Goal: Information Seeking & Learning: Learn about a topic

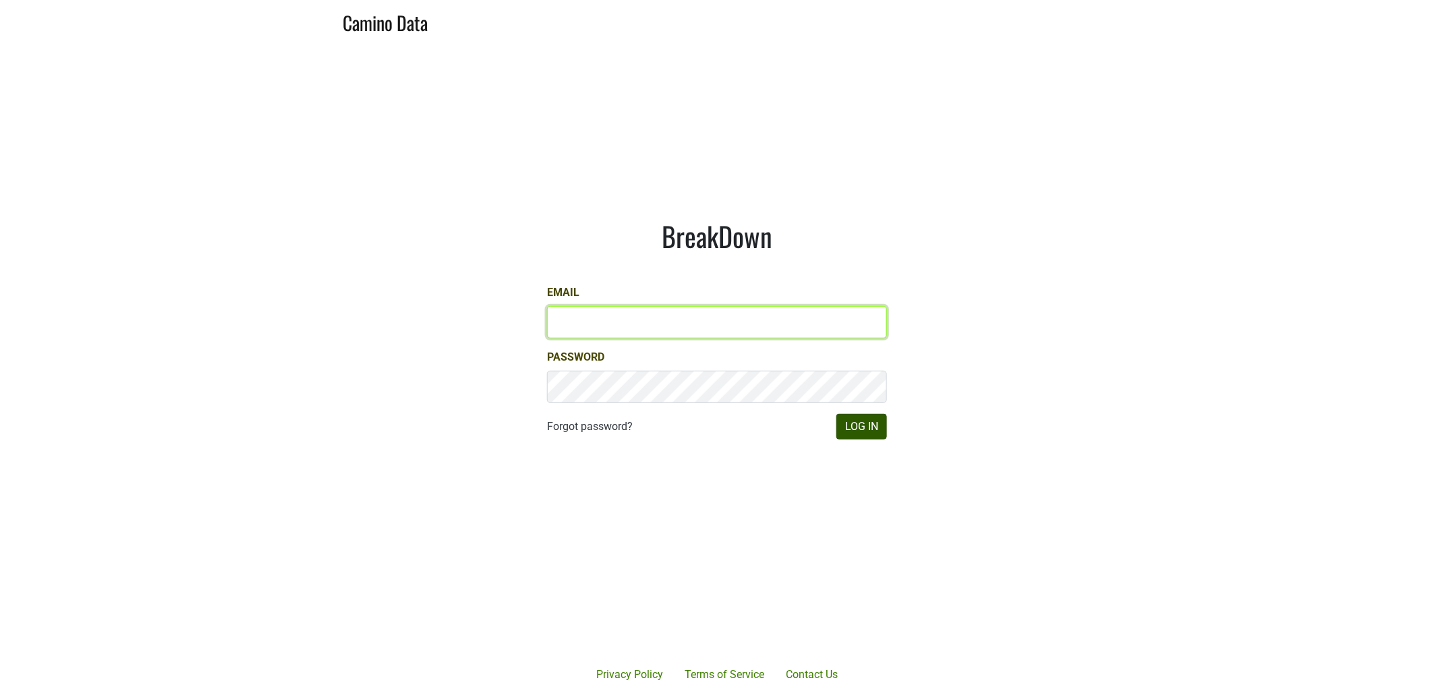
type input "dfay@petermichaelwinery.com"
click at [857, 427] on button "Log In" at bounding box center [861, 427] width 51 height 26
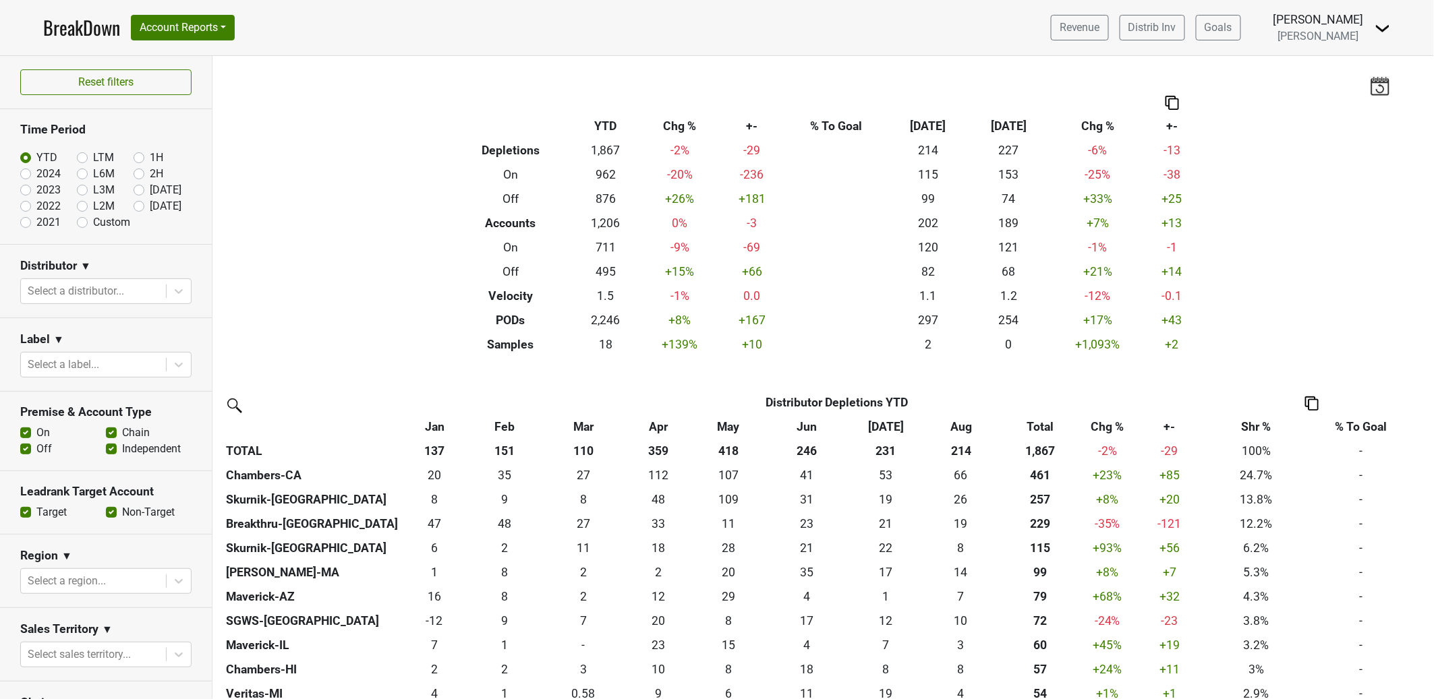
click at [1369, 29] on div "Revenue Distrib Inv Goals Daniel Fay Peter Michael Control Center Open Leadrank…" at bounding box center [1215, 28] width 351 height 34
click at [1381, 23] on img at bounding box center [1382, 28] width 16 height 16
click at [1352, 73] on link "Open Leadrank" at bounding box center [1336, 76] width 107 height 22
click at [1355, 44] on div "Daniel Fay Peter Michael" at bounding box center [1318, 28] width 90 height 34
click at [1185, 31] on link "Distrib Inv" at bounding box center [1152, 28] width 65 height 26
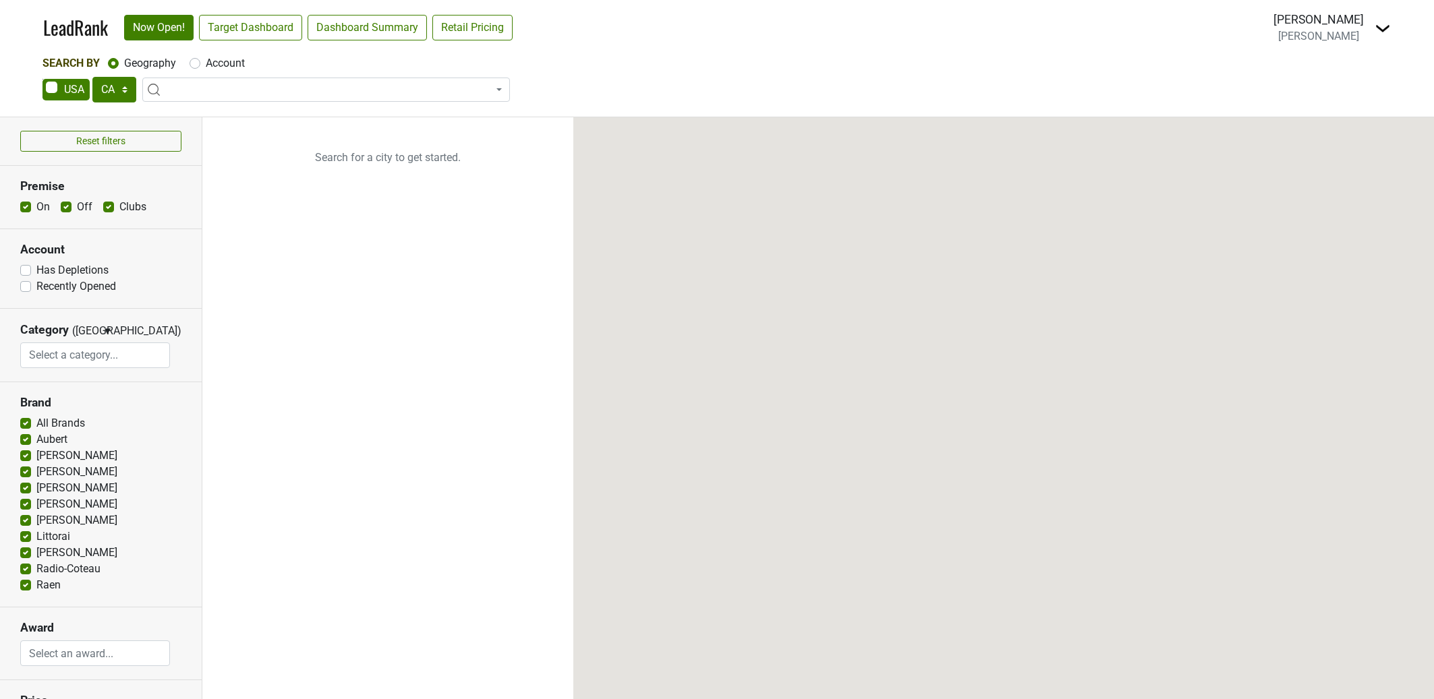
select select "CA"
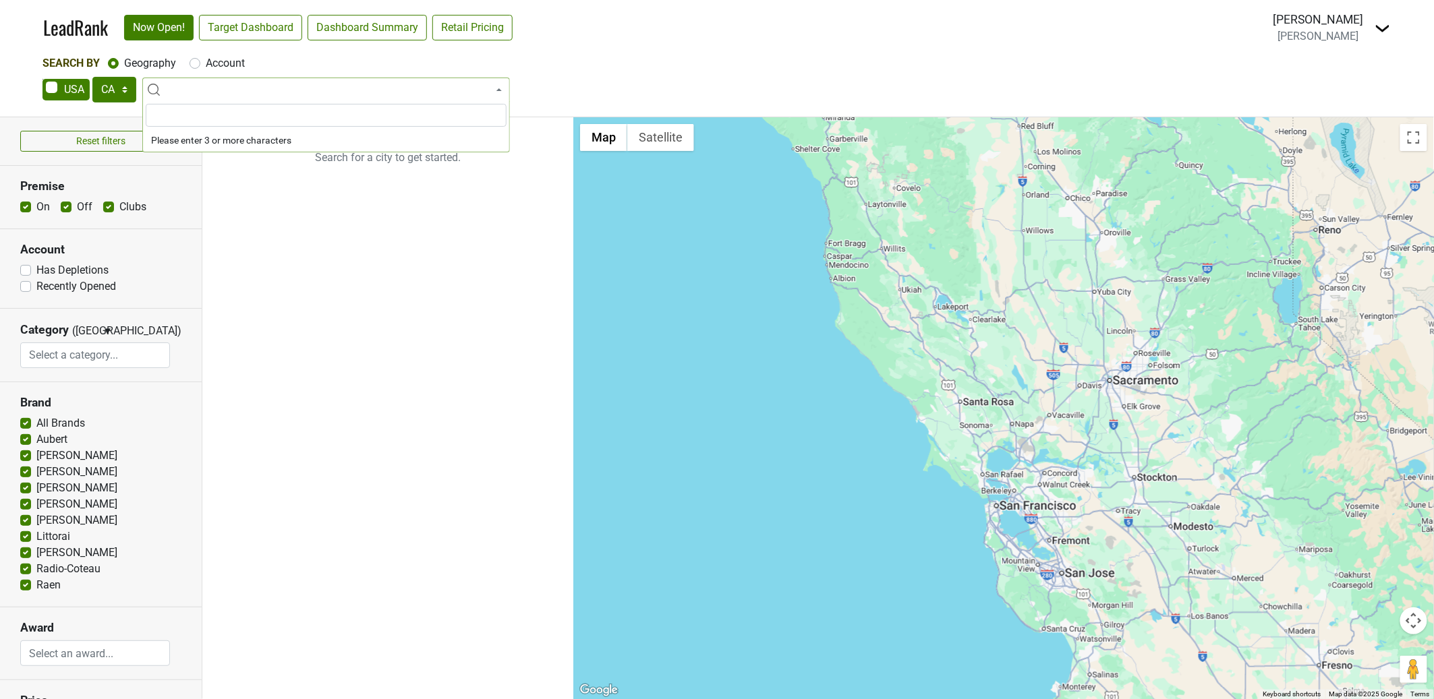
click at [210, 92] on span at bounding box center [326, 90] width 368 height 24
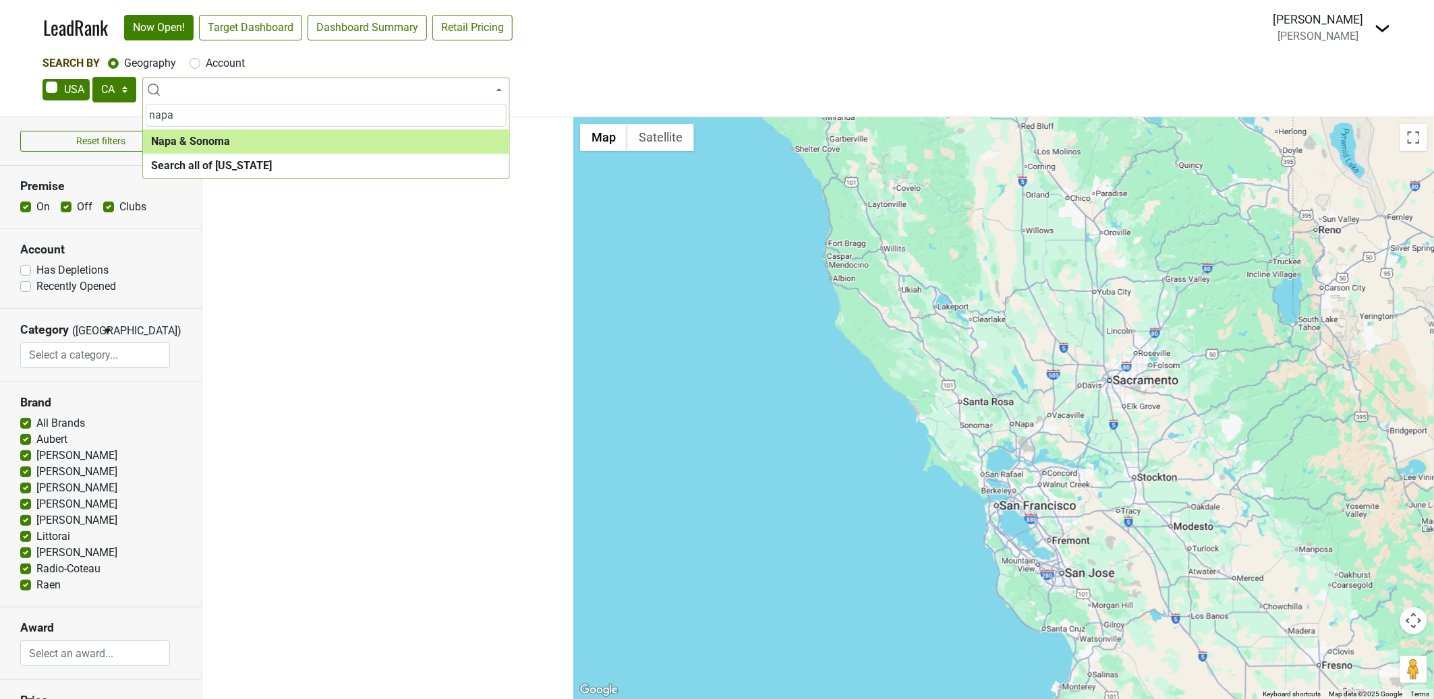
type input "napa"
select select "1138"
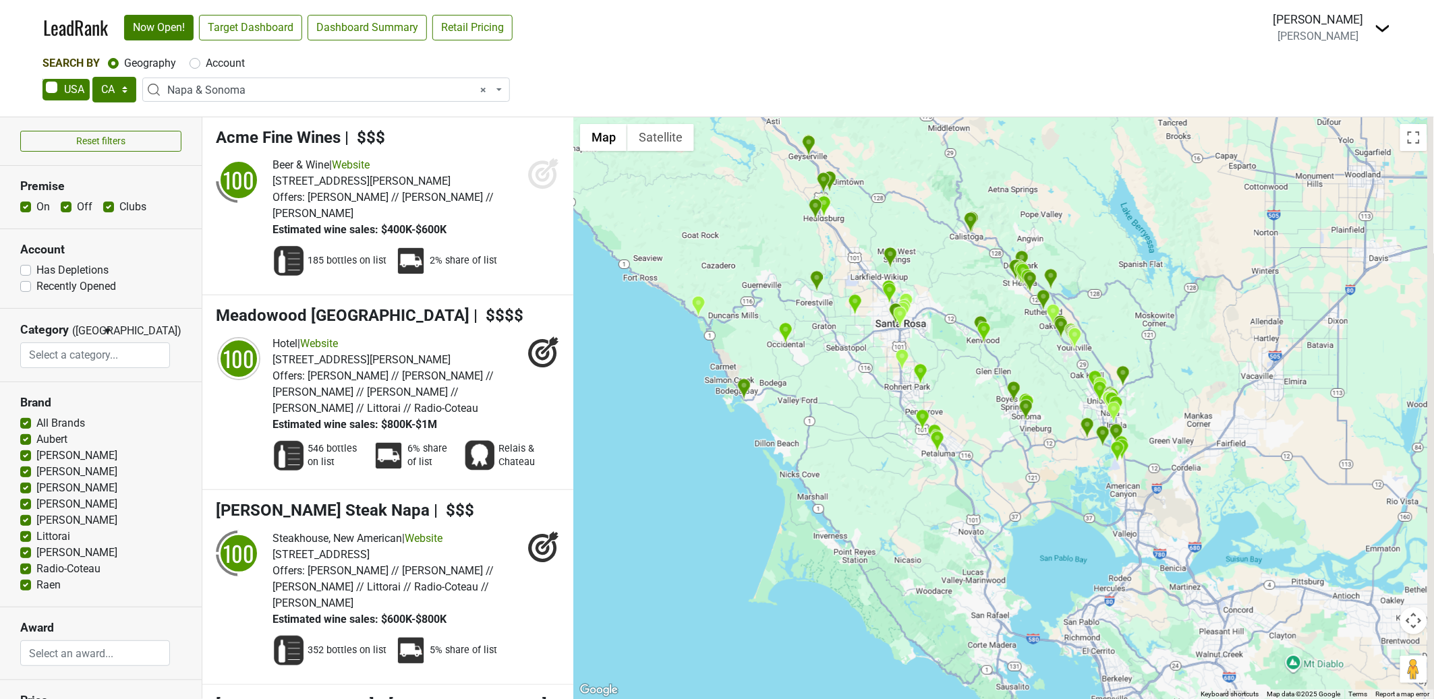
drag, startPoint x: 1136, startPoint y: 430, endPoint x: 947, endPoint y: 295, distance: 232.2
click at [946, 295] on div at bounding box center [1003, 408] width 861 height 582
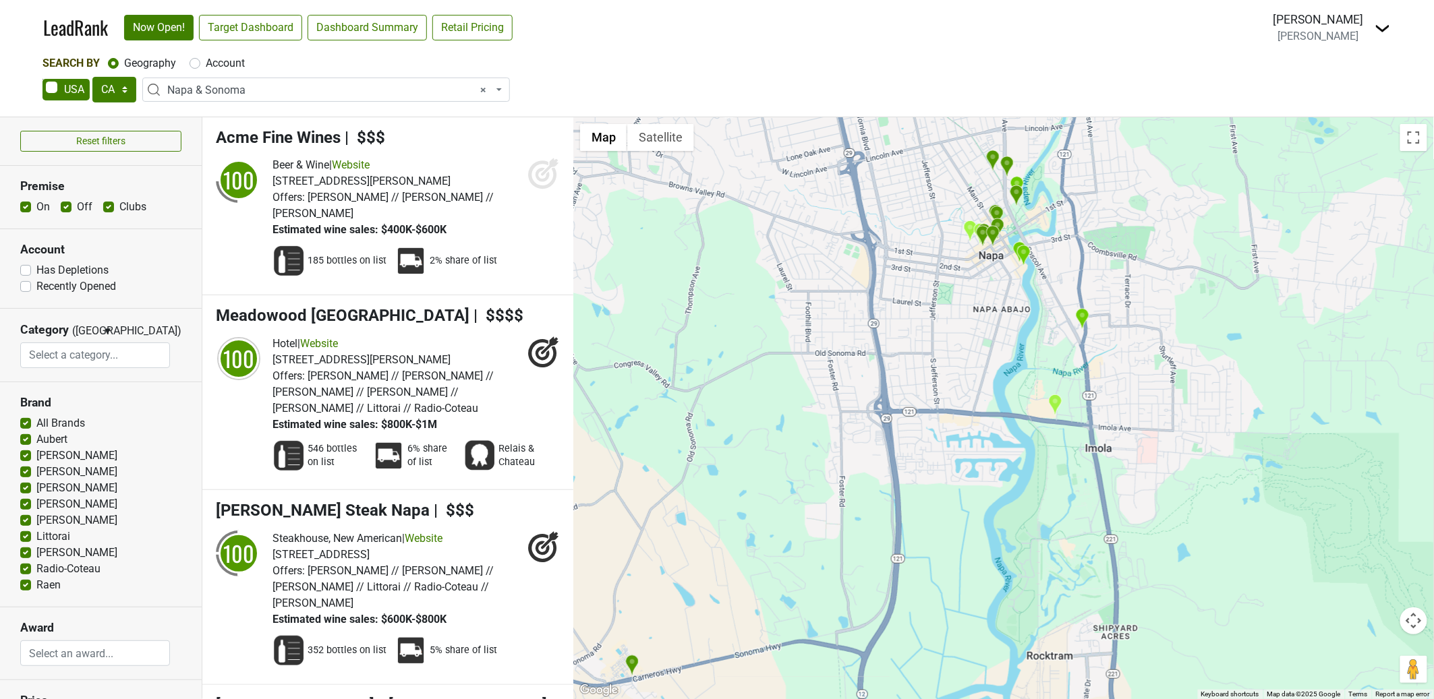
click at [1056, 406] on img "NapaSport SteakHouse" at bounding box center [1055, 405] width 14 height 22
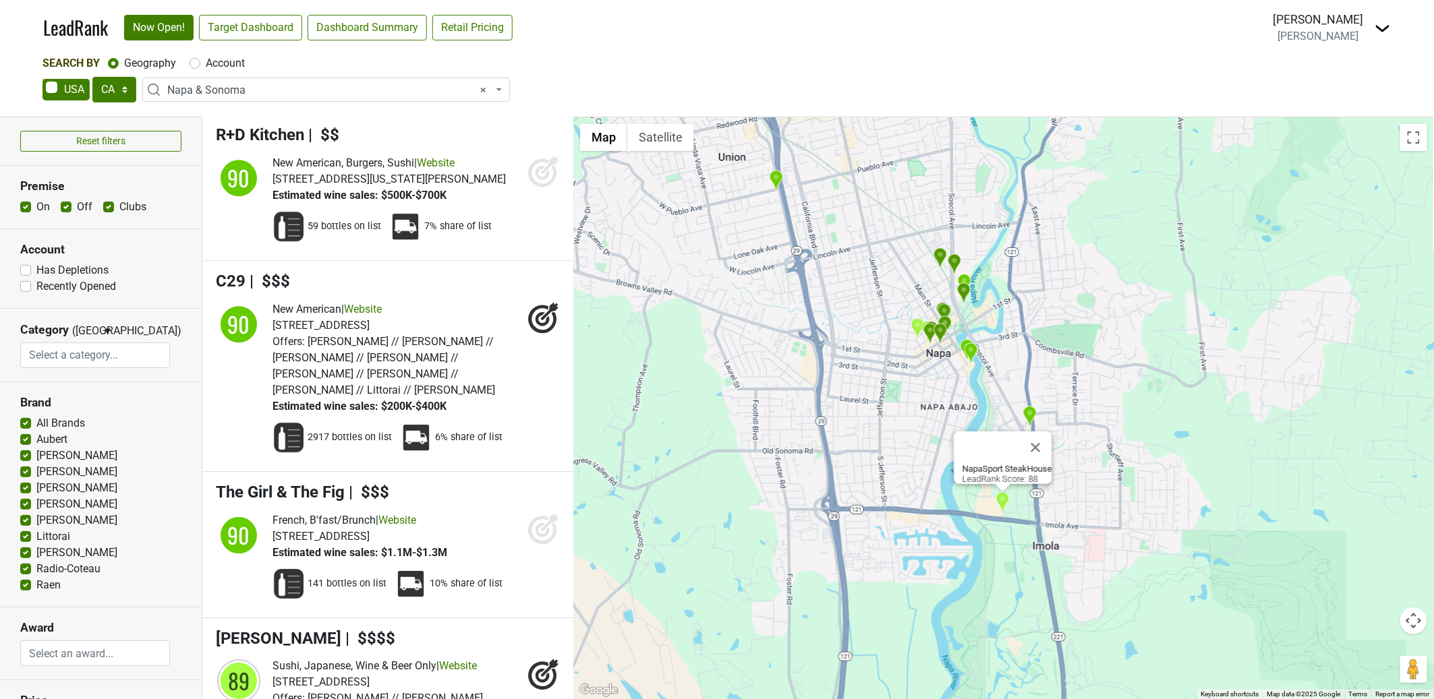
drag, startPoint x: 987, startPoint y: 309, endPoint x: 932, endPoint y: 396, distance: 103.1
click at [933, 407] on div "NapaSport SteakHouse LeadRank Score: 88" at bounding box center [1003, 408] width 861 height 582
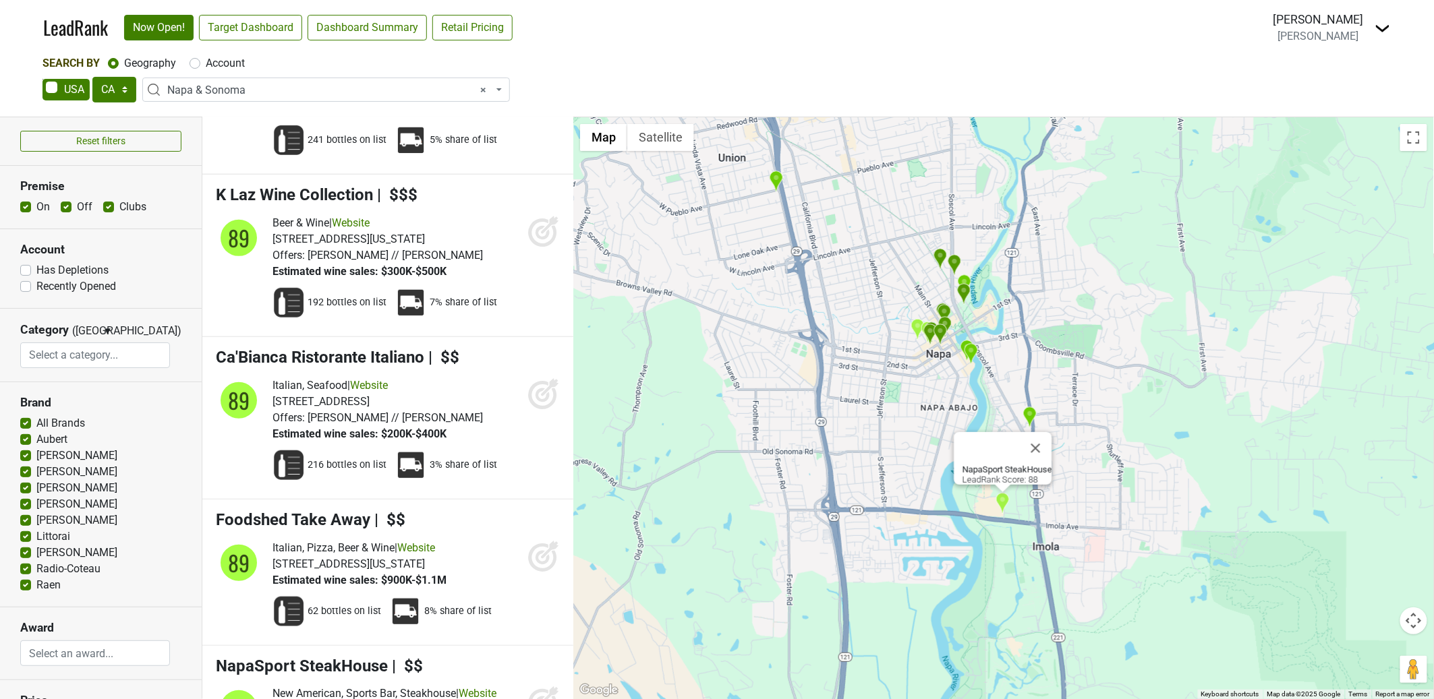
scroll to position [15301, 0]
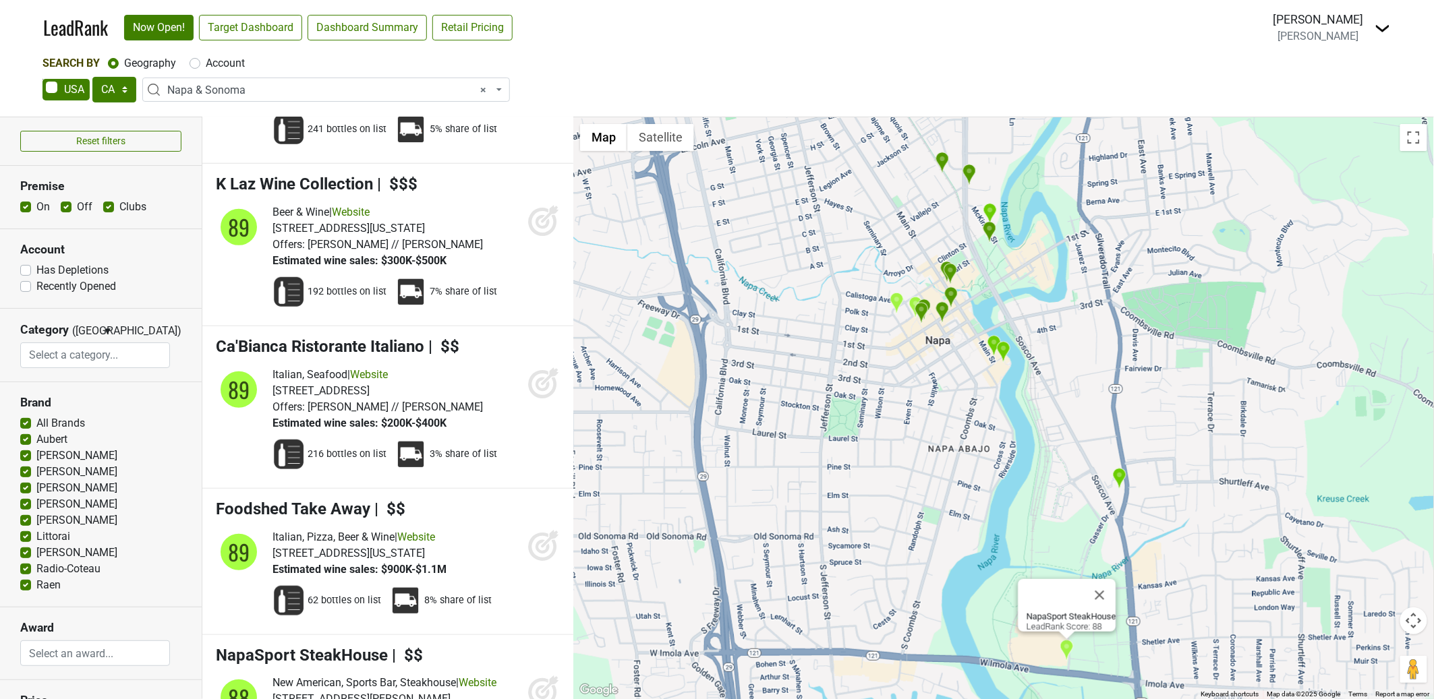
drag, startPoint x: 981, startPoint y: 252, endPoint x: 992, endPoint y: 324, distance: 73.6
click at [993, 325] on div "NapaSport SteakHouse LeadRank Score: 88" at bounding box center [1003, 408] width 861 height 582
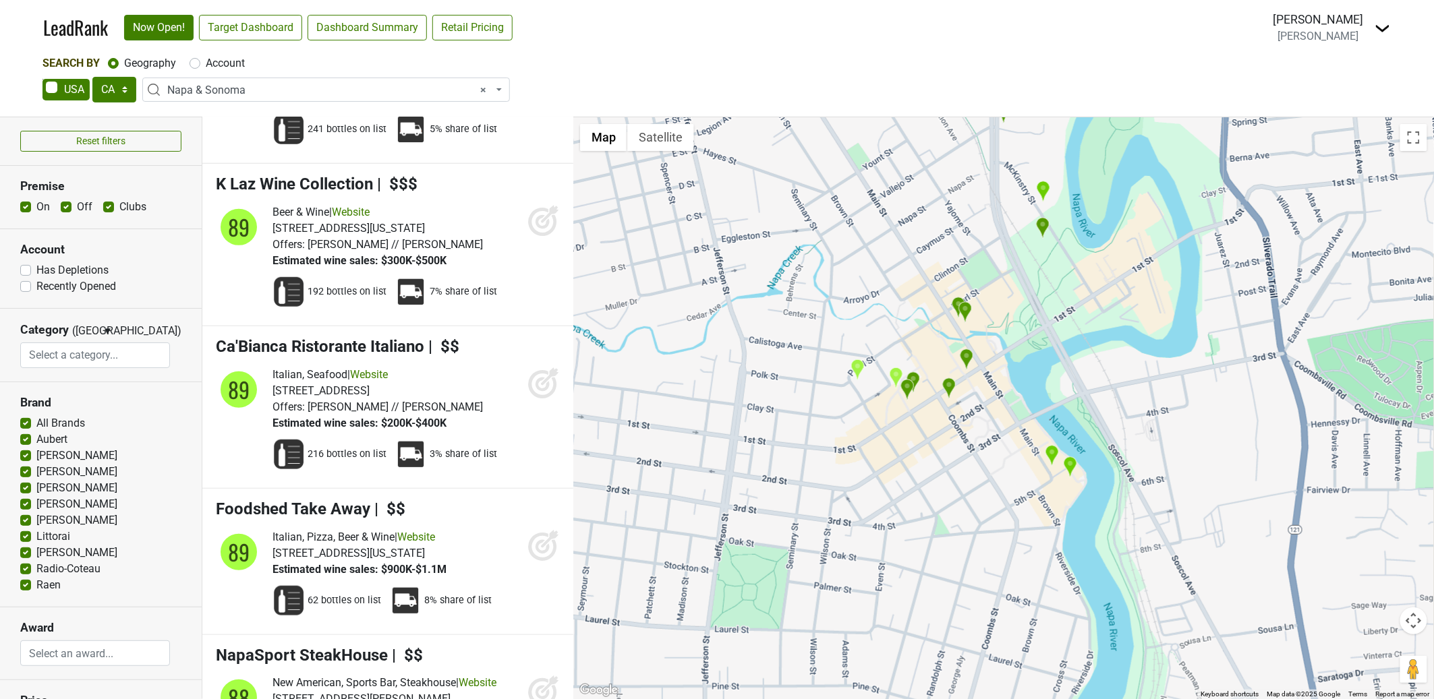
click at [969, 361] on img "Ristorante Allegria" at bounding box center [967, 360] width 14 height 22
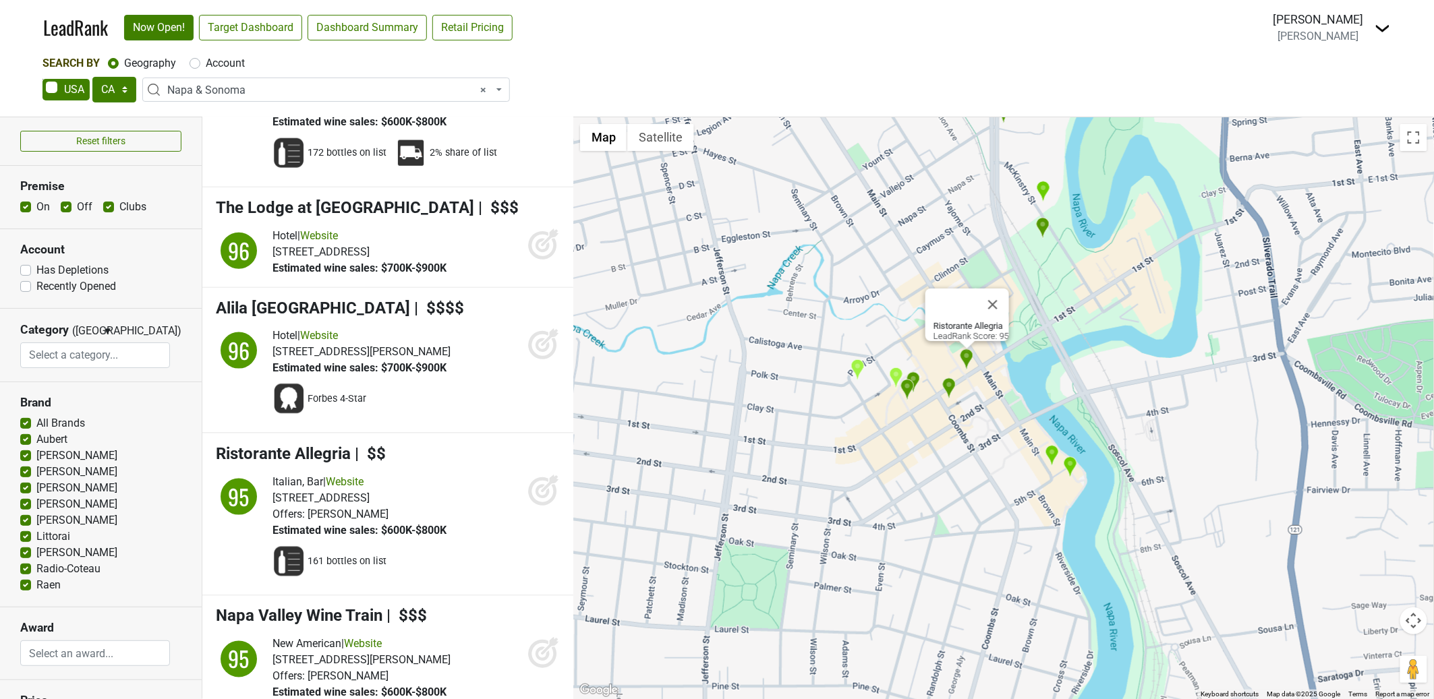
scroll to position [7045, 0]
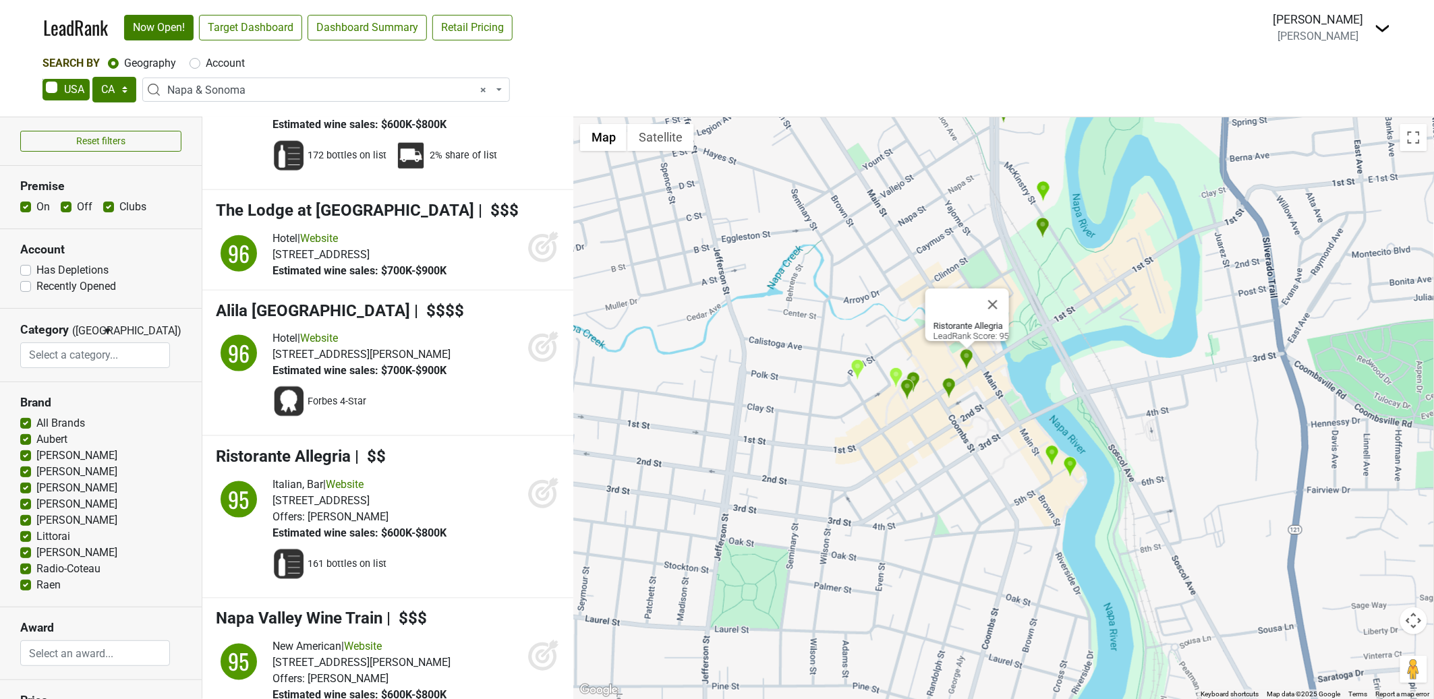
click at [950, 389] on img "Scala Osteria" at bounding box center [949, 389] width 14 height 22
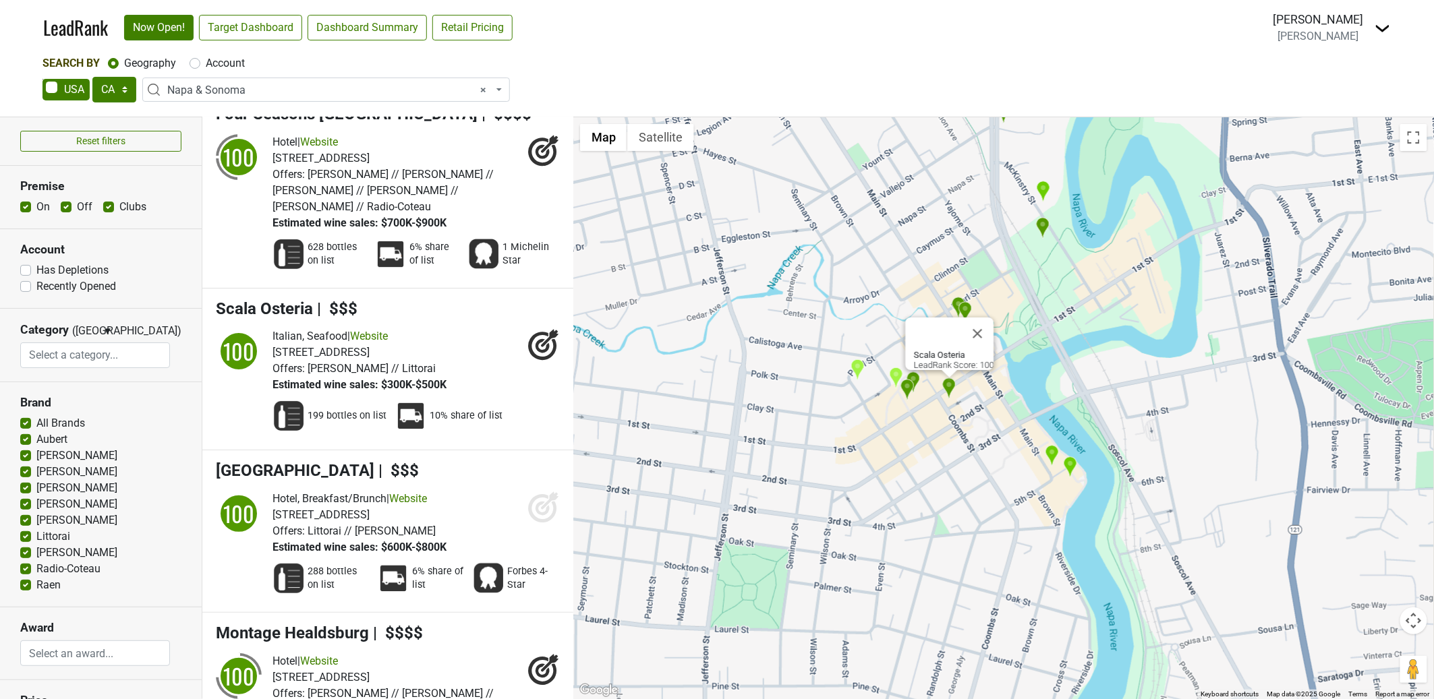
scroll to position [2045, 0]
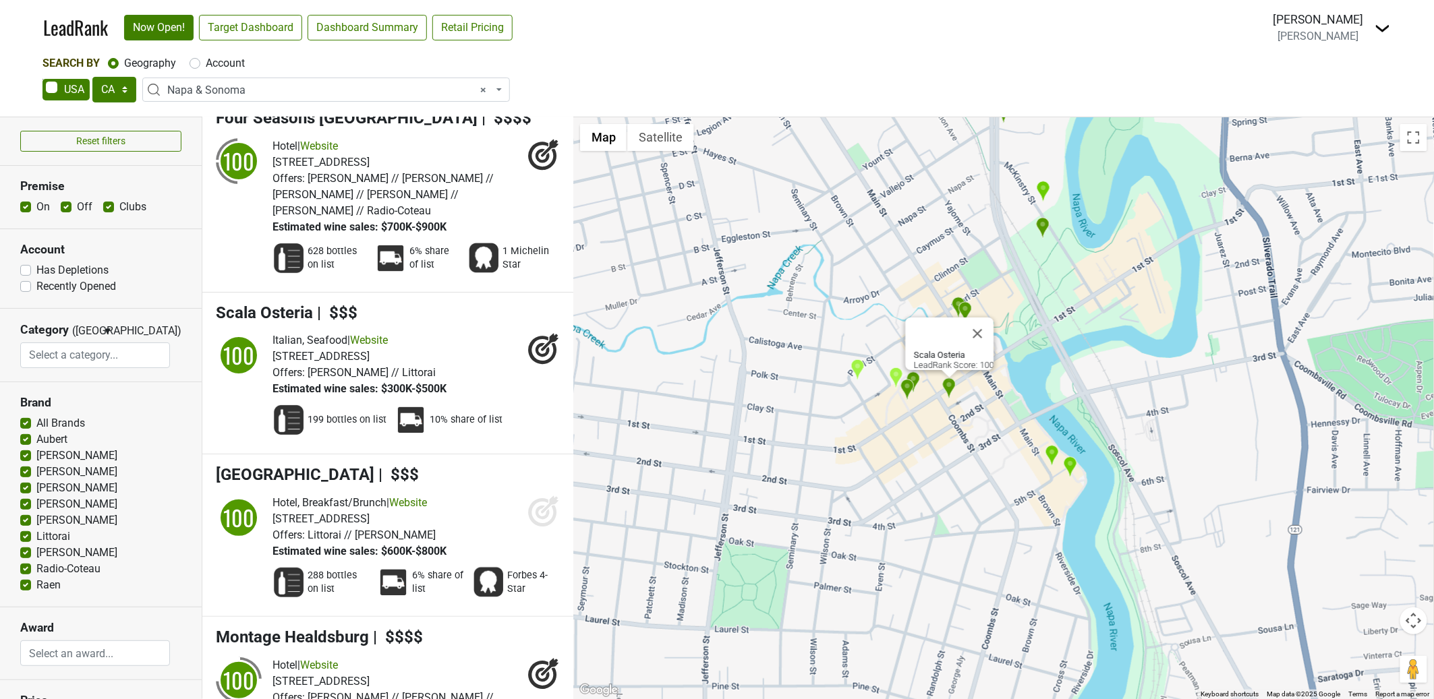
click at [906, 386] on img "Charlie Palmer Steak Napa" at bounding box center [907, 390] width 14 height 22
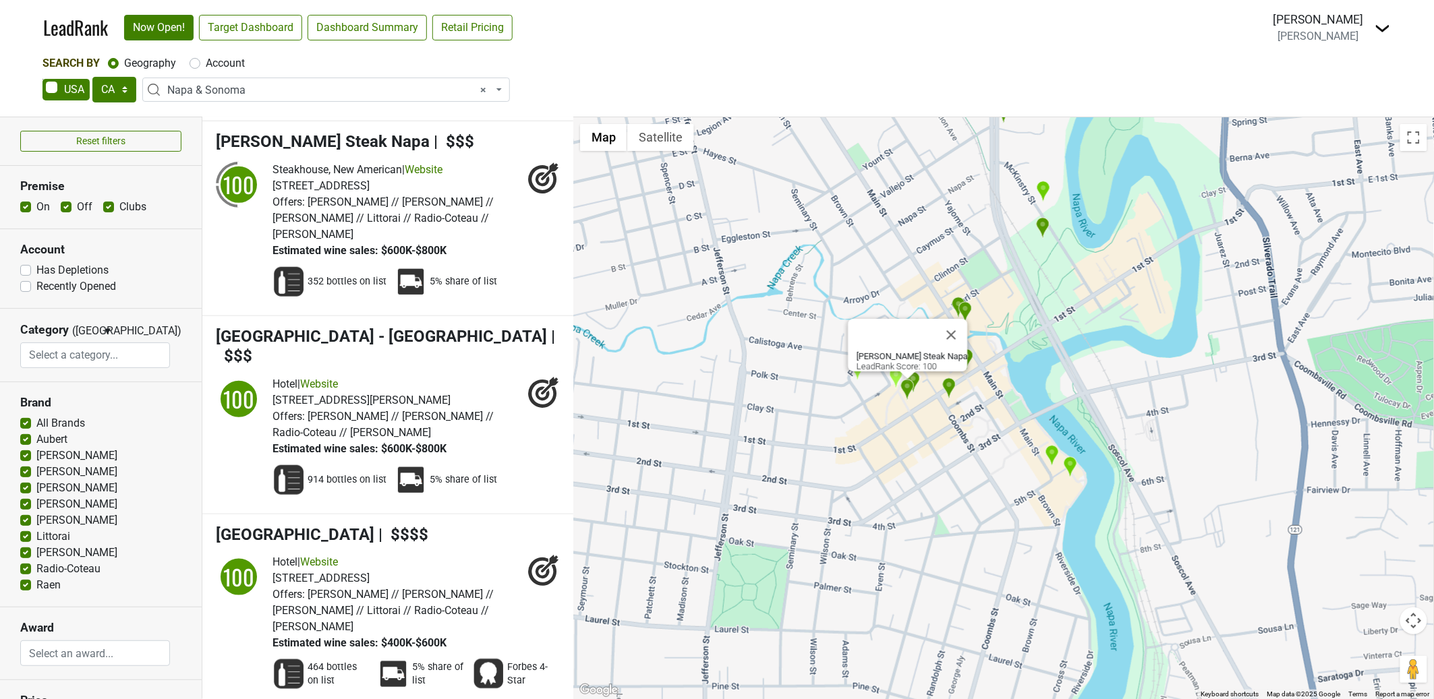
scroll to position [341, 0]
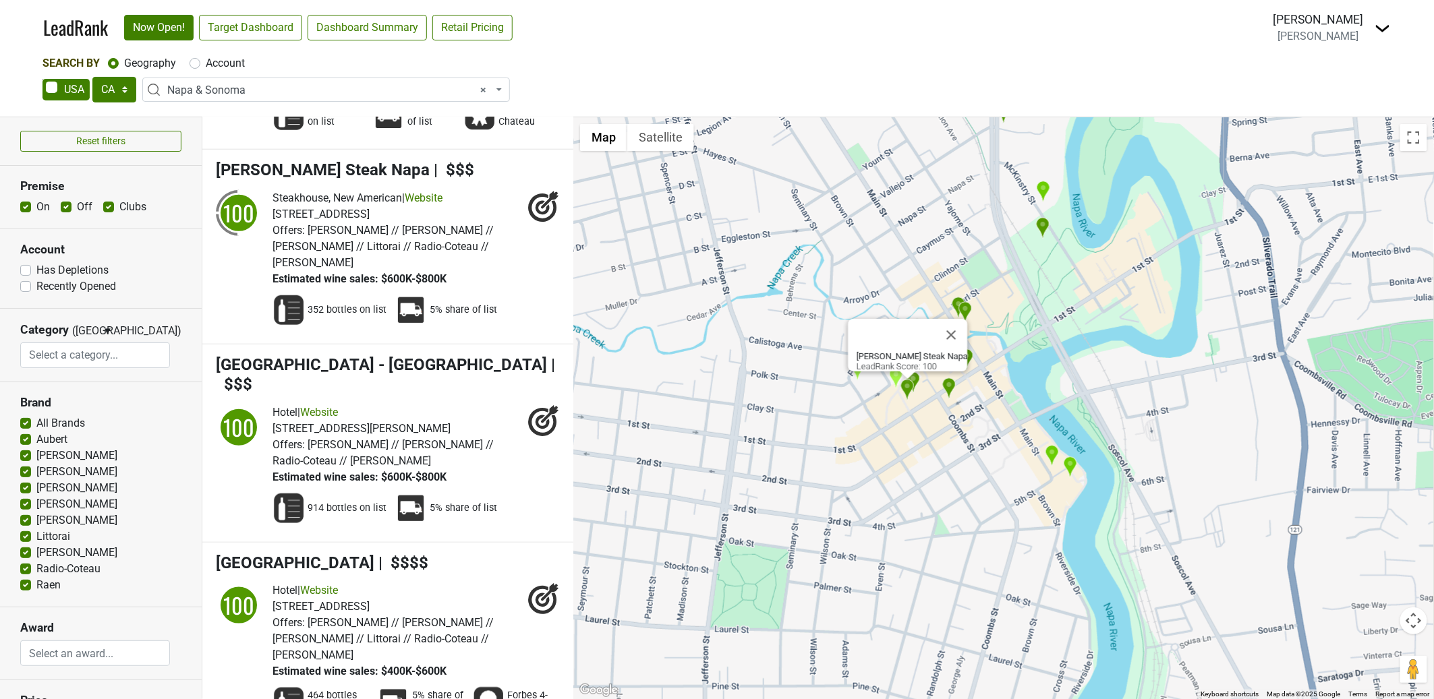
click at [953, 387] on img "Scala Osteria" at bounding box center [949, 389] width 14 height 22
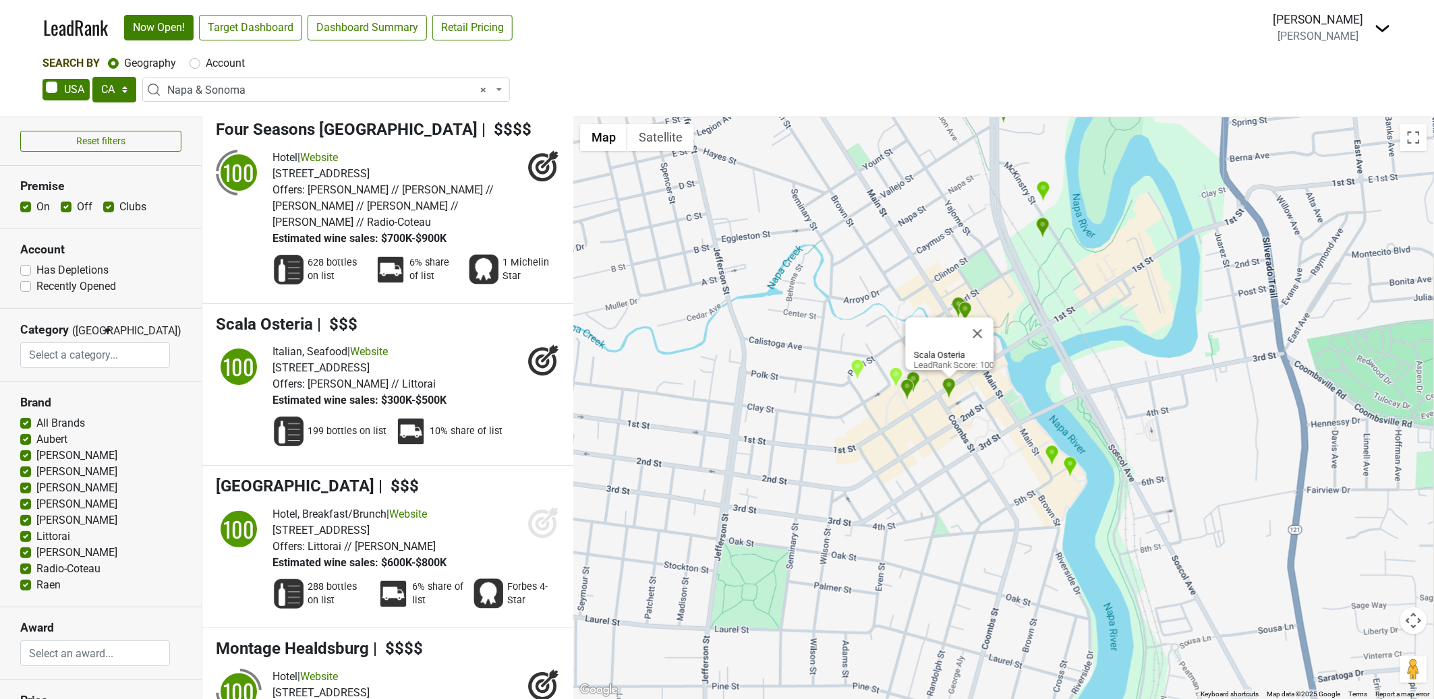
scroll to position [2045, 0]
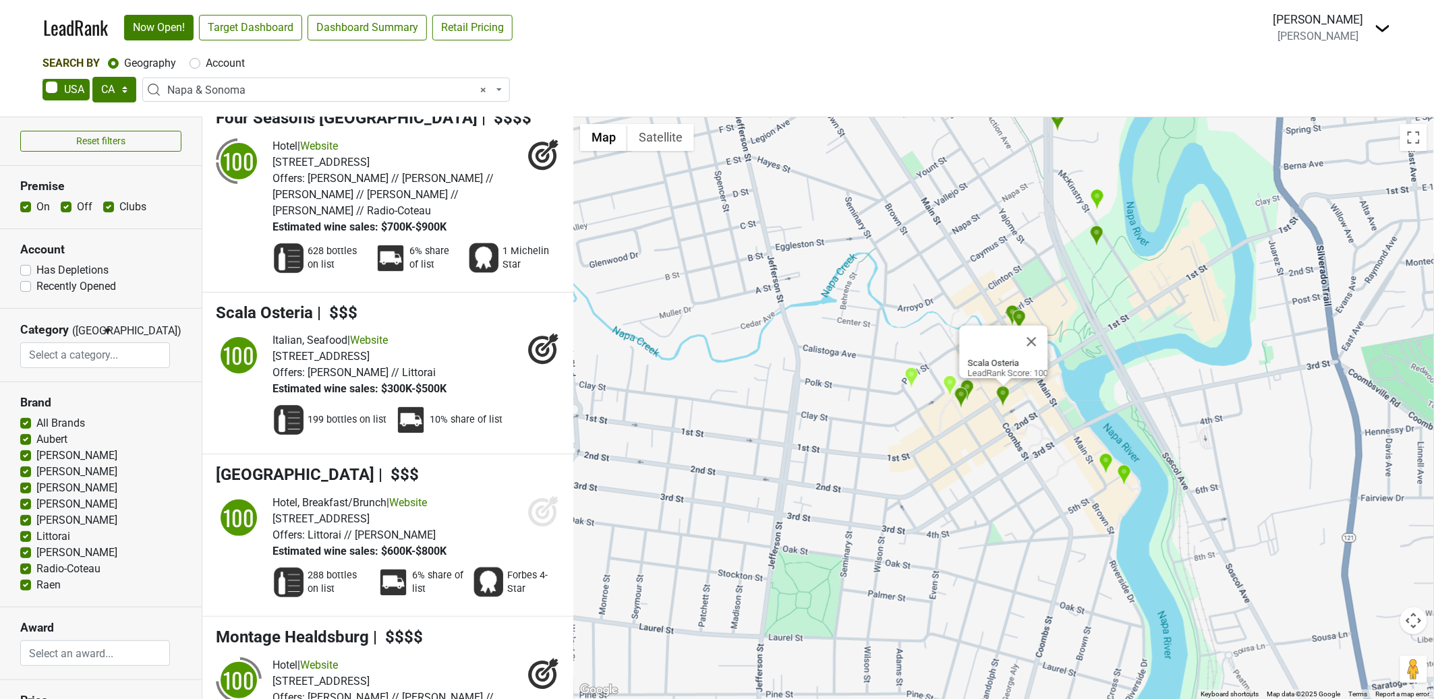
click at [1032, 427] on div "Scala Osteria LeadRank Score: 100" at bounding box center [1003, 408] width 861 height 582
click at [950, 383] on img "Compline" at bounding box center [950, 386] width 14 height 22
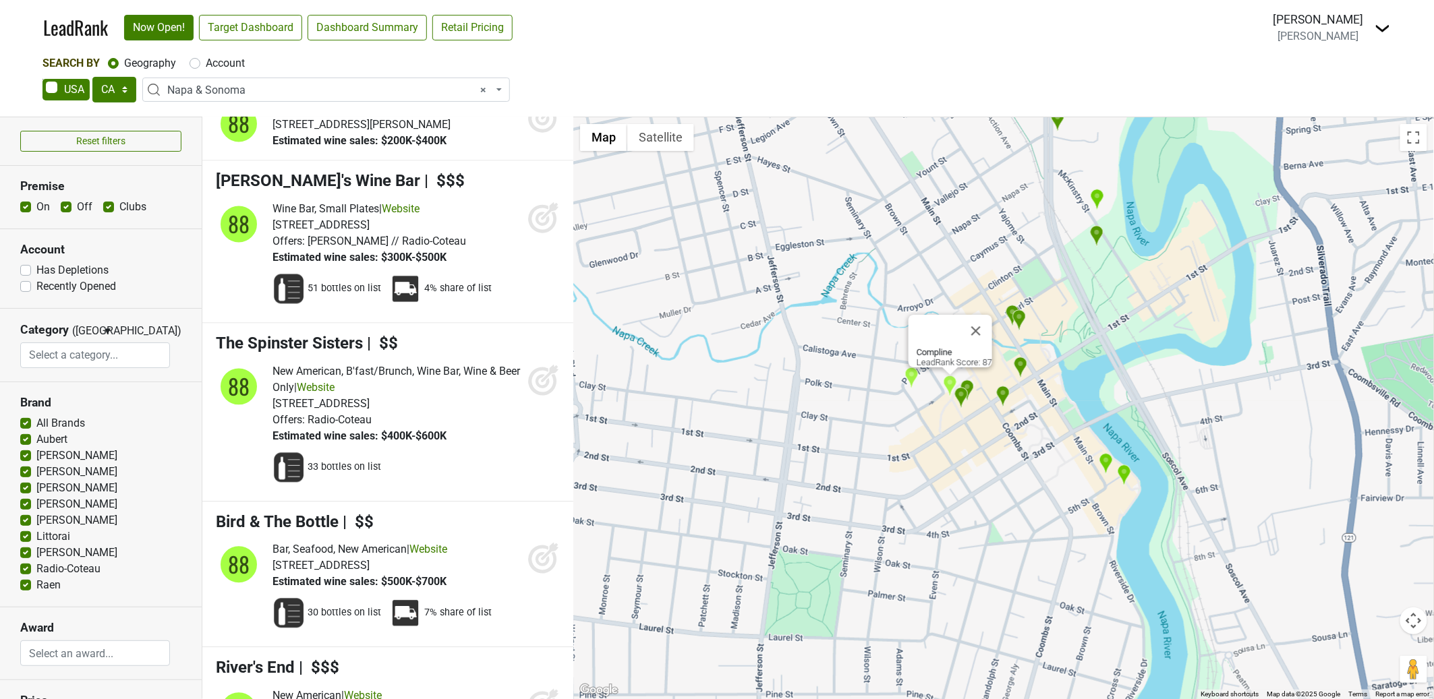
scroll to position [16142, 0]
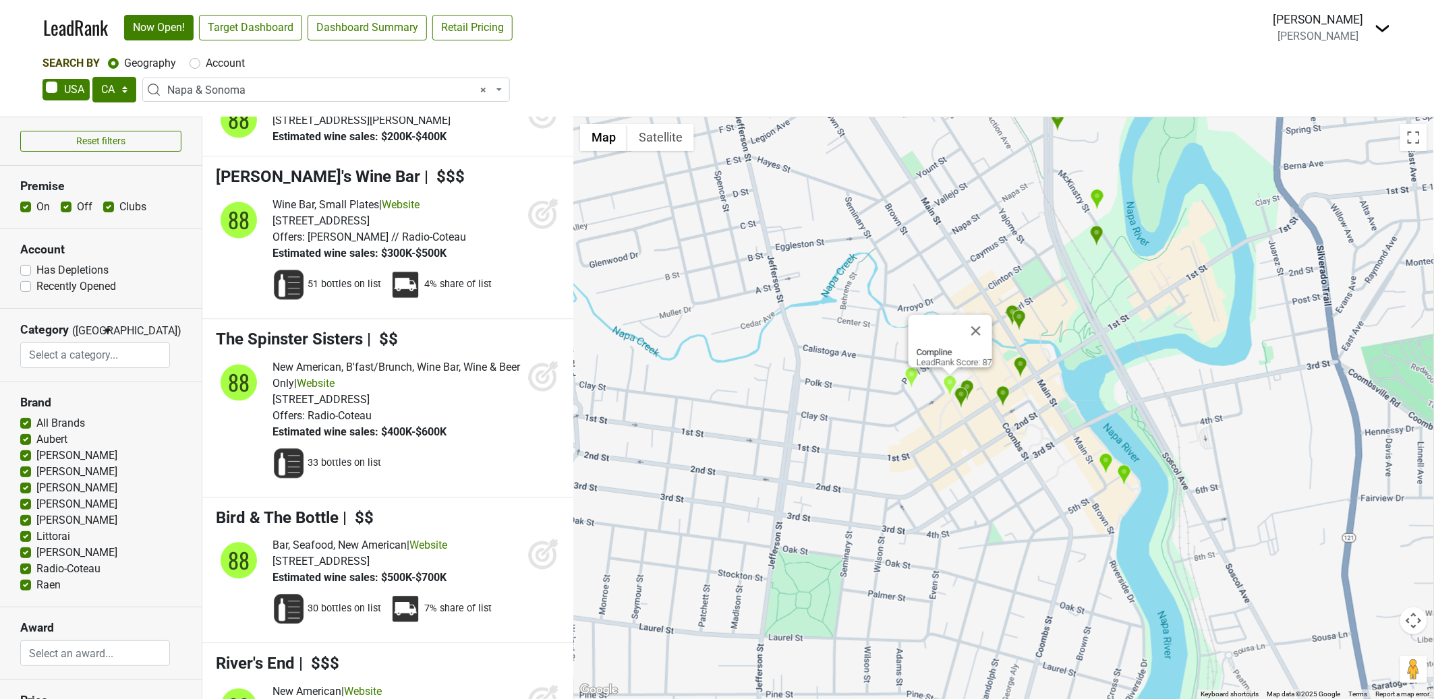
click at [960, 393] on img "Charlie Palmer Steak Napa" at bounding box center [961, 398] width 14 height 22
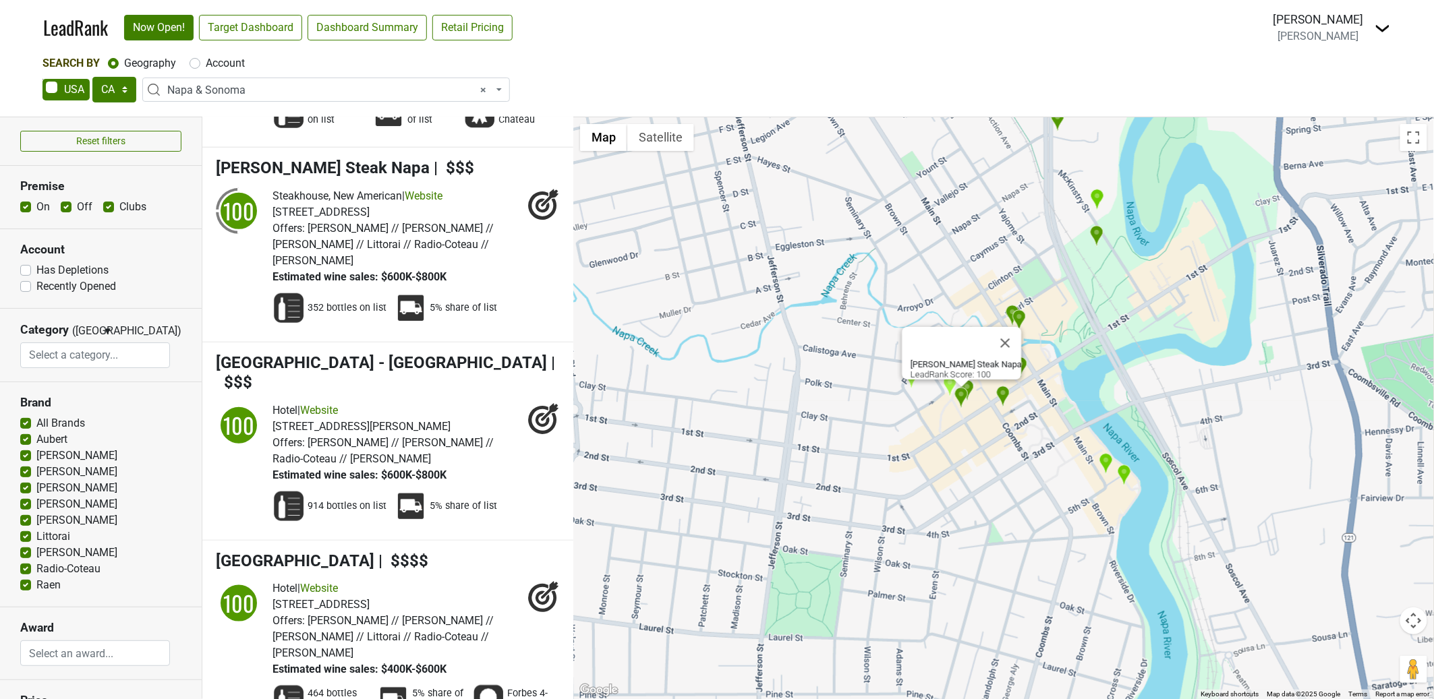
scroll to position [341, 0]
click at [970, 386] on div at bounding box center [962, 384] width 17 height 8
click at [1000, 412] on div "[PERSON_NAME] Steak Napa LeadRank Score: 100" at bounding box center [1003, 408] width 861 height 582
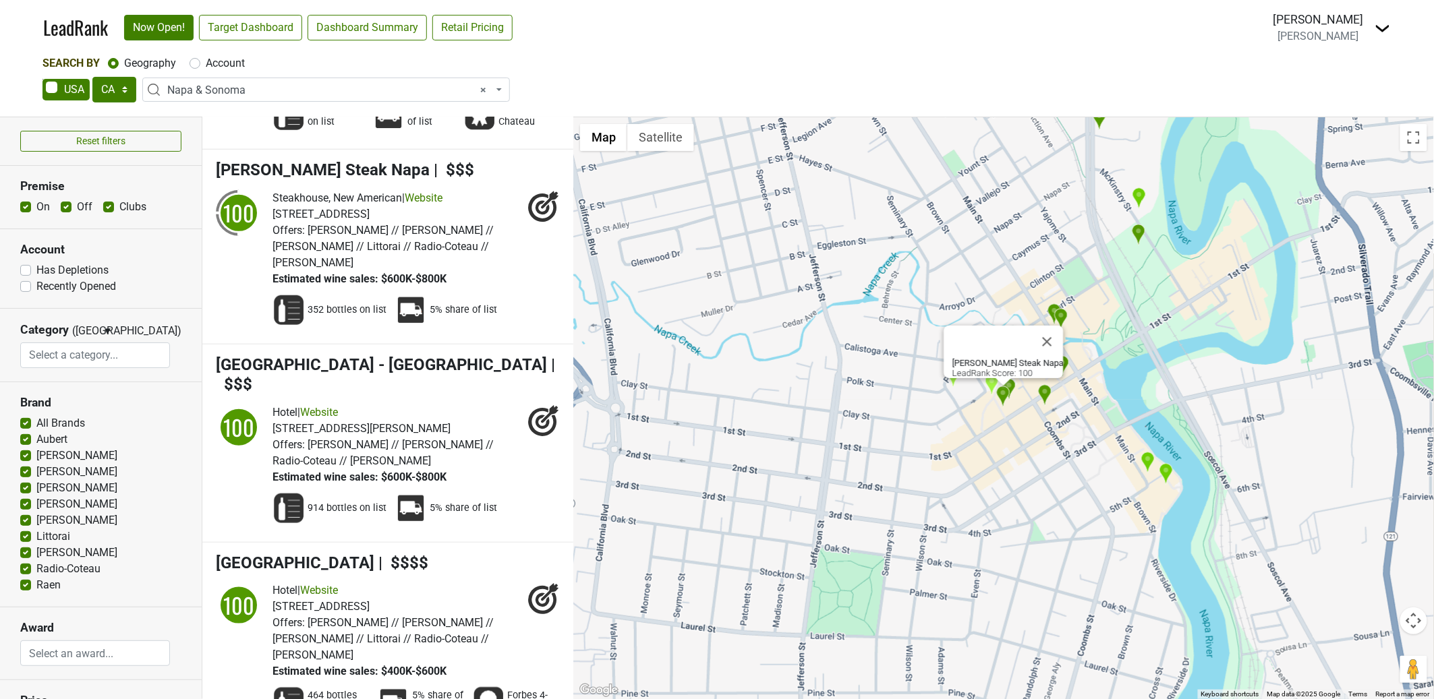
click at [1020, 395] on div "[PERSON_NAME] Steak Napa LeadRank Score: 100" at bounding box center [1003, 408] width 861 height 582
click at [1049, 335] on button "Close" at bounding box center [1047, 342] width 32 height 32
click at [1013, 386] on img "Archer Hotel Napa" at bounding box center [1009, 389] width 14 height 22
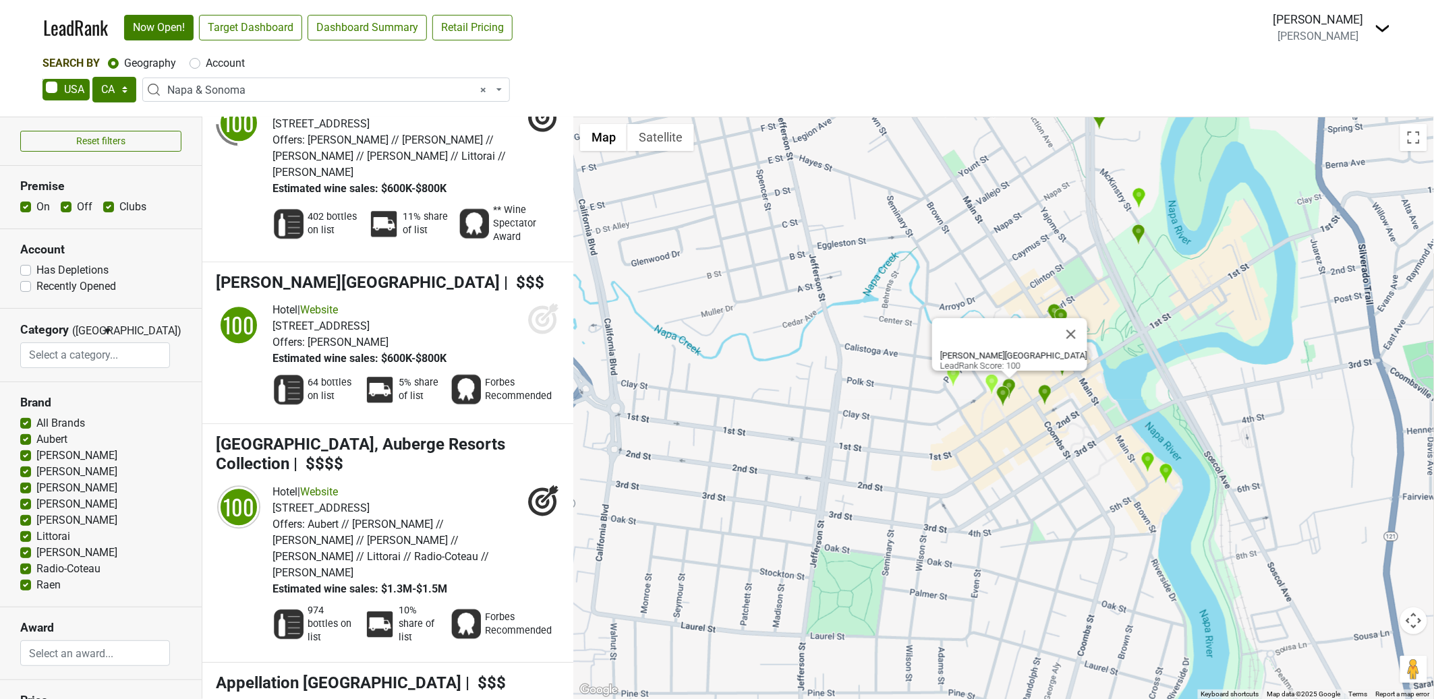
scroll to position [1388, 0]
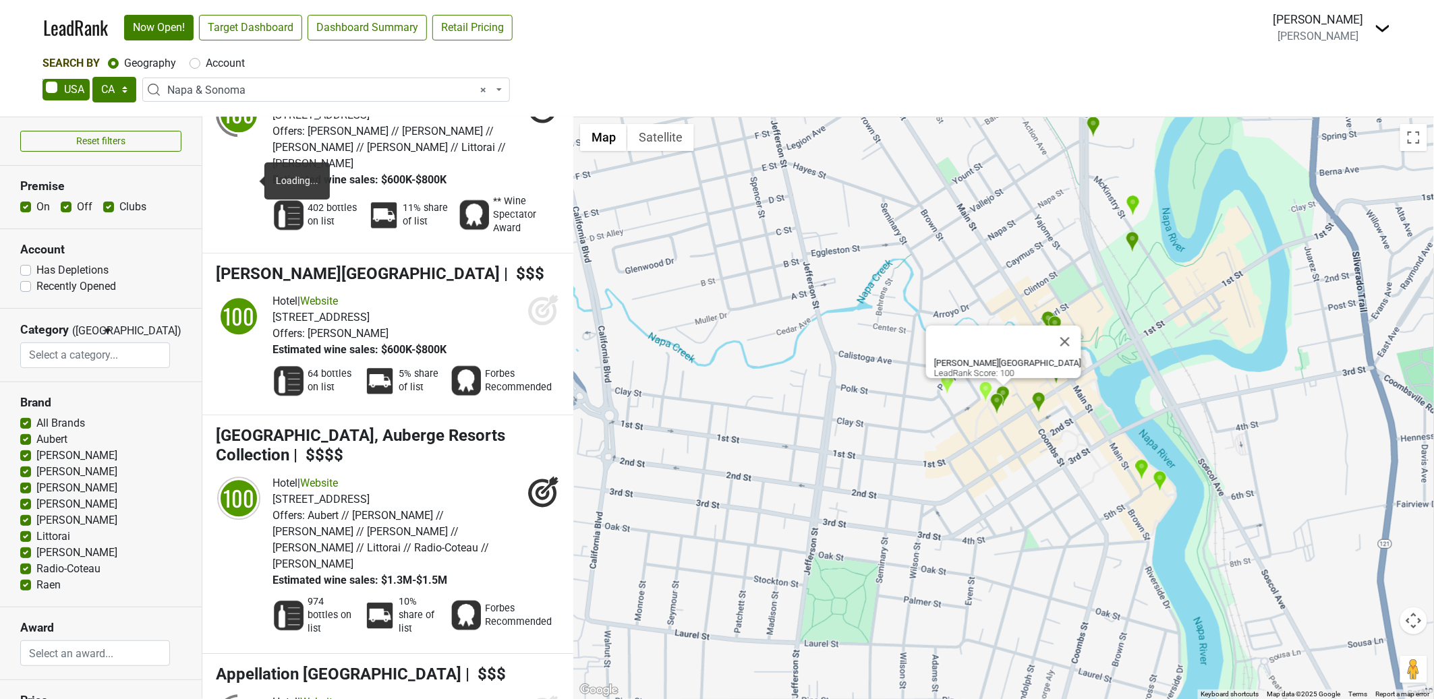
click at [237, 296] on div "100" at bounding box center [239, 316] width 40 height 40
click at [444, 310] on div "[STREET_ADDRESS]" at bounding box center [359, 318] width 174 height 16
drag, startPoint x: 1104, startPoint y: 412, endPoint x: 1128, endPoint y: 444, distance: 39.9
click at [1105, 413] on div "Archer Hotel Napa LeadRank Score: 100" at bounding box center [1003, 408] width 861 height 582
click at [1145, 469] on img "Morimoto Napa" at bounding box center [1141, 471] width 14 height 22
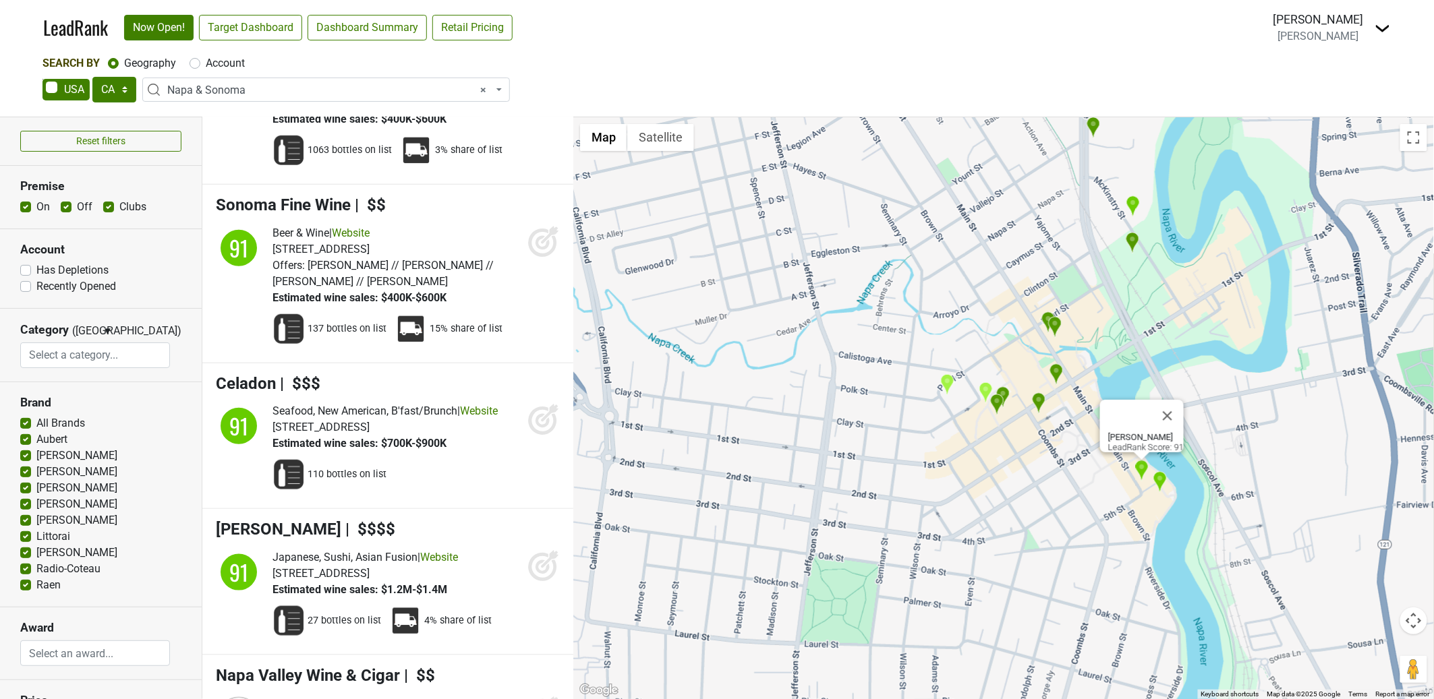
scroll to position [11183, 0]
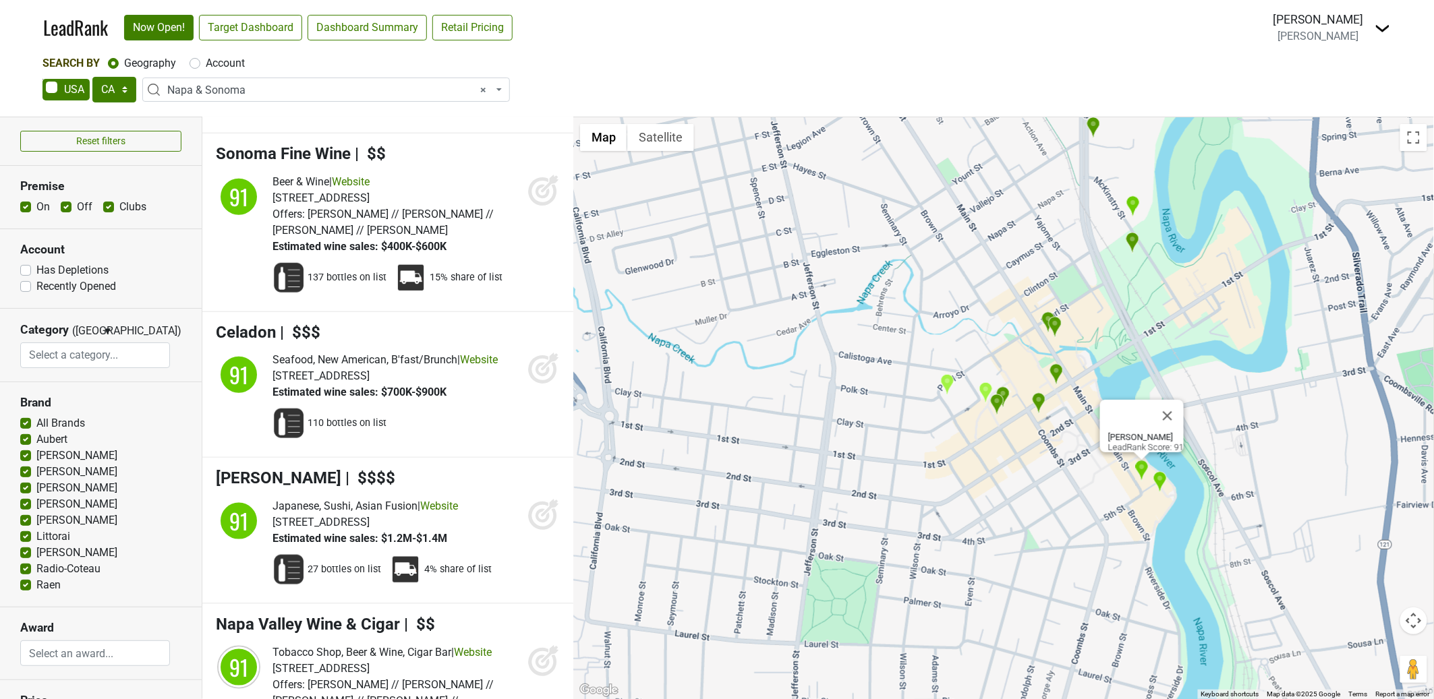
click at [960, 284] on div "Morimoto Napa LeadRank Score: 91" at bounding box center [1003, 408] width 861 height 582
click at [985, 392] on img "Compline" at bounding box center [986, 393] width 14 height 22
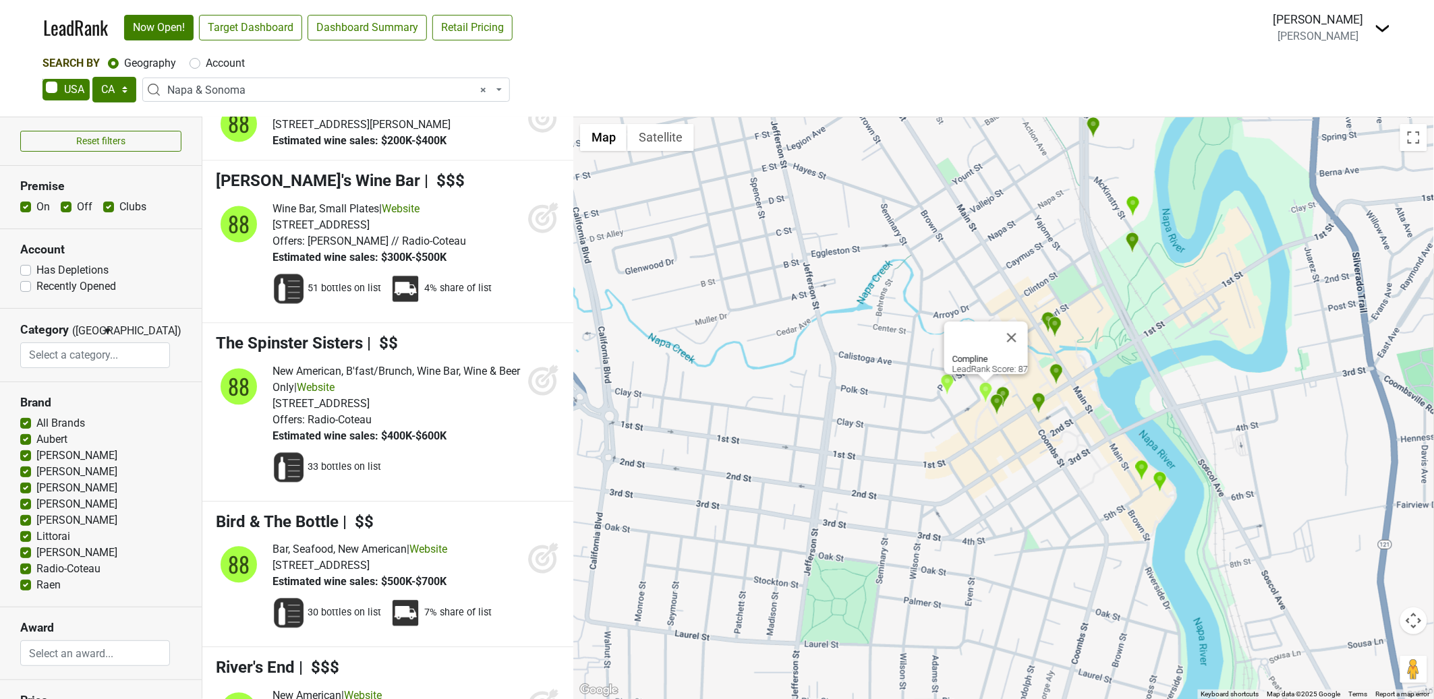
scroll to position [16142, 0]
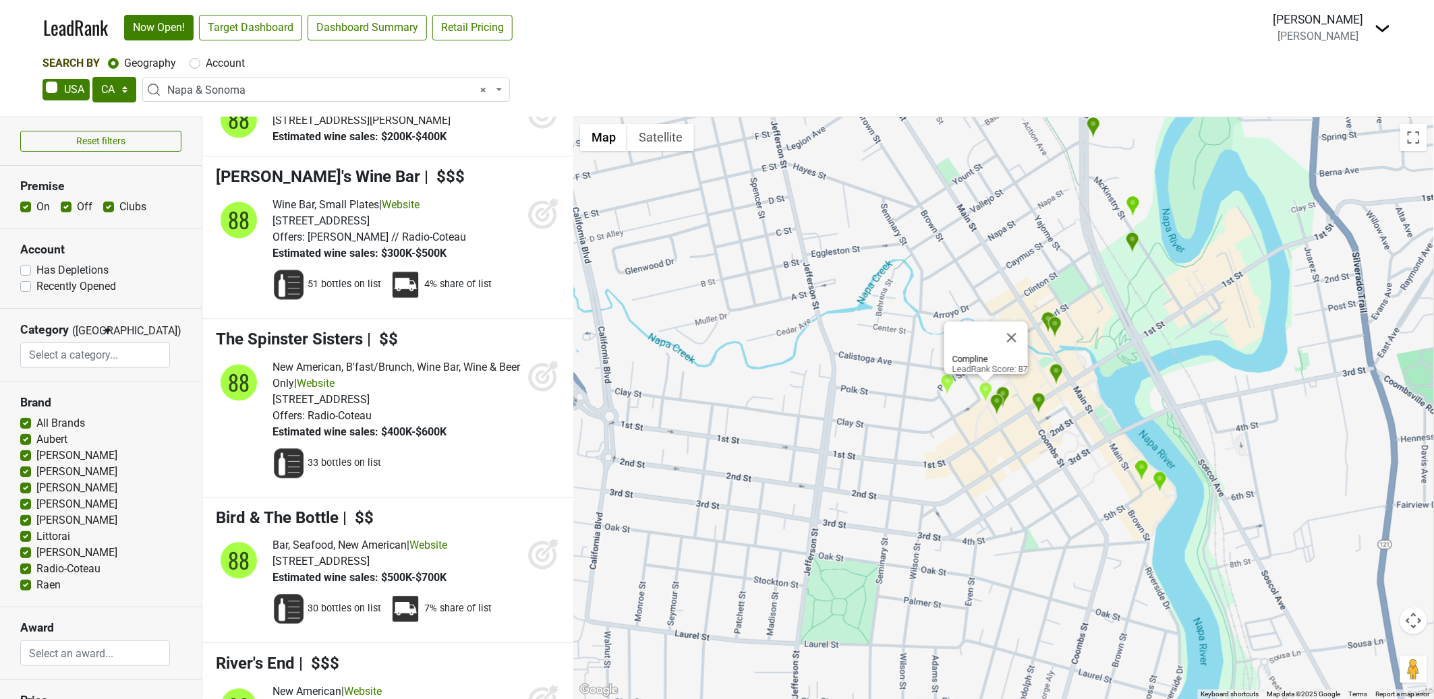
click at [1082, 407] on div "Compline LeadRank Score: 87" at bounding box center [1003, 408] width 861 height 582
click at [1055, 415] on div "Compline LeadRank Score: 87" at bounding box center [1003, 408] width 861 height 582
click at [1090, 419] on div "Compline LeadRank Score: 87" at bounding box center [1003, 408] width 861 height 582
click at [1018, 322] on button "Close" at bounding box center [1011, 338] width 32 height 32
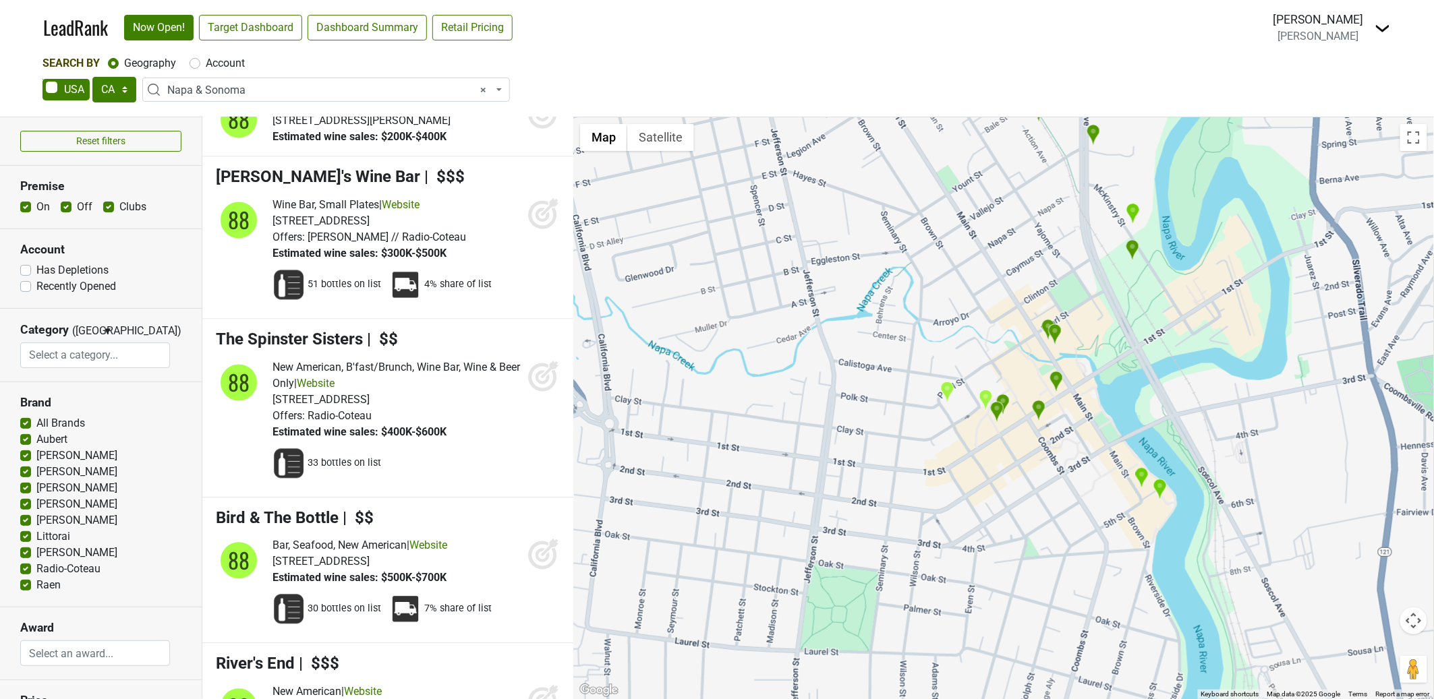
click at [1057, 382] on img "Ristorante Allegria" at bounding box center [1056, 382] width 14 height 22
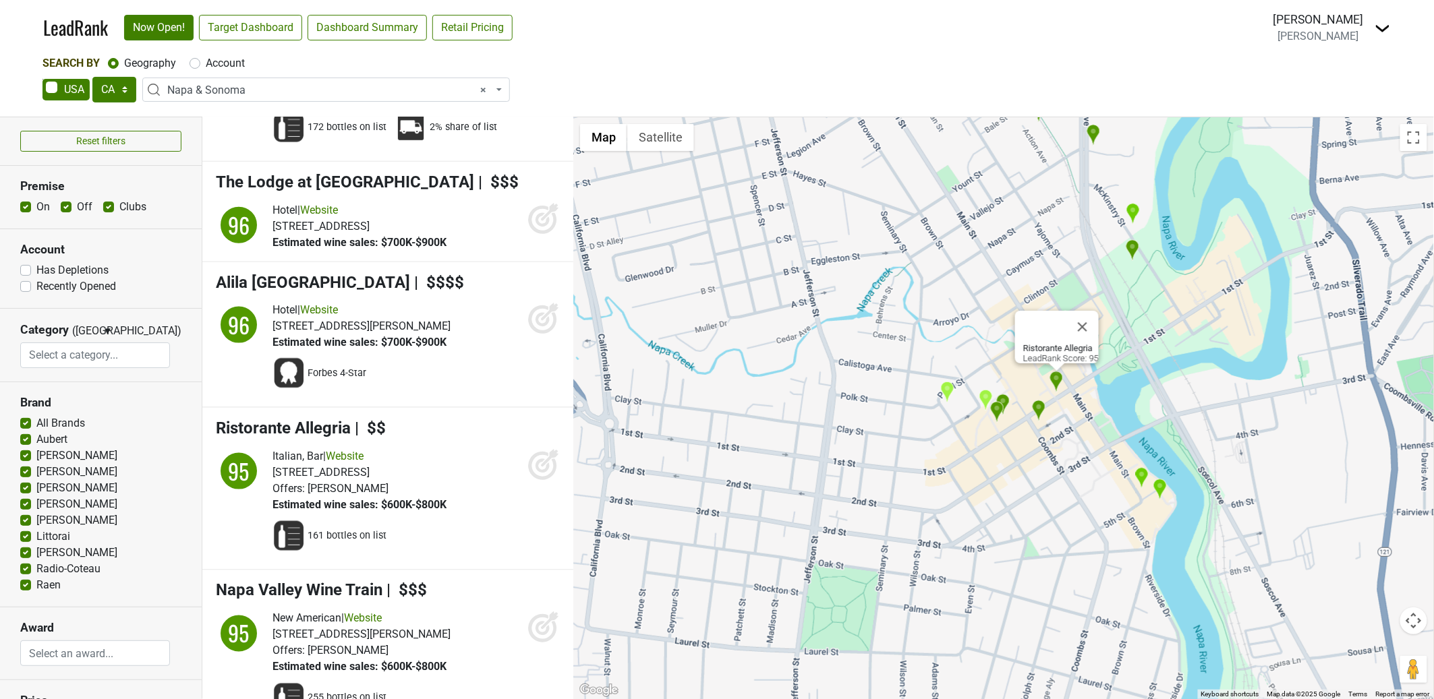
scroll to position [7045, 0]
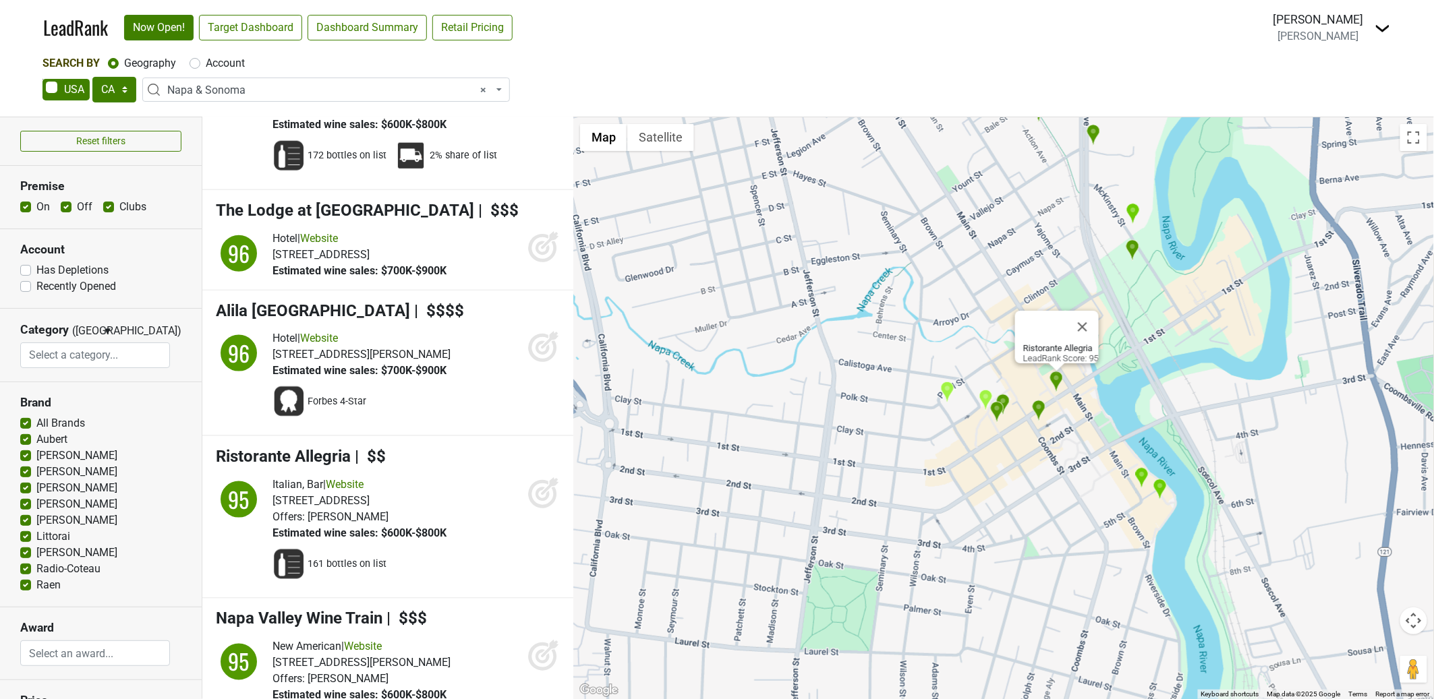
click at [1038, 408] on img "Scala Osteria" at bounding box center [1039, 411] width 14 height 22
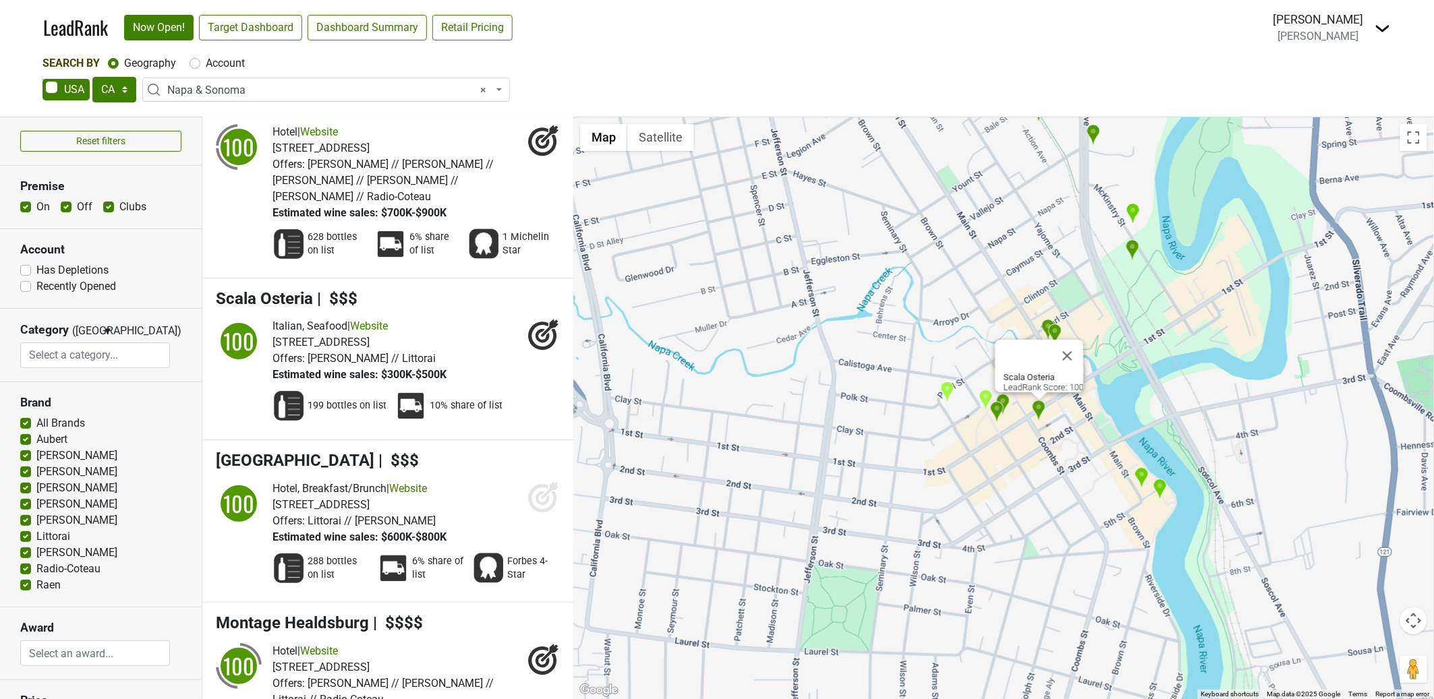
scroll to position [2045, 0]
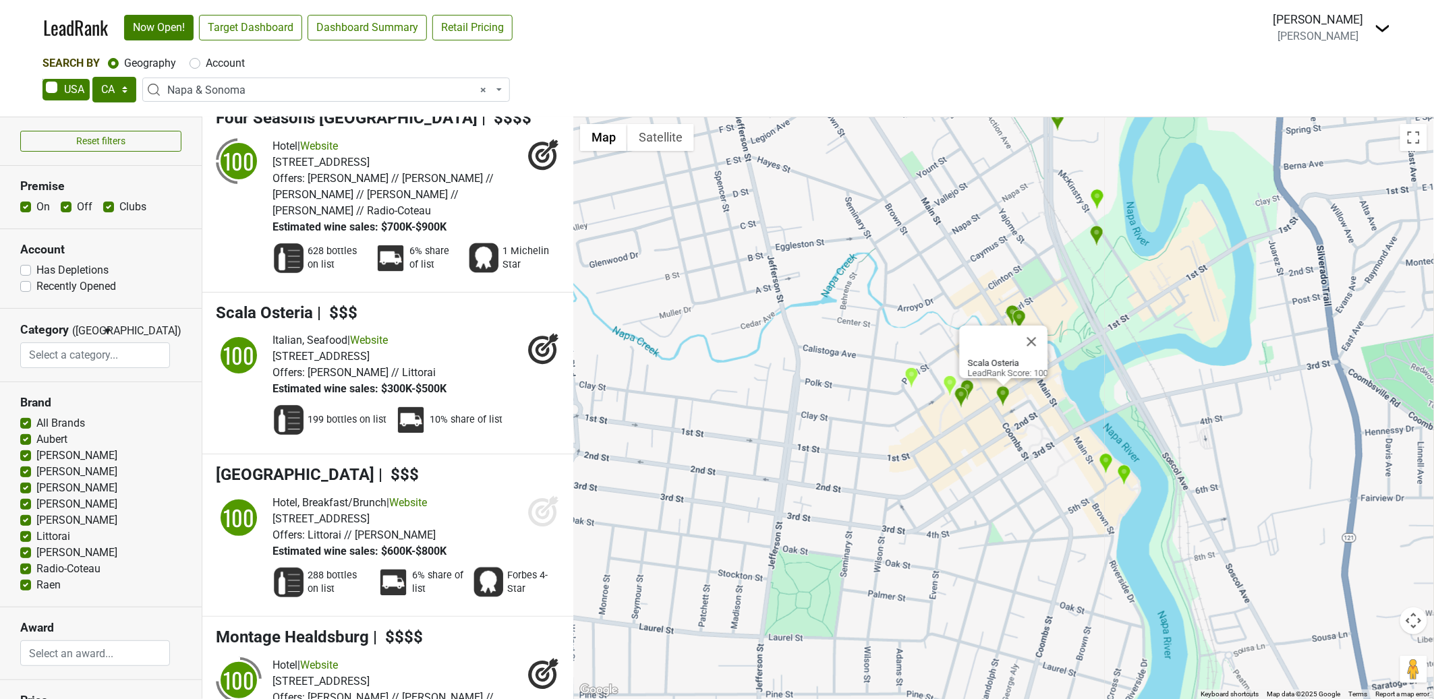
click at [446, 349] on div "[STREET_ADDRESS]" at bounding box center [359, 357] width 174 height 16
click at [1133, 339] on div "Scala Osteria LeadRank Score: 100" at bounding box center [1003, 408] width 861 height 582
click at [1102, 463] on img "Morimoto Napa" at bounding box center [1104, 464] width 14 height 22
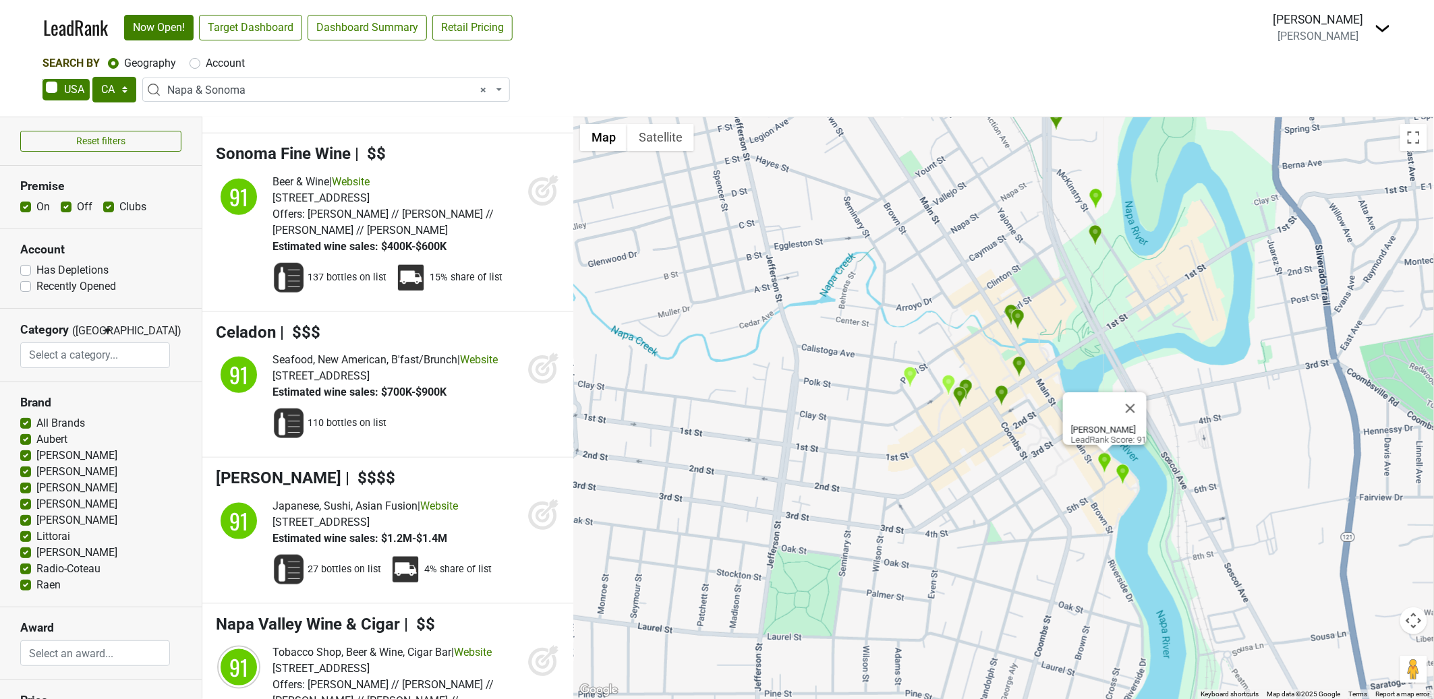
click at [1124, 472] on img "Celadon" at bounding box center [1123, 475] width 14 height 22
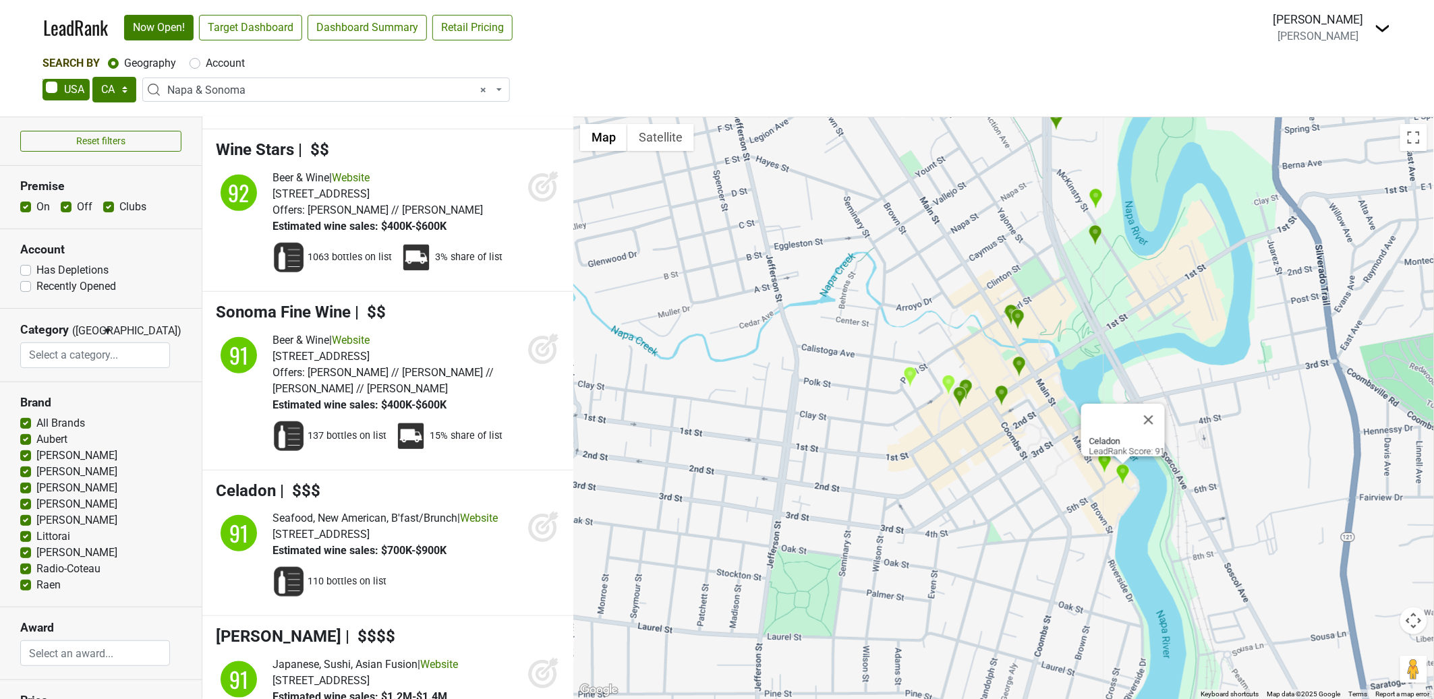
scroll to position [11021, 0]
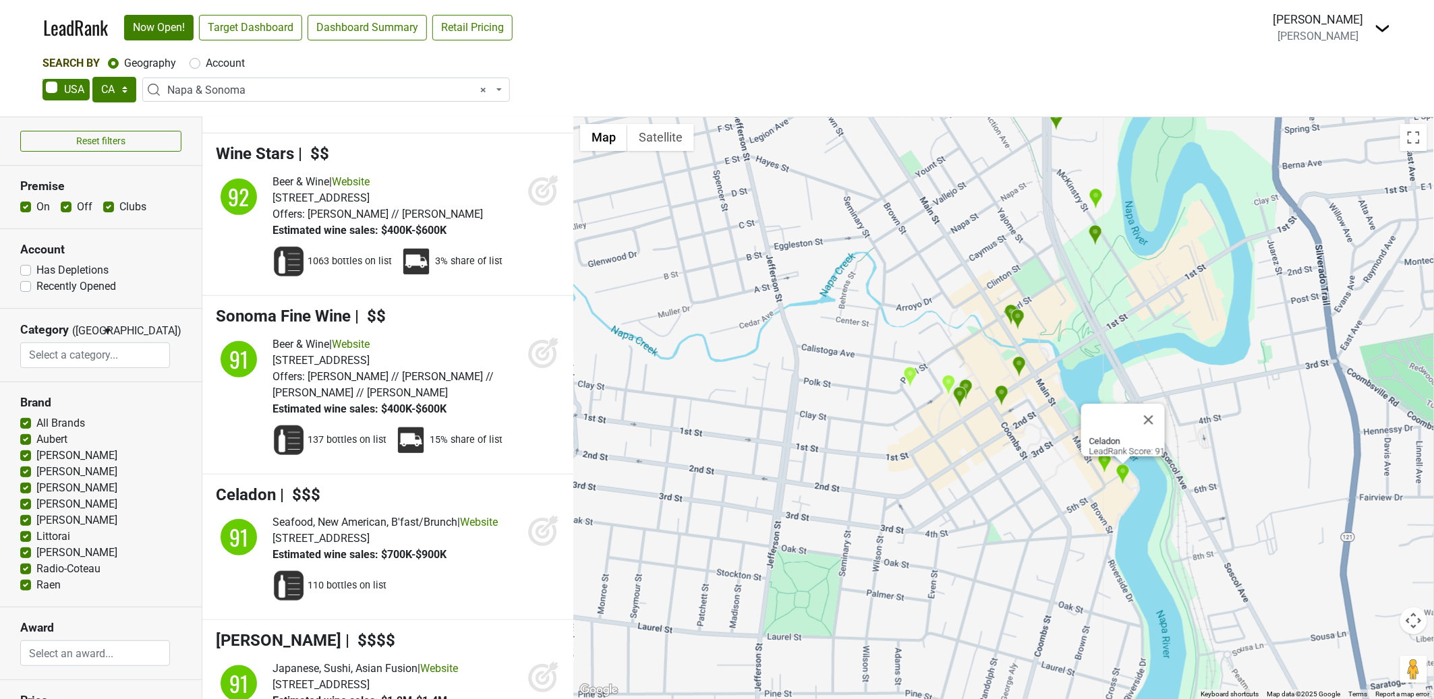
drag, startPoint x: 1093, startPoint y: 327, endPoint x: 1089, endPoint y: 291, distance: 36.7
click at [1093, 325] on div "Celadon LeadRank Score: 91" at bounding box center [1003, 408] width 861 height 582
click at [1101, 225] on img "Napa Valley Wine Train" at bounding box center [1096, 235] width 14 height 22
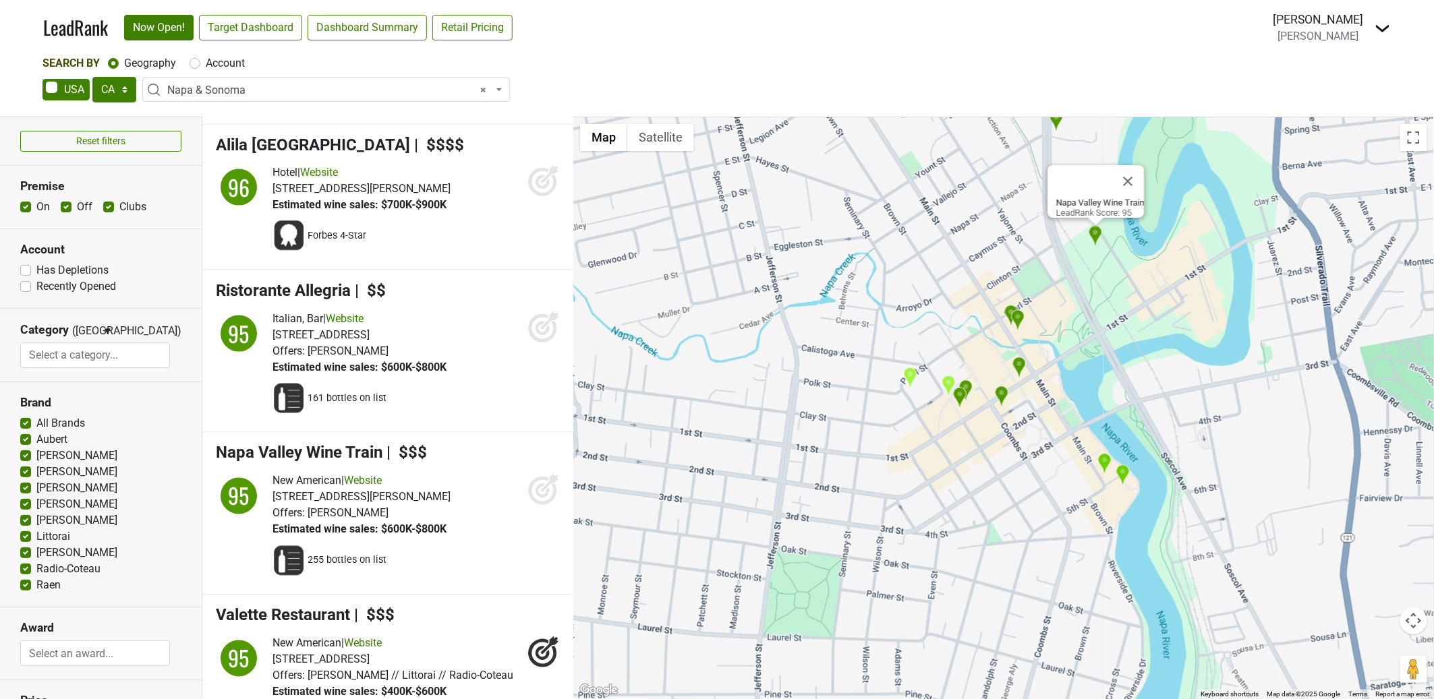
scroll to position [7208, 0]
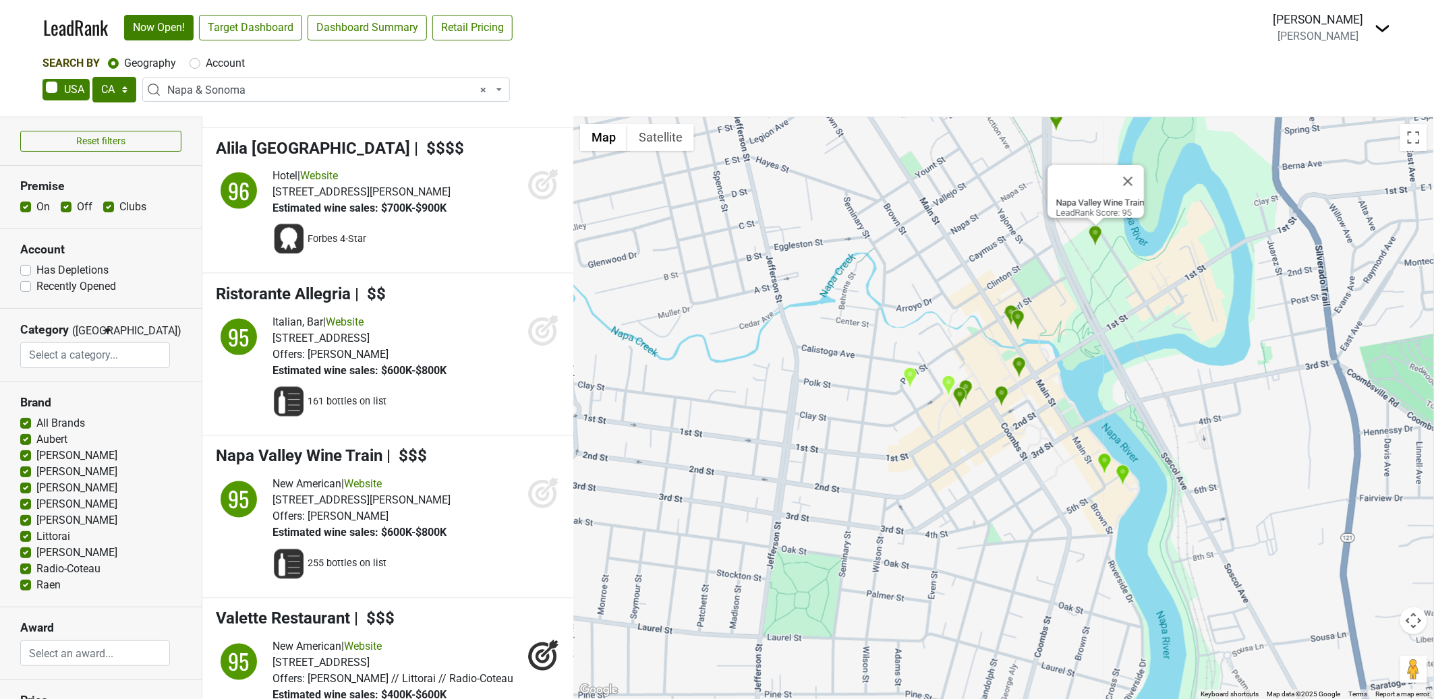
click at [1018, 320] on img "Cole's Chop House" at bounding box center [1018, 321] width 14 height 22
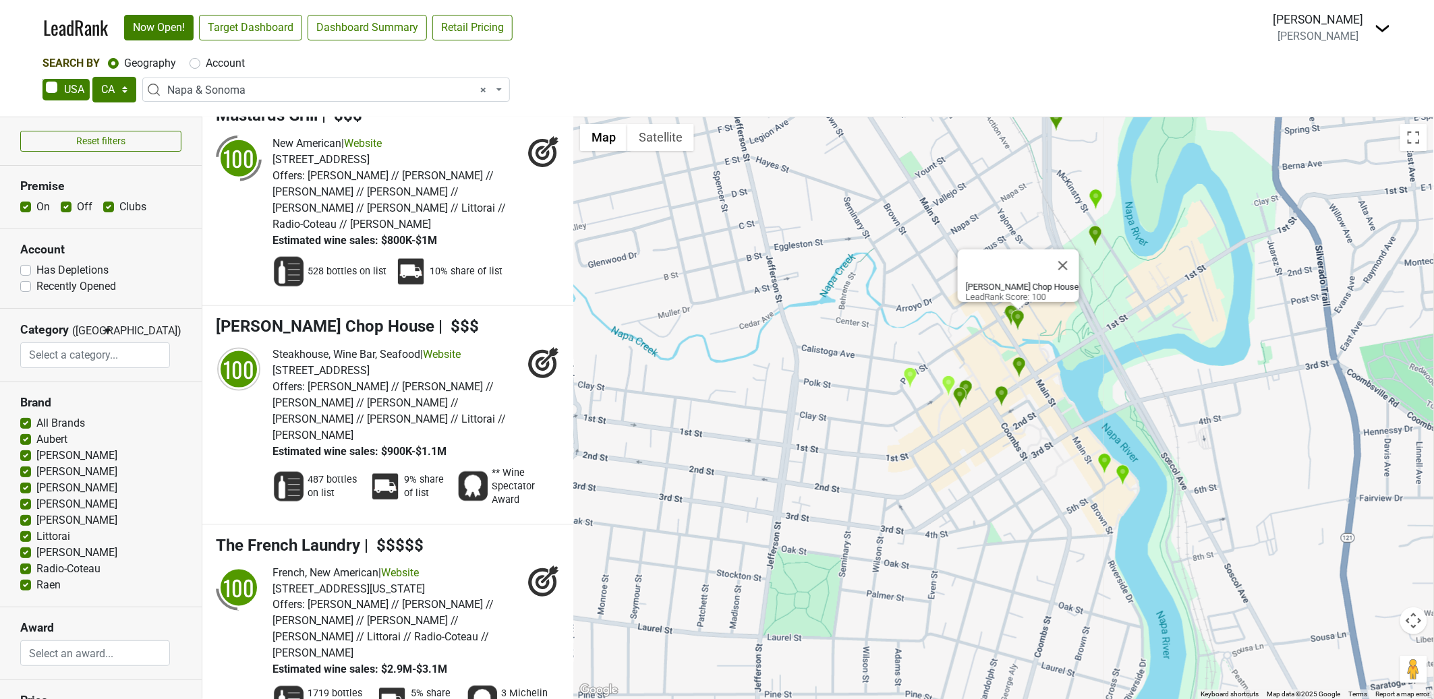
scroll to position [2743, 0]
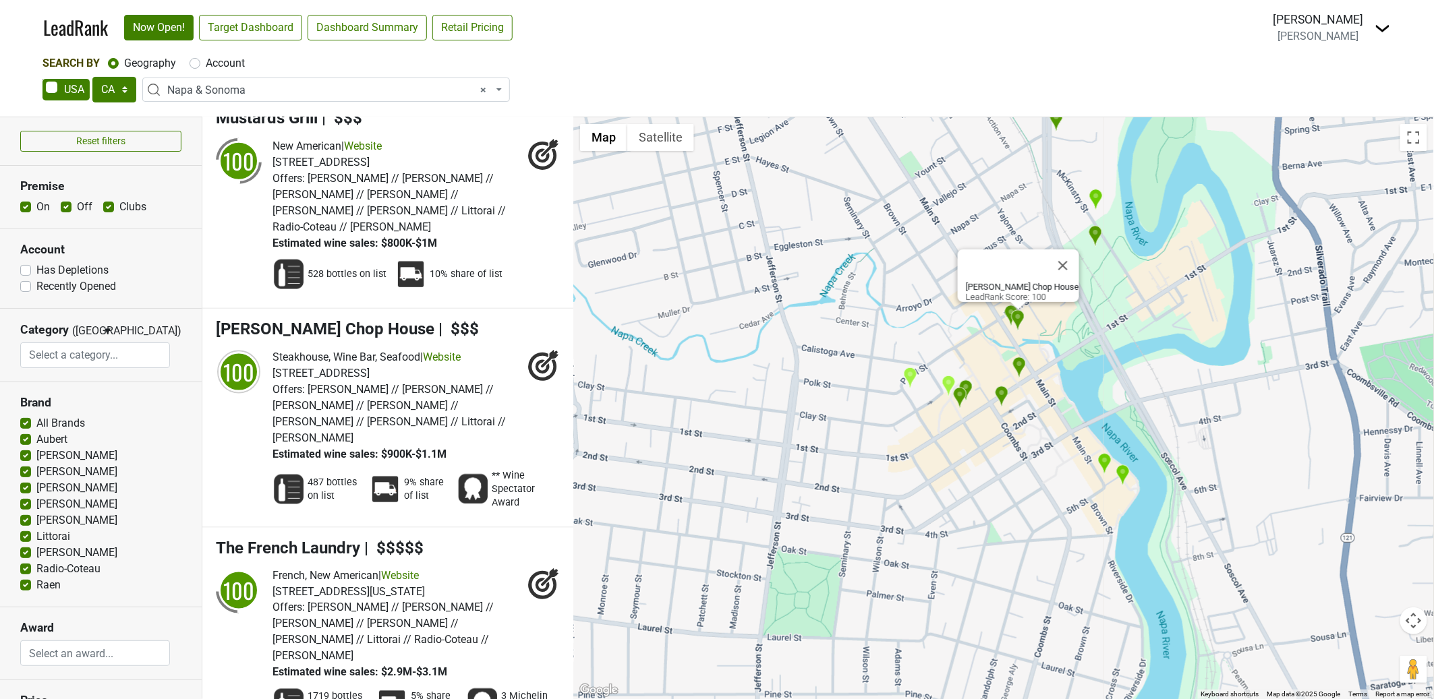
click at [1011, 312] on img "Cole's Chop House" at bounding box center [1018, 321] width 14 height 22
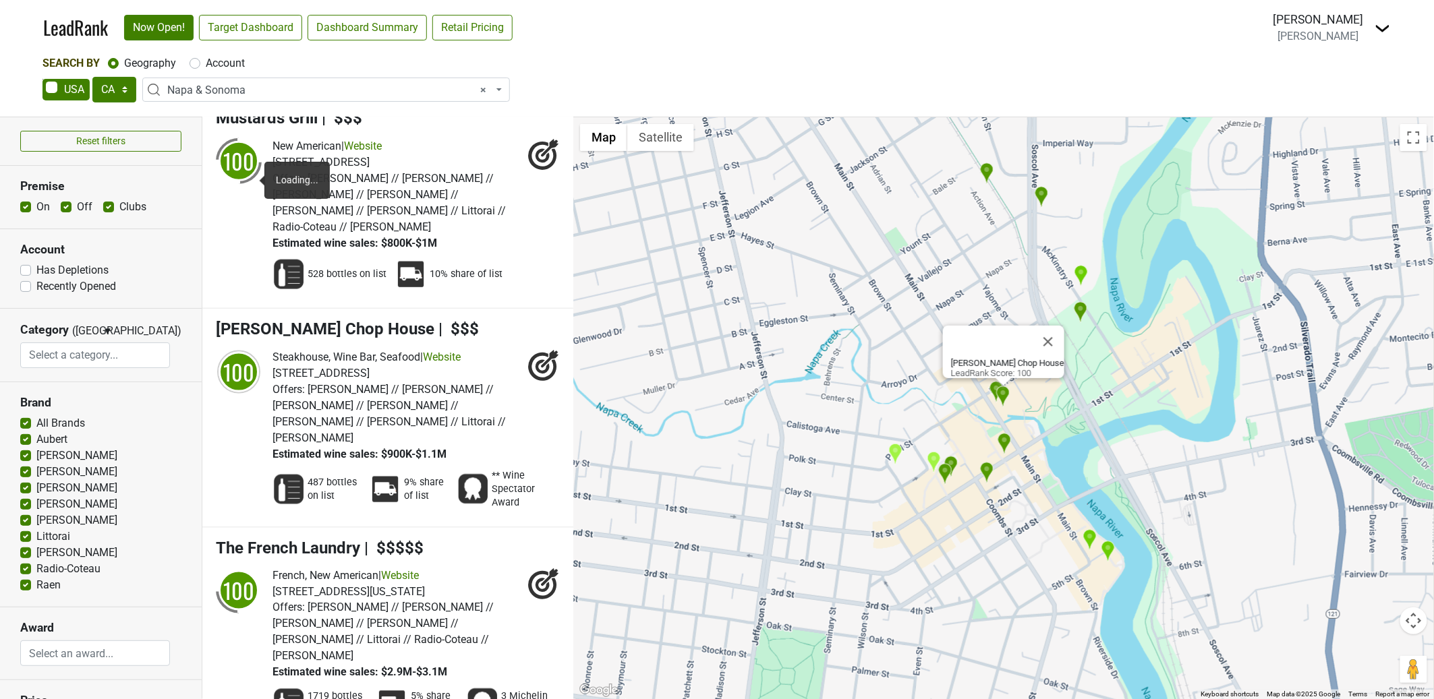
click at [235, 352] on div "100" at bounding box center [239, 372] width 40 height 40
click at [1012, 432] on div "[PERSON_NAME] Chop House LeadRank Score: 100" at bounding box center [1003, 408] width 861 height 582
click at [954, 462] on img "Archer Hotel Napa" at bounding box center [951, 467] width 14 height 22
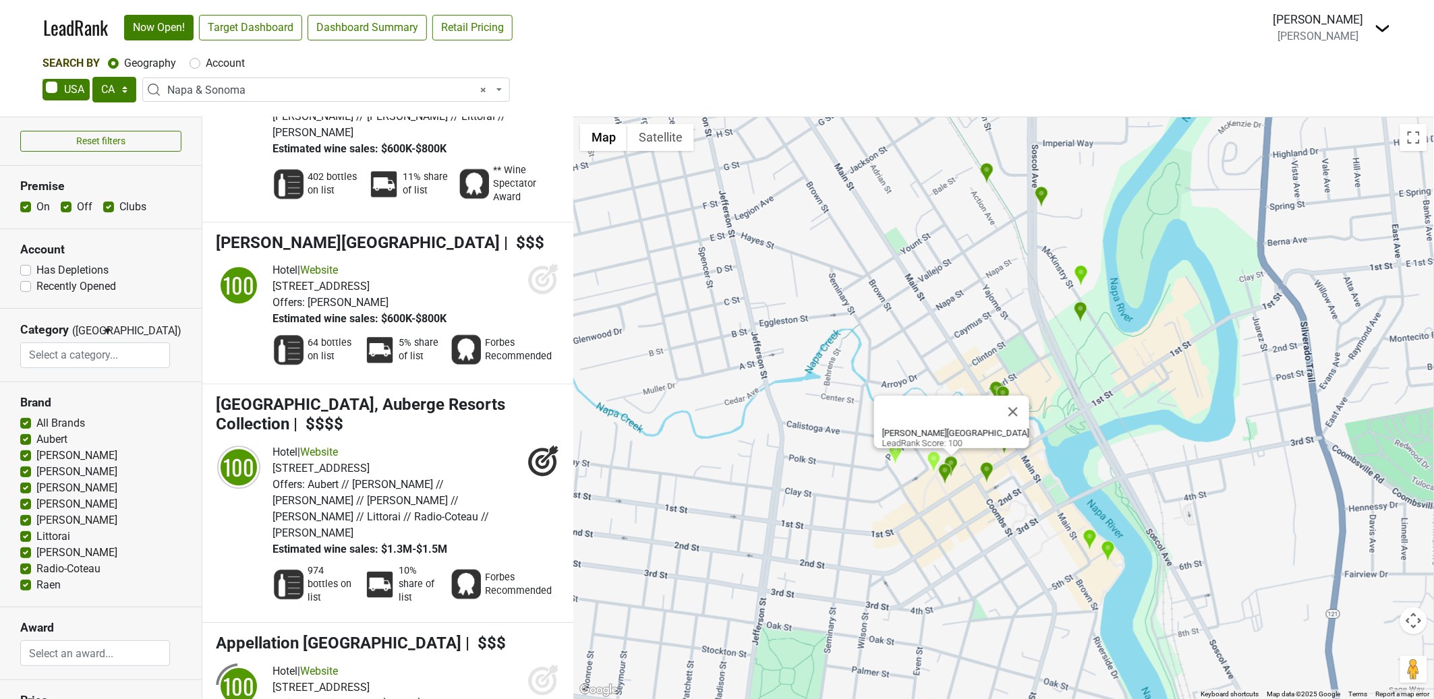
scroll to position [1388, 0]
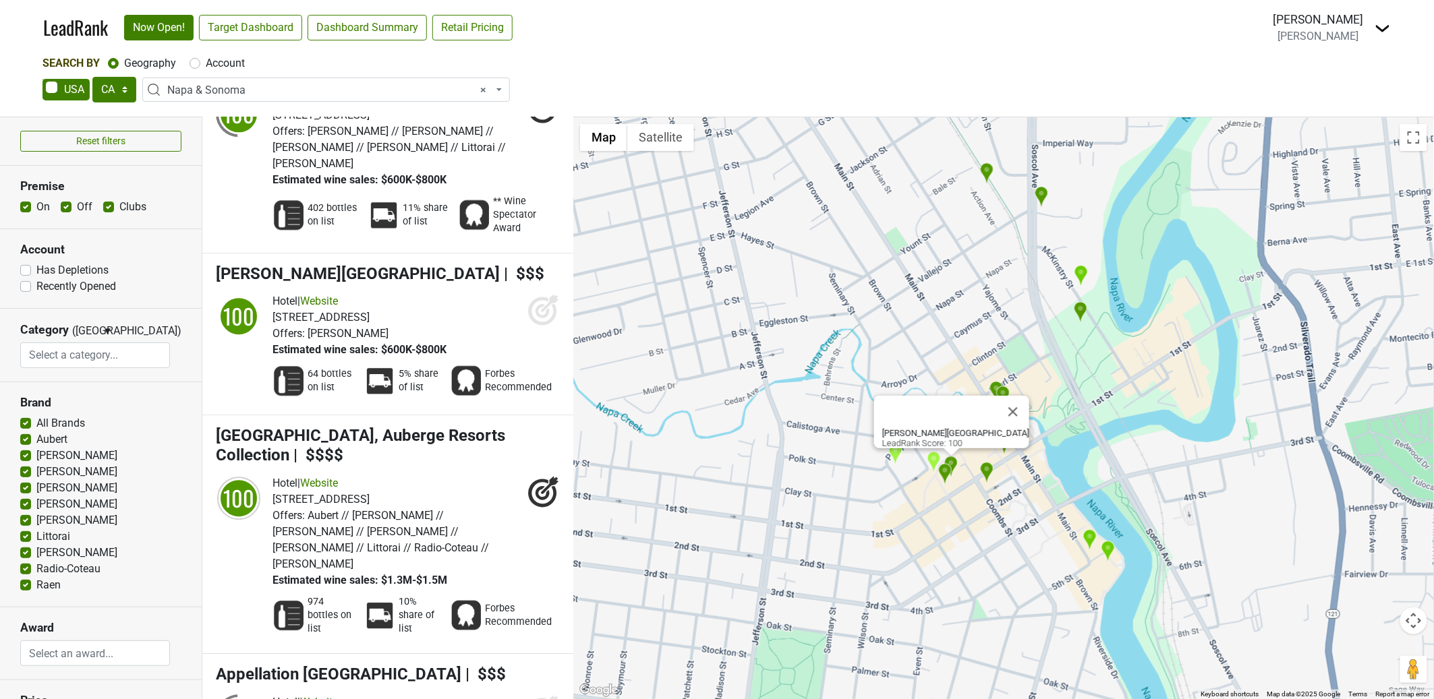
click at [946, 471] on img "Charlie Palmer Steak Napa" at bounding box center [945, 474] width 14 height 22
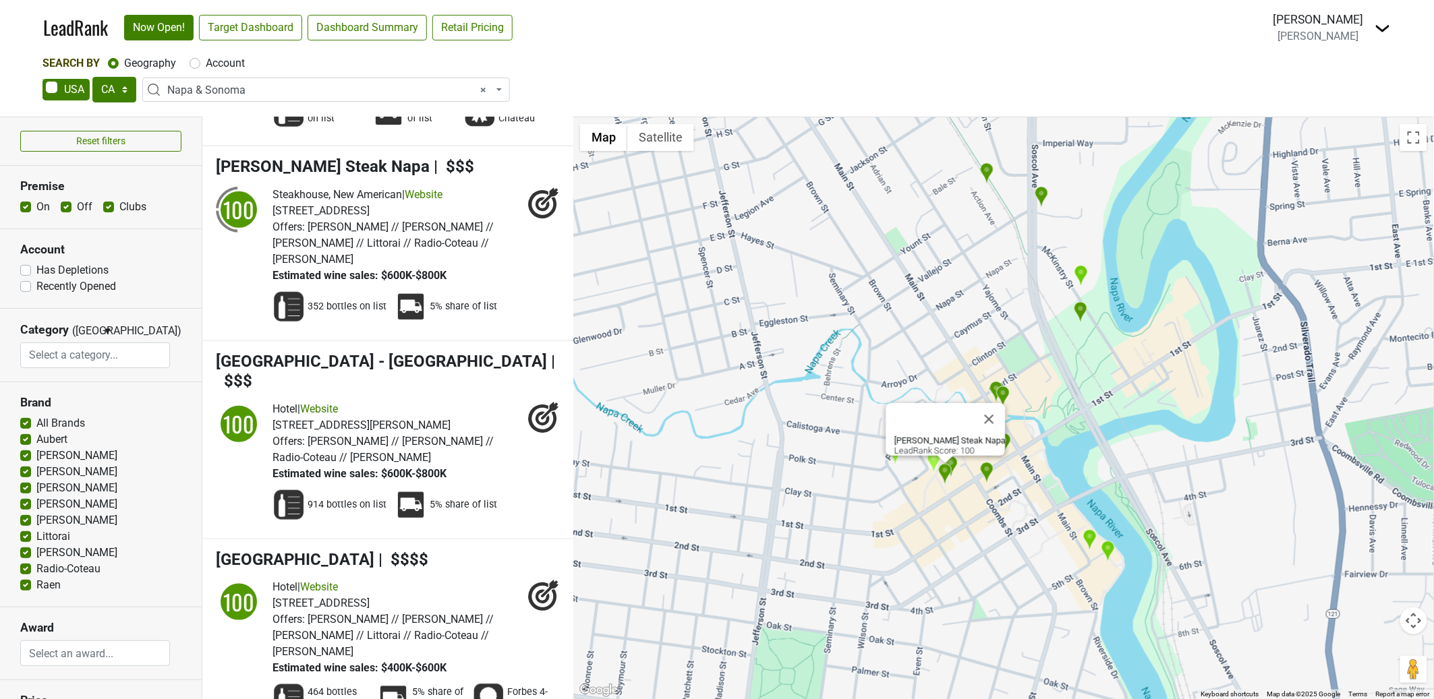
scroll to position [341, 0]
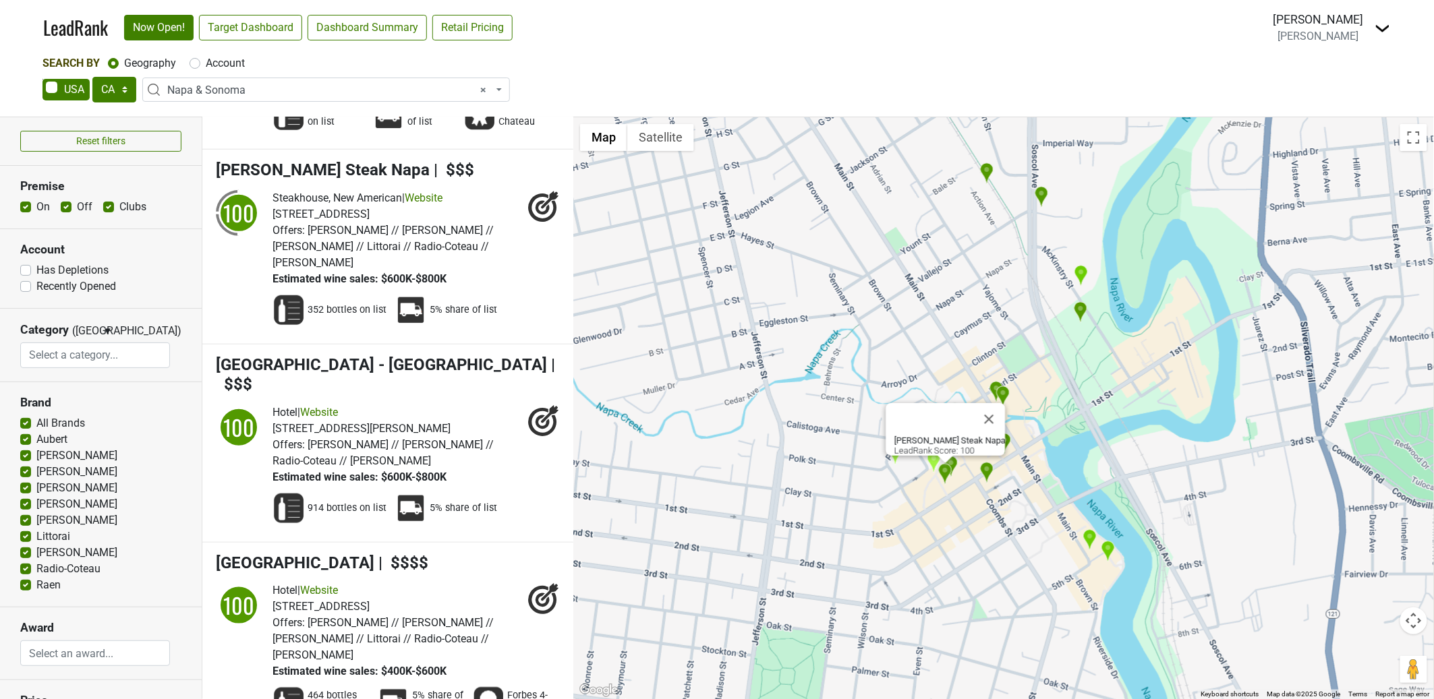
click at [923, 475] on div "[PERSON_NAME] Steak Napa LeadRank Score: 100" at bounding box center [1003, 408] width 861 height 582
click at [988, 173] on img "Wine Access - Online Only" at bounding box center [987, 174] width 14 height 22
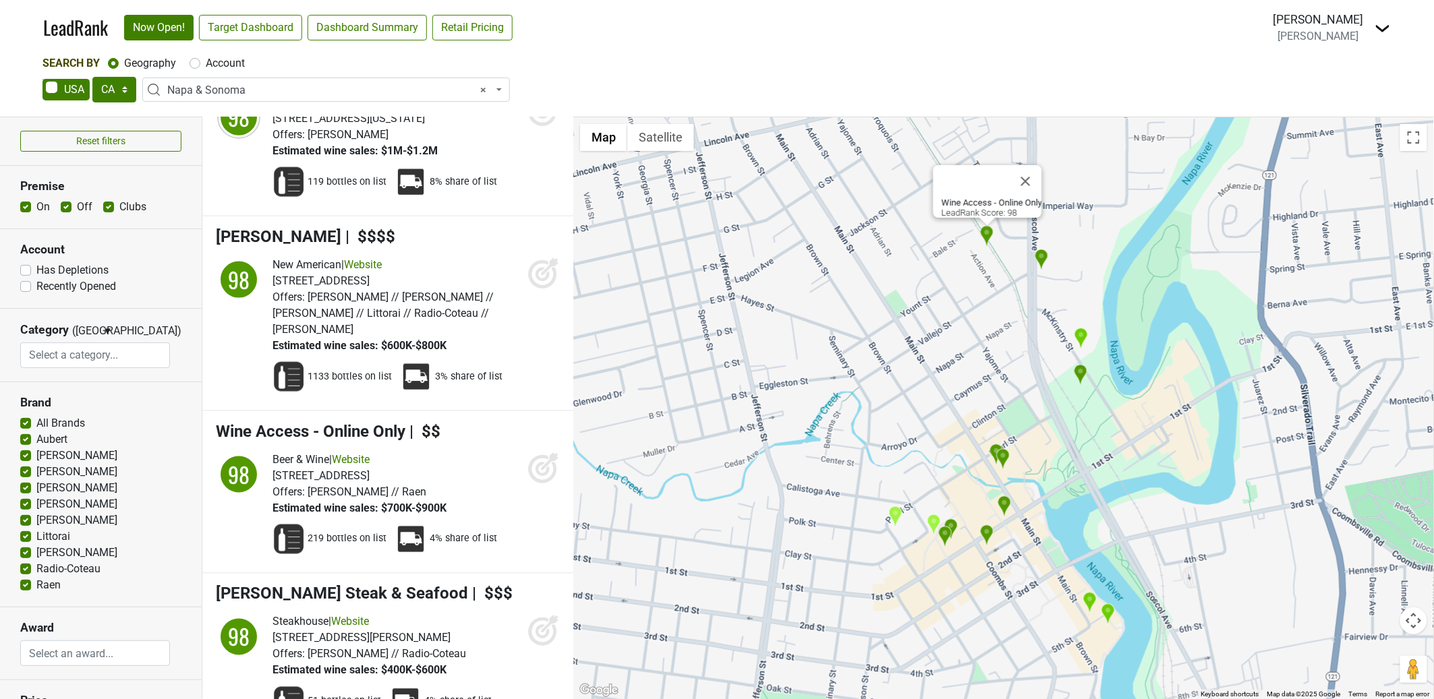
scroll to position [4996, 0]
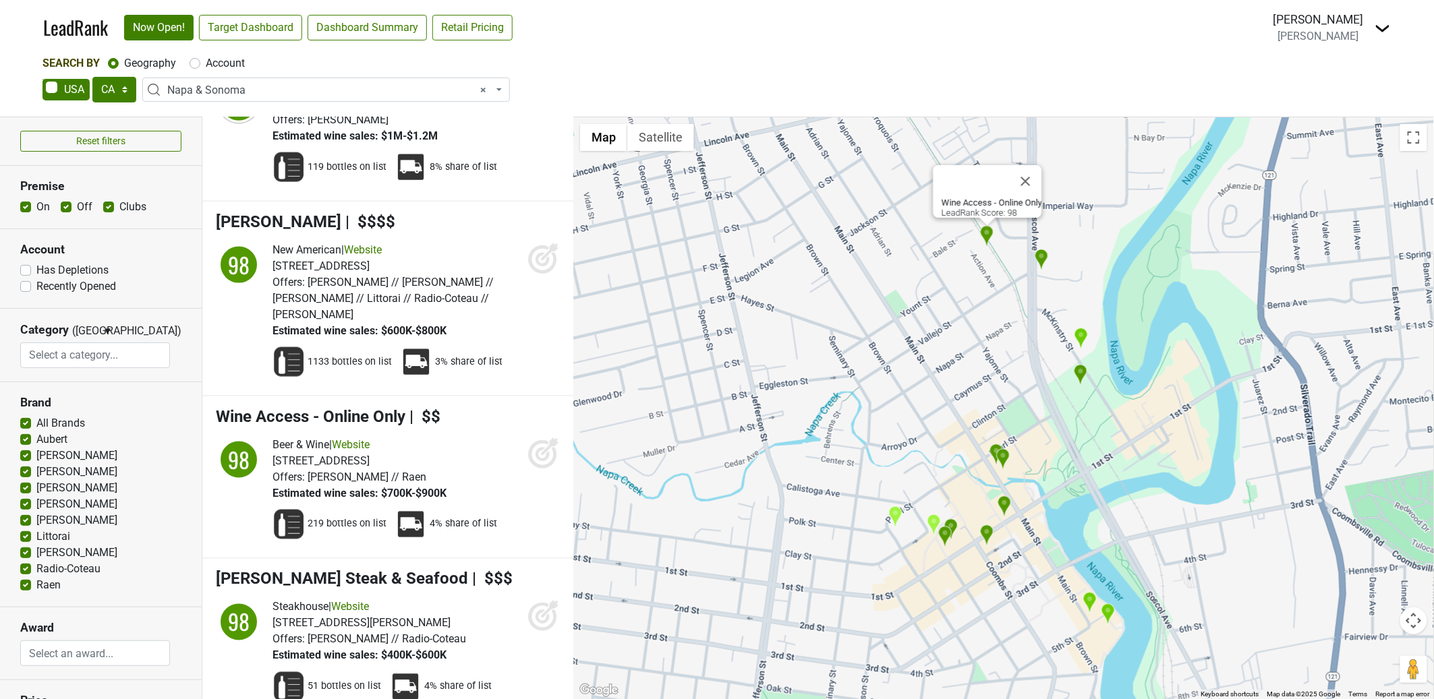
click at [1043, 261] on img "The Slanted Door" at bounding box center [1042, 260] width 14 height 22
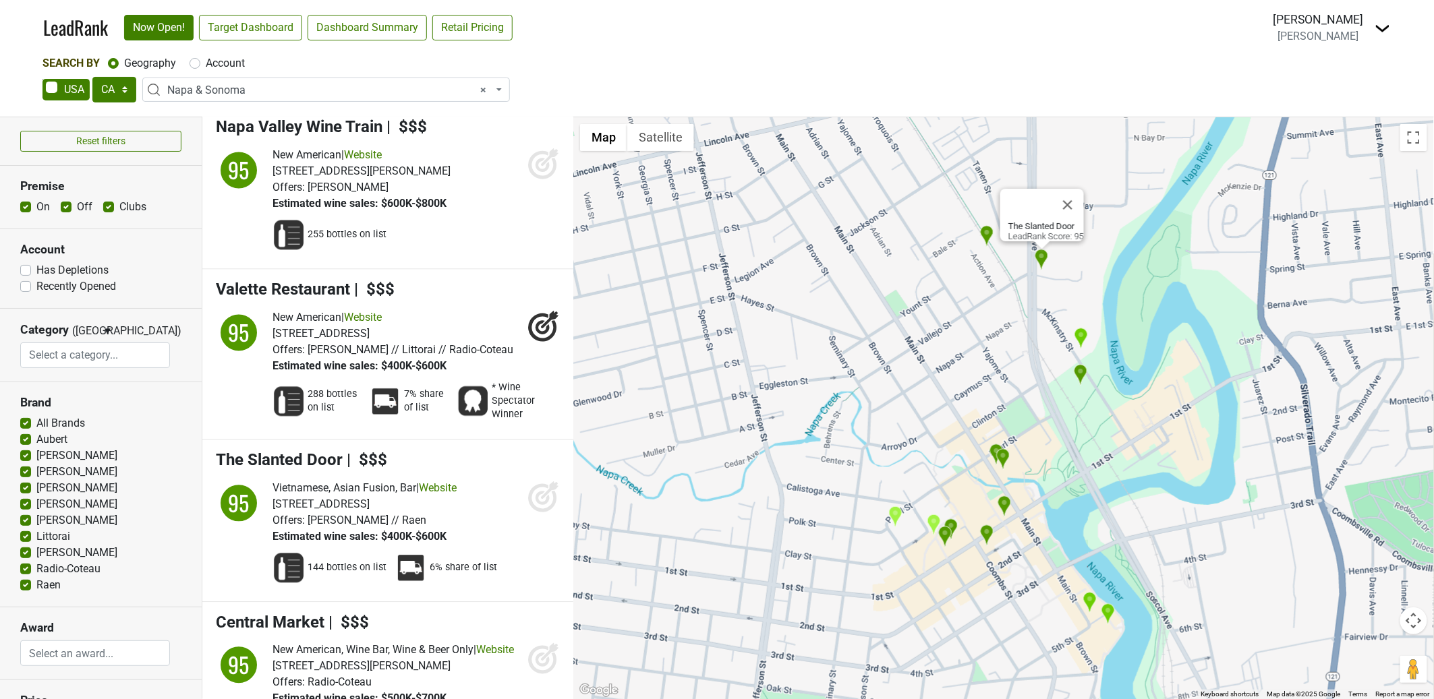
scroll to position [7542, 0]
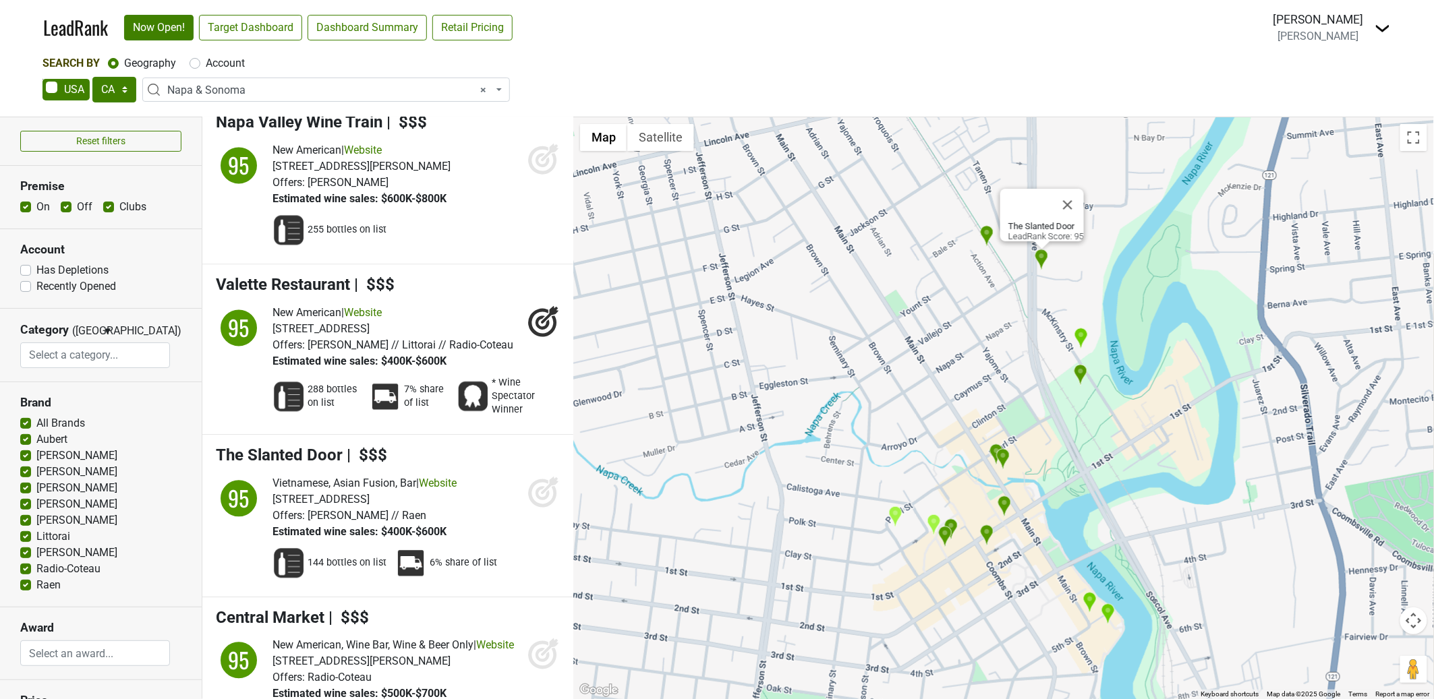
click at [1079, 337] on img "La Toque" at bounding box center [1081, 339] width 14 height 22
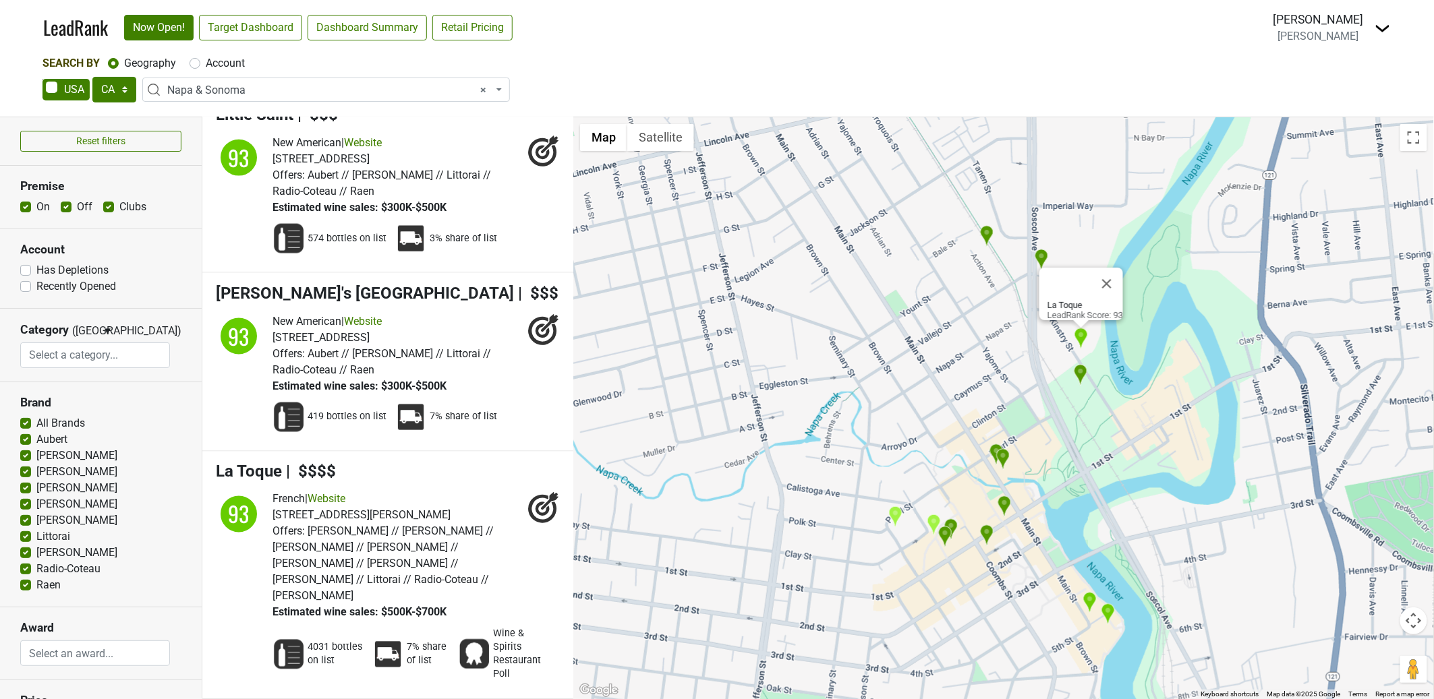
click at [1080, 372] on img "Napa Valley Wine Train" at bounding box center [1081, 375] width 14 height 22
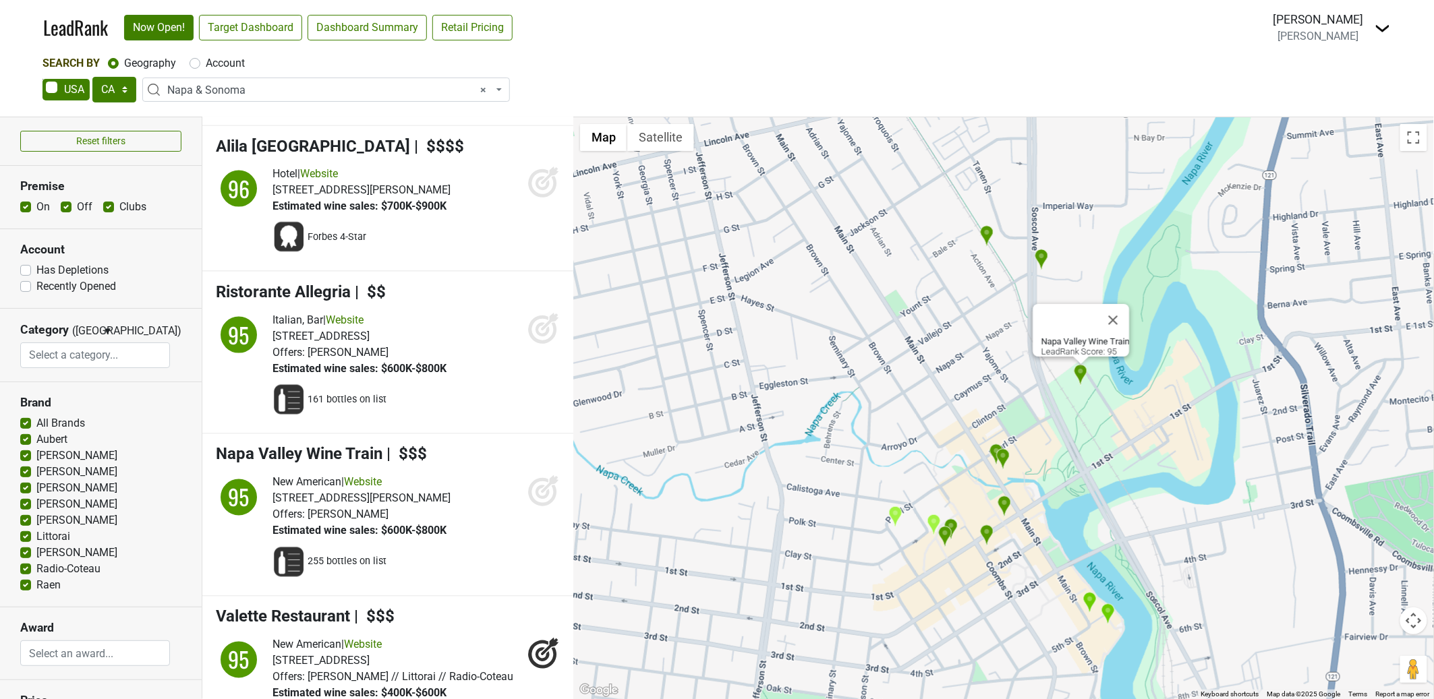
scroll to position [7208, 0]
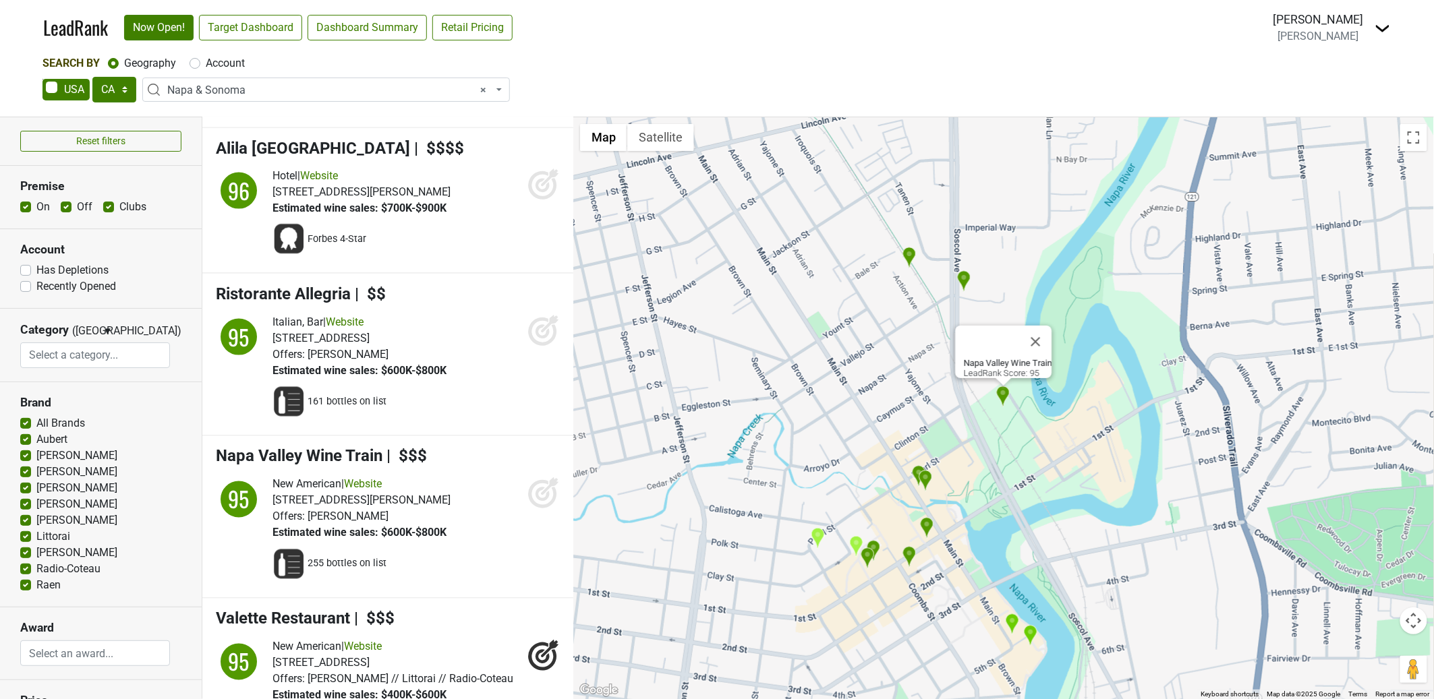
click at [878, 100] on div "AK AL AR AZ CA CO CT DC DE FL GA HI IA ID IL IN KS KY LA MA MD ME MI MN MO MS M…" at bounding box center [716, 91] width 1349 height 28
click at [868, 553] on img "Charlie Palmer Steak Napa" at bounding box center [868, 559] width 14 height 22
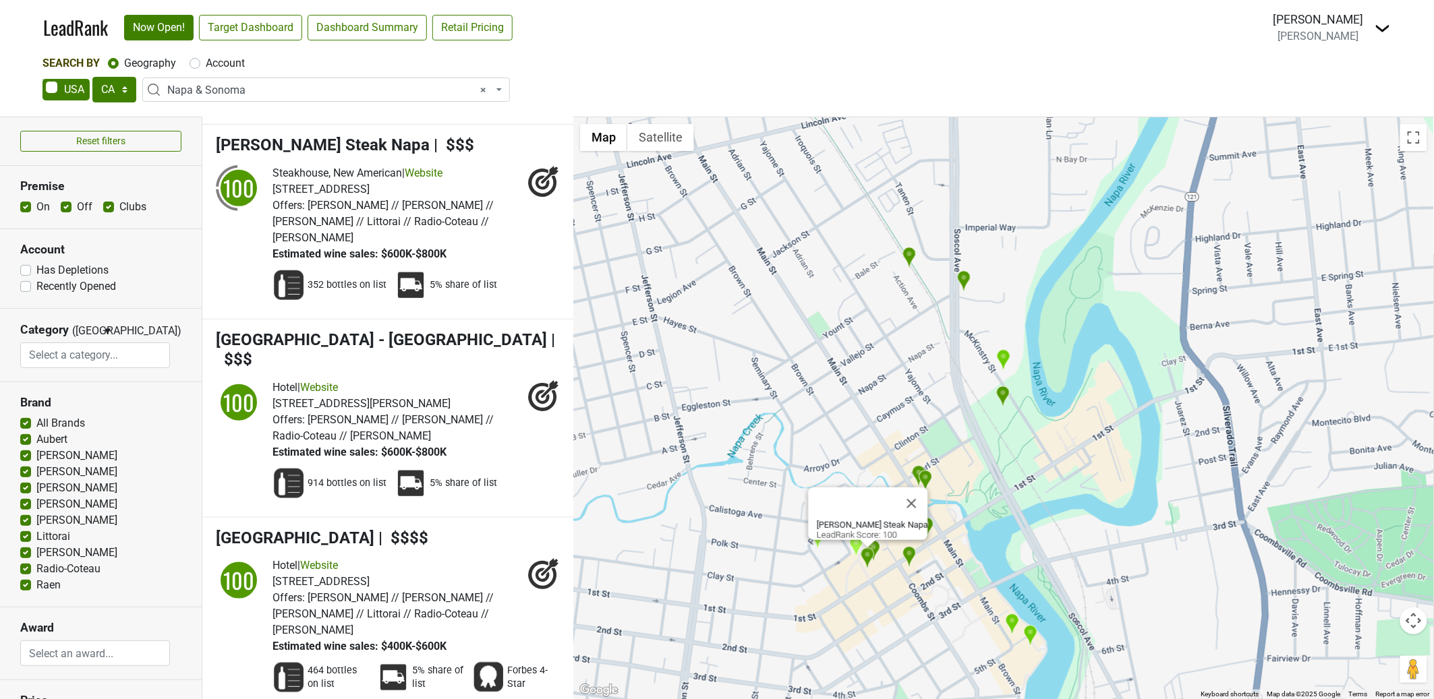
scroll to position [341, 0]
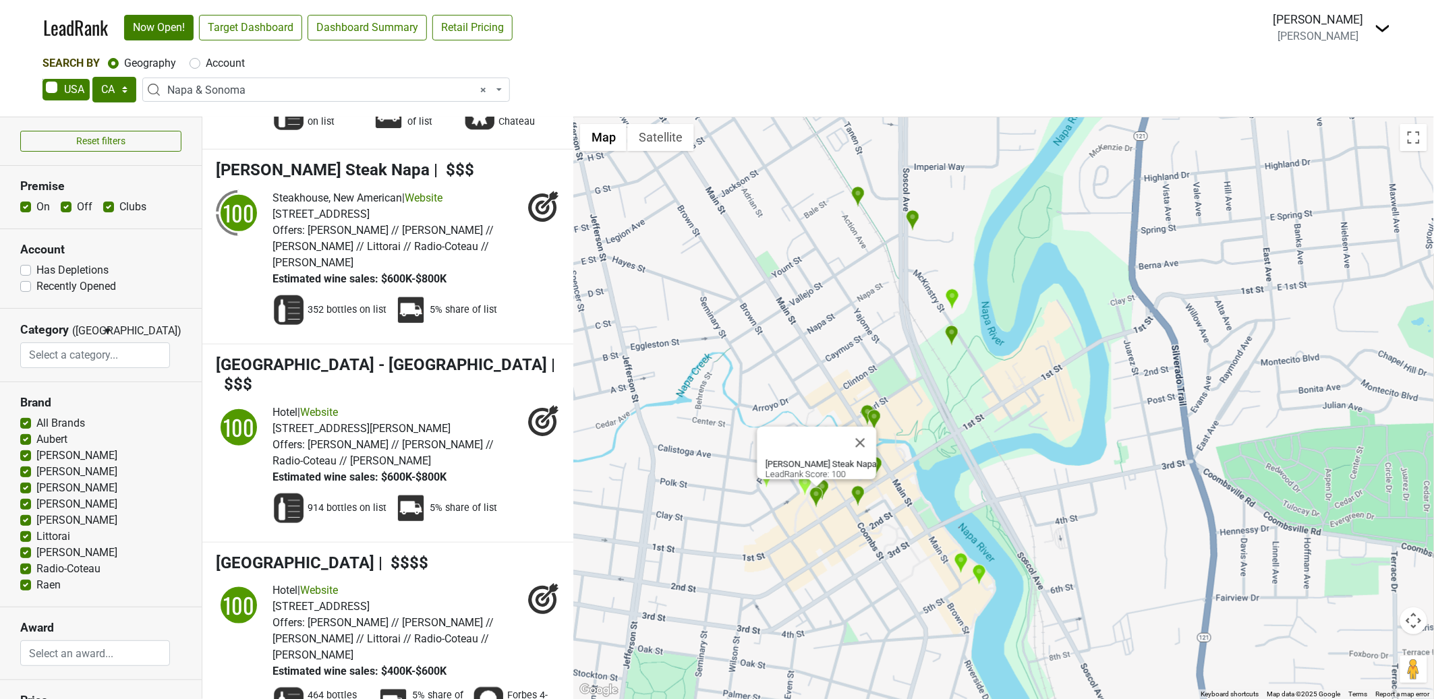
drag, startPoint x: 962, startPoint y: 526, endPoint x: 925, endPoint y: 484, distance: 55.5
click at [925, 484] on div "[PERSON_NAME] Steak Napa LeadRank Score: 100" at bounding box center [1003, 408] width 861 height 582
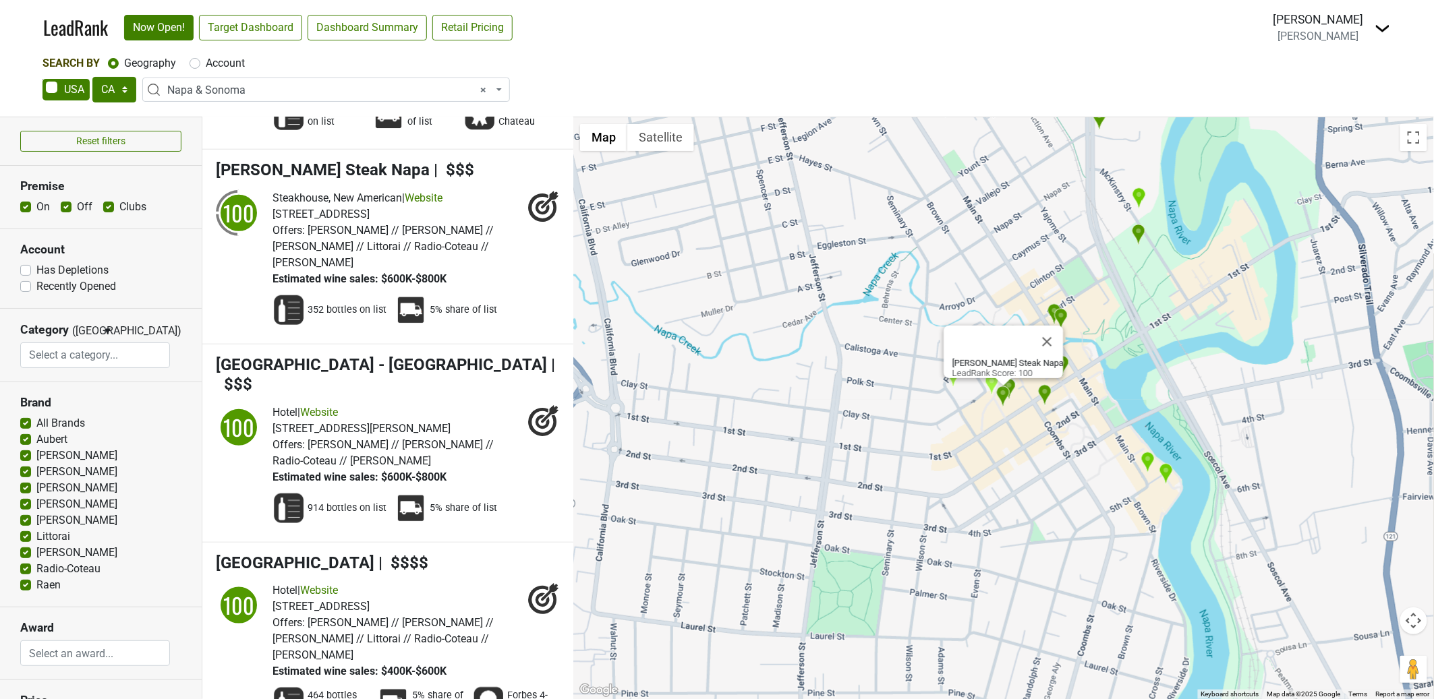
click at [1066, 453] on div "[PERSON_NAME] Steak Napa LeadRank Score: 100" at bounding box center [1003, 408] width 861 height 582
click at [1035, 415] on div "[PERSON_NAME] Steak Napa LeadRank Score: 100" at bounding box center [1003, 408] width 861 height 582
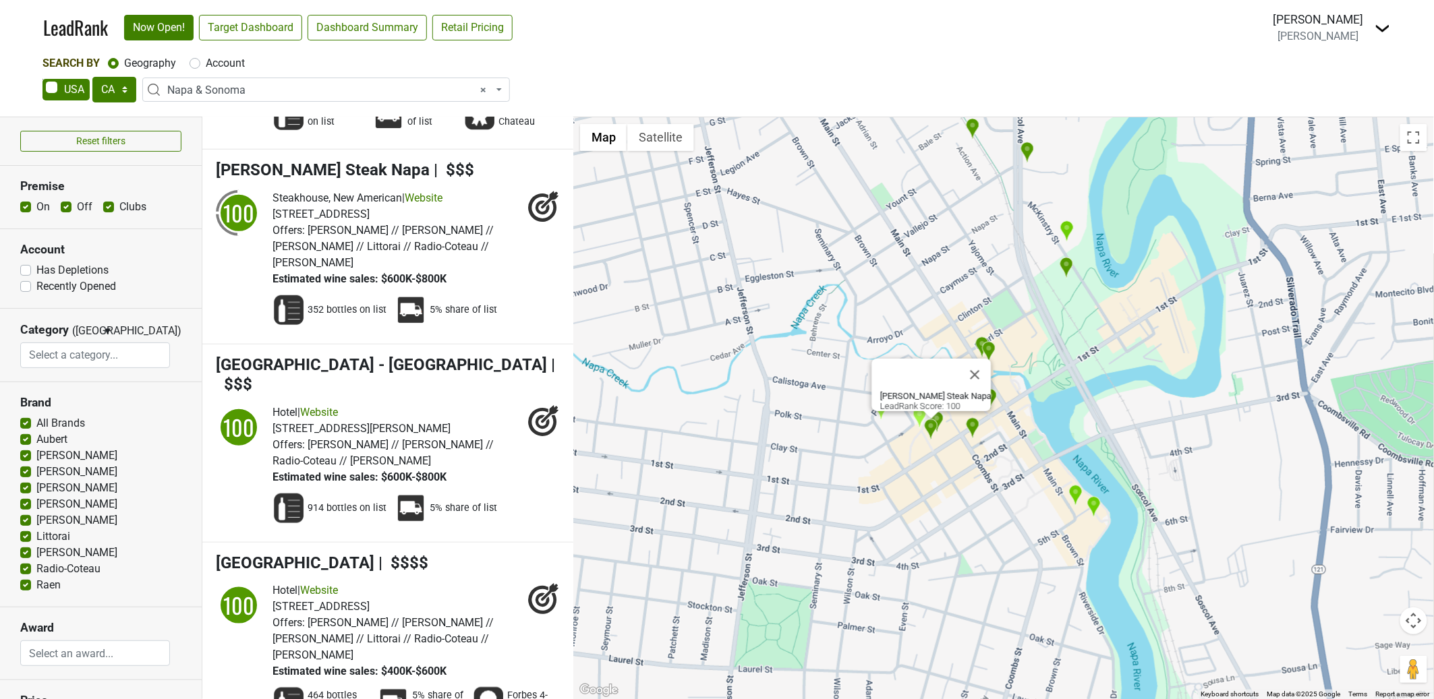
drag, startPoint x: 1087, startPoint y: 378, endPoint x: 973, endPoint y: 422, distance: 123.0
click at [985, 417] on div "[PERSON_NAME] Steak Napa LeadRank Score: 100" at bounding box center [1003, 408] width 861 height 582
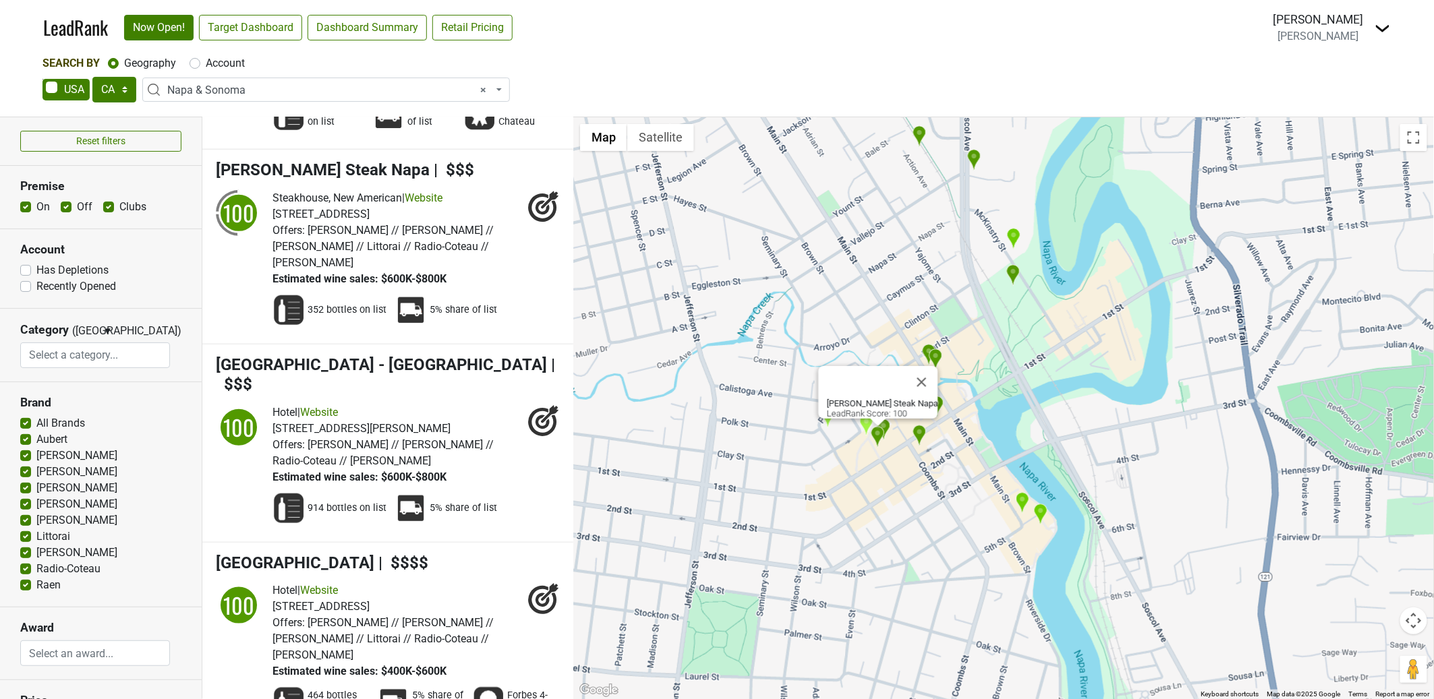
click at [926, 373] on button "Close" at bounding box center [922, 382] width 32 height 32
click at [1012, 274] on img "Napa Valley Wine Train" at bounding box center [1013, 275] width 14 height 22
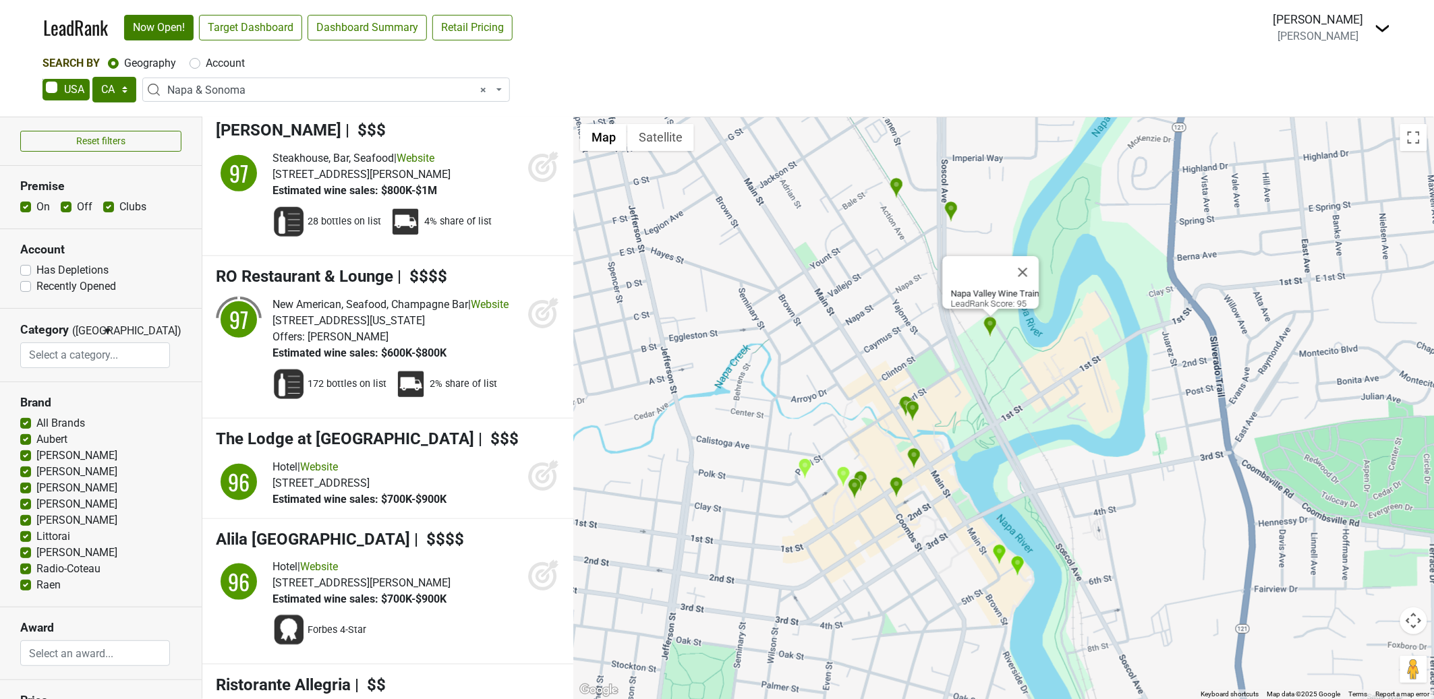
drag, startPoint x: 959, startPoint y: 313, endPoint x: 886, endPoint y: 279, distance: 80.9
click at [936, 368] on div "Napa Valley Wine Train LeadRank Score: 95" at bounding box center [1003, 408] width 861 height 582
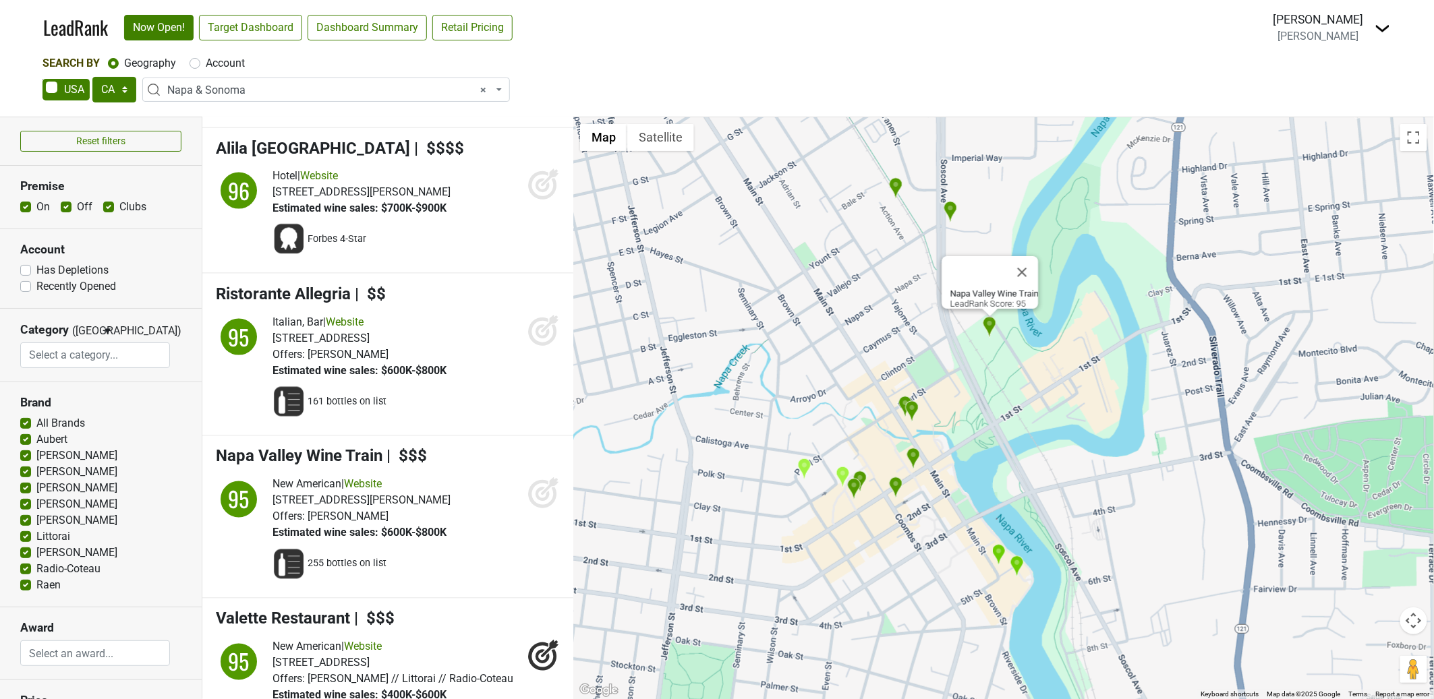
click at [897, 189] on img "Wine Access - Online Only" at bounding box center [896, 188] width 14 height 22
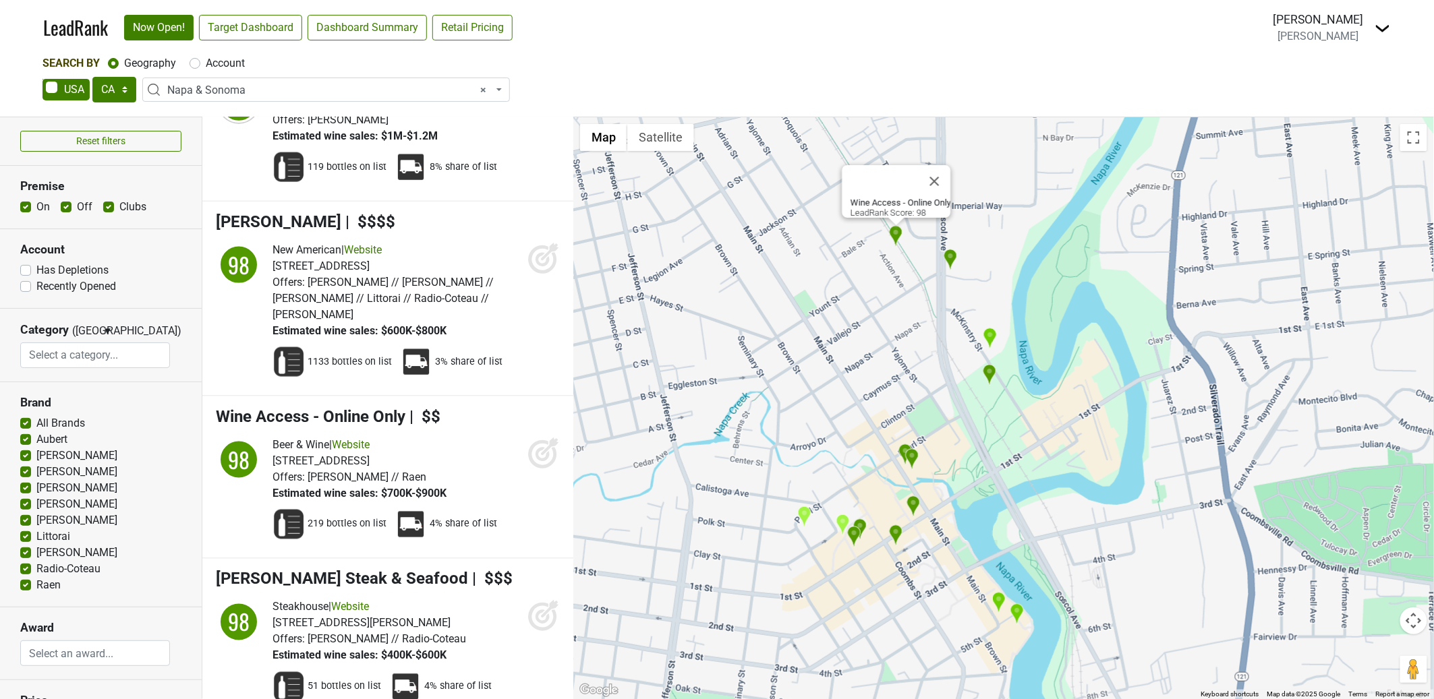
click at [952, 260] on img "The Slanted Door" at bounding box center [951, 260] width 14 height 22
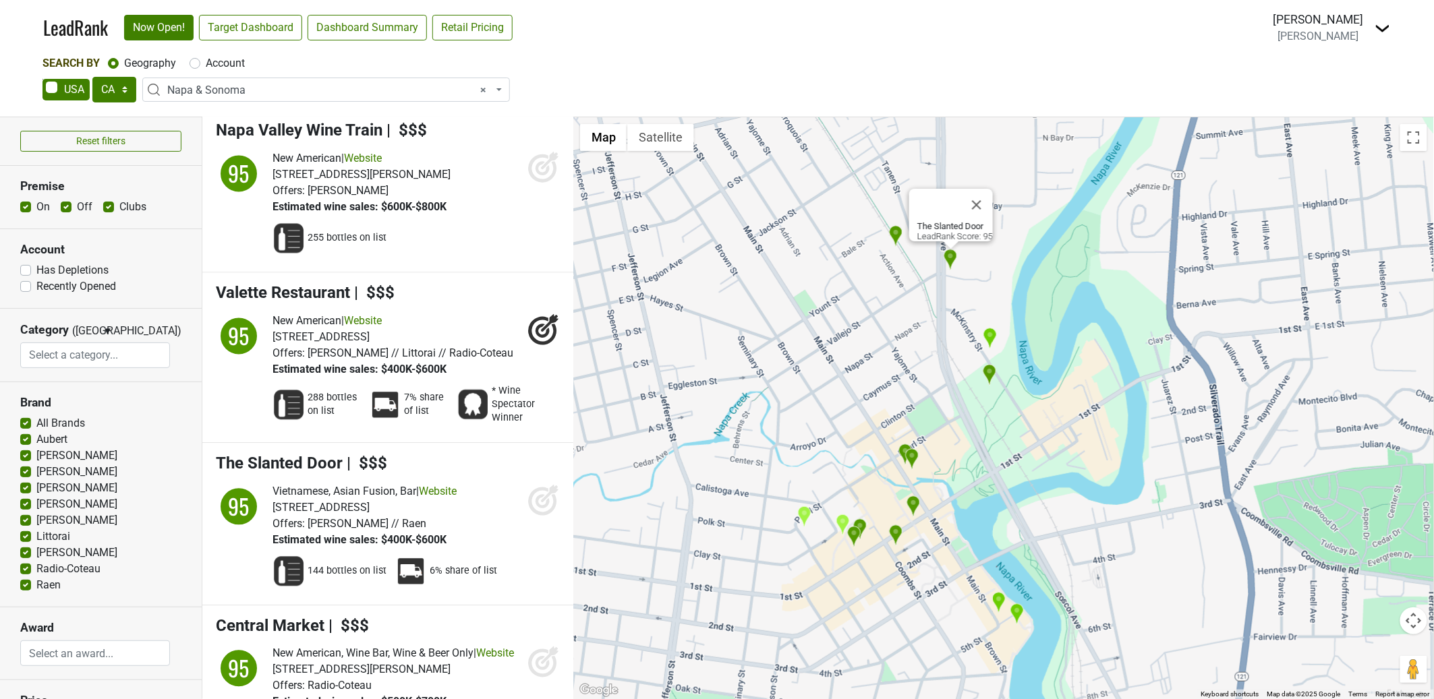
scroll to position [7542, 0]
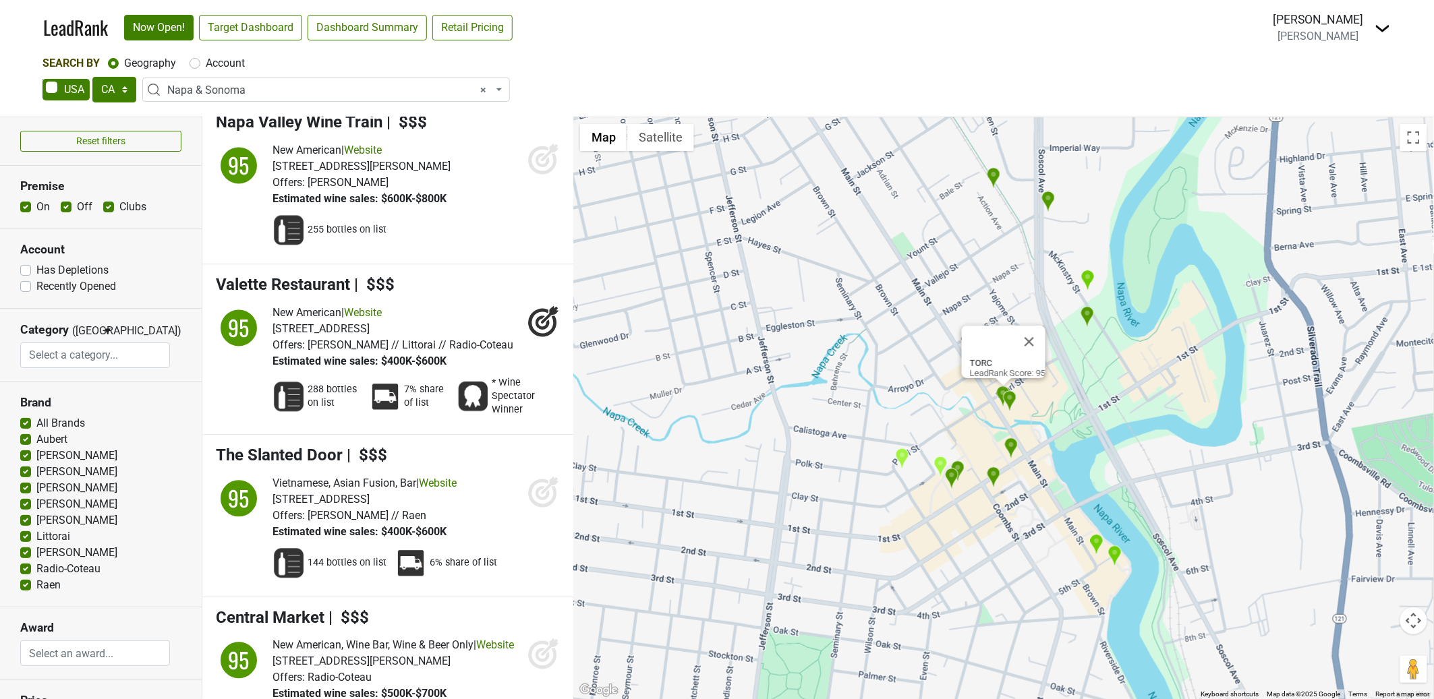
click at [993, 475] on img "Scala Osteria" at bounding box center [994, 478] width 14 height 22
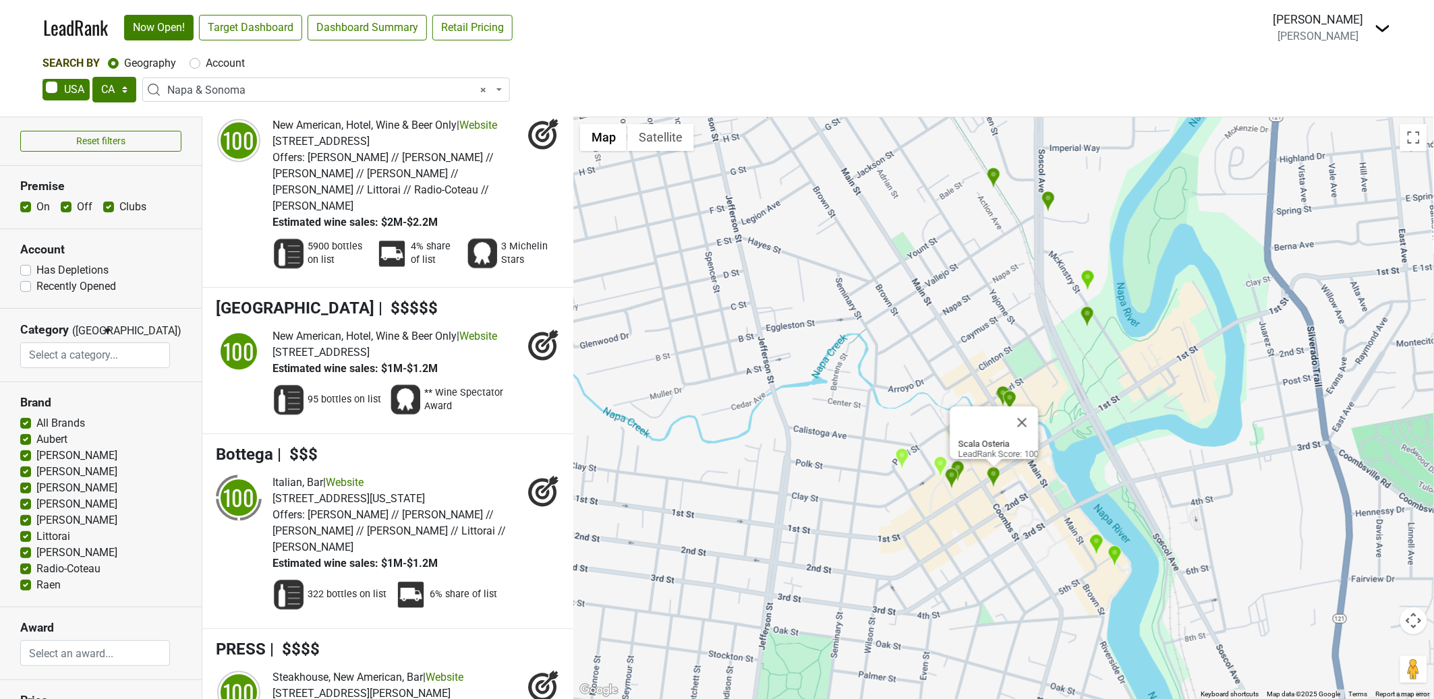
click at [974, 531] on div "Scala Osteria LeadRank Score: 100" at bounding box center [1003, 408] width 861 height 582
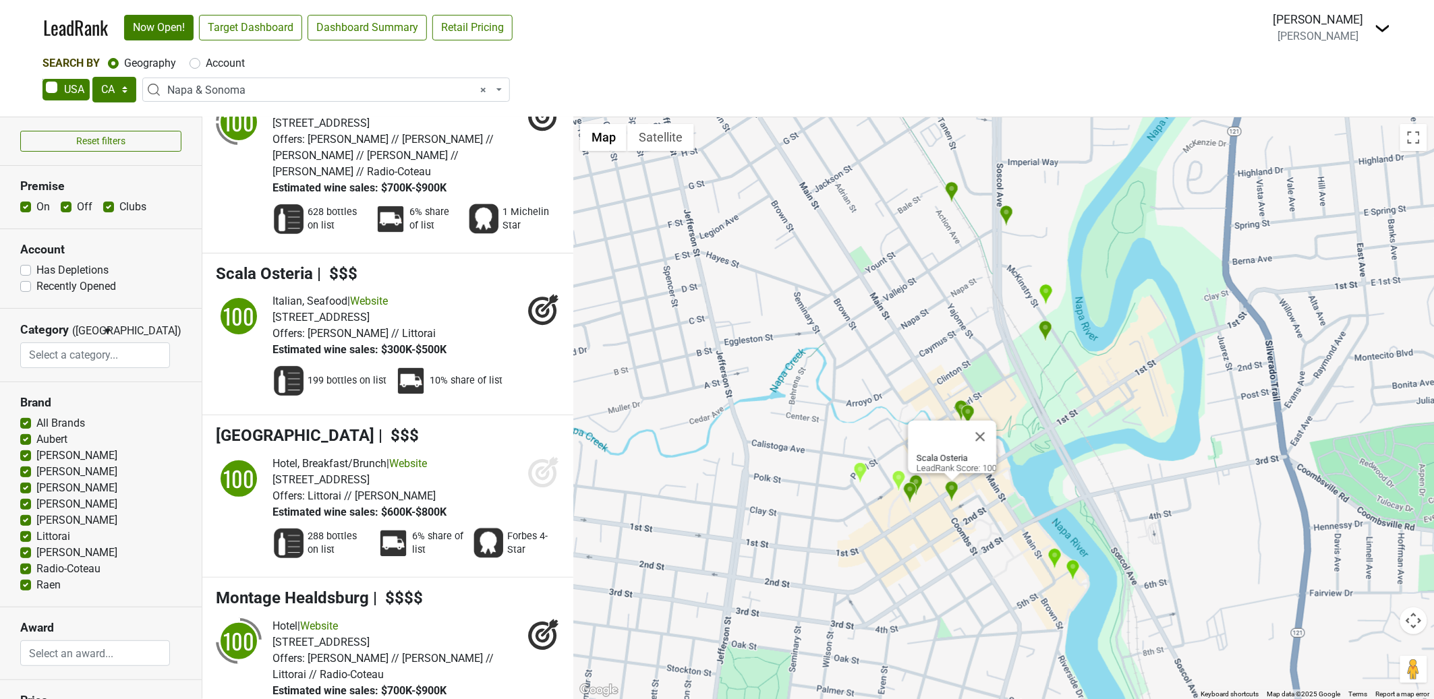
scroll to position [2045, 0]
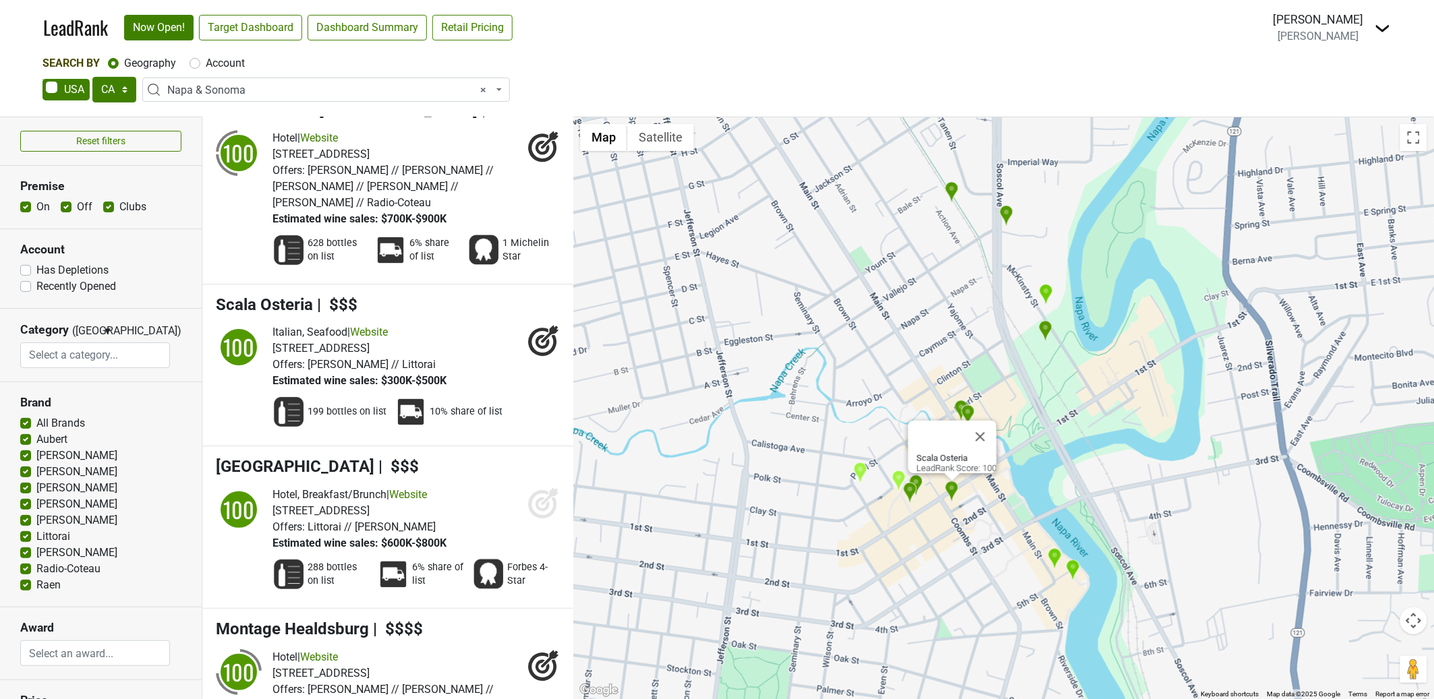
drag, startPoint x: 1039, startPoint y: 482, endPoint x: 983, endPoint y: 485, distance: 56.0
click at [989, 498] on div "Scala Osteria LeadRank Score: 100" at bounding box center [1003, 408] width 861 height 582
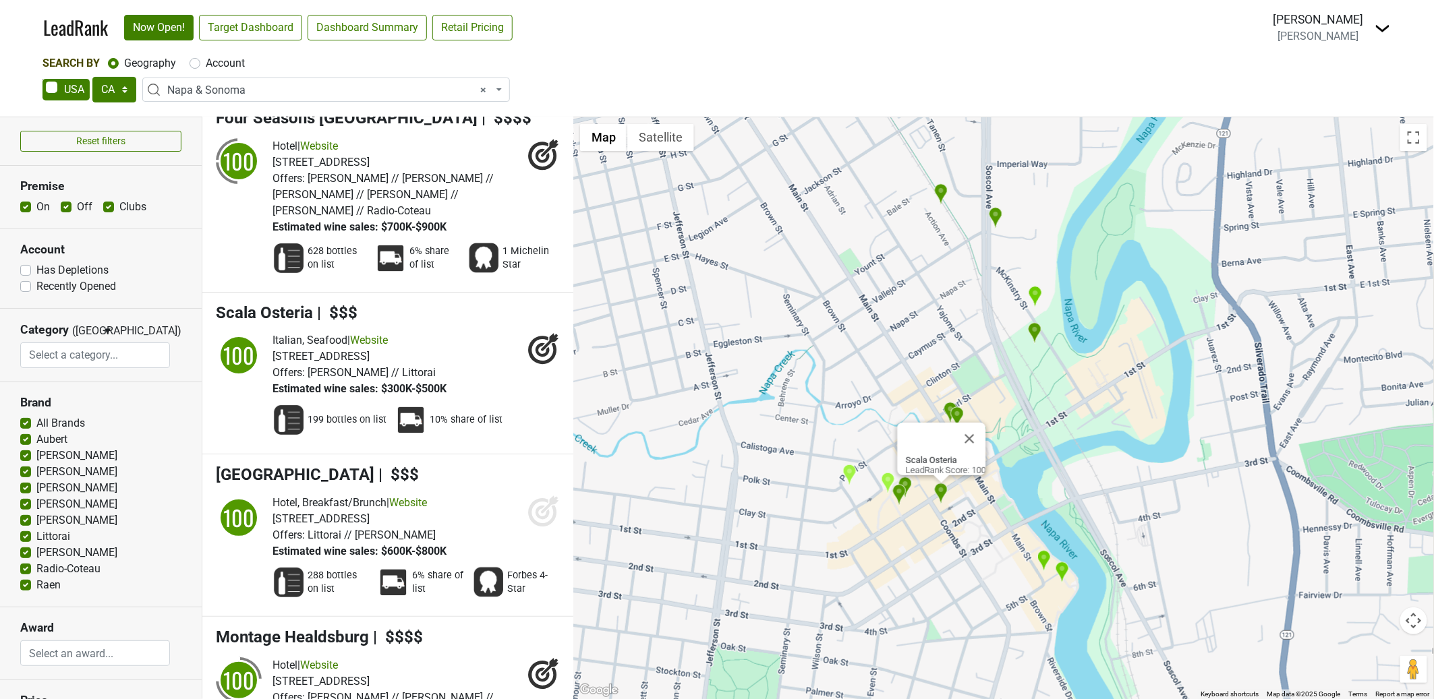
click at [979, 432] on button "Close" at bounding box center [970, 439] width 32 height 32
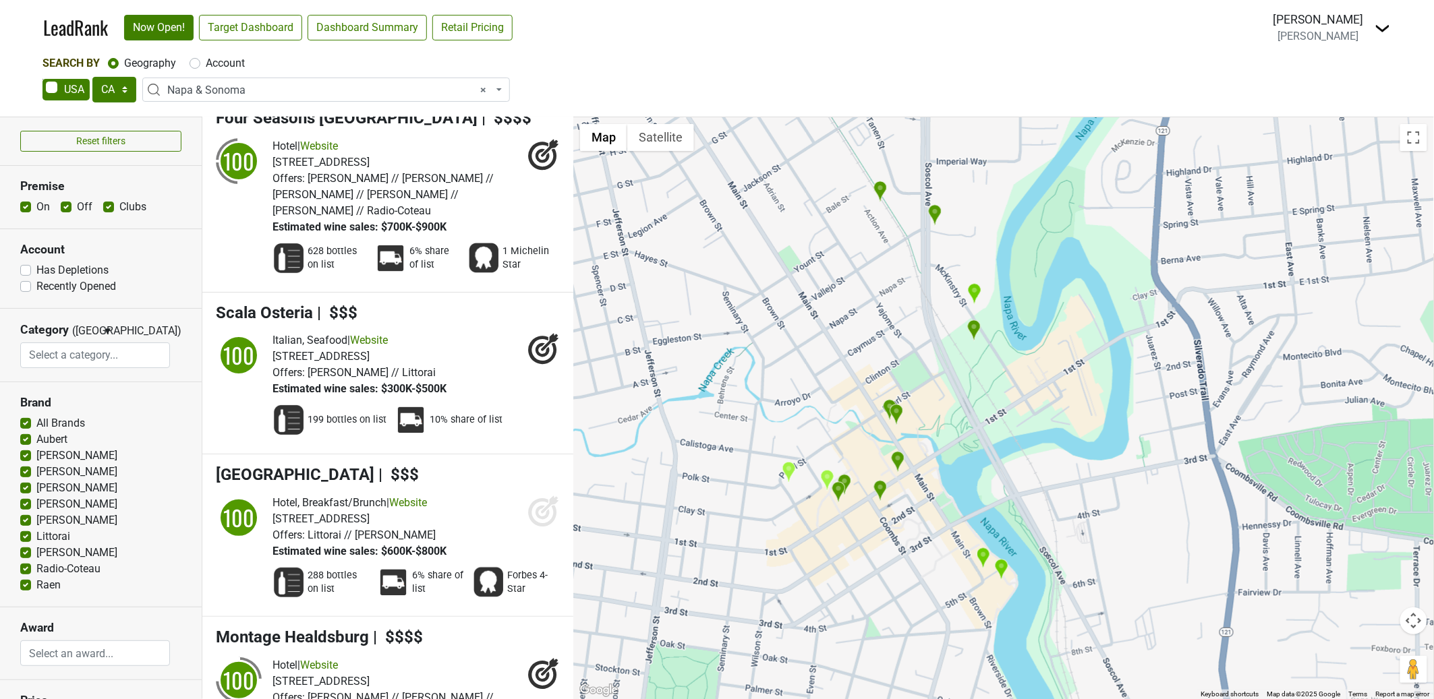
drag, startPoint x: 1024, startPoint y: 408, endPoint x: 994, endPoint y: 425, distance: 34.7
click at [994, 425] on div at bounding box center [1003, 408] width 861 height 582
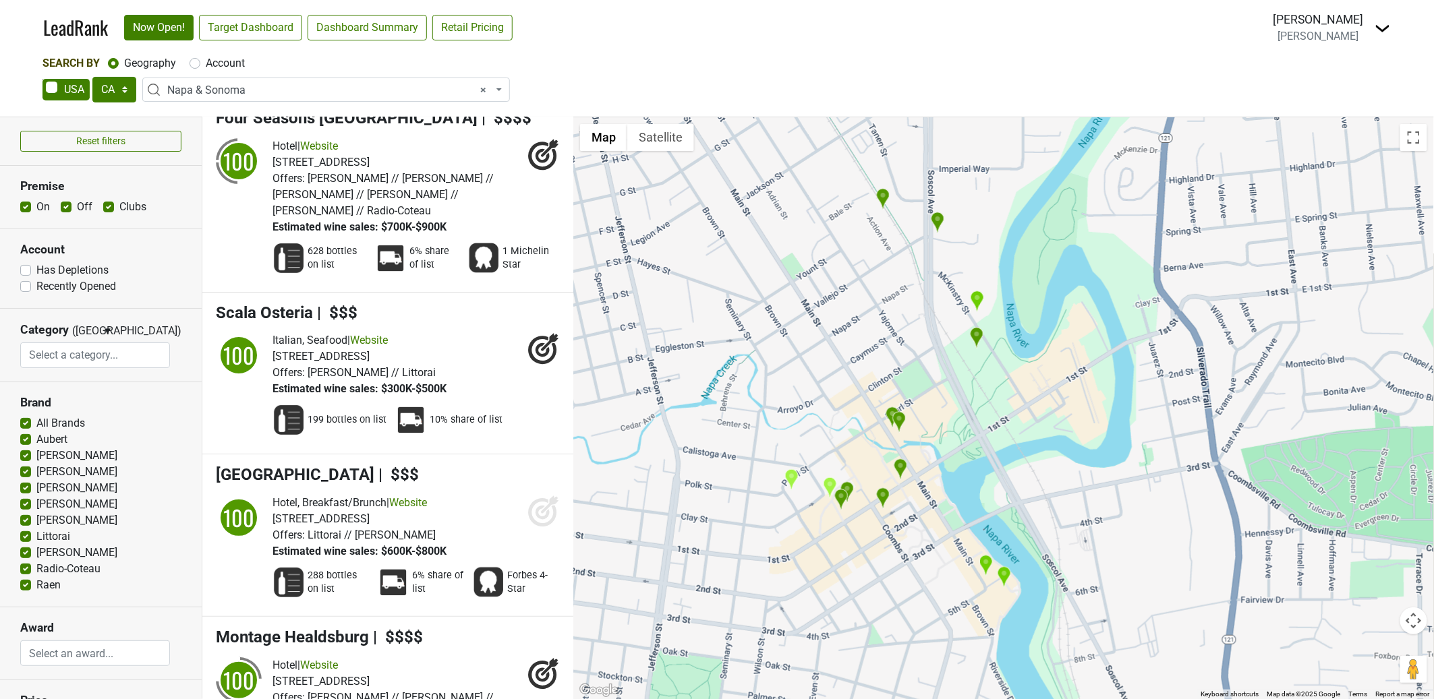
click at [830, 486] on img "Compline" at bounding box center [830, 488] width 14 height 22
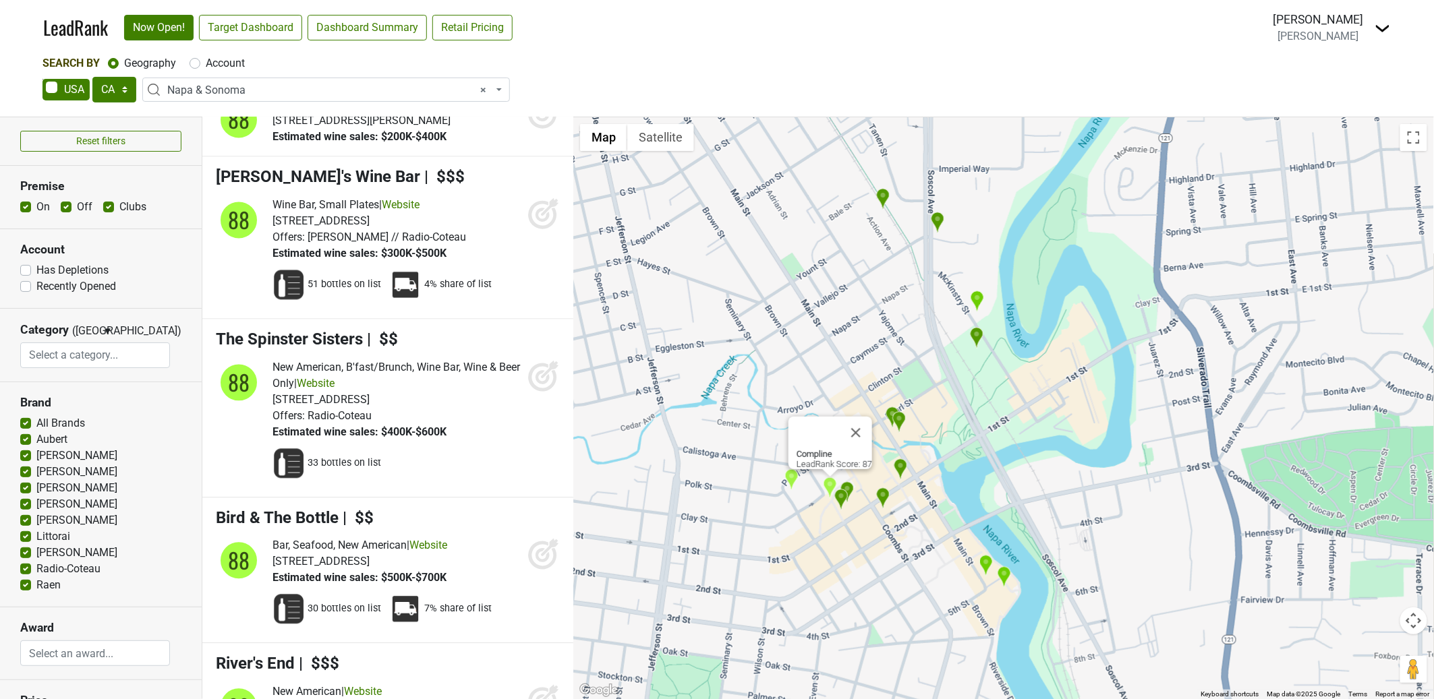
click at [839, 492] on img "Charlie Palmer Steak Napa" at bounding box center [841, 500] width 14 height 22
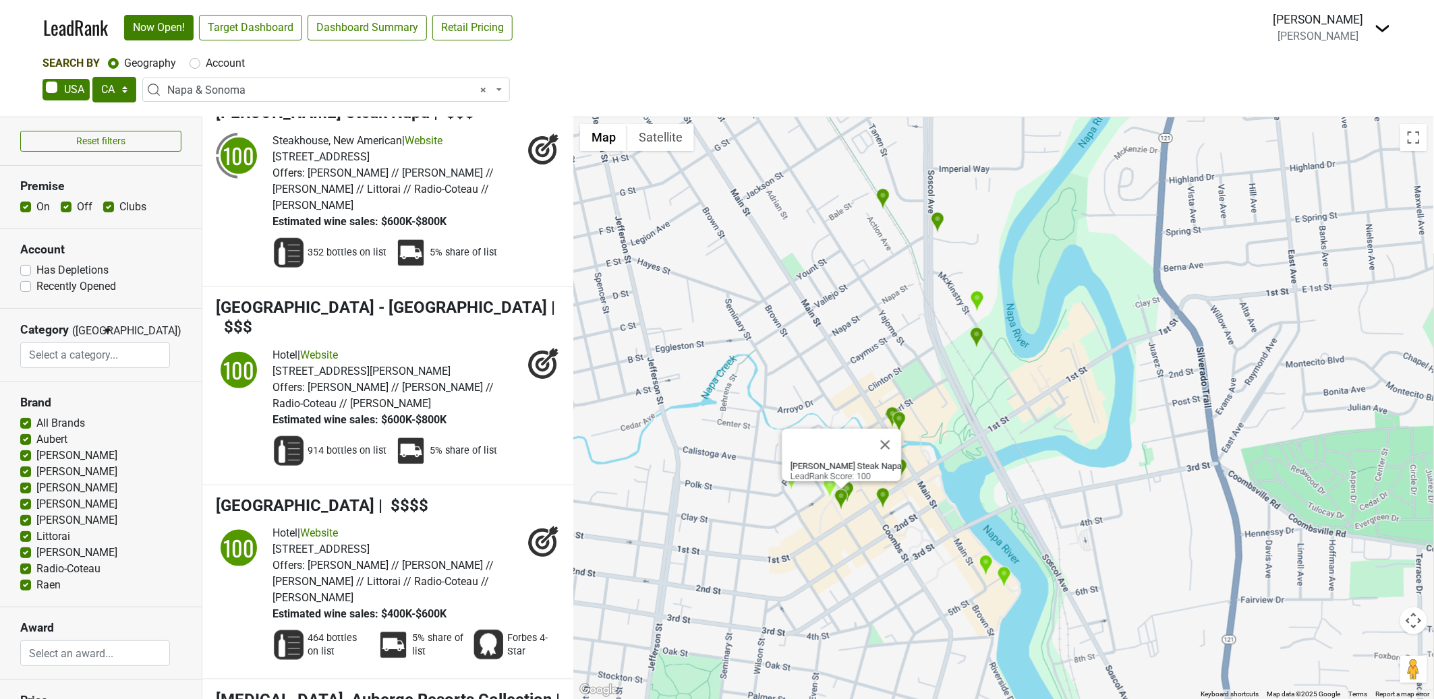
scroll to position [341, 0]
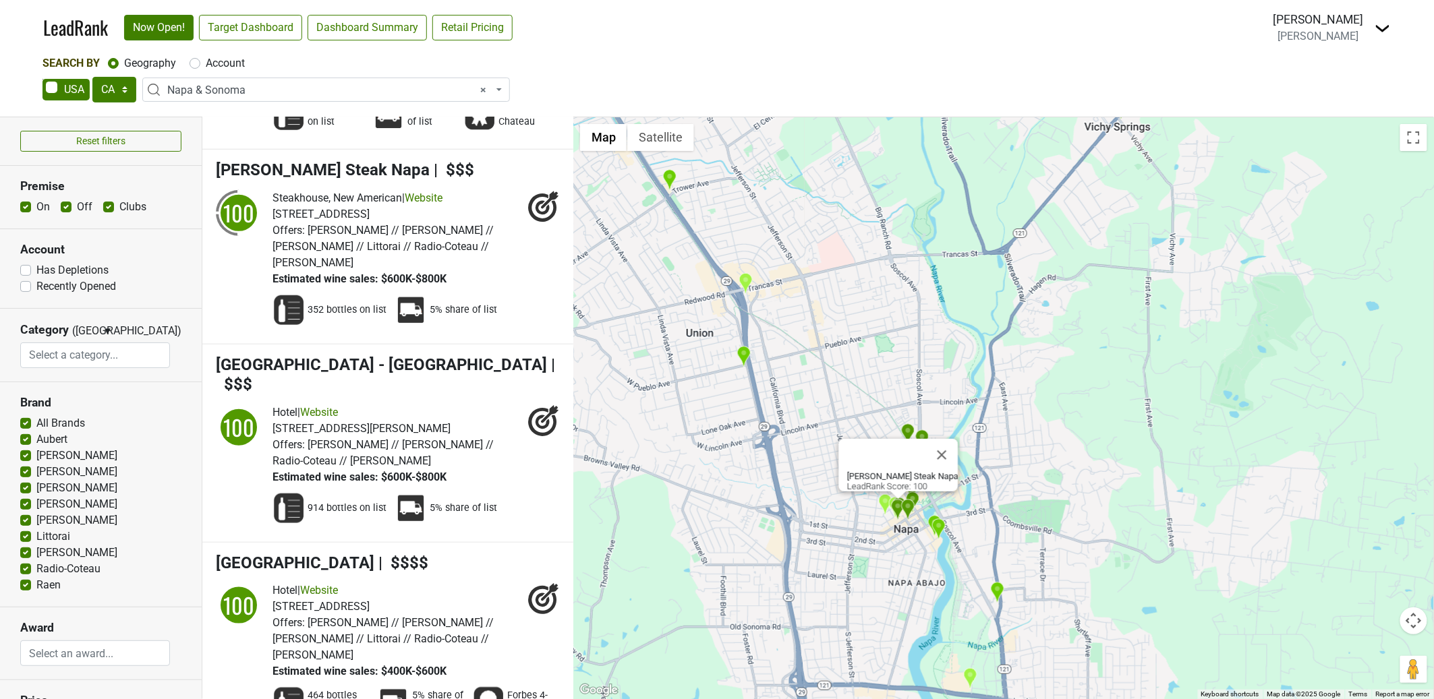
click at [743, 357] on img "DECANT Napa Bottle Shop & Bar" at bounding box center [743, 357] width 14 height 22
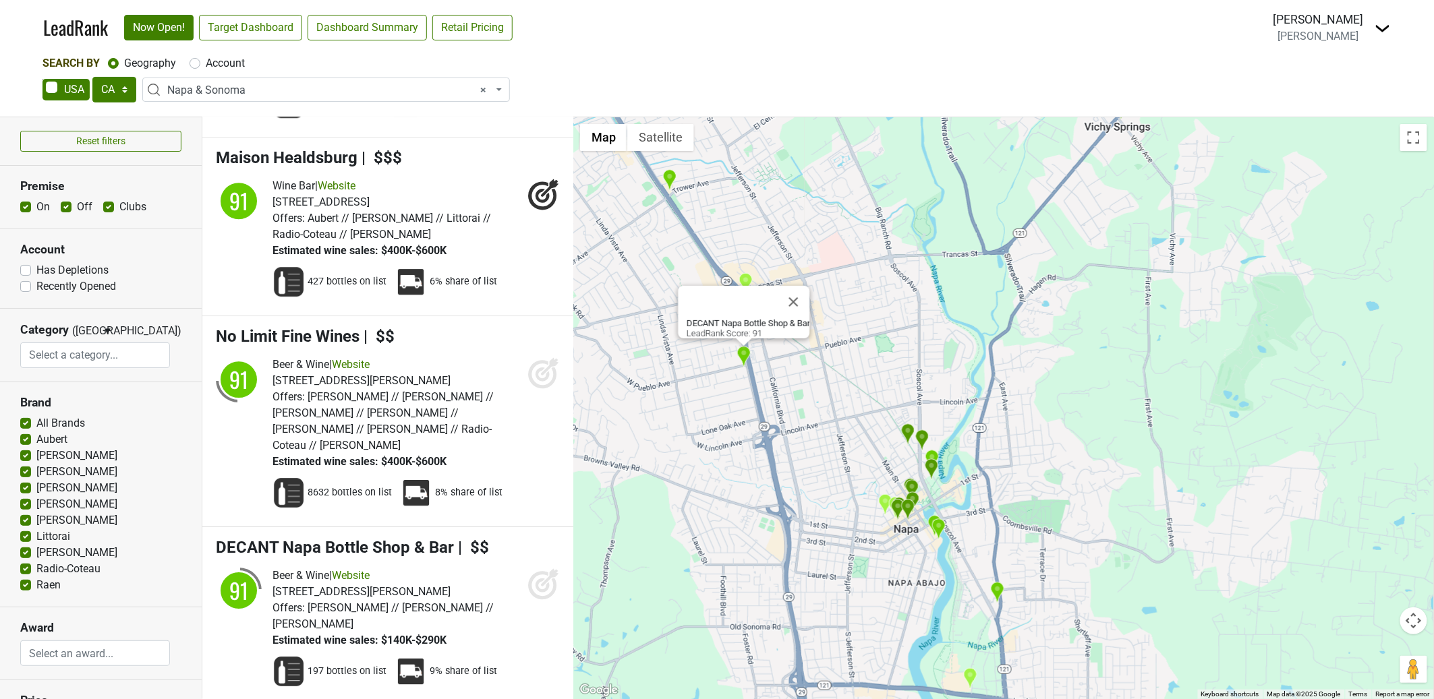
drag, startPoint x: 769, startPoint y: 362, endPoint x: 776, endPoint y: 404, distance: 42.5
click at [776, 405] on div "DECANT Napa Bottle Shop & Bar LeadRank Score: 91" at bounding box center [1003, 408] width 861 height 582
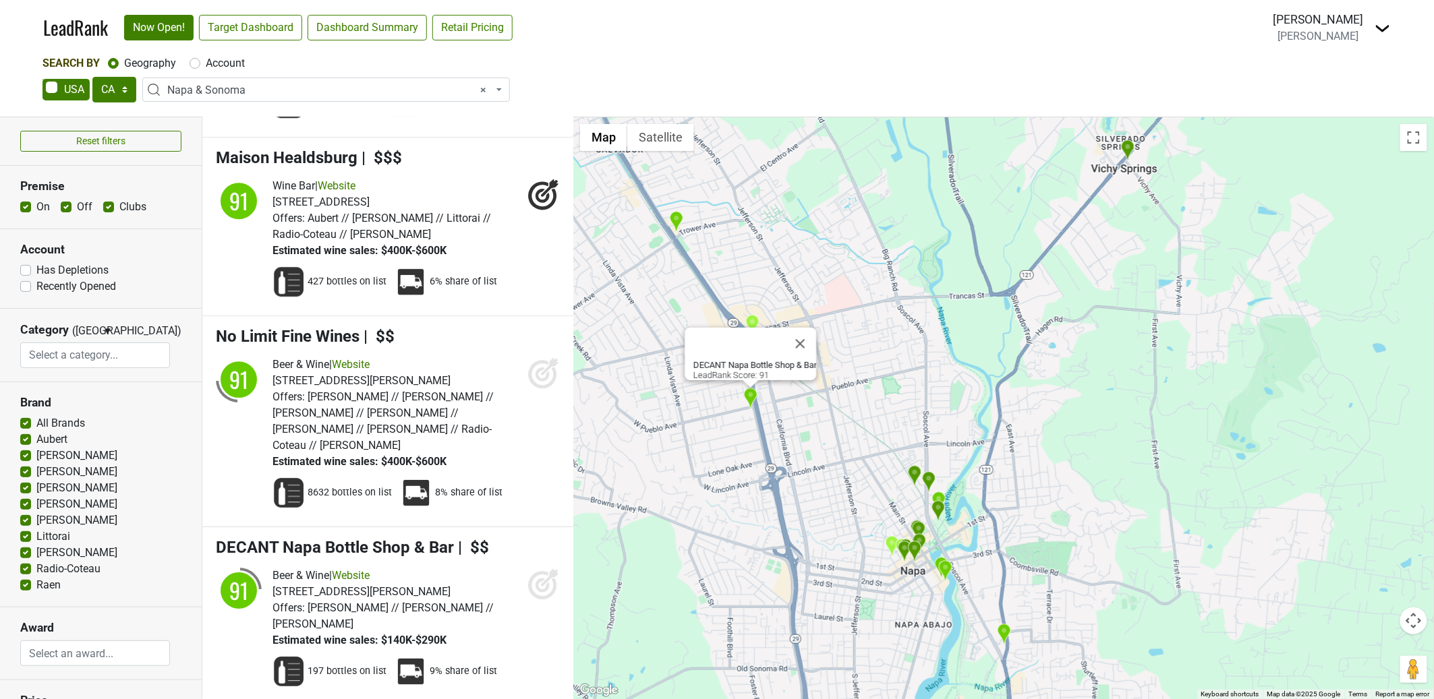
scroll to position [12385, 0]
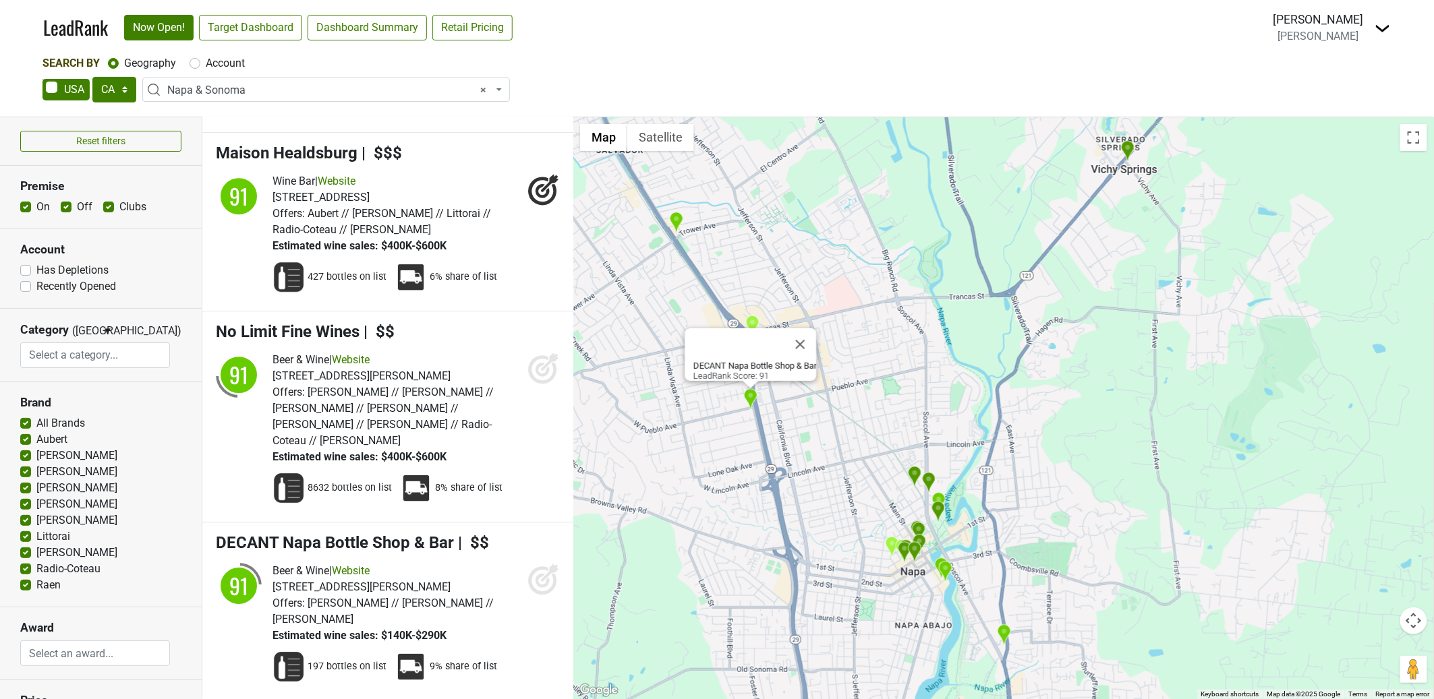
click at [780, 282] on div "DECANT Napa Bottle Shop & Bar LeadRank Score: 91" at bounding box center [1003, 408] width 861 height 582
click at [811, 338] on button "Close" at bounding box center [800, 344] width 32 height 32
click at [755, 330] on img "Foodshed Take Away" at bounding box center [752, 326] width 14 height 22
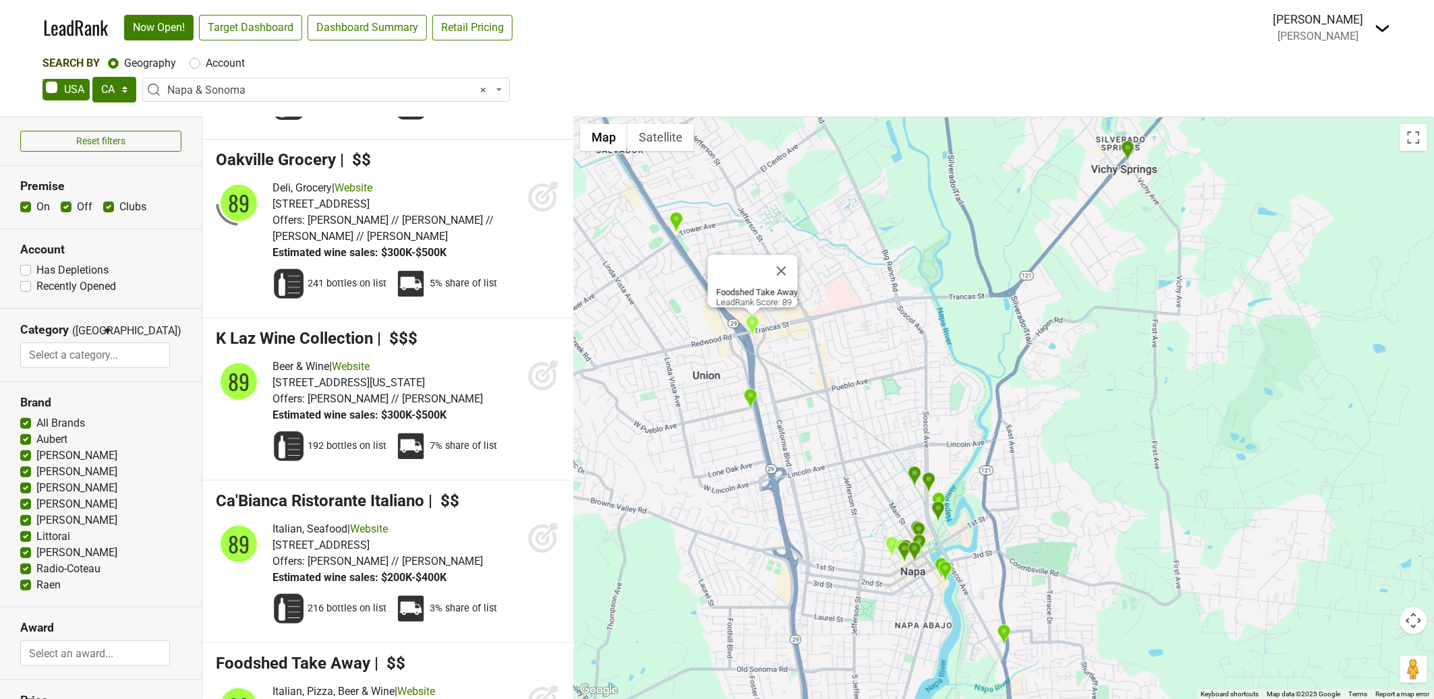
scroll to position [15155, 0]
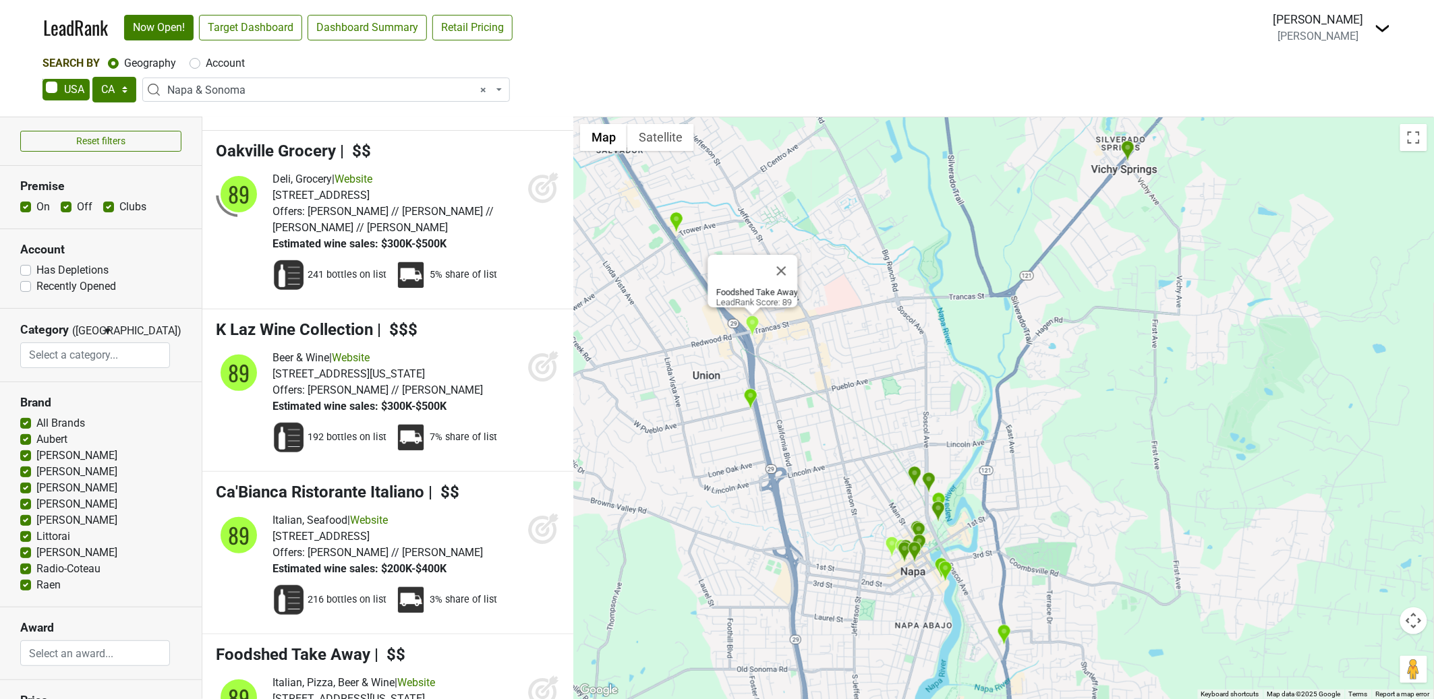
click at [681, 222] on img "Galpao Gaucho- Napa" at bounding box center [676, 223] width 14 height 22
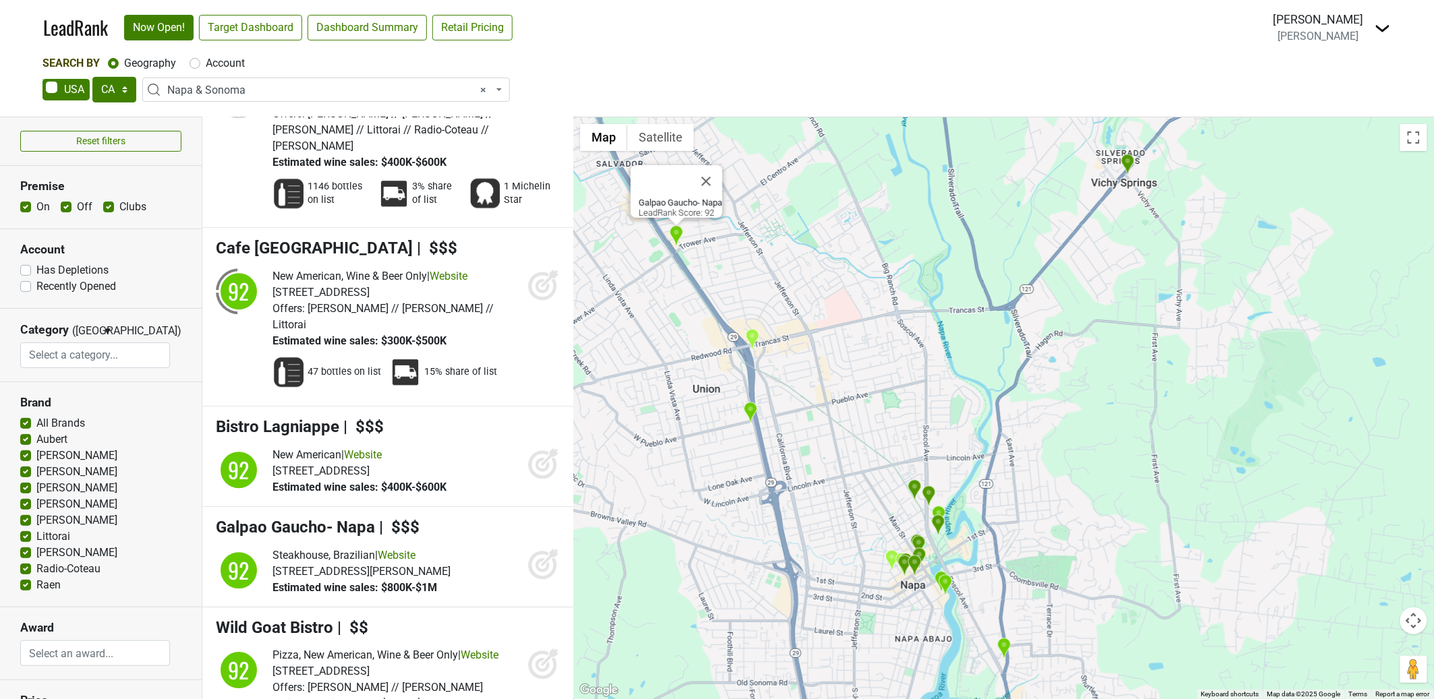
scroll to position [10051, 0]
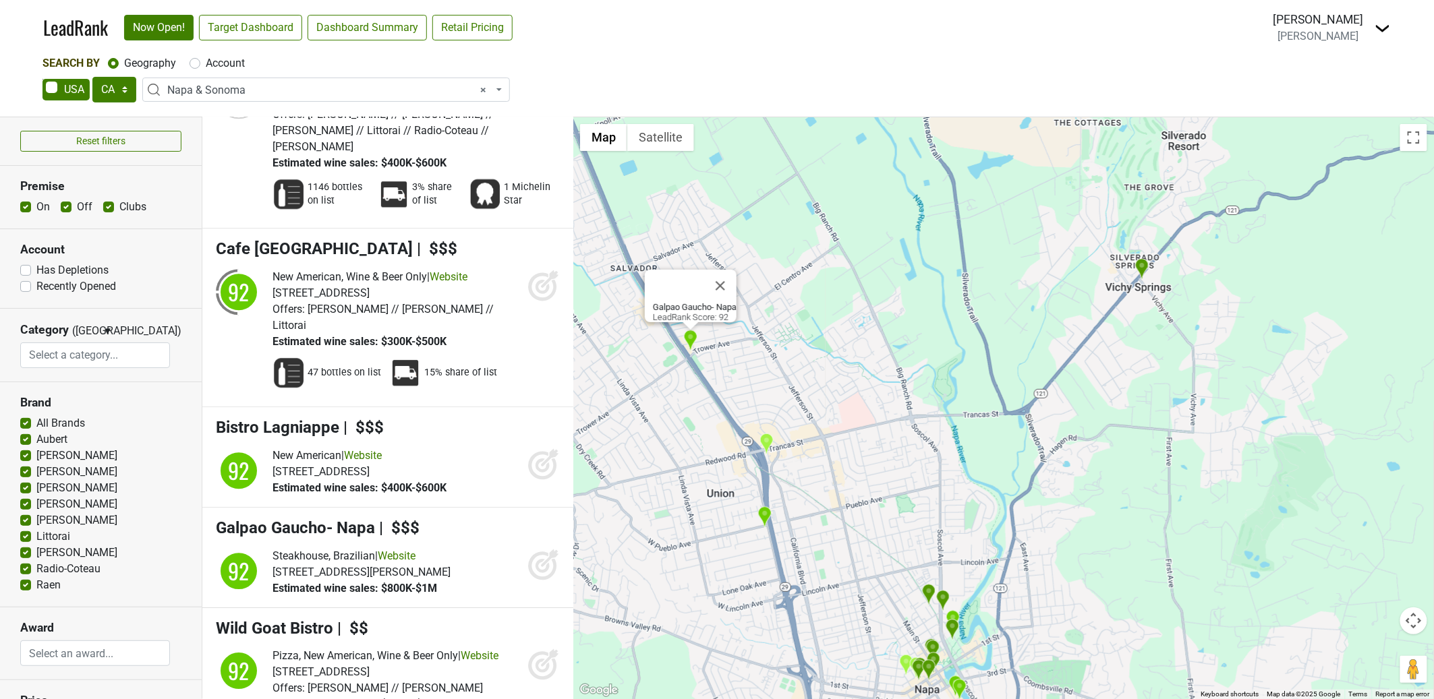
drag, startPoint x: 718, startPoint y: 328, endPoint x: 727, endPoint y: 371, distance: 43.5
click at [727, 371] on div "Galpao Gaucho- Napa LeadRank Score: 92" at bounding box center [1003, 408] width 861 height 582
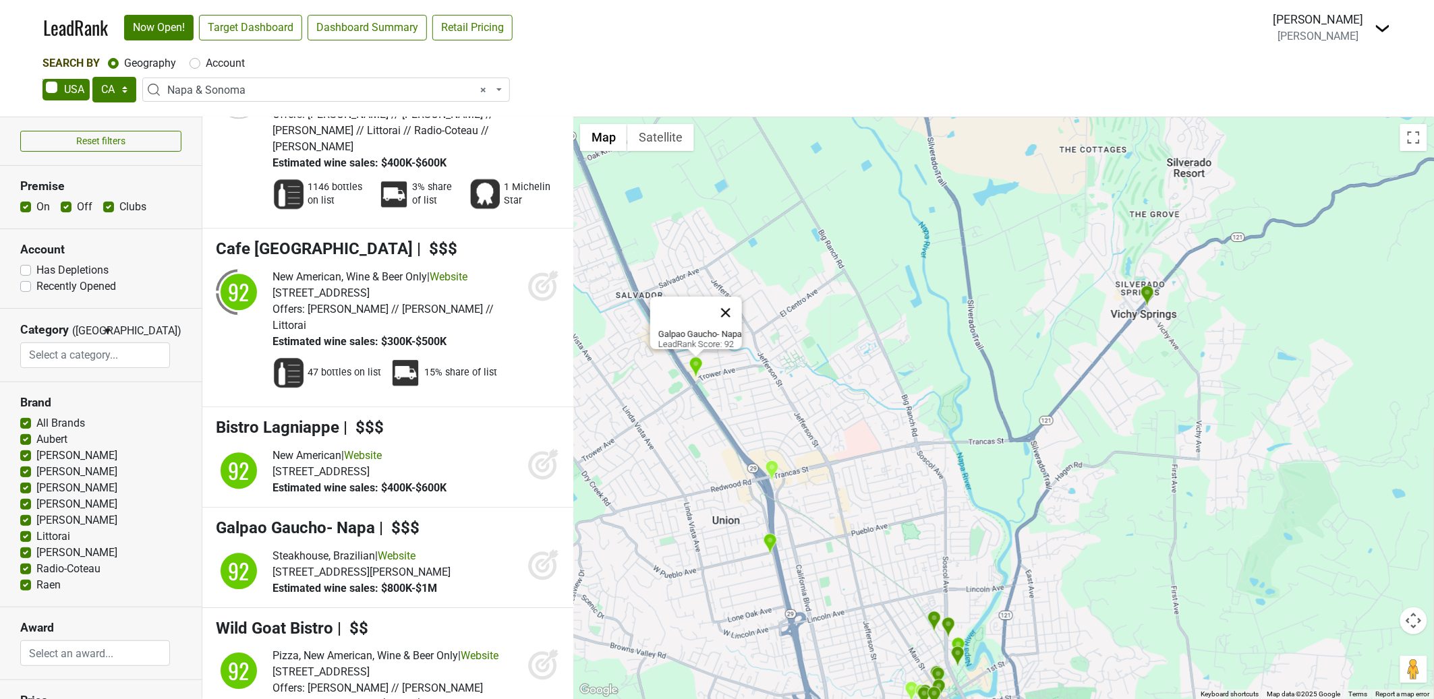
click at [740, 305] on button "Close" at bounding box center [726, 313] width 32 height 32
click at [1147, 293] on img "Cordeiro's Steakhouse" at bounding box center [1147, 296] width 14 height 22
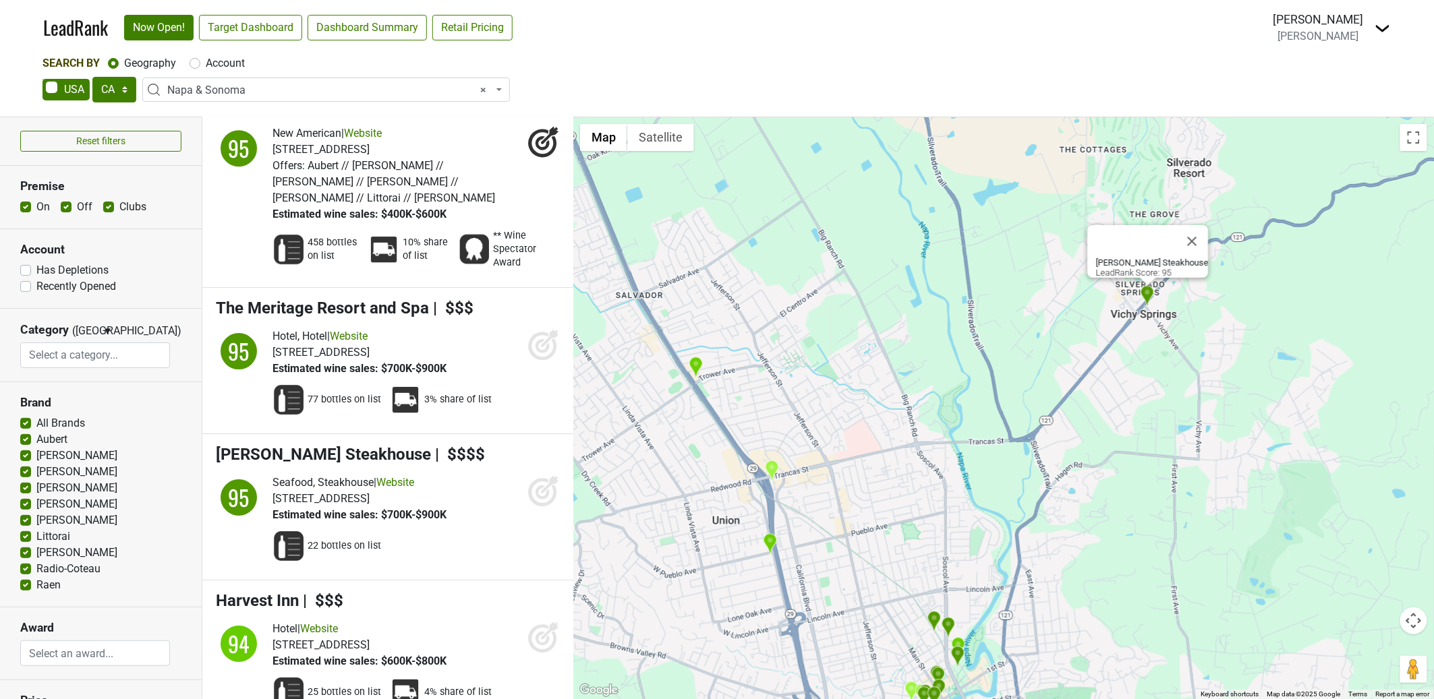
scroll to position [8215, 0]
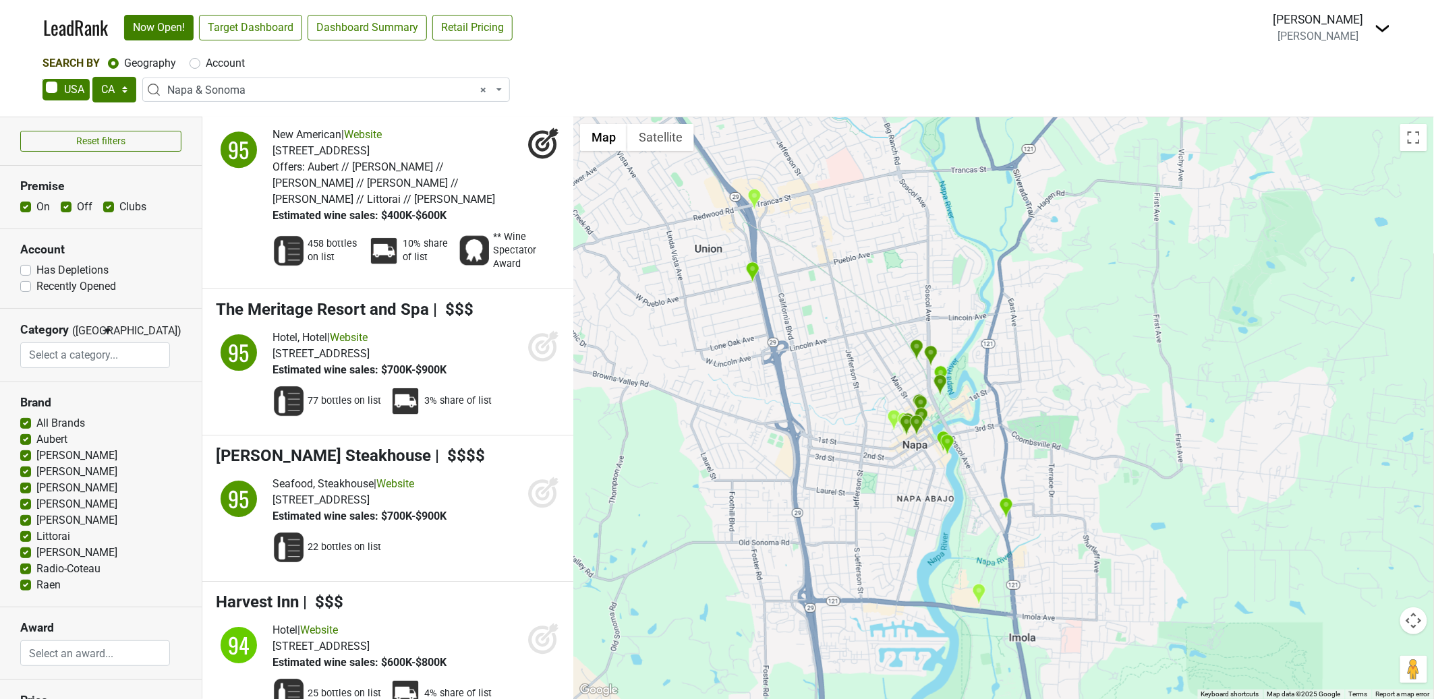
drag, startPoint x: 989, startPoint y: 369, endPoint x: 996, endPoint y: 374, distance: 8.8
click at [994, 206] on div "Cordeiro's Steakhouse LeadRank Score: 95" at bounding box center [1003, 408] width 861 height 582
click at [980, 598] on img "NapaSport SteakHouse" at bounding box center [979, 594] width 14 height 22
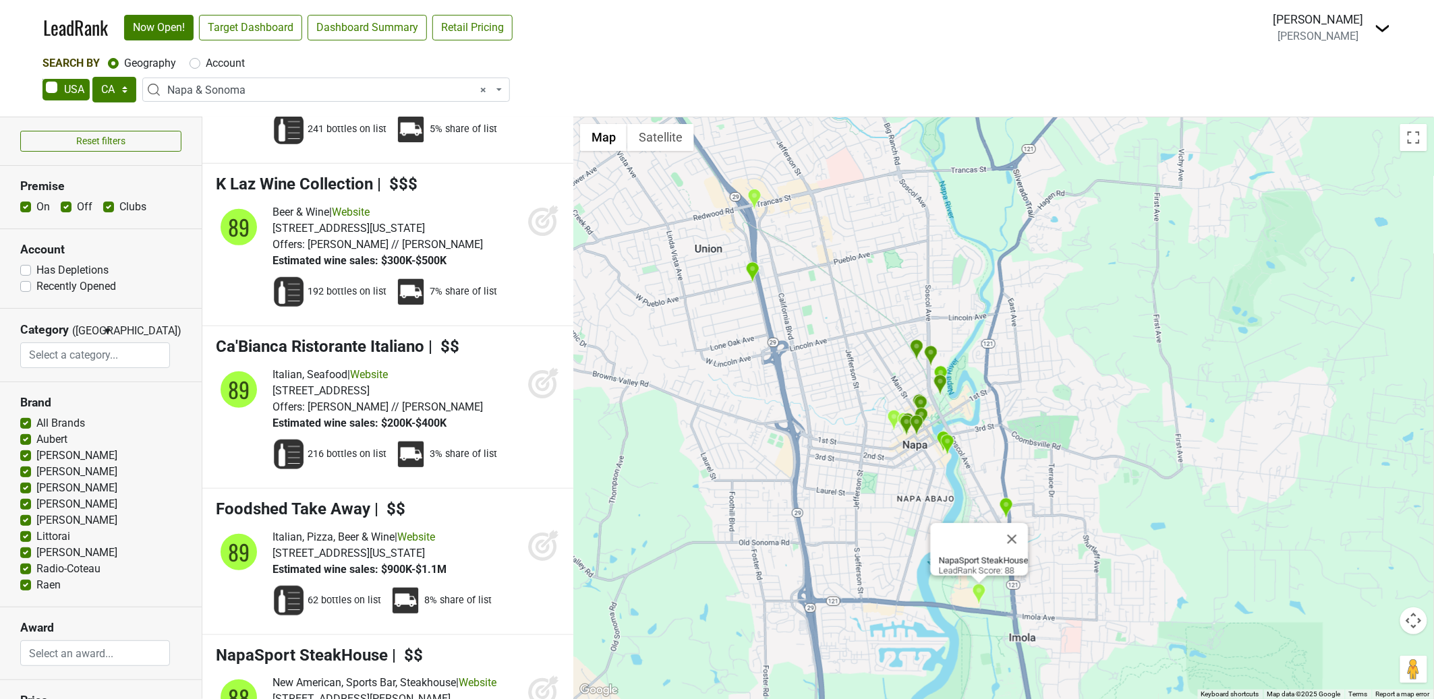
click at [1010, 504] on img "Napa Valley Wine & Cigar" at bounding box center [1006, 509] width 14 height 22
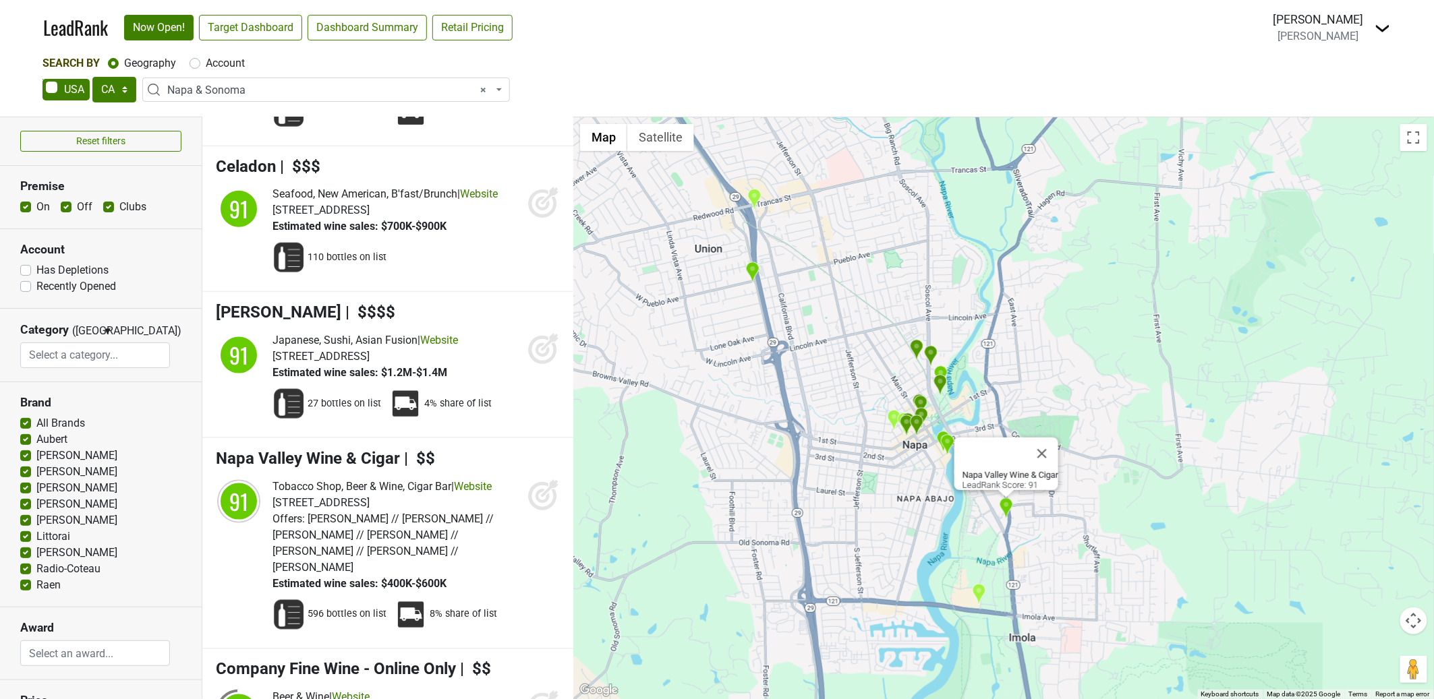
scroll to position [11329, 0]
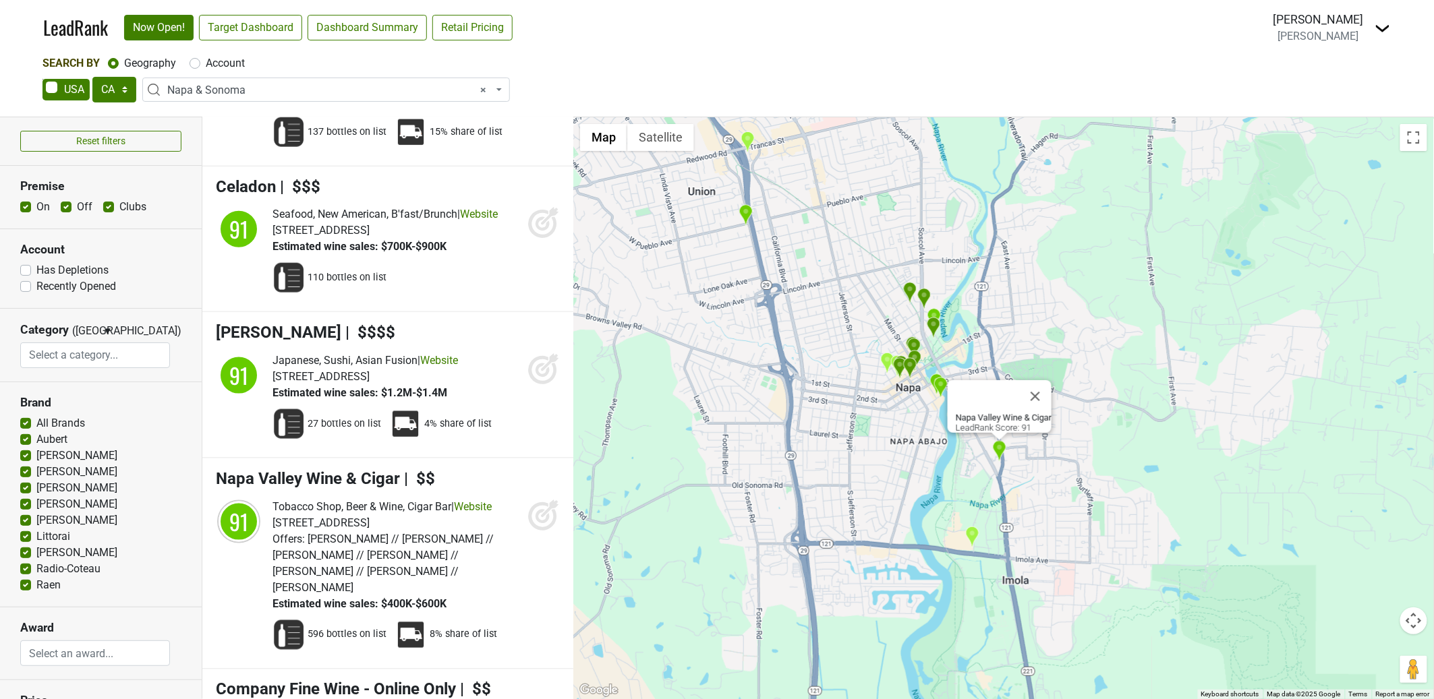
drag, startPoint x: 925, startPoint y: 469, endPoint x: 921, endPoint y: 445, distance: 23.8
click at [921, 445] on div "Napa Valley Wine & Cigar LeadRank Score: 91" at bounding box center [1003, 408] width 861 height 582
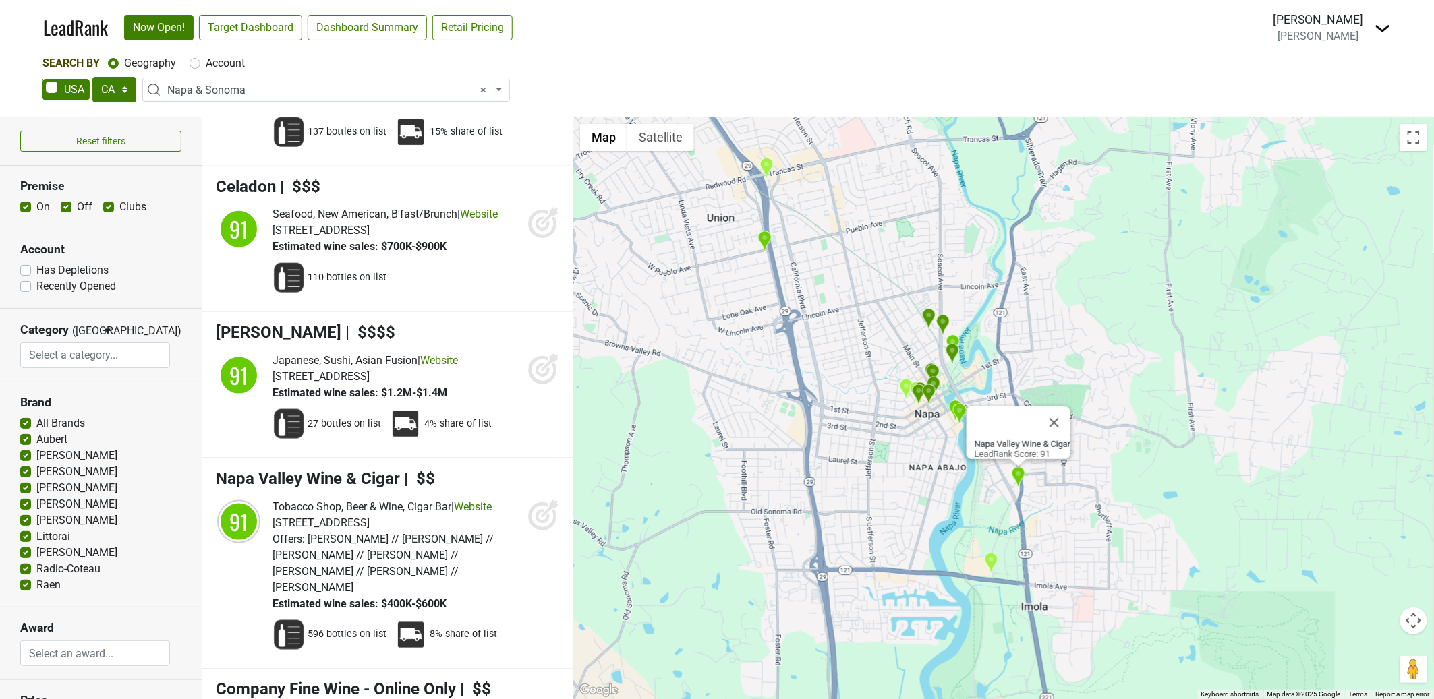
drag, startPoint x: 890, startPoint y: 429, endPoint x: 909, endPoint y: 550, distance: 122.9
click at [905, 551] on div "Napa Valley Wine & Cigar LeadRank Score: 91" at bounding box center [1003, 408] width 861 height 582
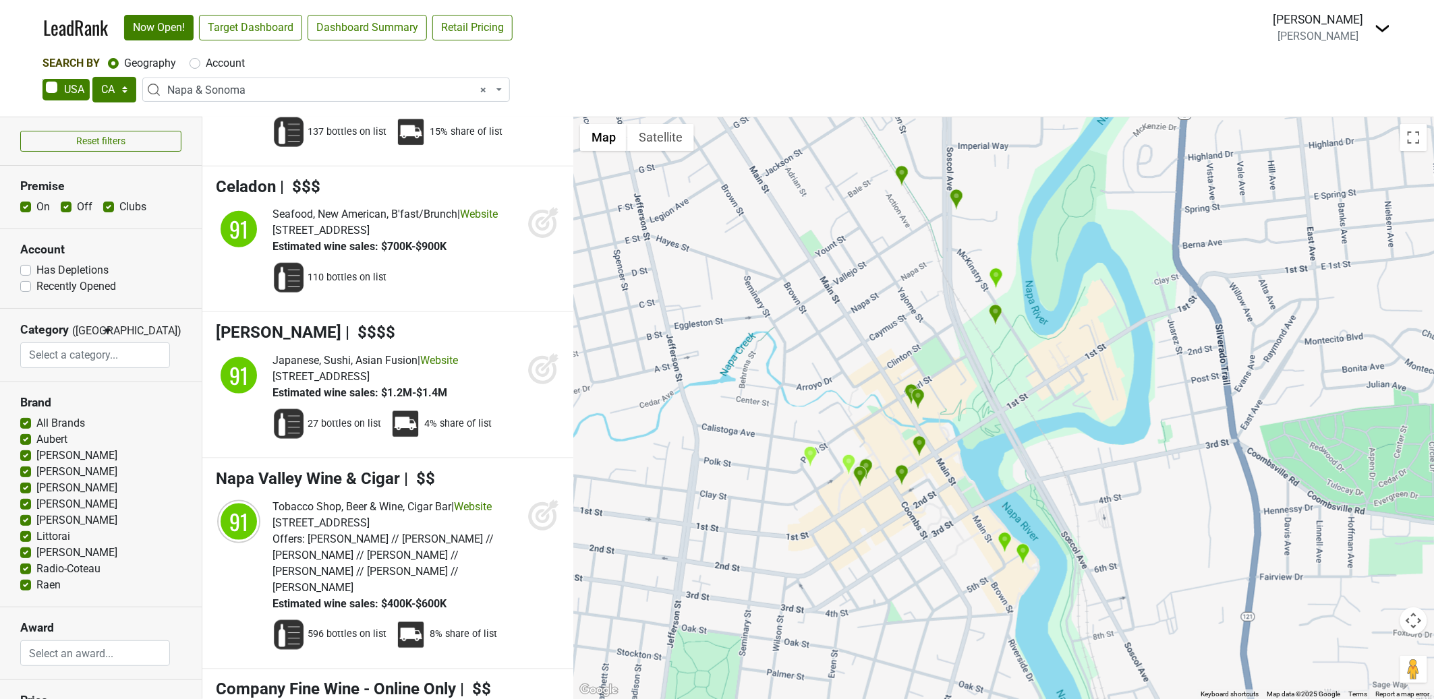
drag, startPoint x: 993, startPoint y: 353, endPoint x: 953, endPoint y: 405, distance: 65.4
click at [929, 438] on div "Napa Valley Wine & Cigar LeadRank Score: 91" at bounding box center [1003, 408] width 861 height 582
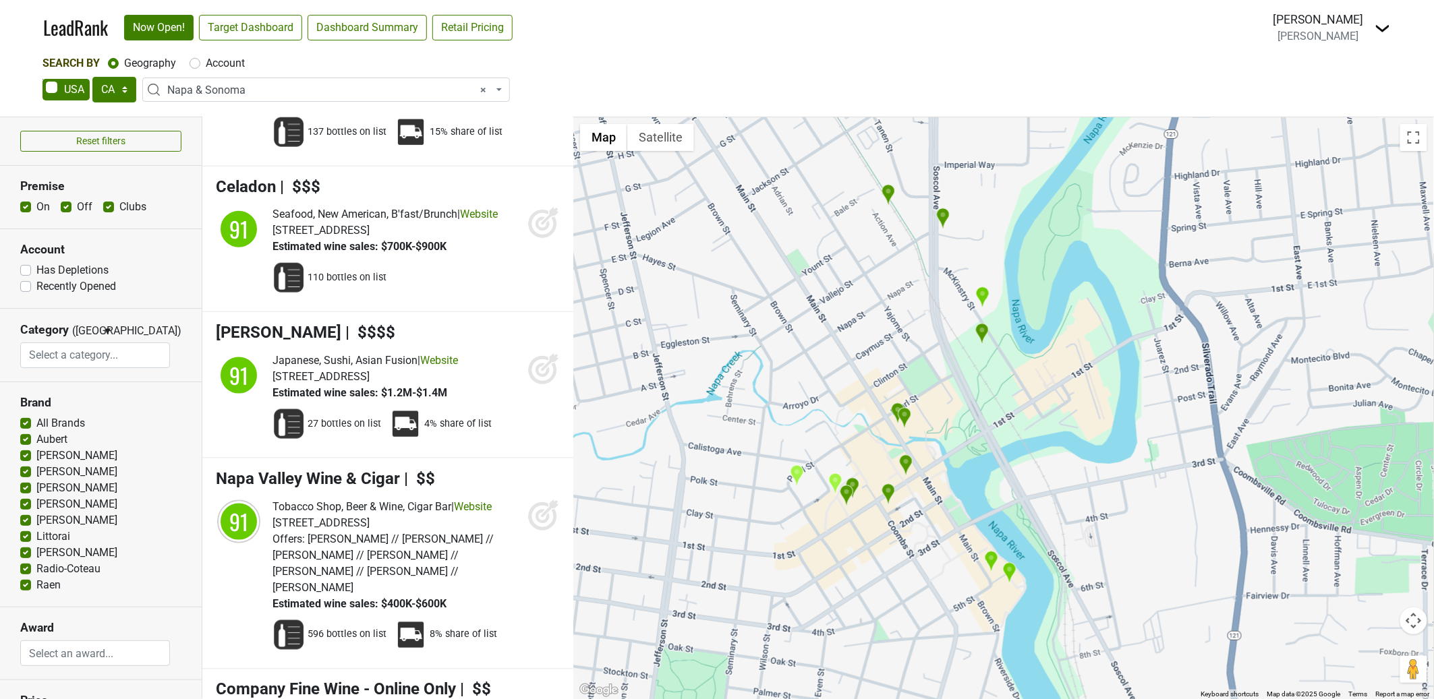
click at [984, 336] on img "Napa Valley Wine Train" at bounding box center [982, 334] width 14 height 22
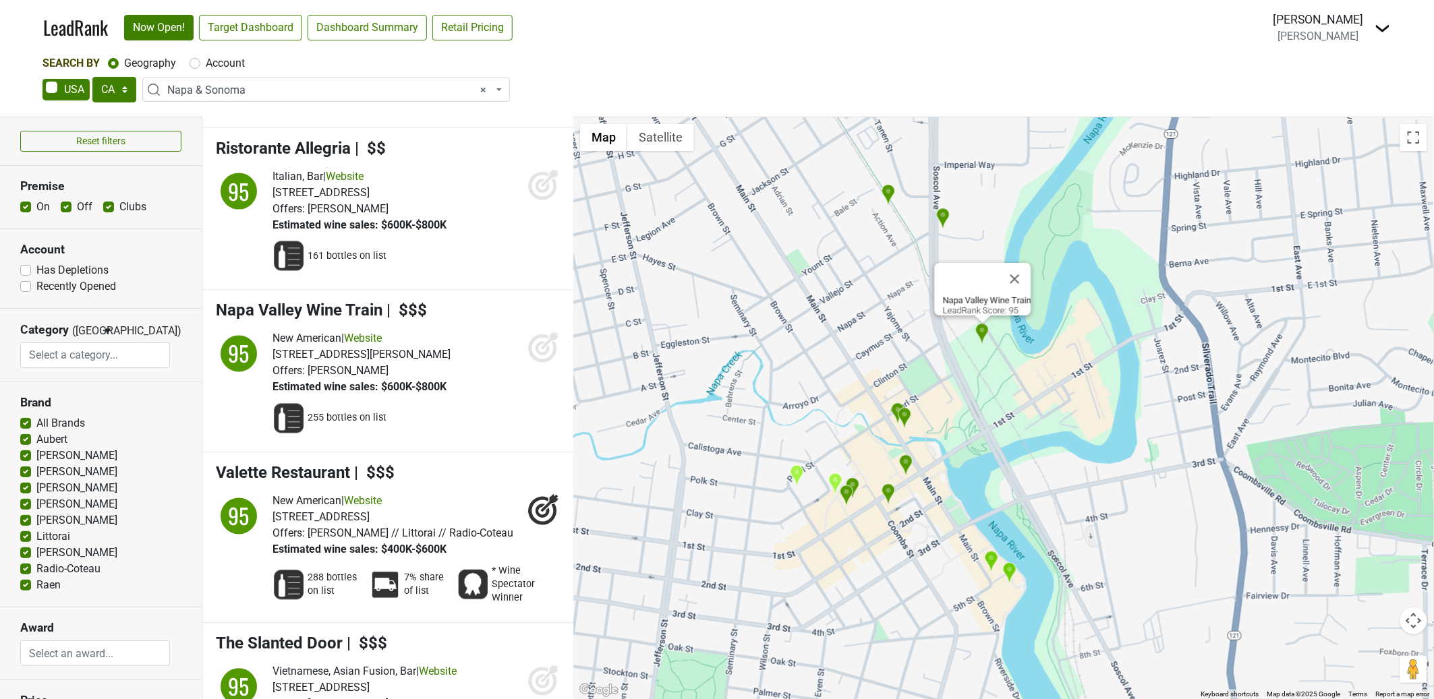
click at [984, 371] on div "Napa Valley Wine Train LeadRank Score: 95" at bounding box center [1003, 408] width 861 height 582
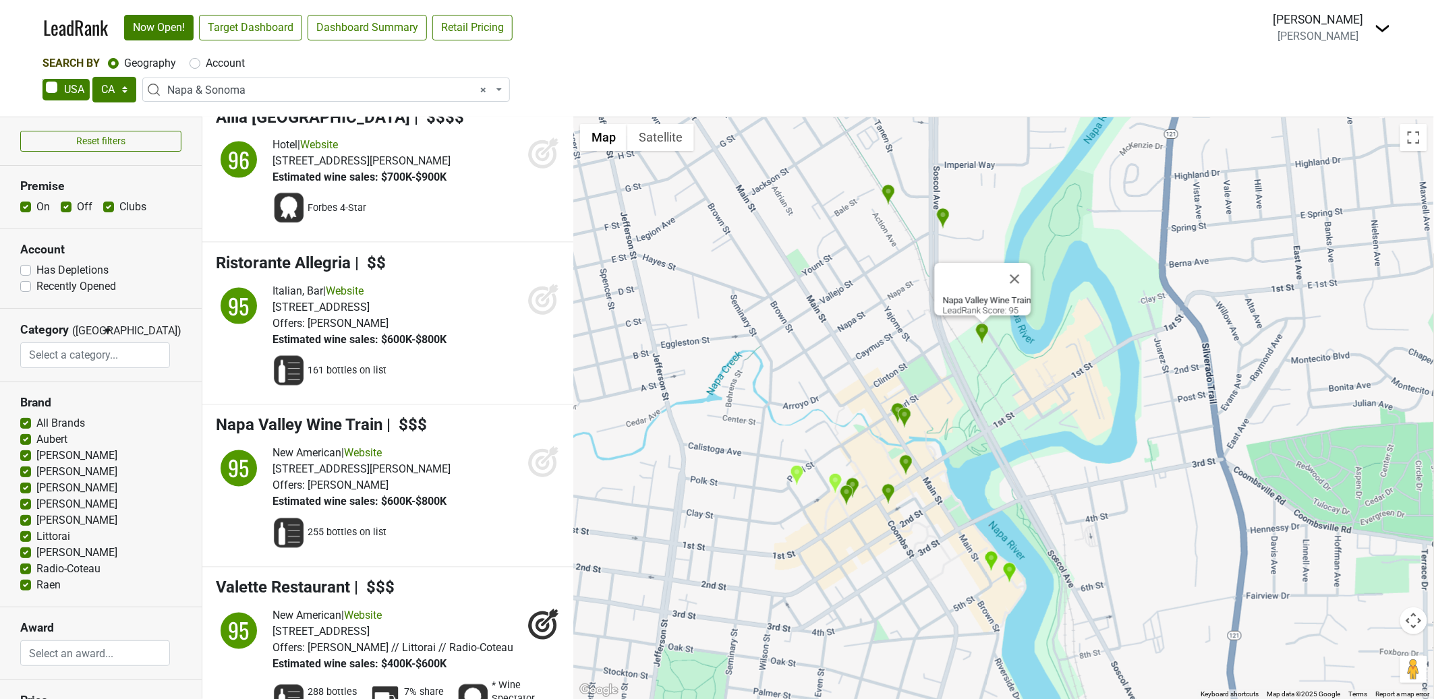
scroll to position [7208, 0]
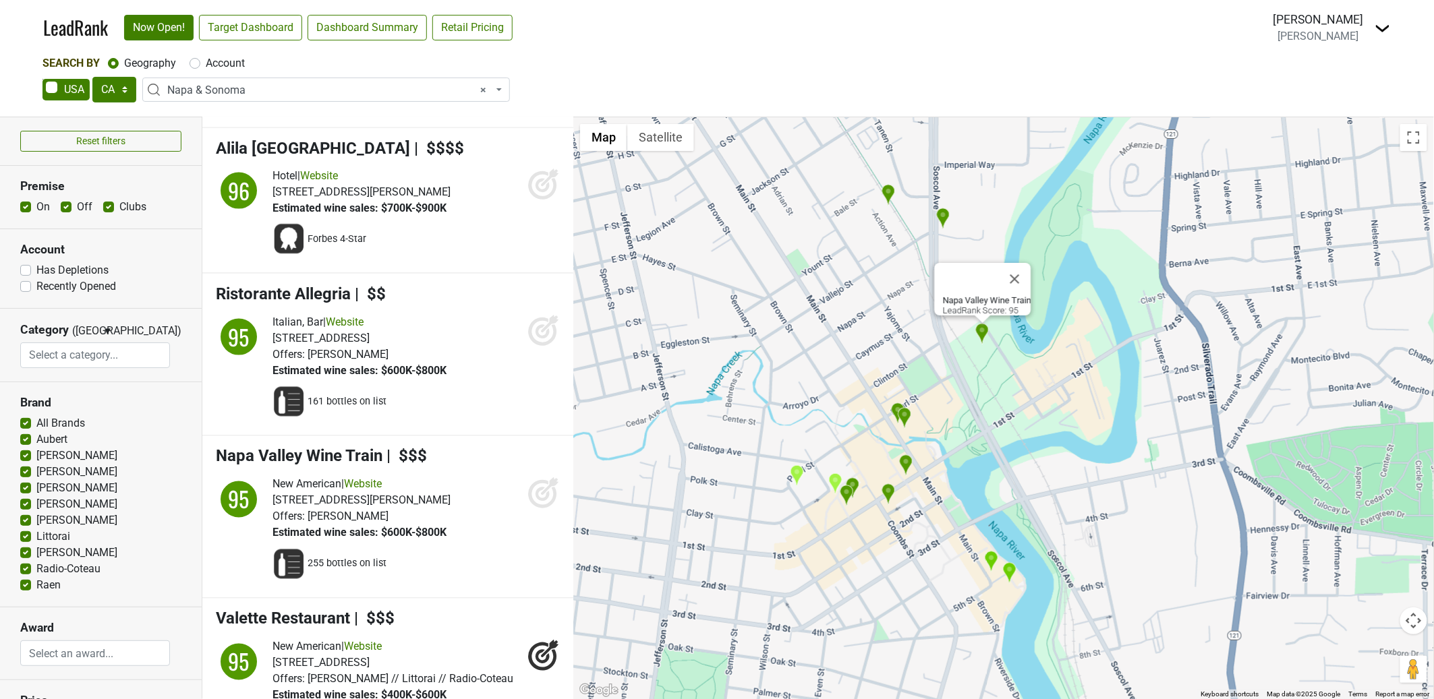
click at [1022, 271] on button "Close" at bounding box center [1015, 279] width 32 height 32
click at [987, 296] on img "La Toque" at bounding box center [982, 298] width 14 height 22
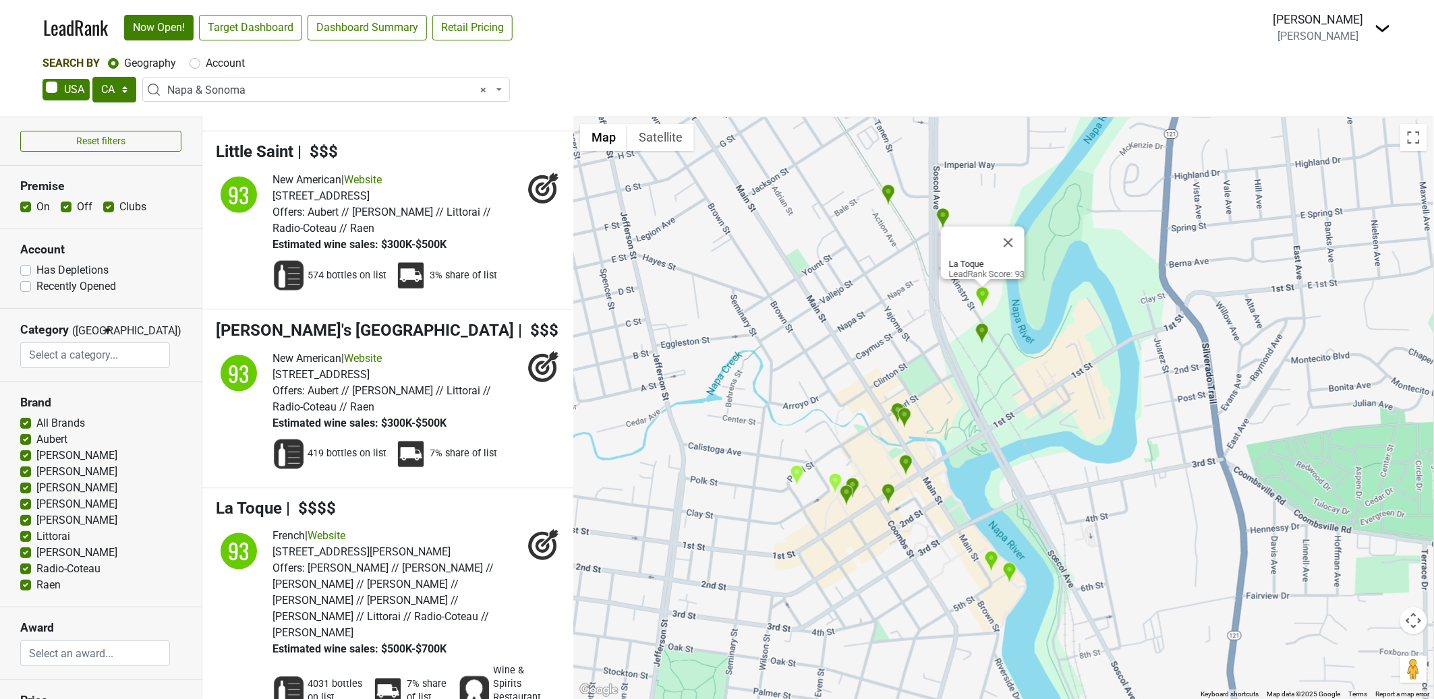
scroll to position [9385, 0]
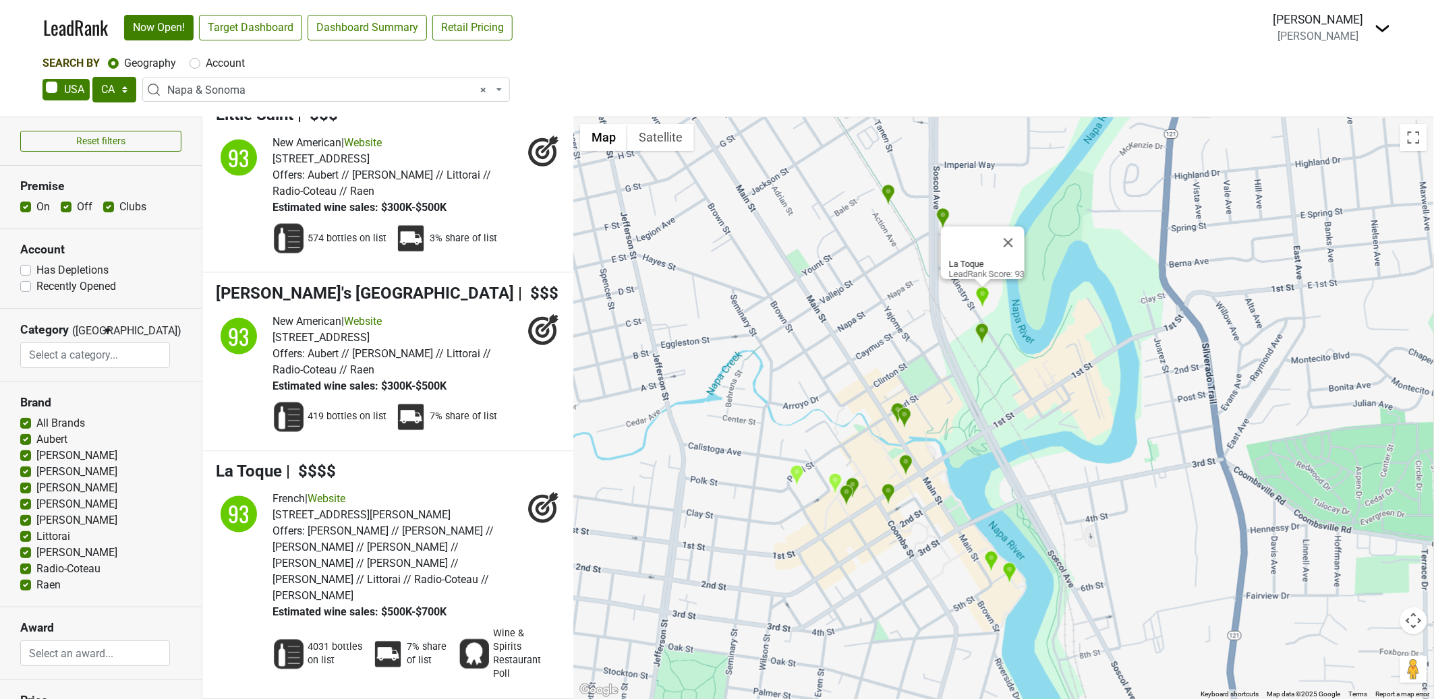
click at [935, 300] on div "La Toque LeadRank Score: 93" at bounding box center [1003, 408] width 861 height 582
click at [1024, 233] on button "Close" at bounding box center [1008, 243] width 32 height 32
click at [906, 418] on img "Cole's Chop House" at bounding box center [904, 418] width 14 height 22
click at [906, 417] on img "Cole's Chop House" at bounding box center [904, 418] width 14 height 22
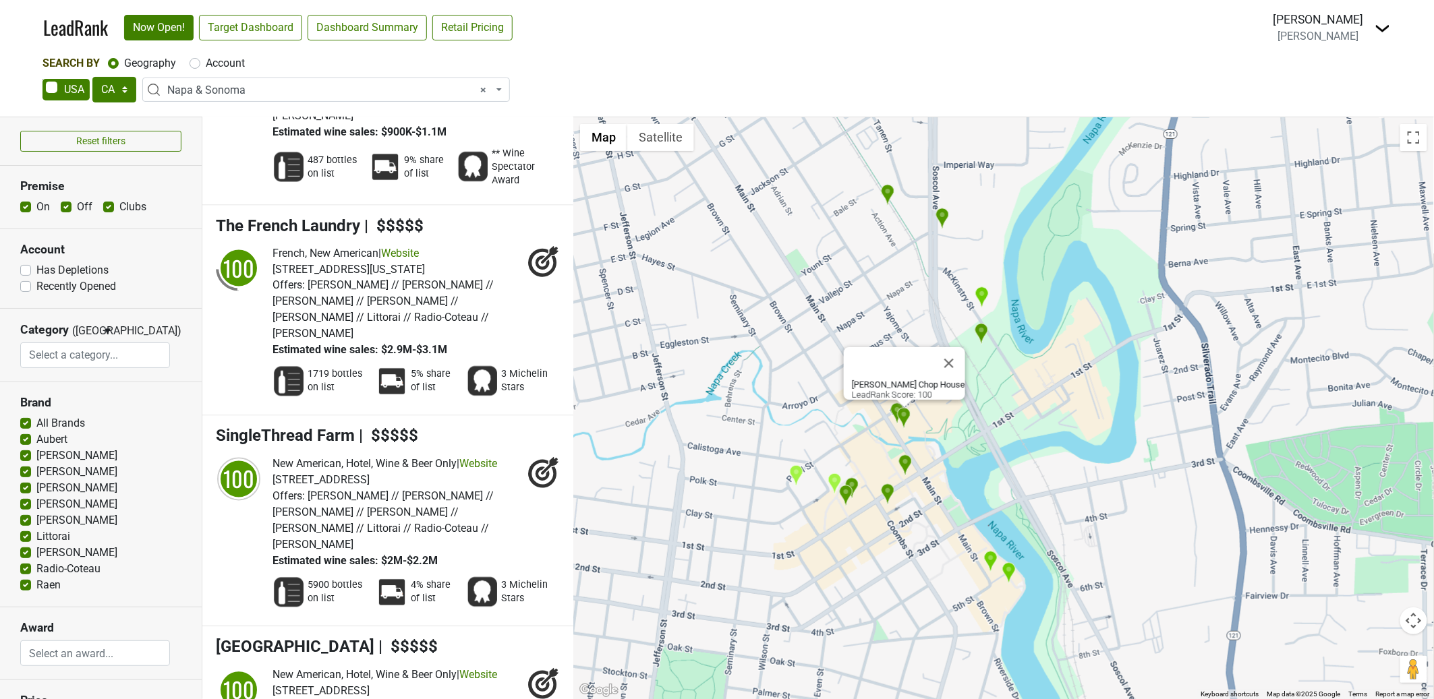
click at [940, 357] on button "Close" at bounding box center [949, 363] width 32 height 32
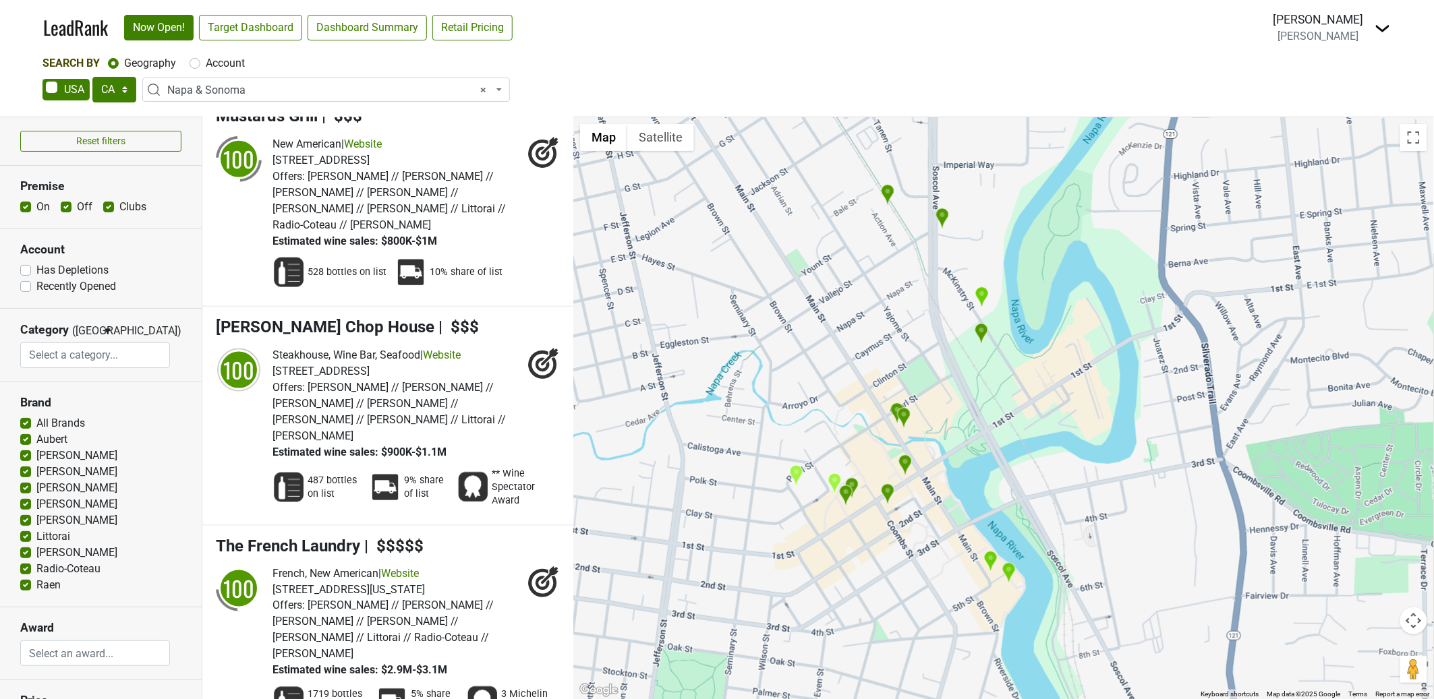
scroll to position [2743, 0]
click at [895, 411] on img "TORC" at bounding box center [897, 414] width 14 height 22
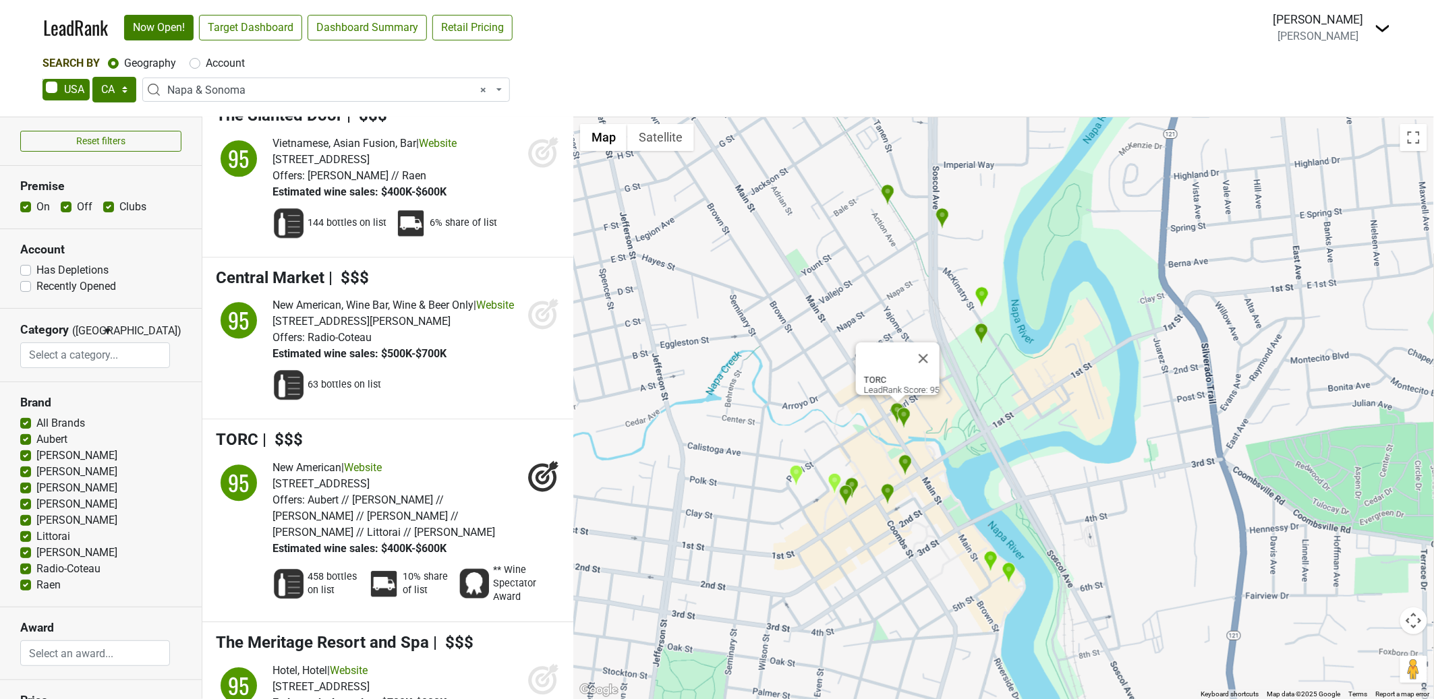
click at [906, 418] on img "Cole's Chop House" at bounding box center [904, 418] width 14 height 22
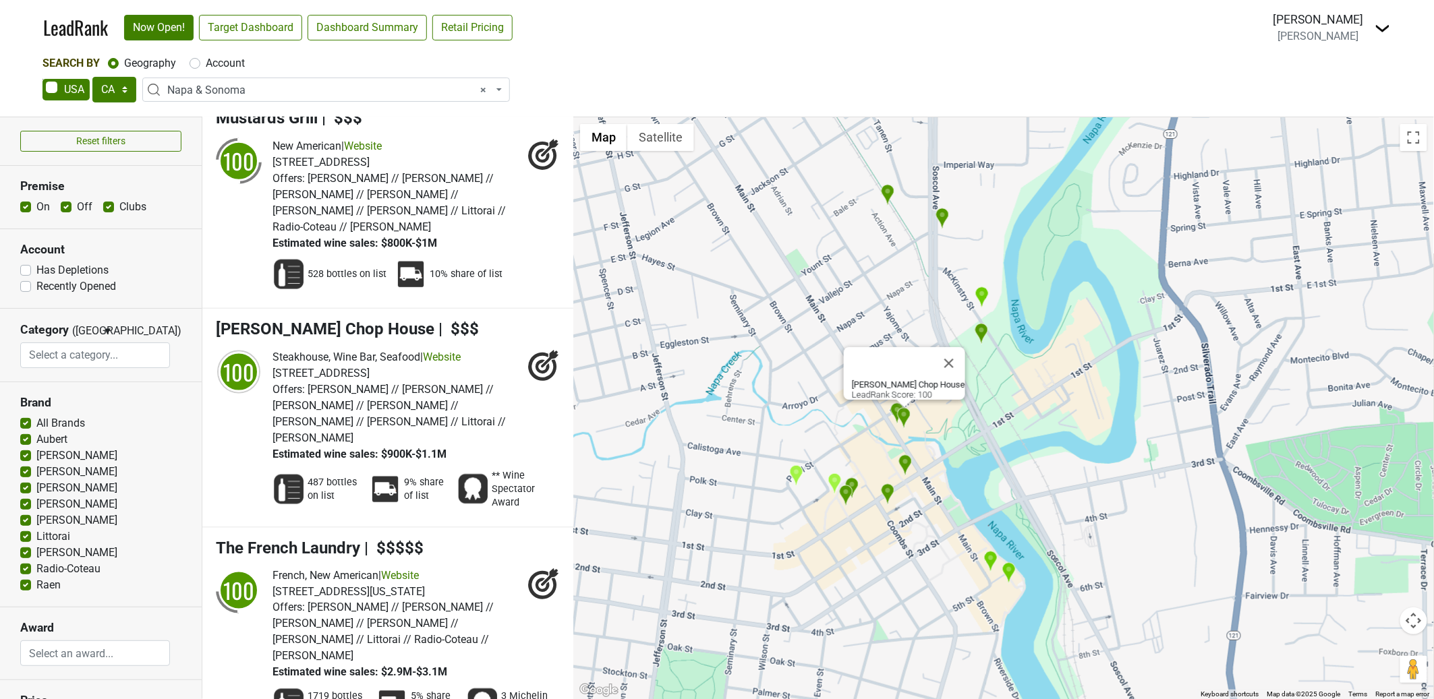
click at [906, 463] on img "Ristorante Allegria" at bounding box center [905, 466] width 14 height 22
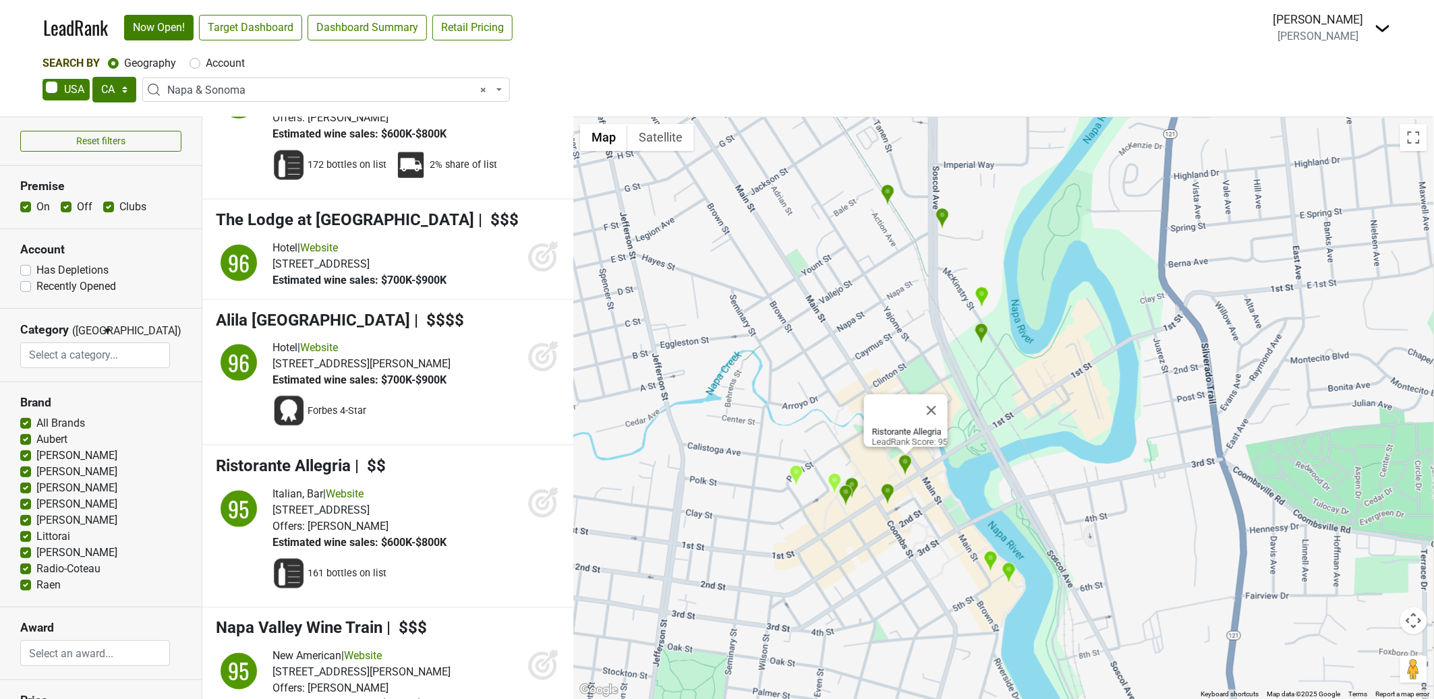
scroll to position [7045, 0]
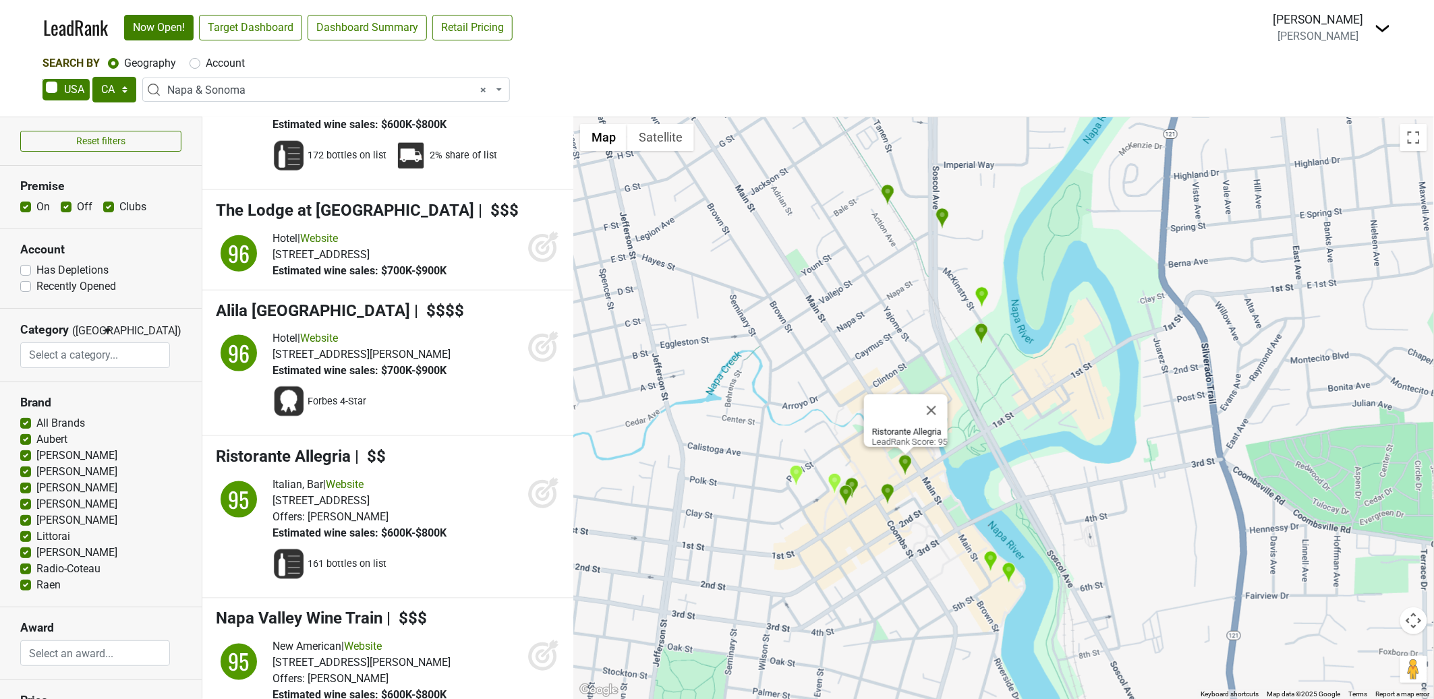
click at [891, 490] on img "Scala Osteria" at bounding box center [888, 495] width 14 height 22
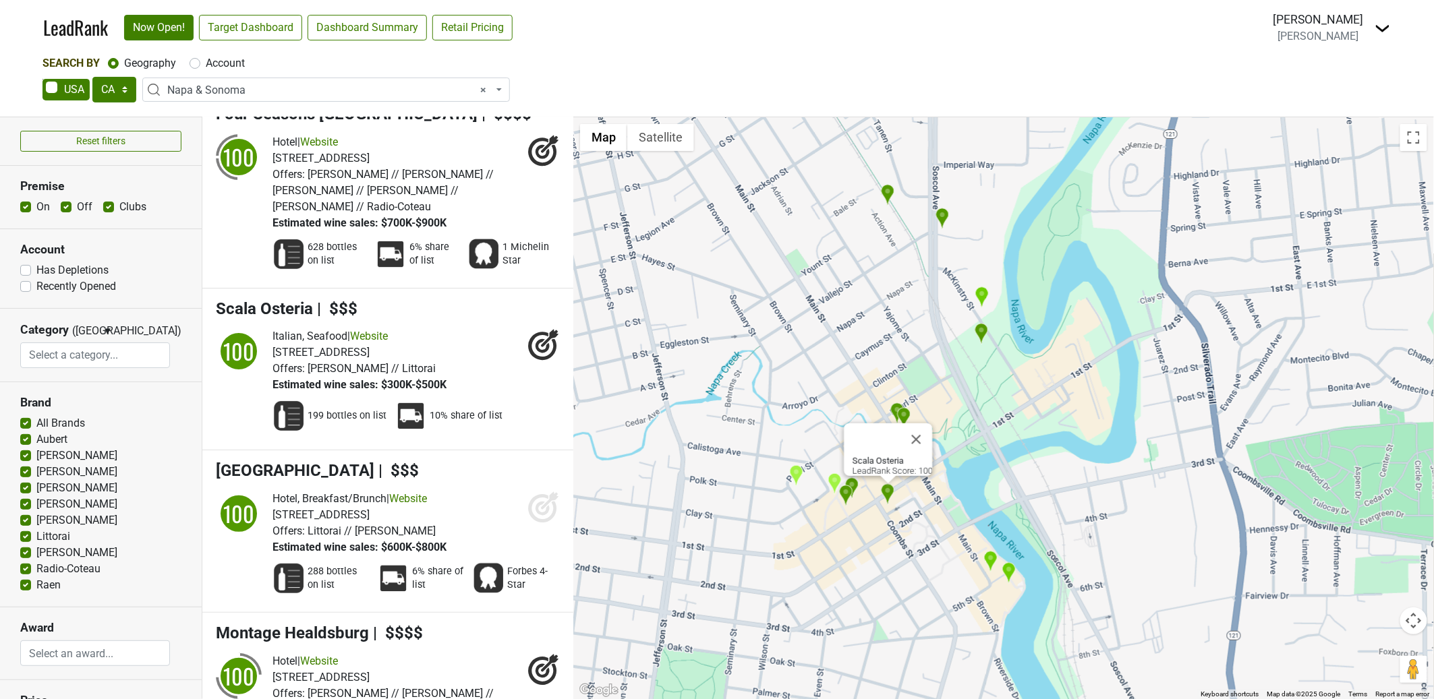
scroll to position [2045, 0]
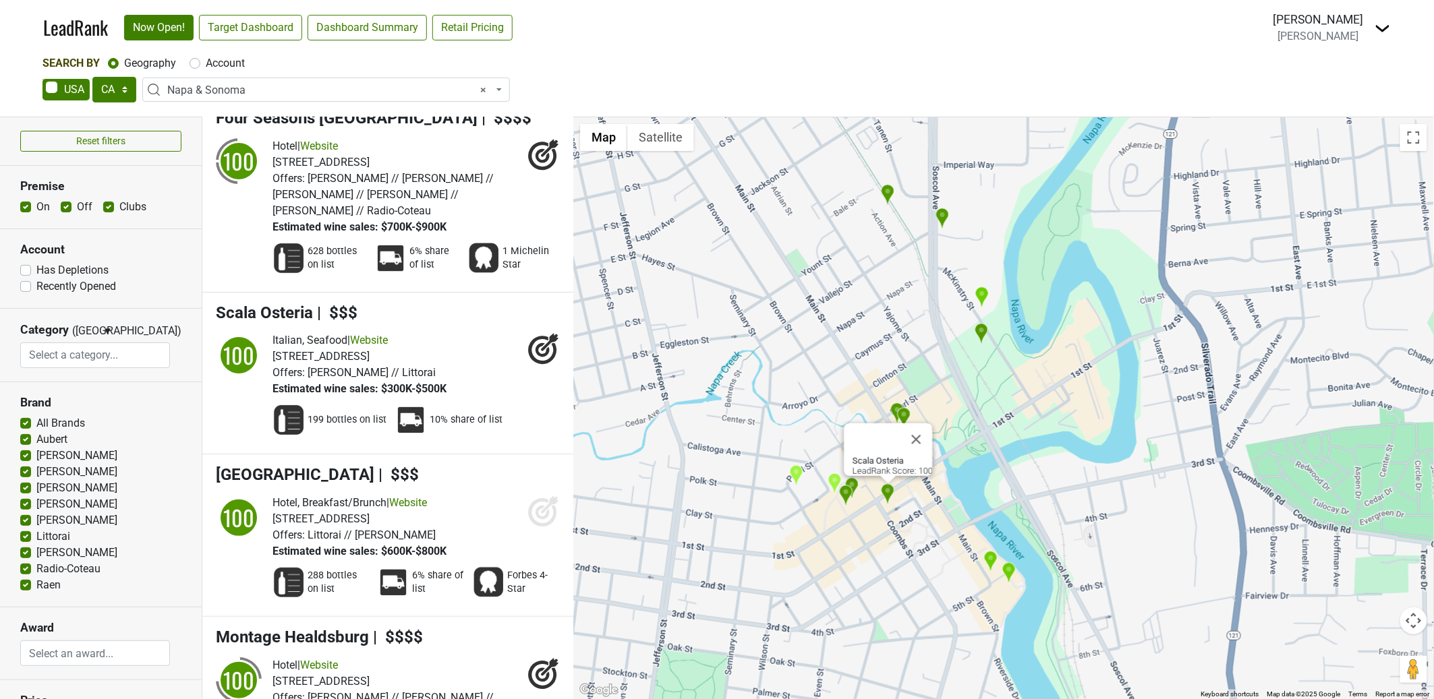
click at [855, 484] on img "Archer Hotel Napa" at bounding box center [852, 488] width 14 height 22
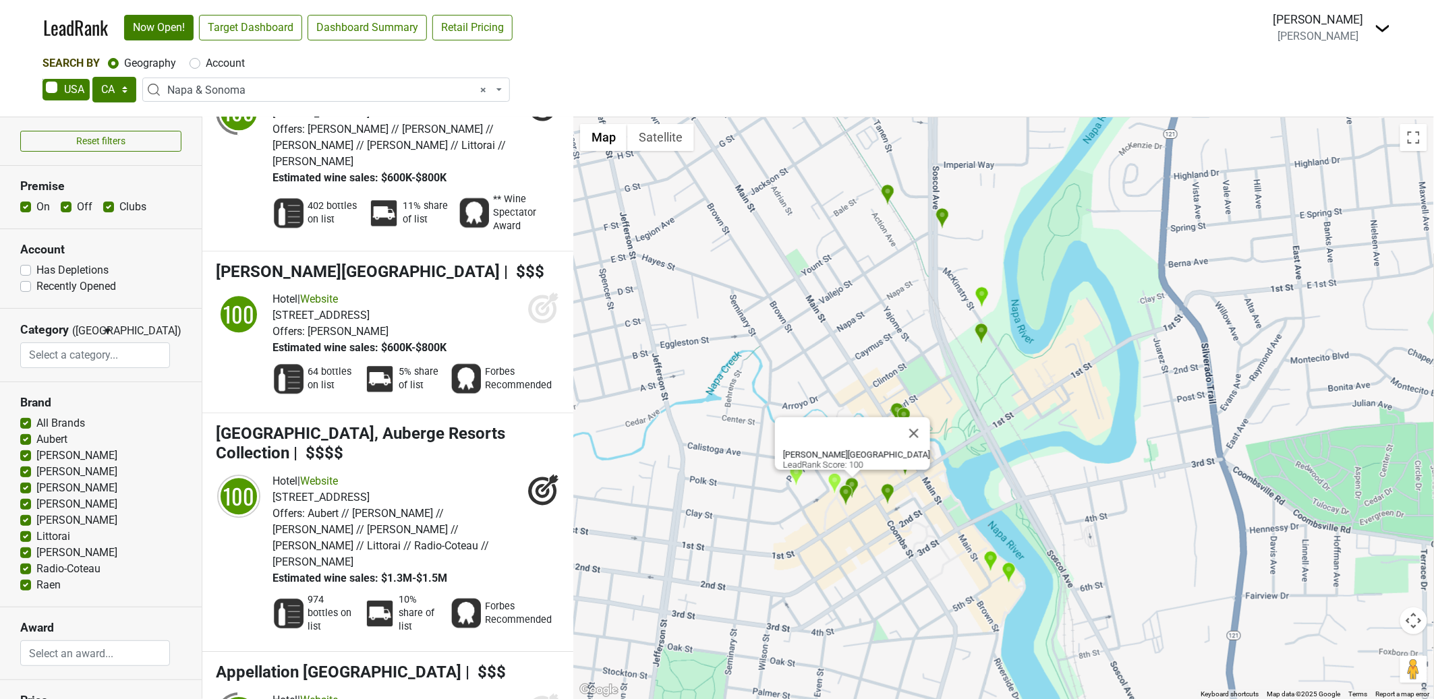
scroll to position [1388, 0]
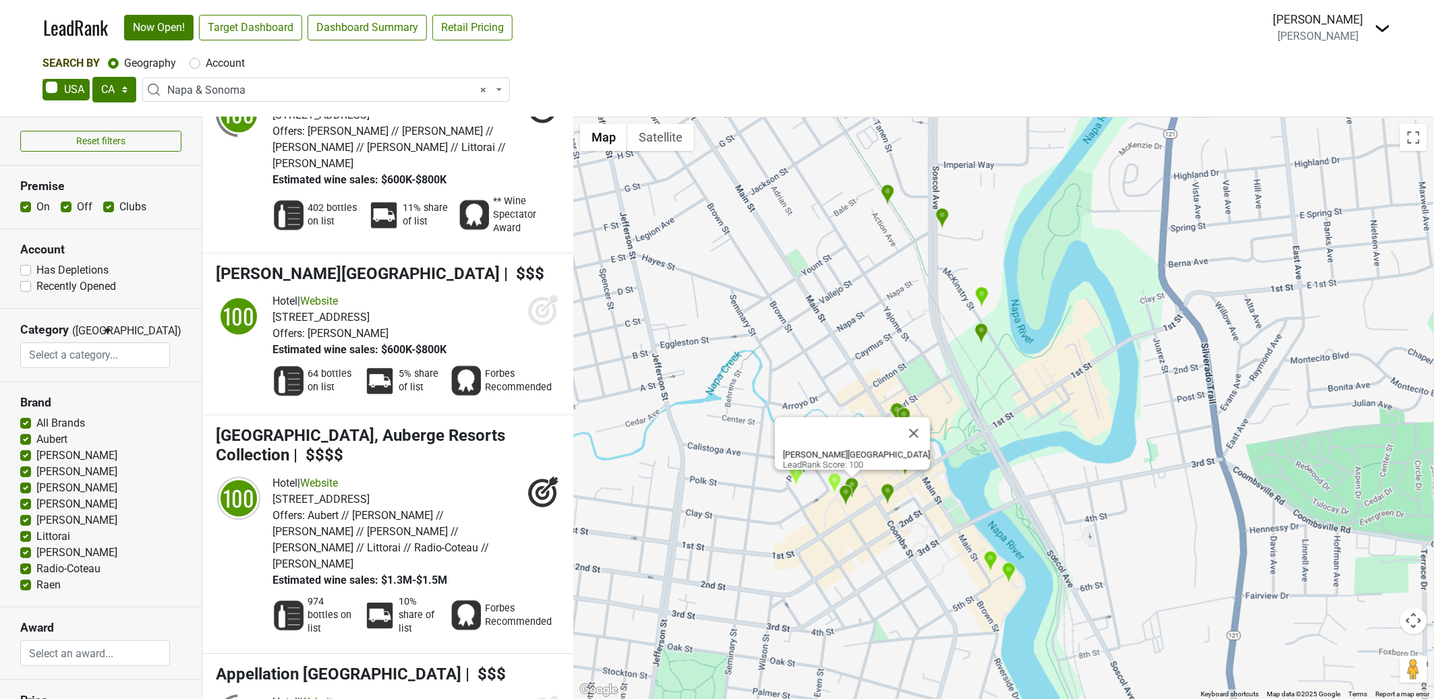
click at [848, 491] on img "Charlie Palmer Steak Napa" at bounding box center [846, 496] width 14 height 22
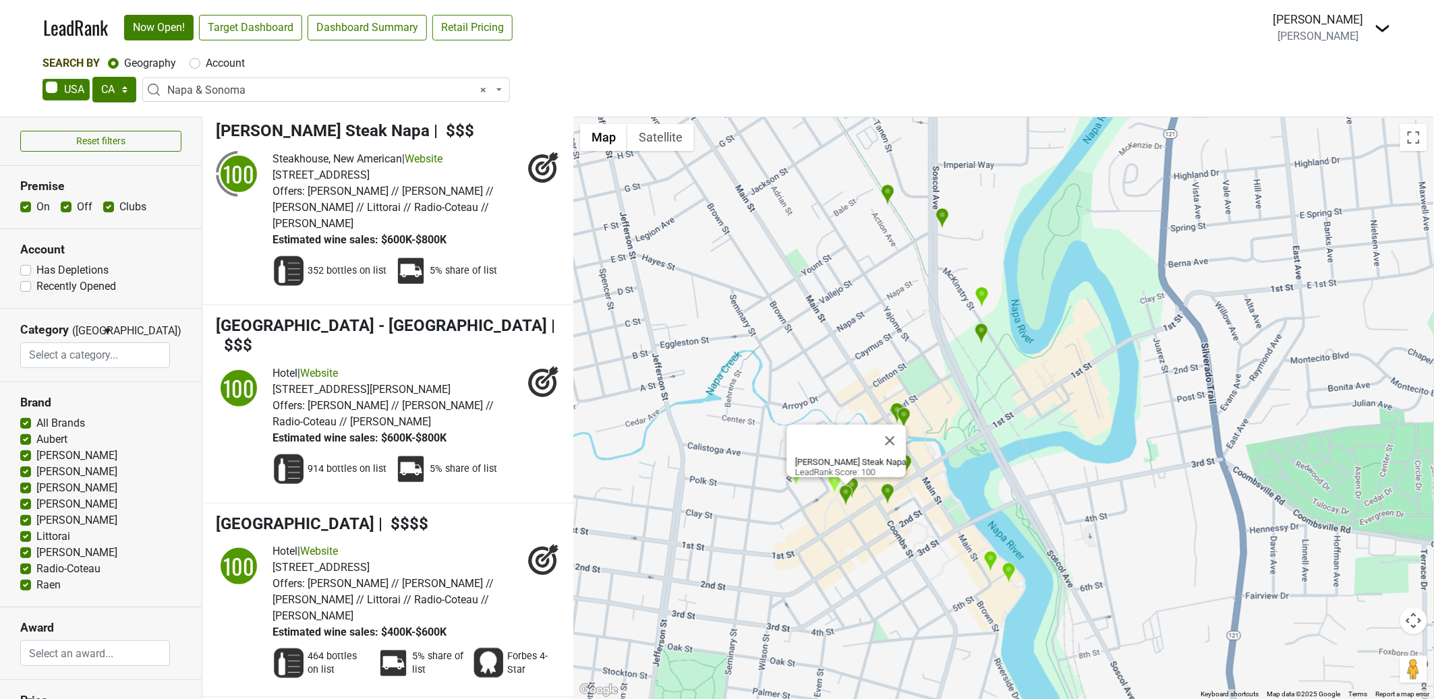
scroll to position [341, 0]
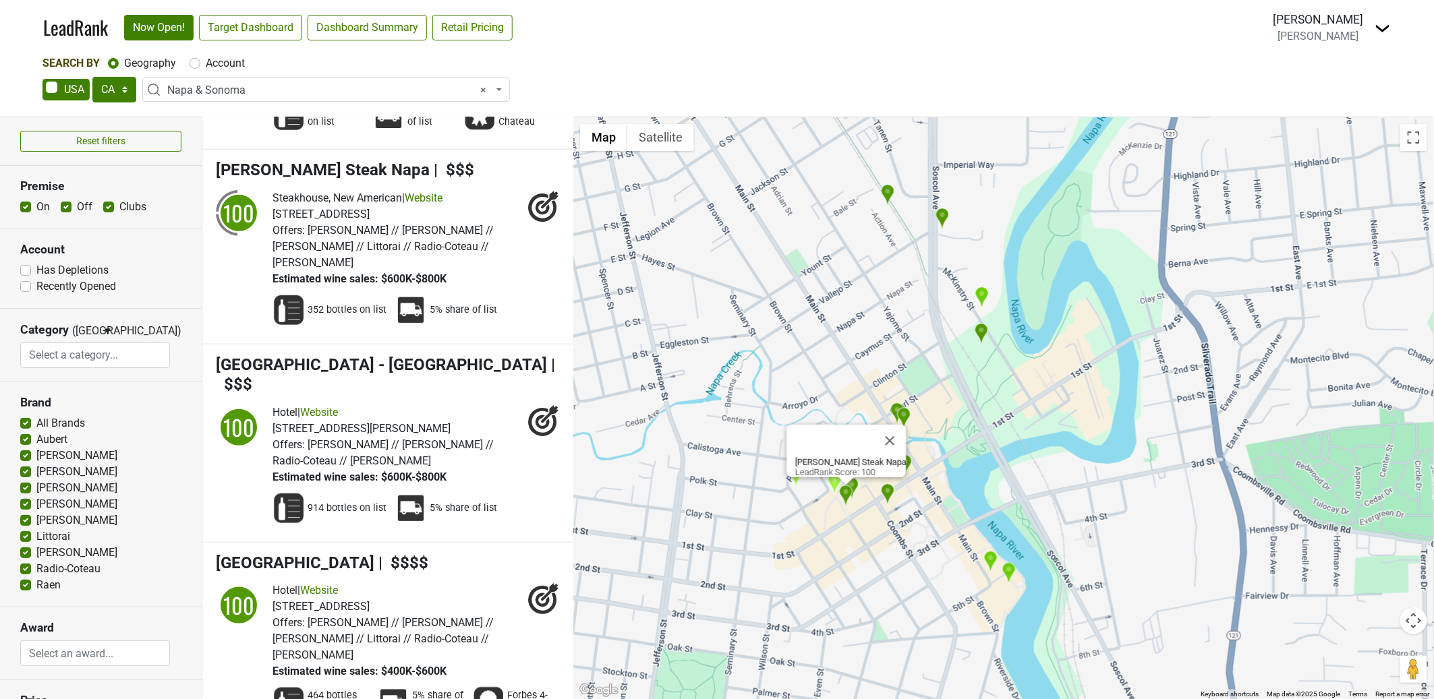
click at [895, 432] on button "Close" at bounding box center [890, 441] width 32 height 32
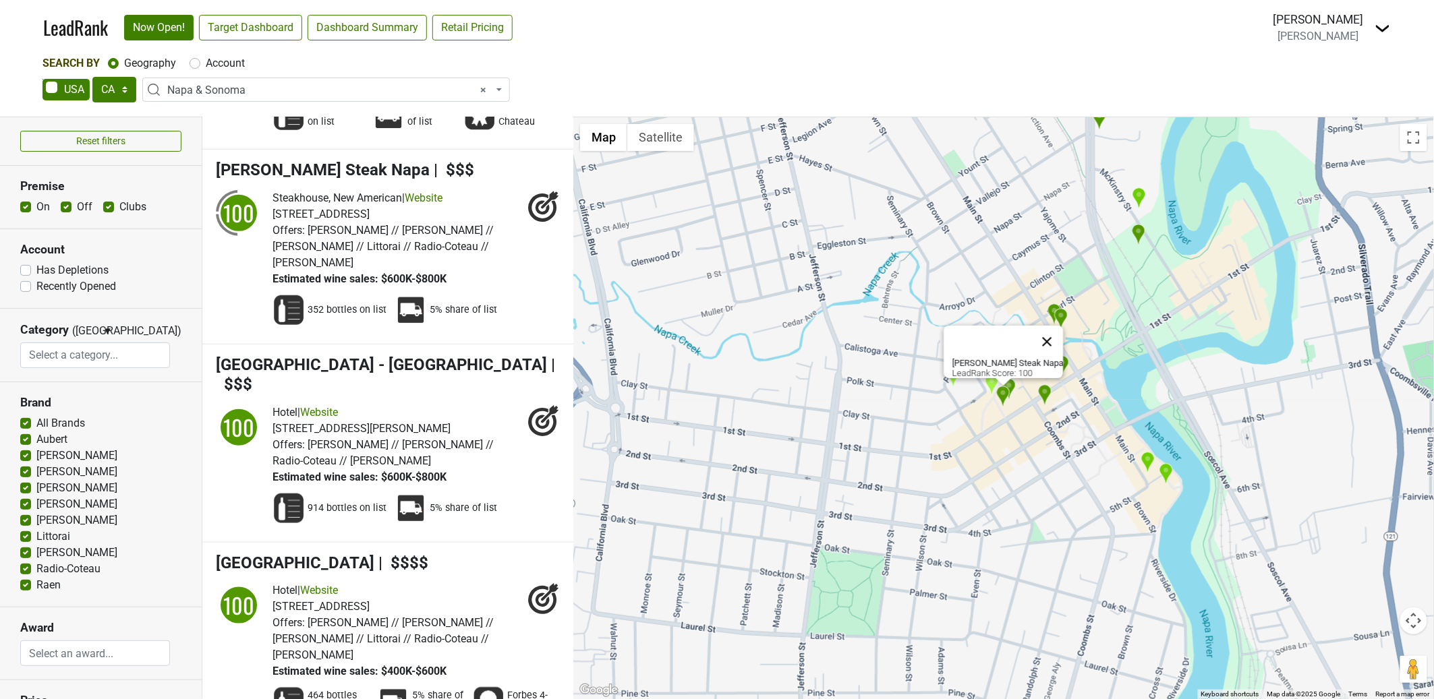
click at [1052, 334] on button "Close" at bounding box center [1047, 342] width 32 height 32
click at [956, 376] on img "Kenzo Napa" at bounding box center [953, 377] width 14 height 22
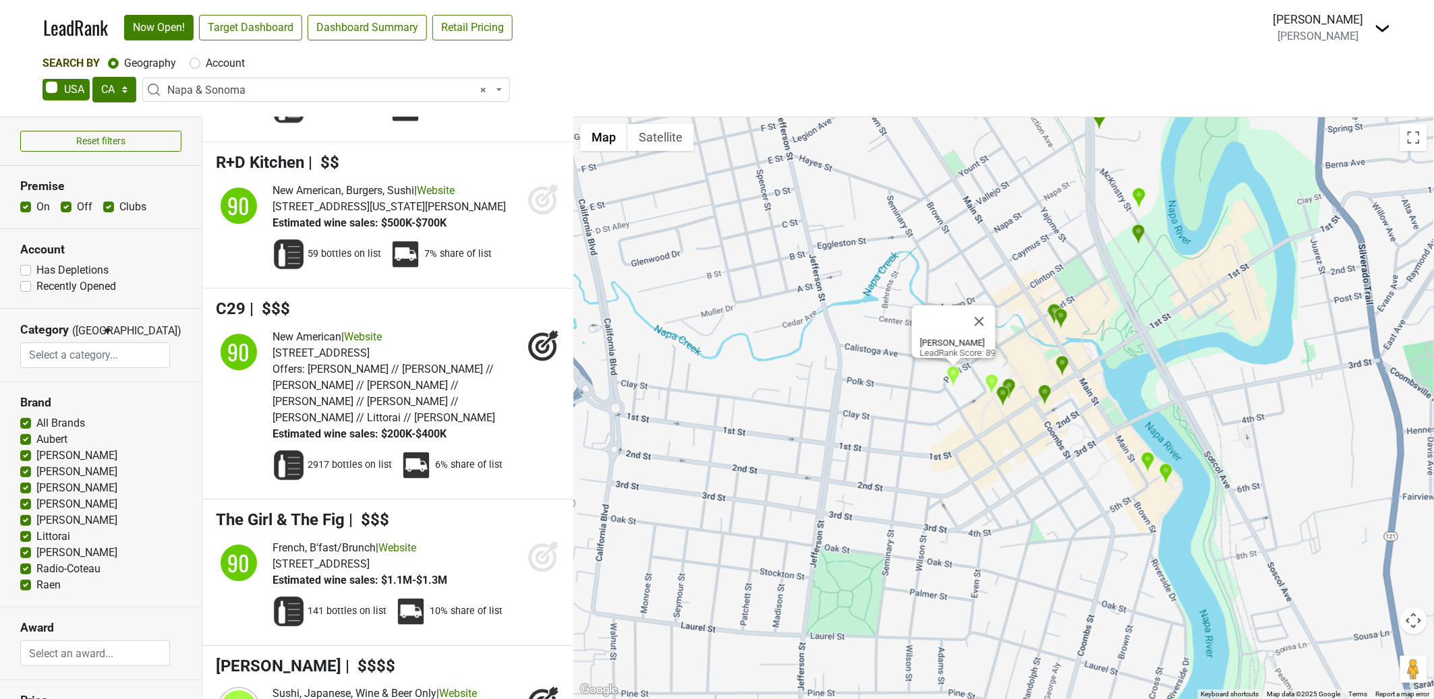
scroll to position [14489, 0]
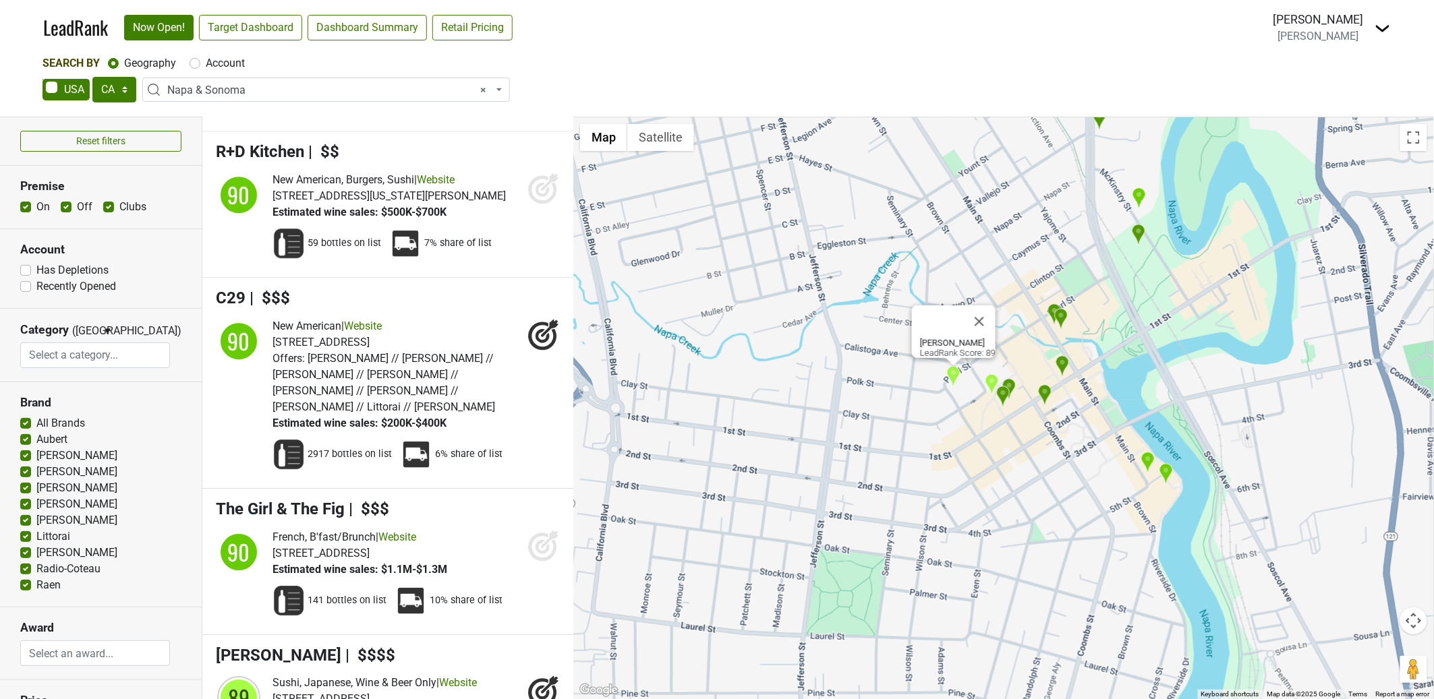
click at [994, 380] on img "Compline" at bounding box center [992, 385] width 14 height 22
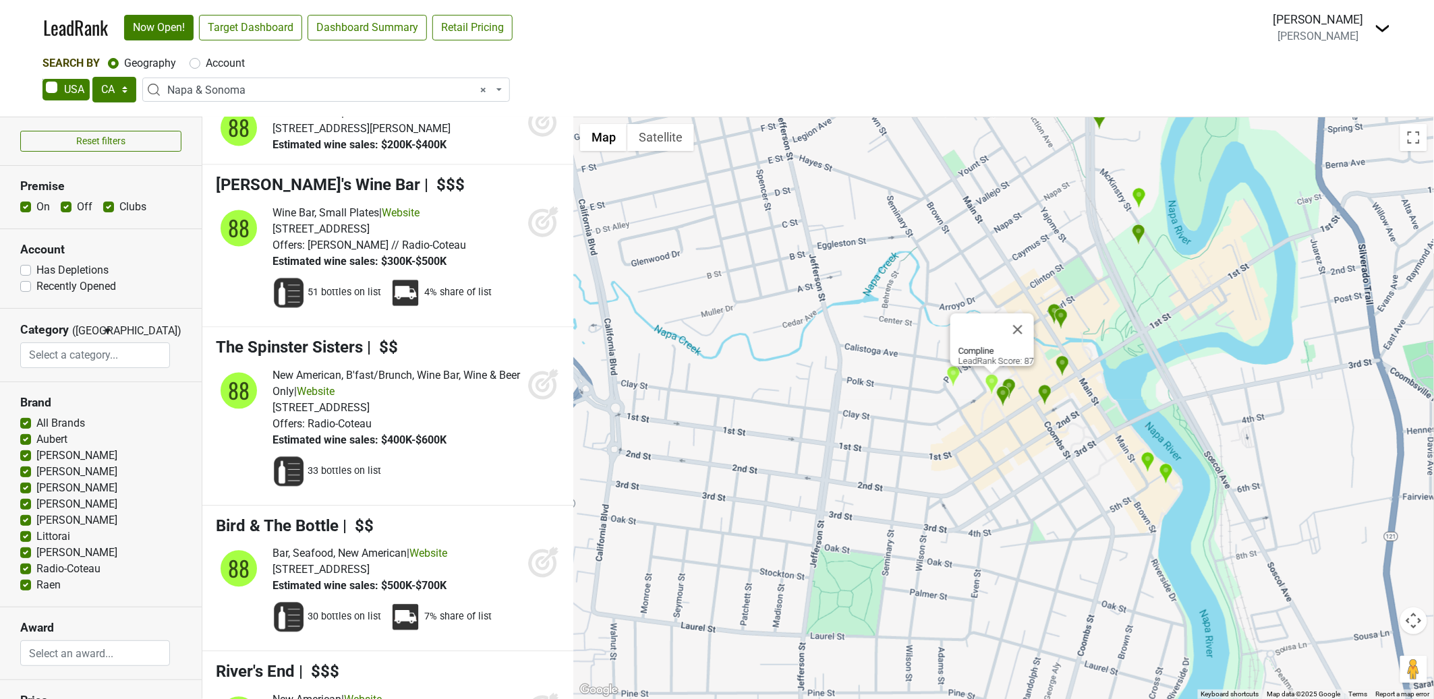
scroll to position [16142, 0]
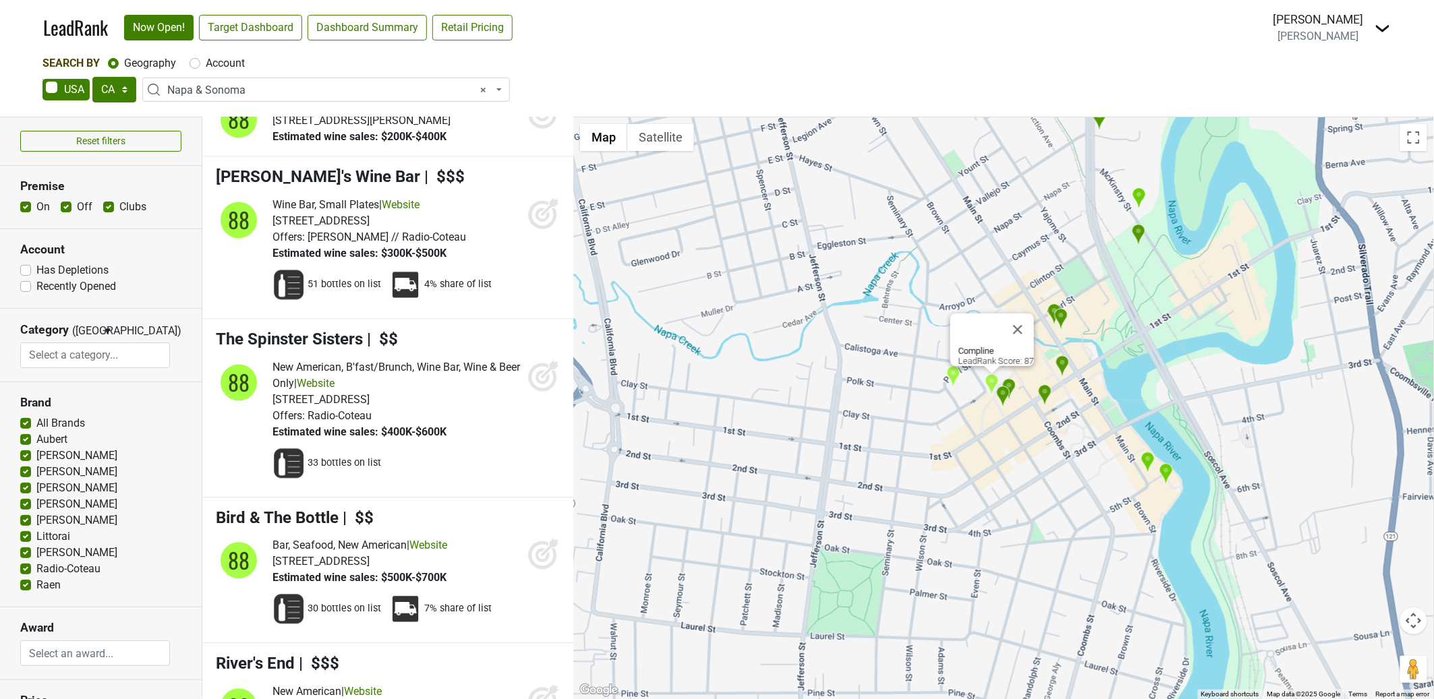
click at [1024, 323] on button "Close" at bounding box center [1018, 330] width 32 height 32
click at [1164, 467] on img "Celadon" at bounding box center [1166, 474] width 14 height 22
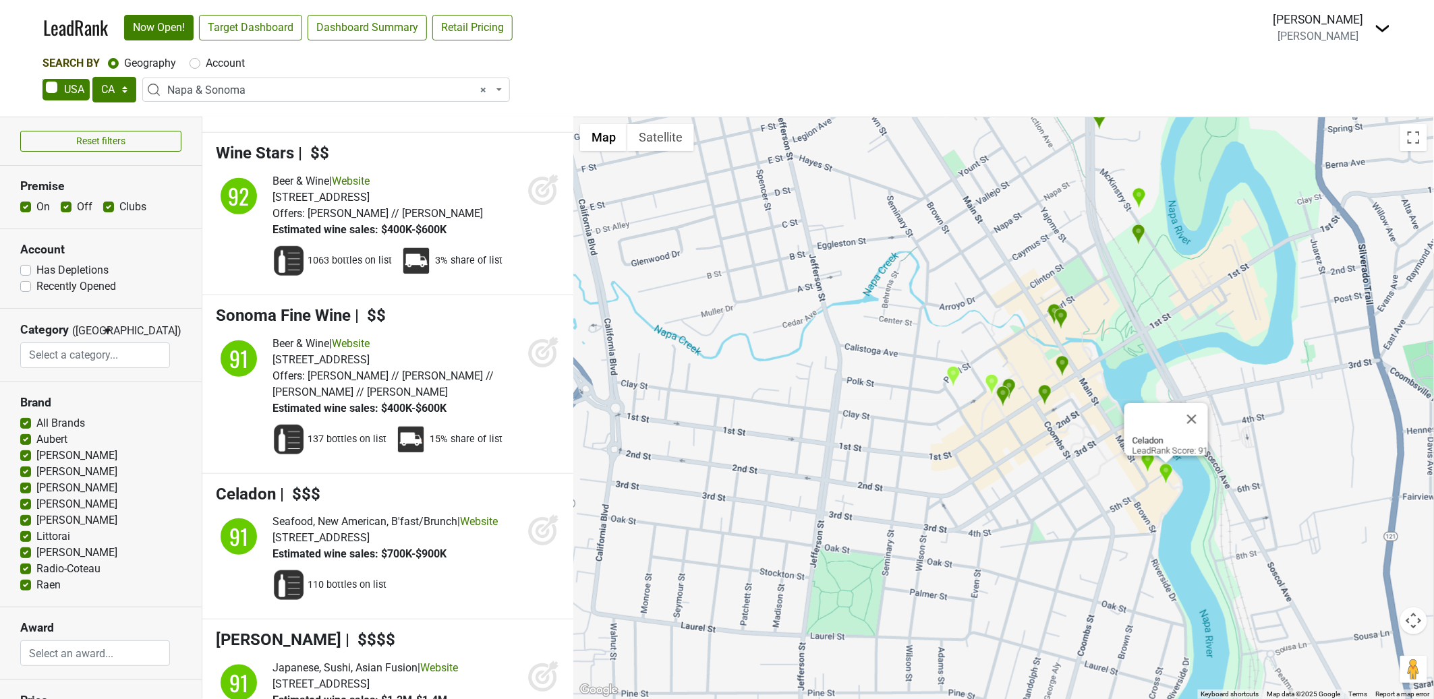
scroll to position [11021, 0]
click at [1150, 462] on img "Morimoto Napa" at bounding box center [1147, 463] width 14 height 22
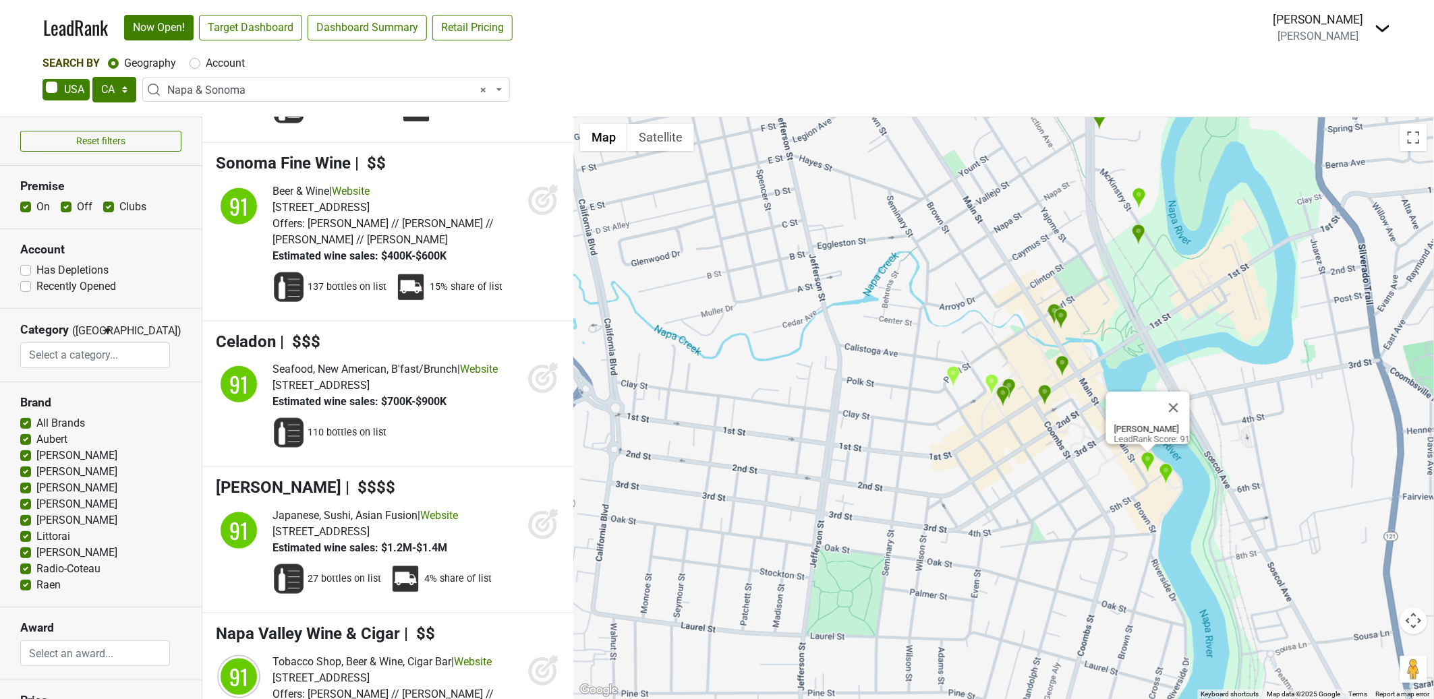
scroll to position [11183, 0]
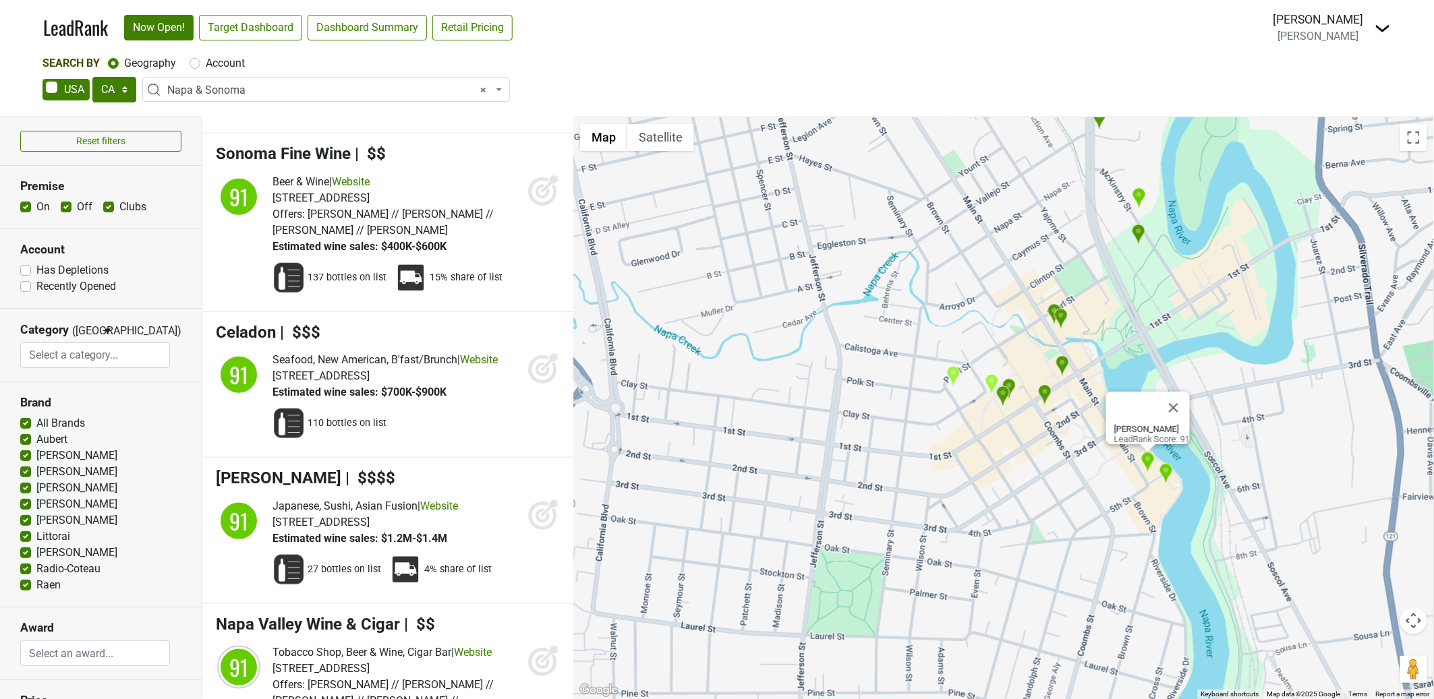
click at [1161, 485] on img "Celadon" at bounding box center [1166, 474] width 14 height 22
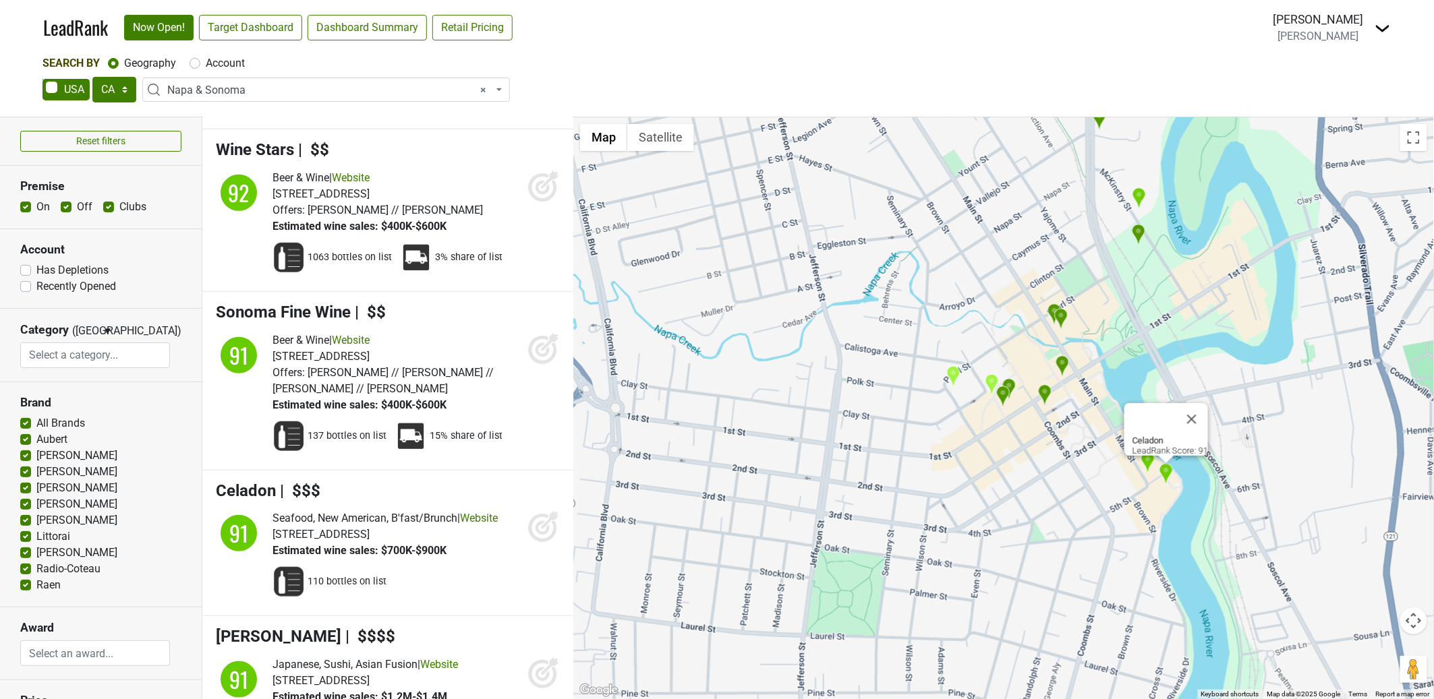
scroll to position [11021, 0]
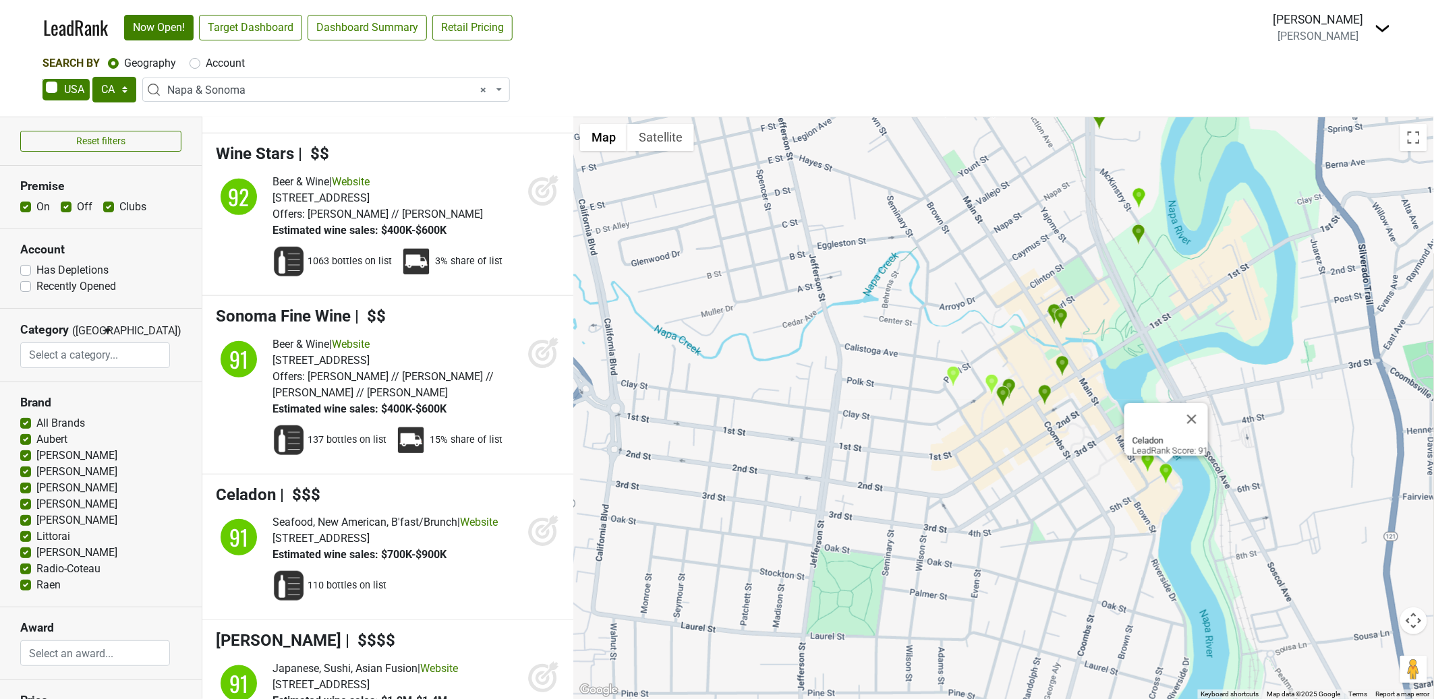
click at [1156, 496] on div "Celadon LeadRank Score: 91" at bounding box center [1003, 408] width 861 height 582
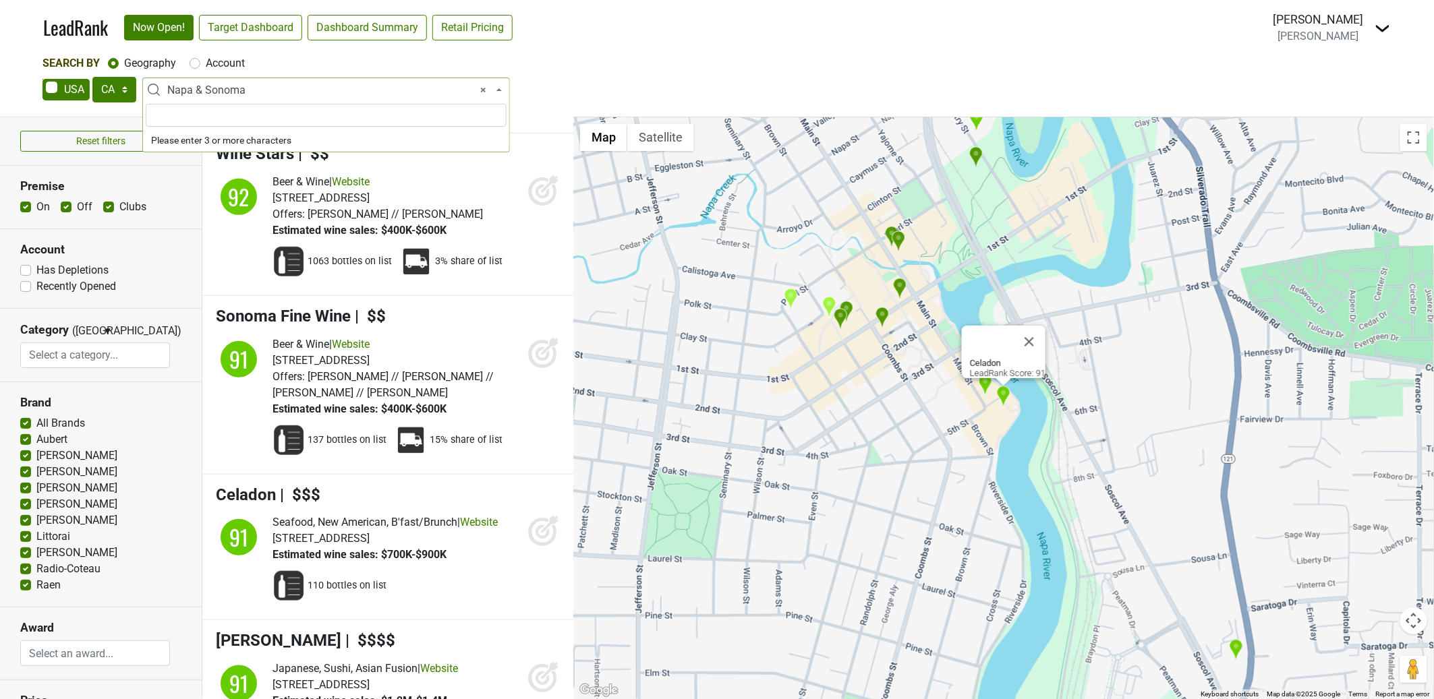
click at [486, 93] on span "× Napa & Sonoma" at bounding box center [330, 90] width 326 height 16
type input "napa"
click at [173, 34] on link "Now Open!" at bounding box center [158, 28] width 69 height 26
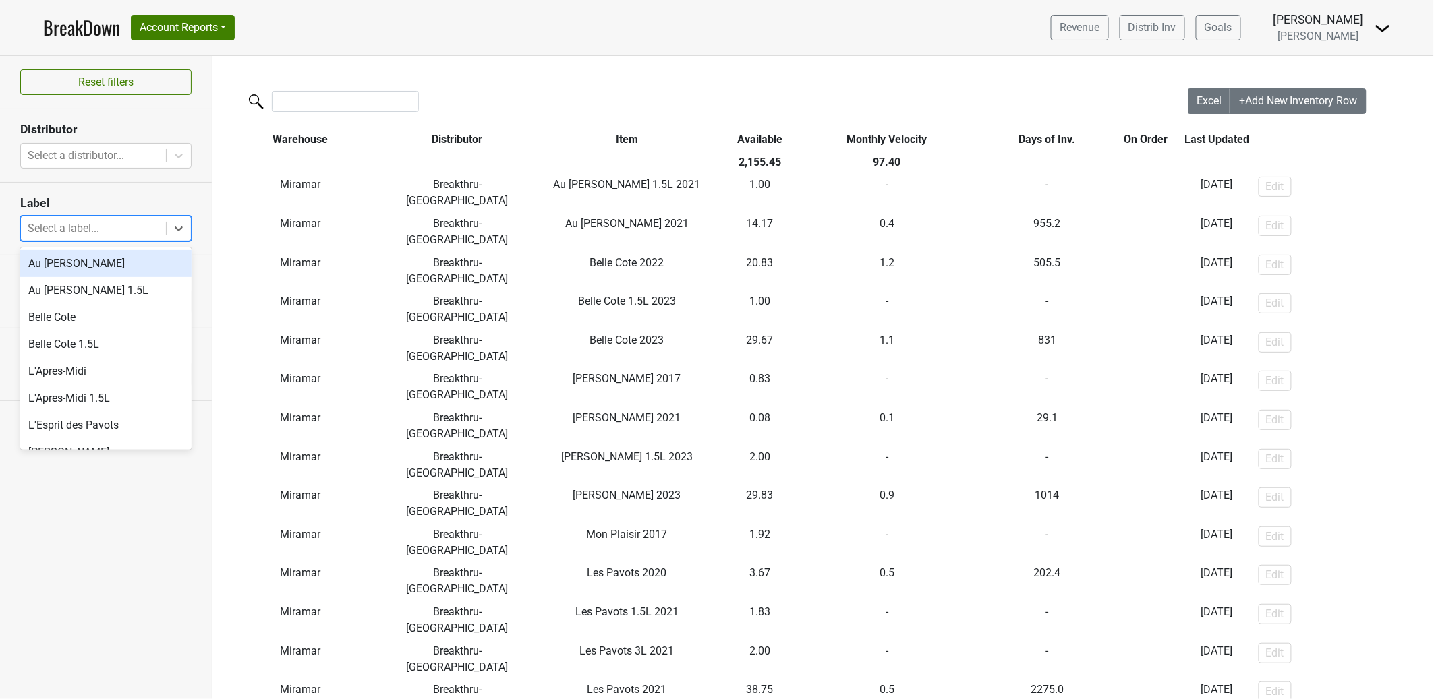
click at [142, 230] on div at bounding box center [94, 228] width 132 height 19
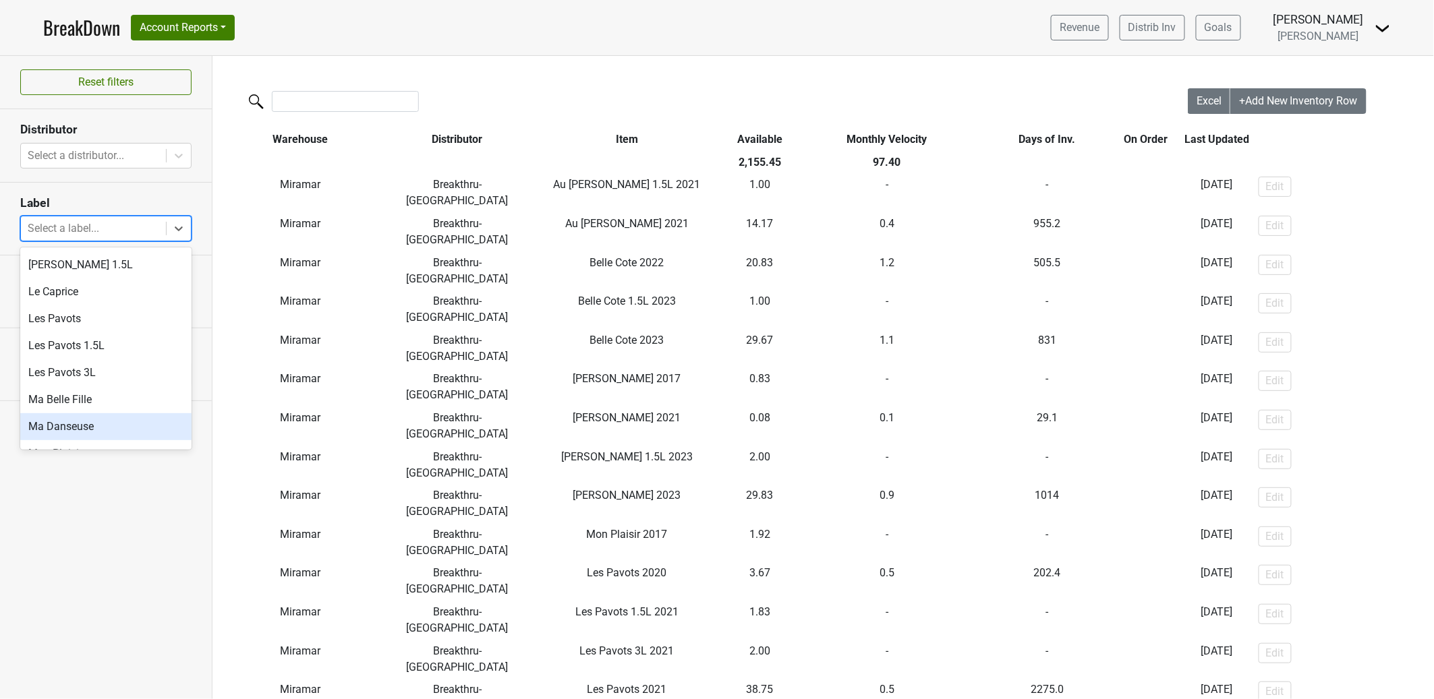
scroll to position [234, 0]
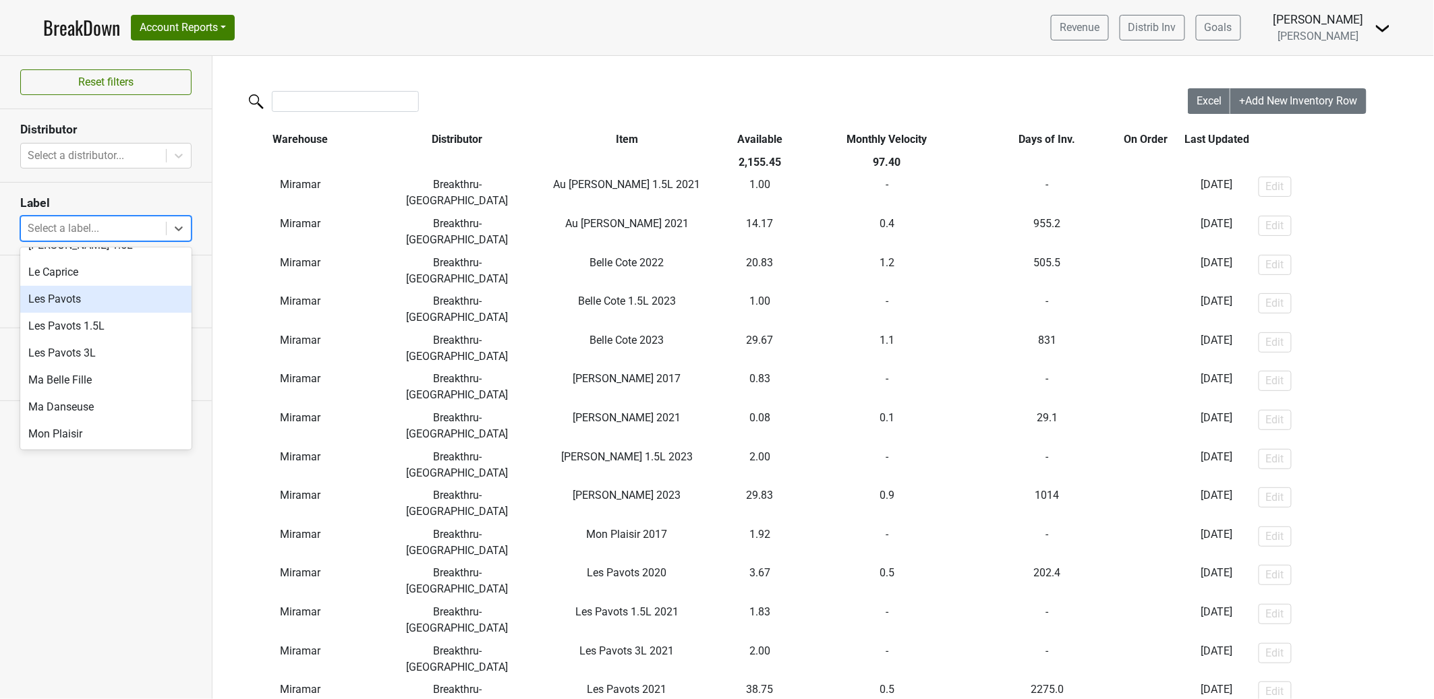
click at [135, 310] on div "Les Pavots" at bounding box center [105, 299] width 171 height 27
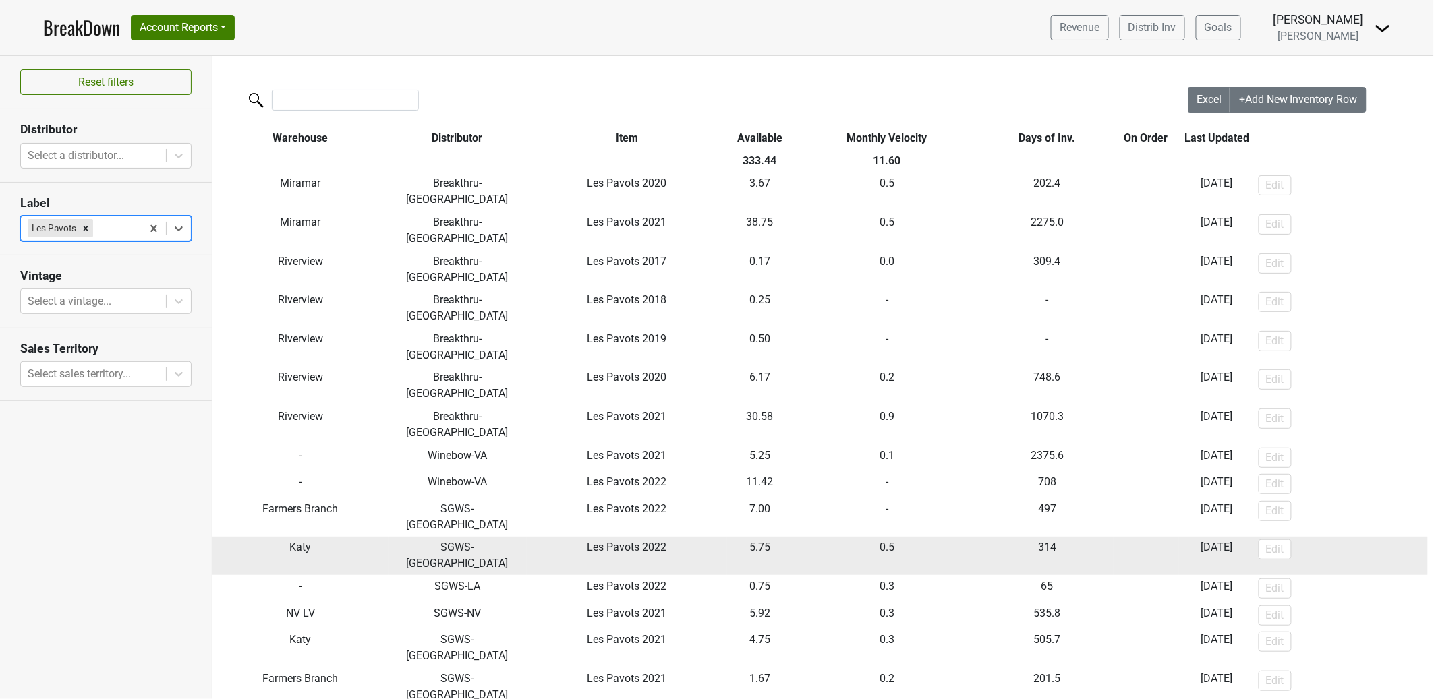
scroll to position [0, 0]
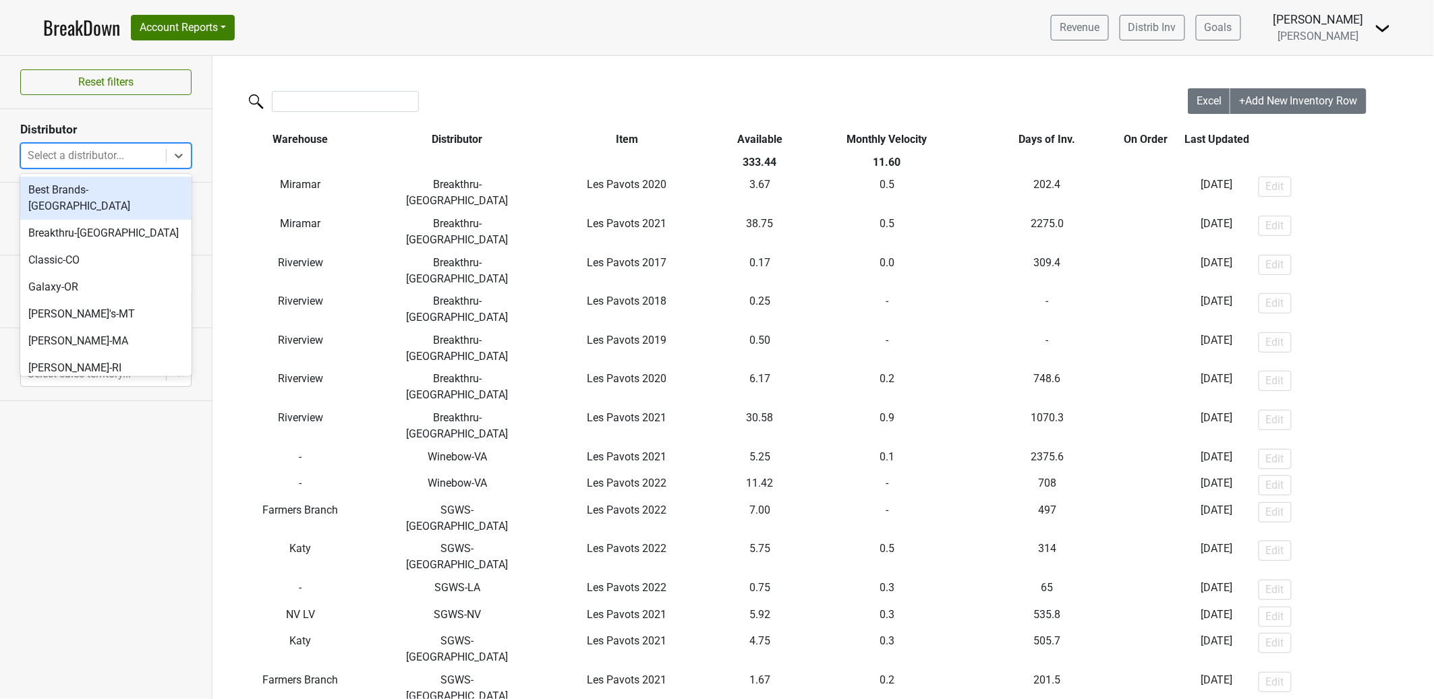
click at [142, 155] on div at bounding box center [94, 155] width 132 height 19
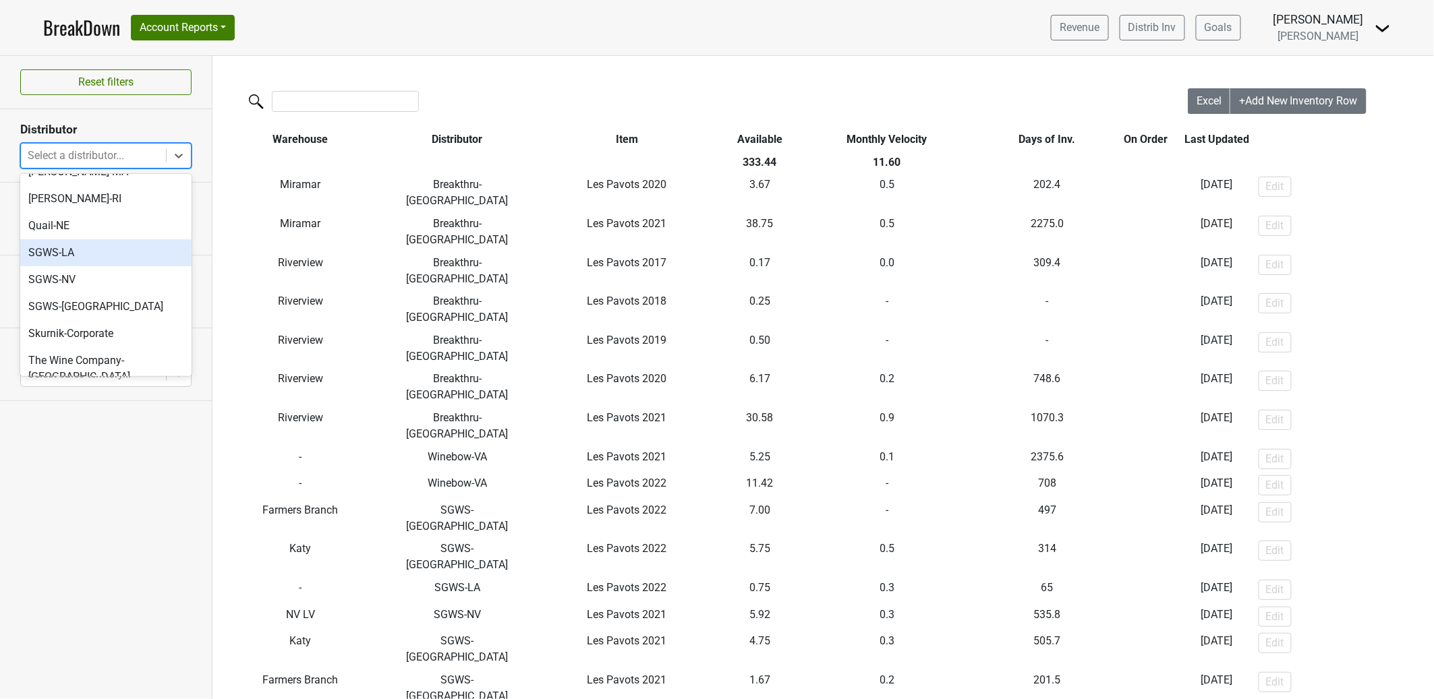
scroll to position [180, 0]
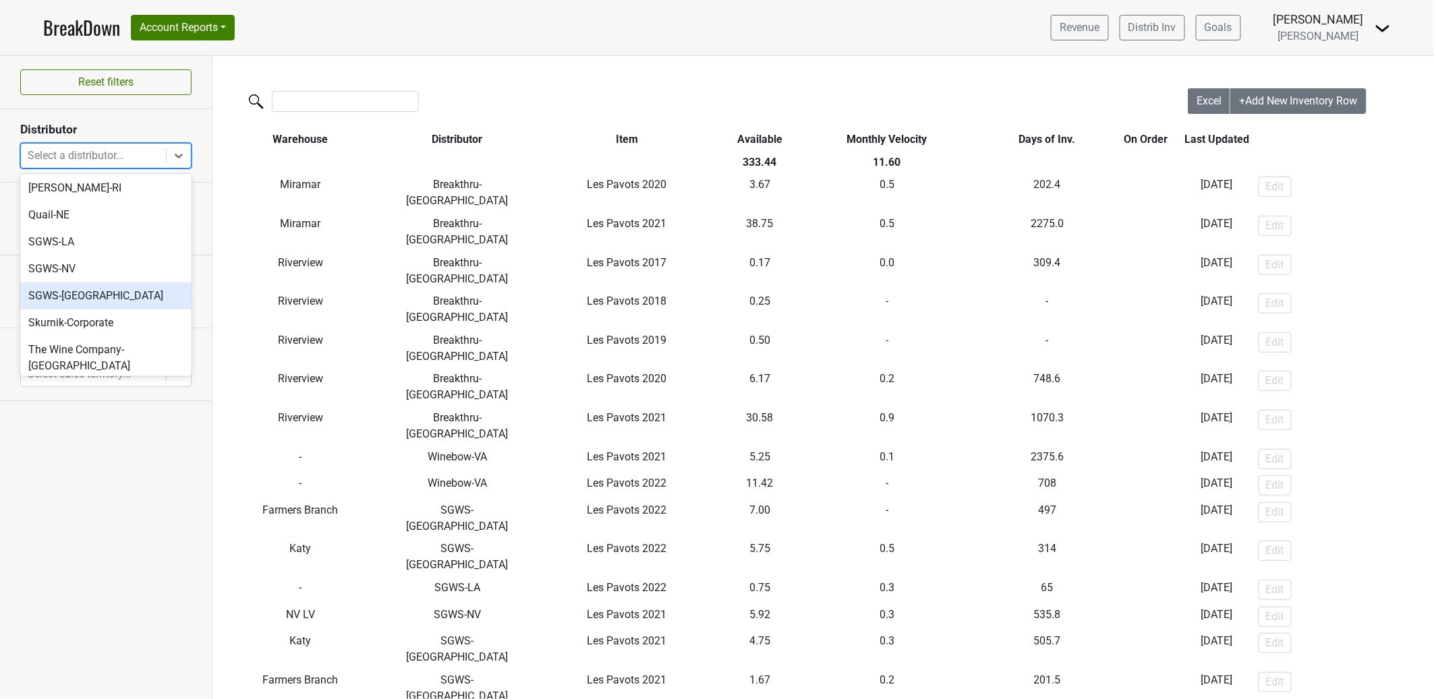
click at [129, 286] on div "SGWS-TX" at bounding box center [105, 296] width 171 height 27
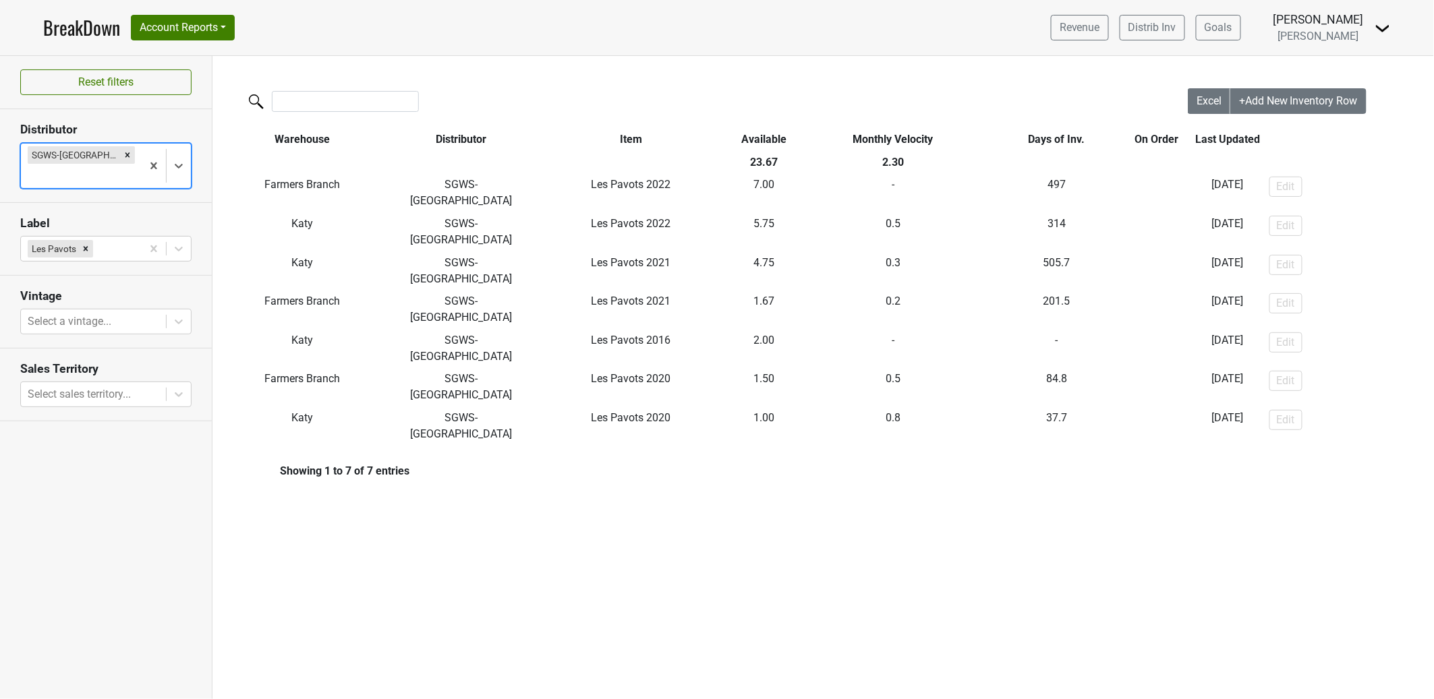
click at [123, 156] on icon "Remove SGWS-TX" at bounding box center [127, 154] width 9 height 9
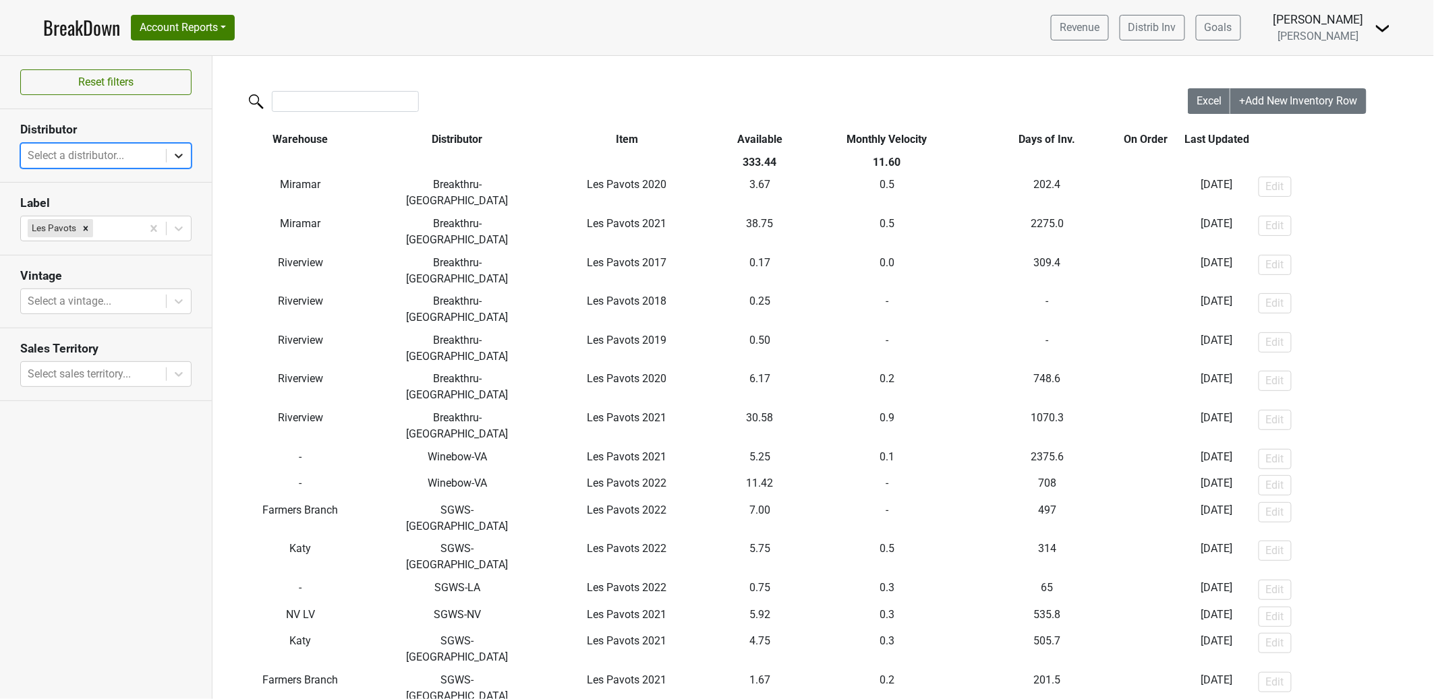
click at [181, 152] on icon at bounding box center [178, 155] width 13 height 13
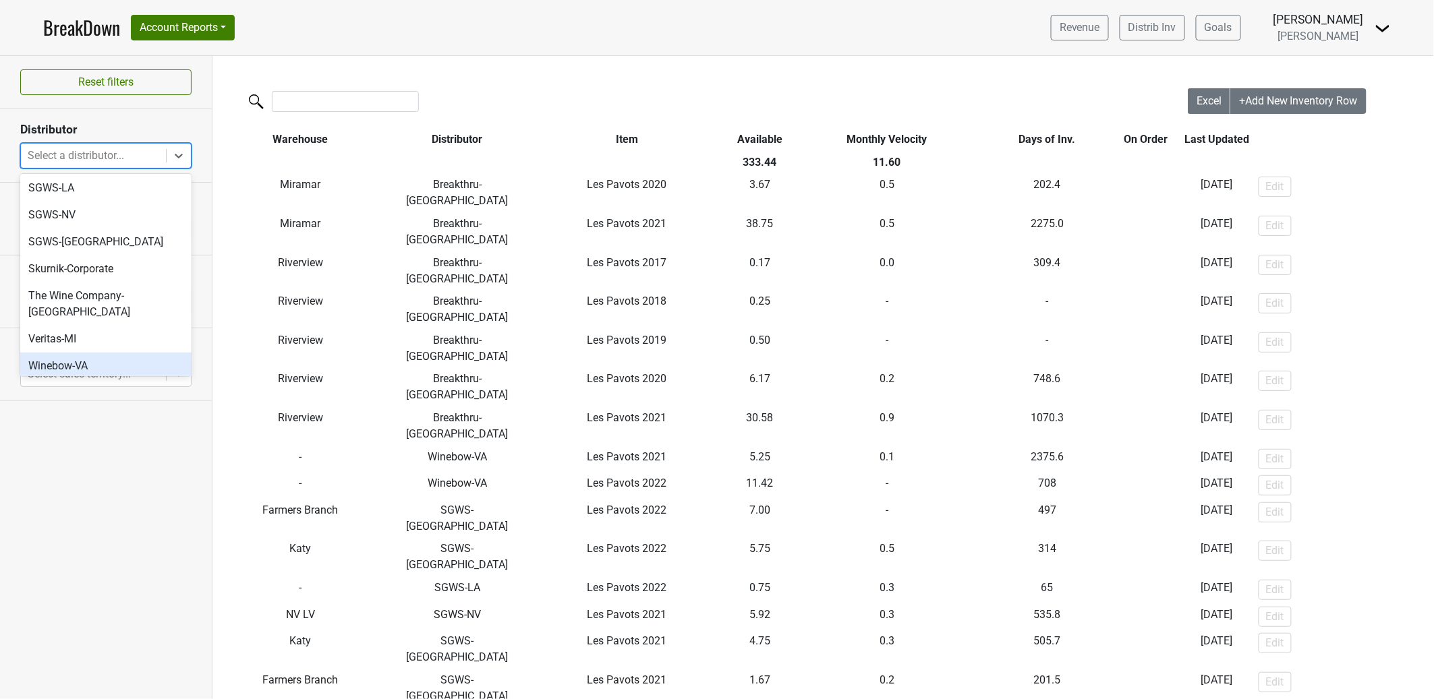
click at [175, 121] on section "Distributor option SGWS-TX, deselected. option Winebow-VA focused, 15 of 16. 16…" at bounding box center [106, 145] width 212 height 73
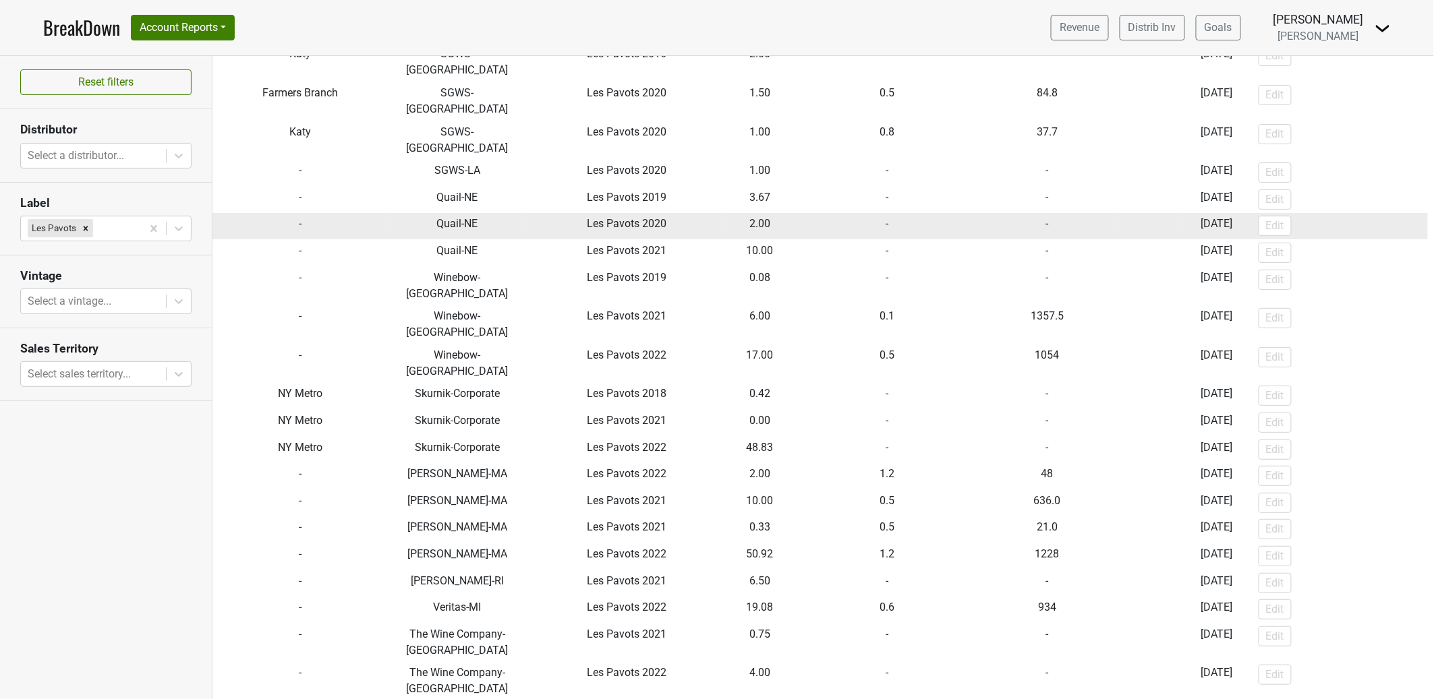
scroll to position [0, 0]
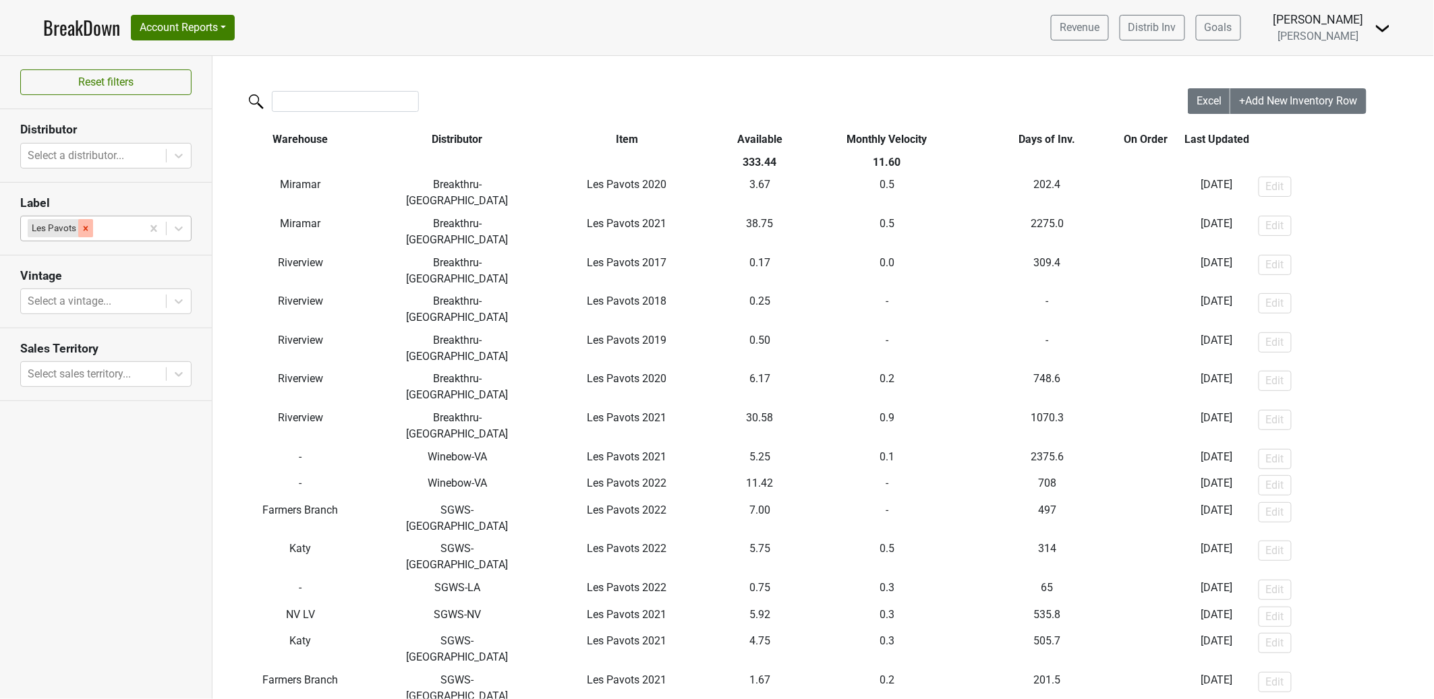
click at [92, 231] on div "Remove Les Pavots" at bounding box center [85, 228] width 15 height 18
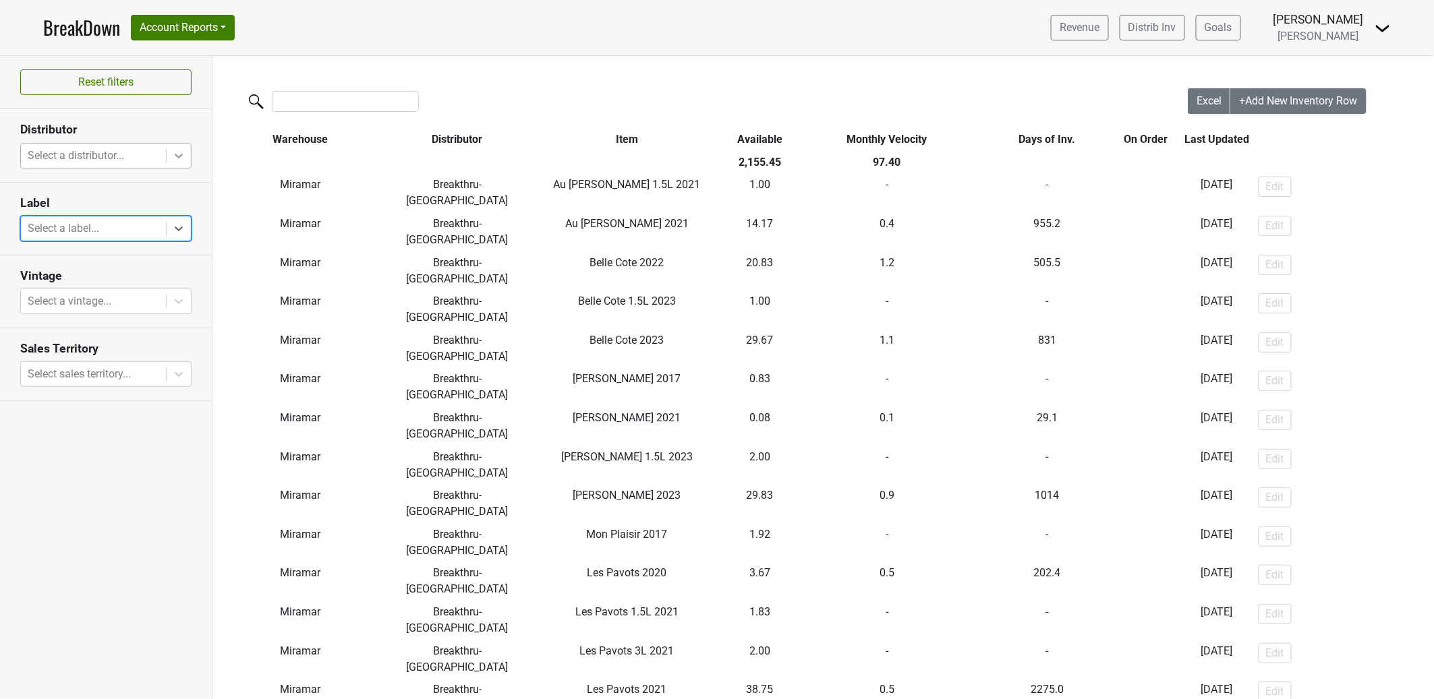
click at [179, 154] on icon at bounding box center [178, 155] width 13 height 13
click at [189, 115] on section "Distributor Select a distributor..." at bounding box center [106, 145] width 212 height 73
click at [175, 153] on icon at bounding box center [178, 155] width 13 height 13
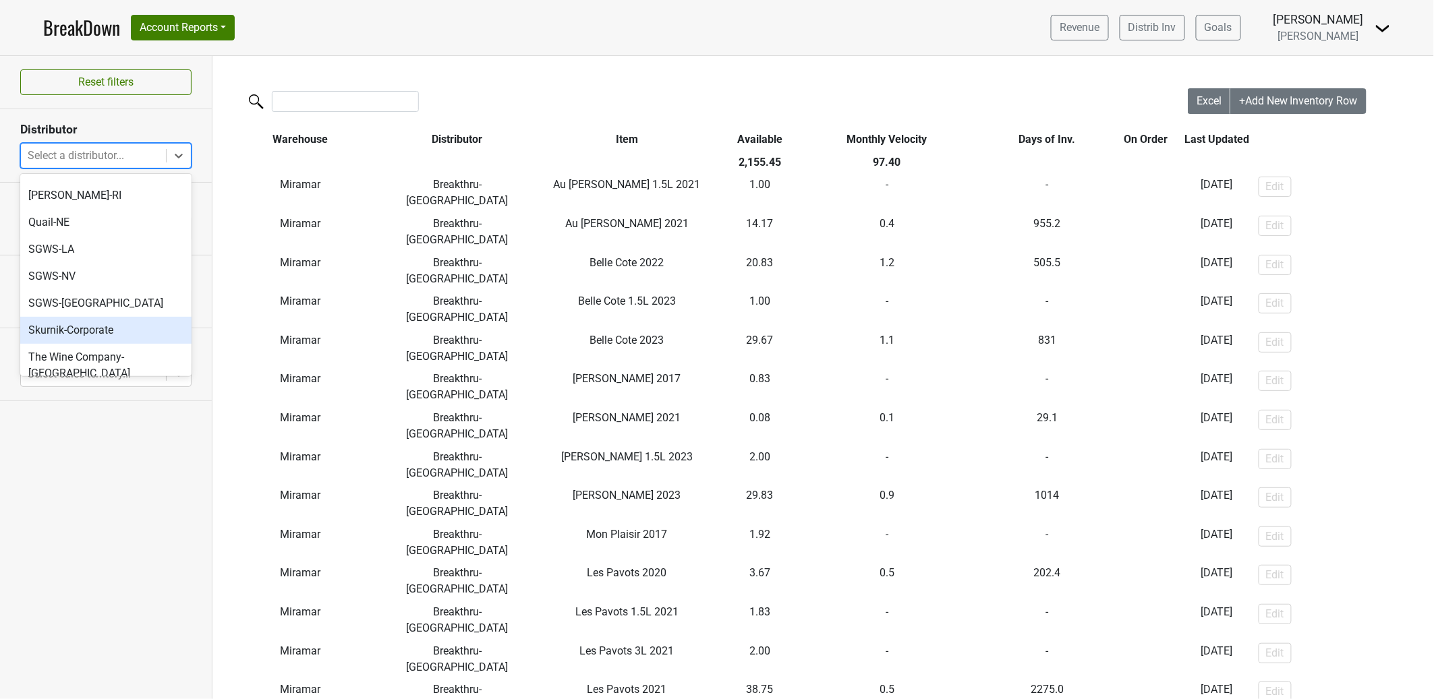
scroll to position [171, 0]
click at [131, 292] on div "SGWS-TX" at bounding box center [105, 305] width 171 height 27
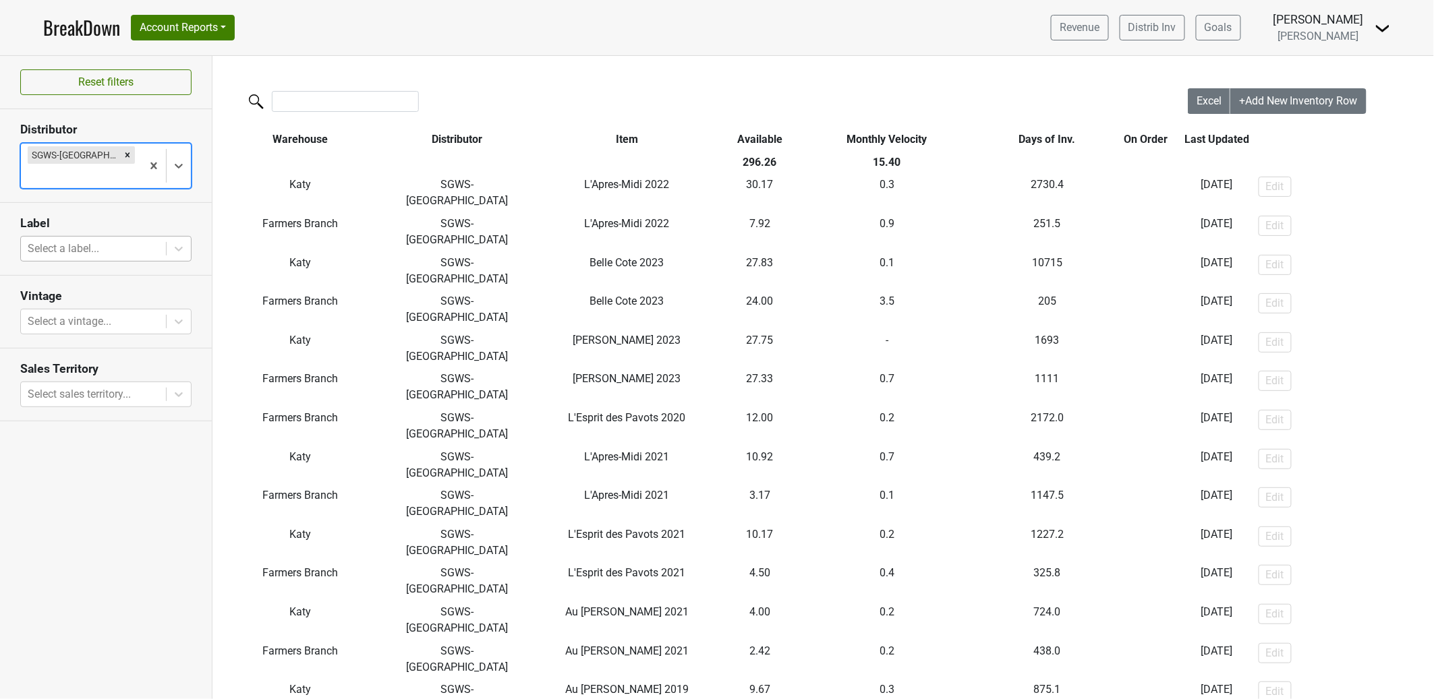
click at [131, 239] on div at bounding box center [94, 248] width 132 height 19
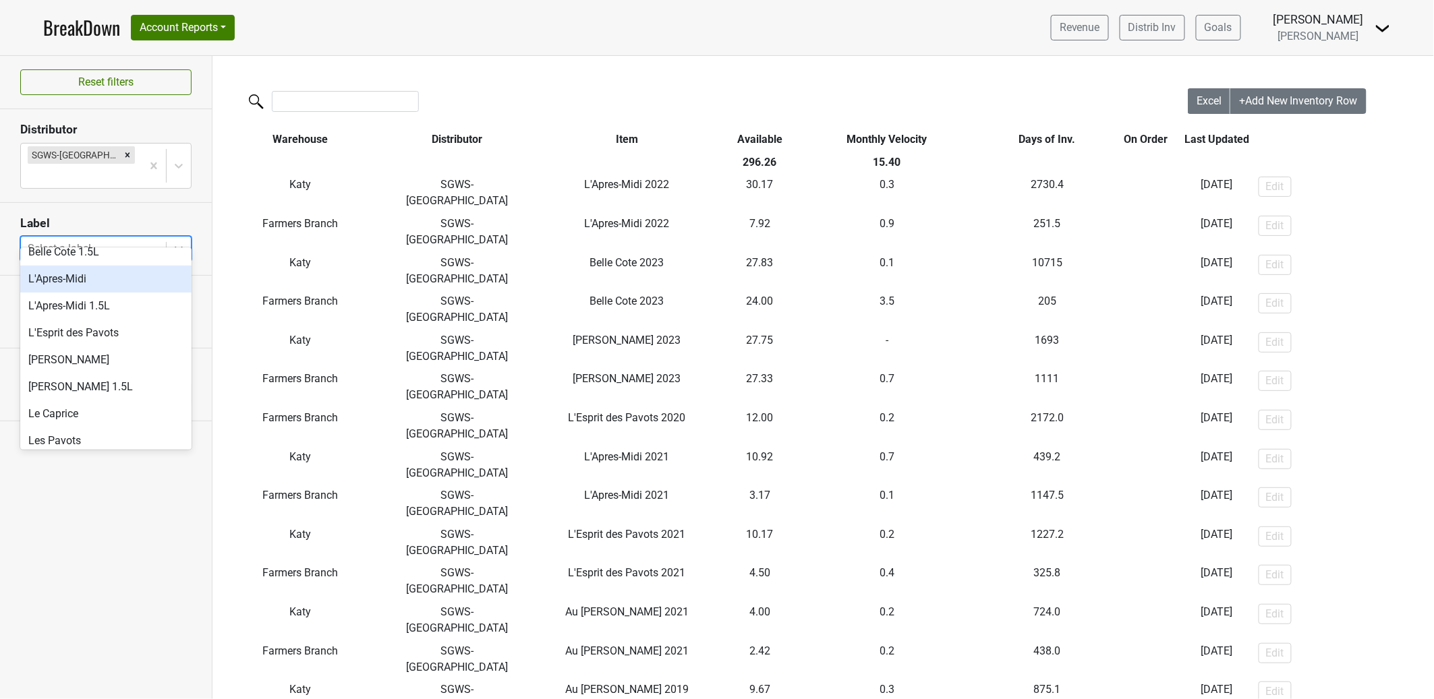
scroll to position [177, 0]
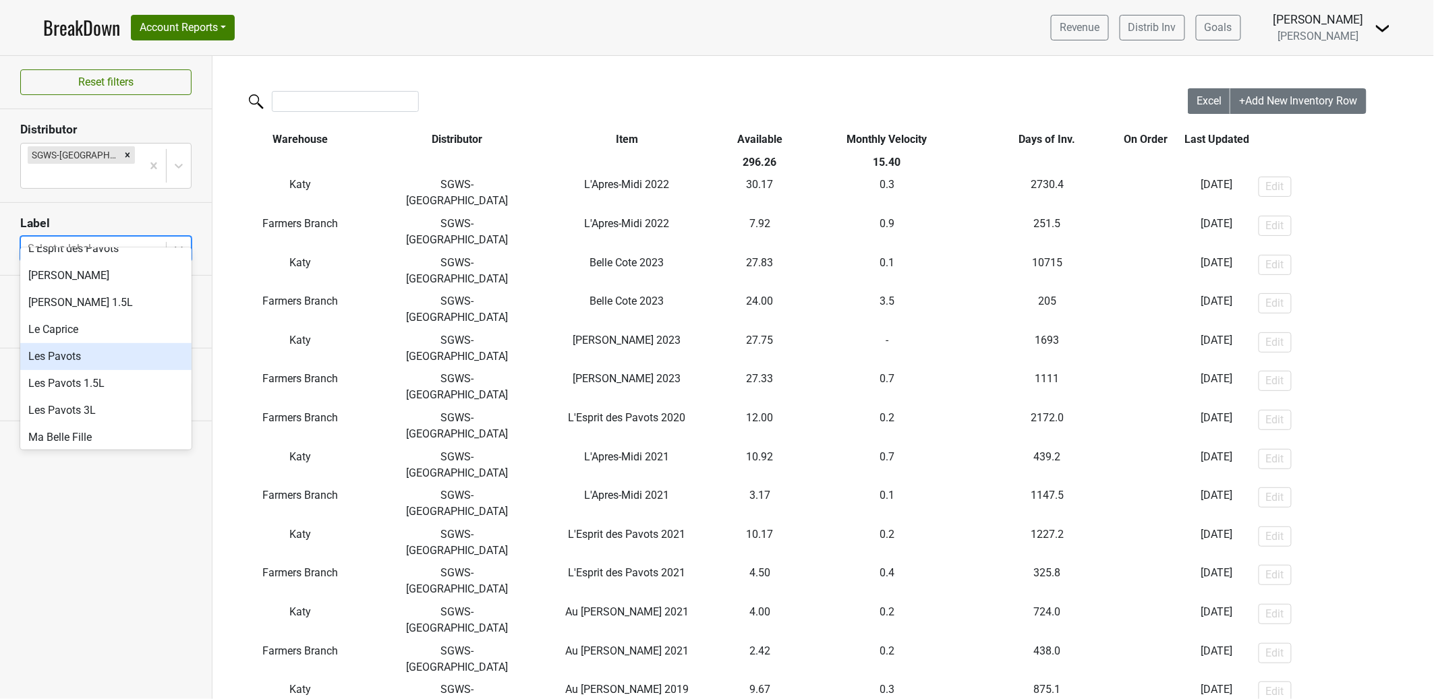
click at [132, 359] on div "Les Pavots" at bounding box center [105, 356] width 171 height 27
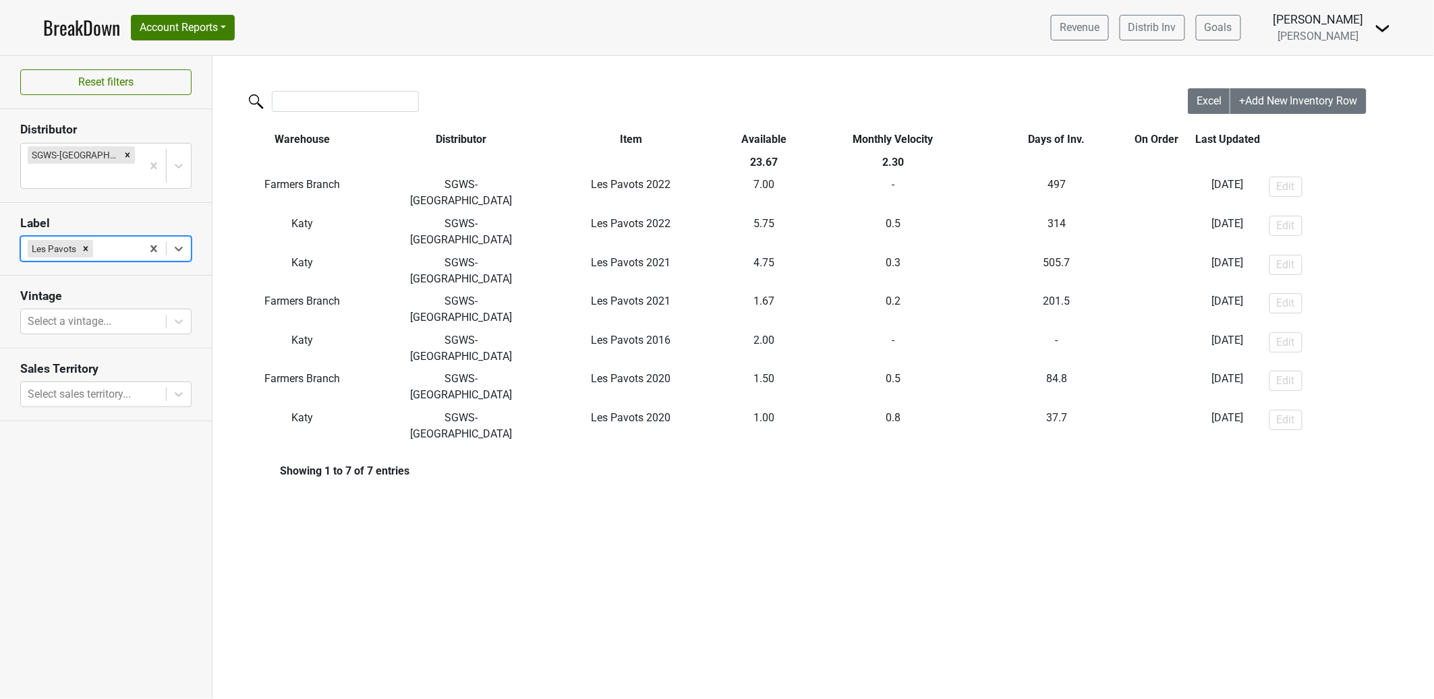
click at [722, 60] on div "Excel +Add New Inventory Row Warehouse Distributor Item Available Monthly Veloc…" at bounding box center [822, 280] width 1221 height 448
click at [1376, 32] on img at bounding box center [1382, 28] width 16 height 16
click at [1345, 51] on link "Control Center" at bounding box center [1336, 55] width 107 height 22
click at [834, 88] on div at bounding box center [699, 102] width 975 height 29
click at [136, 81] on button "Reset filters" at bounding box center [105, 82] width 171 height 26
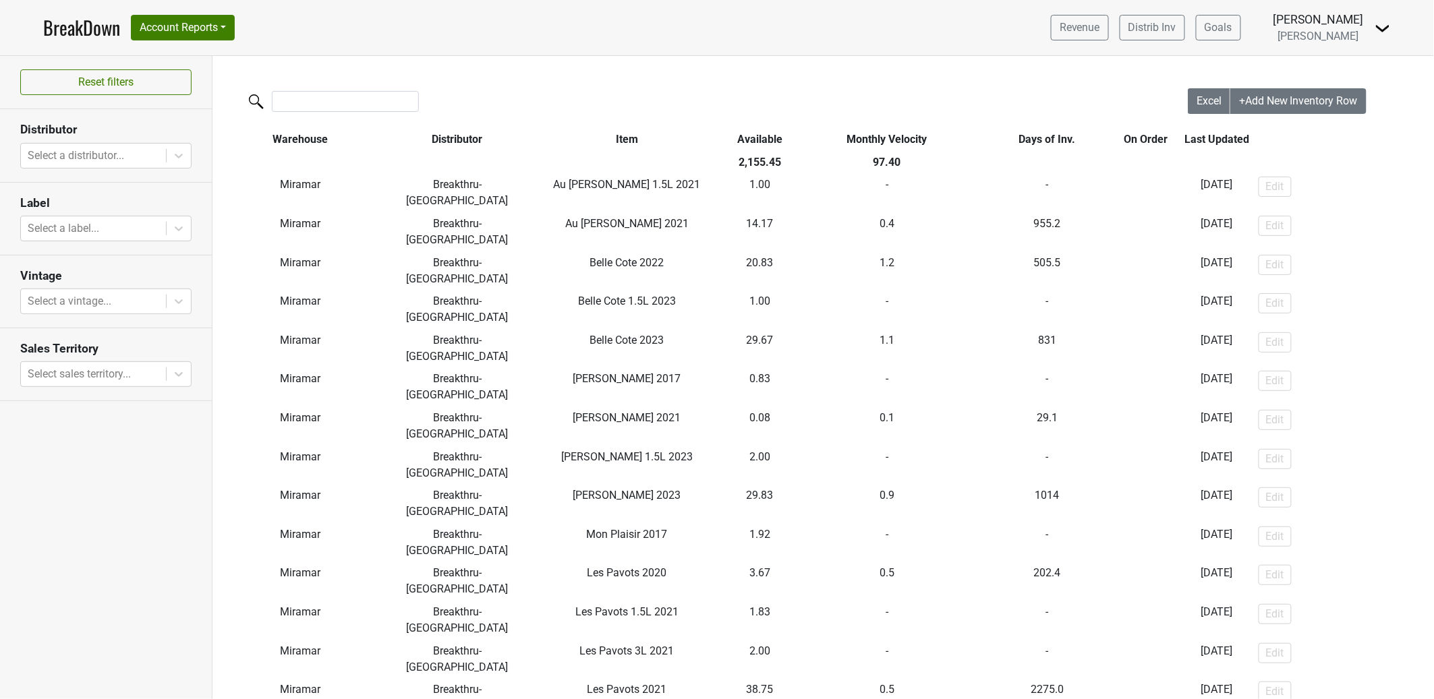
click at [107, 24] on link "BreakDown" at bounding box center [81, 27] width 77 height 28
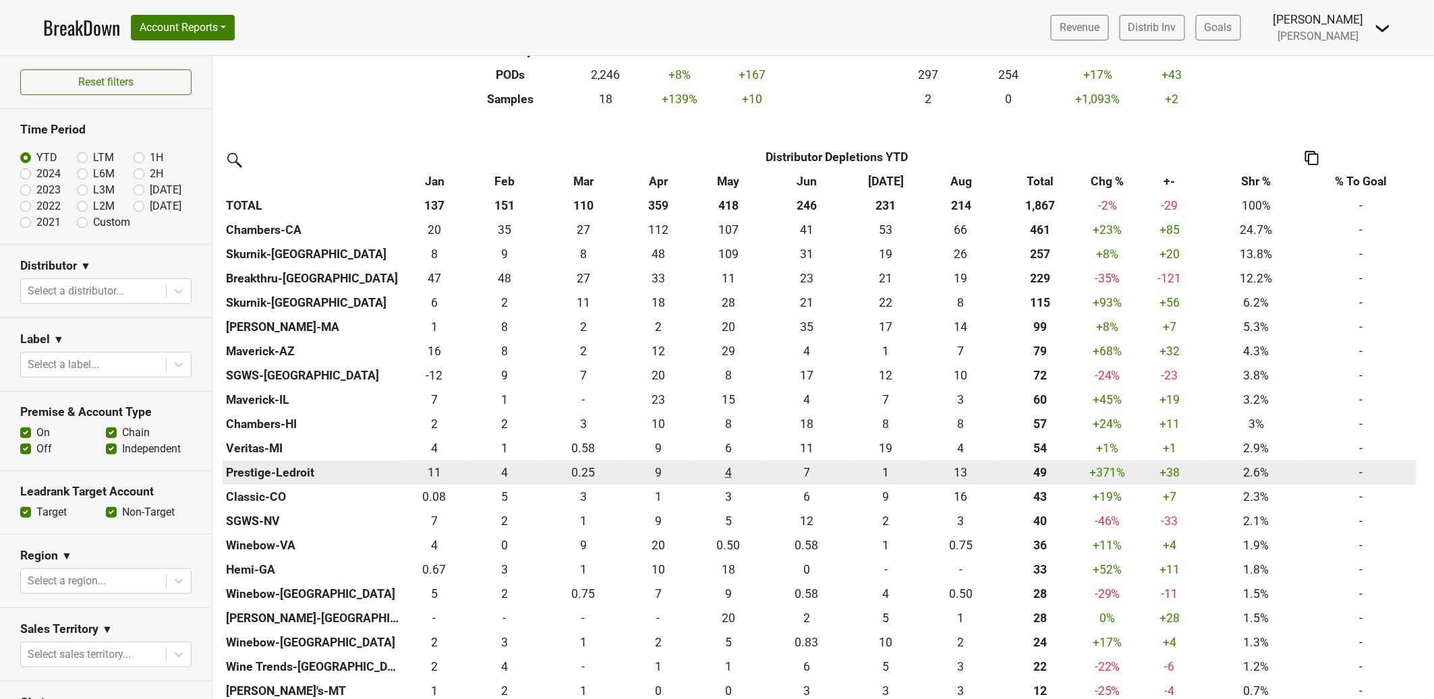
scroll to position [247, 0]
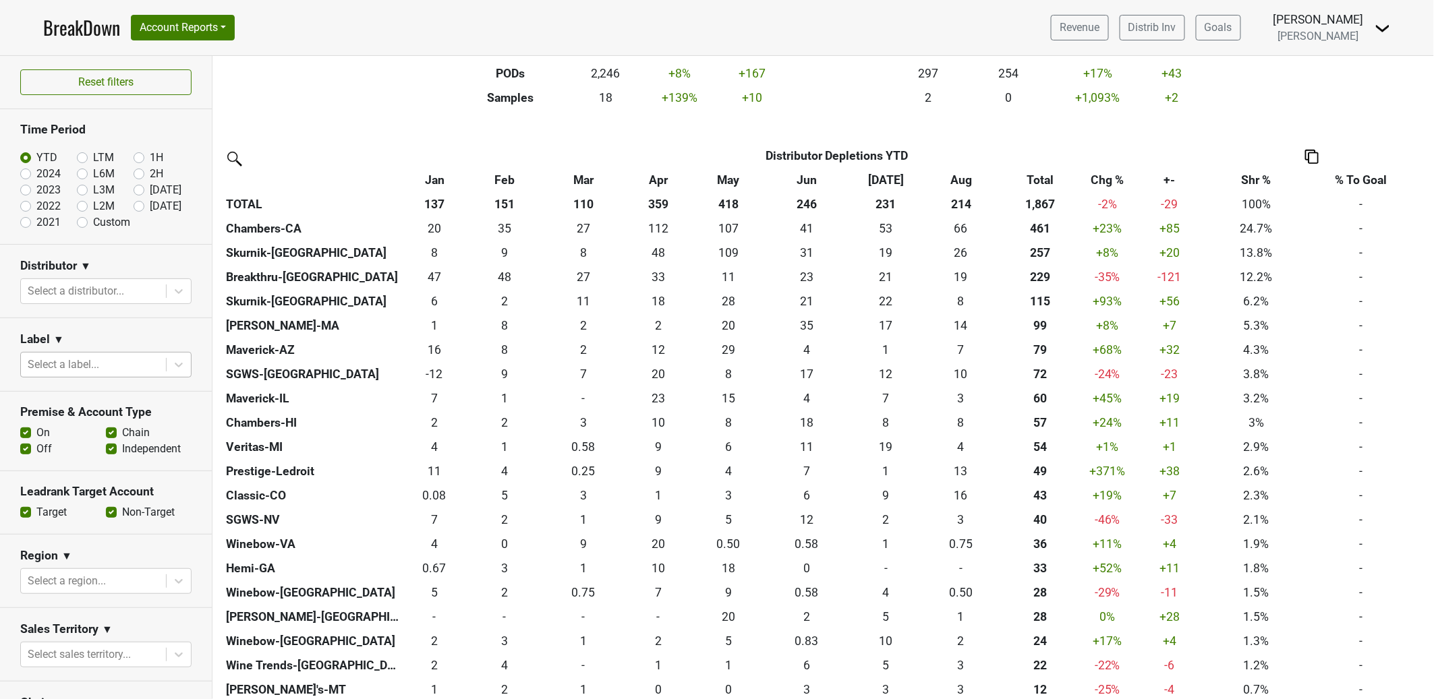
click at [123, 369] on div at bounding box center [94, 364] width 132 height 19
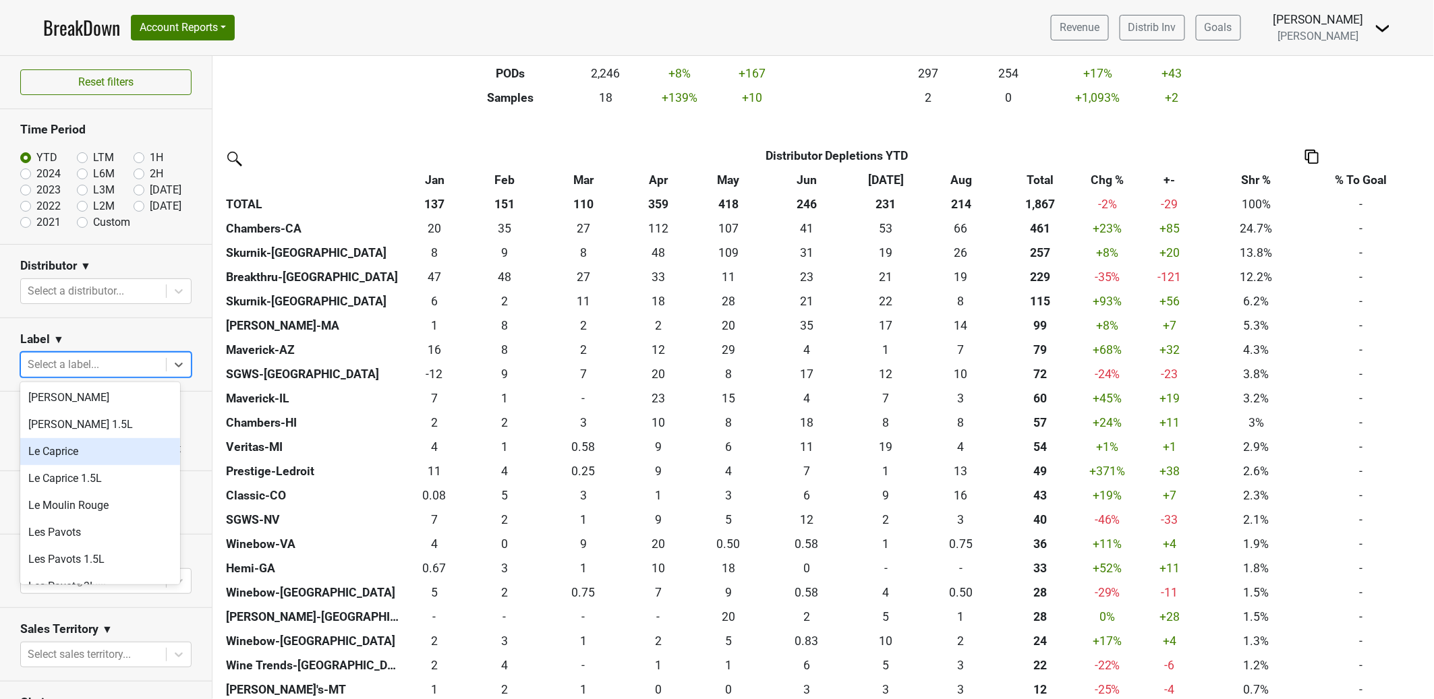
scroll to position [386, 0]
click at [126, 449] on div "Les Pavots" at bounding box center [100, 443] width 160 height 27
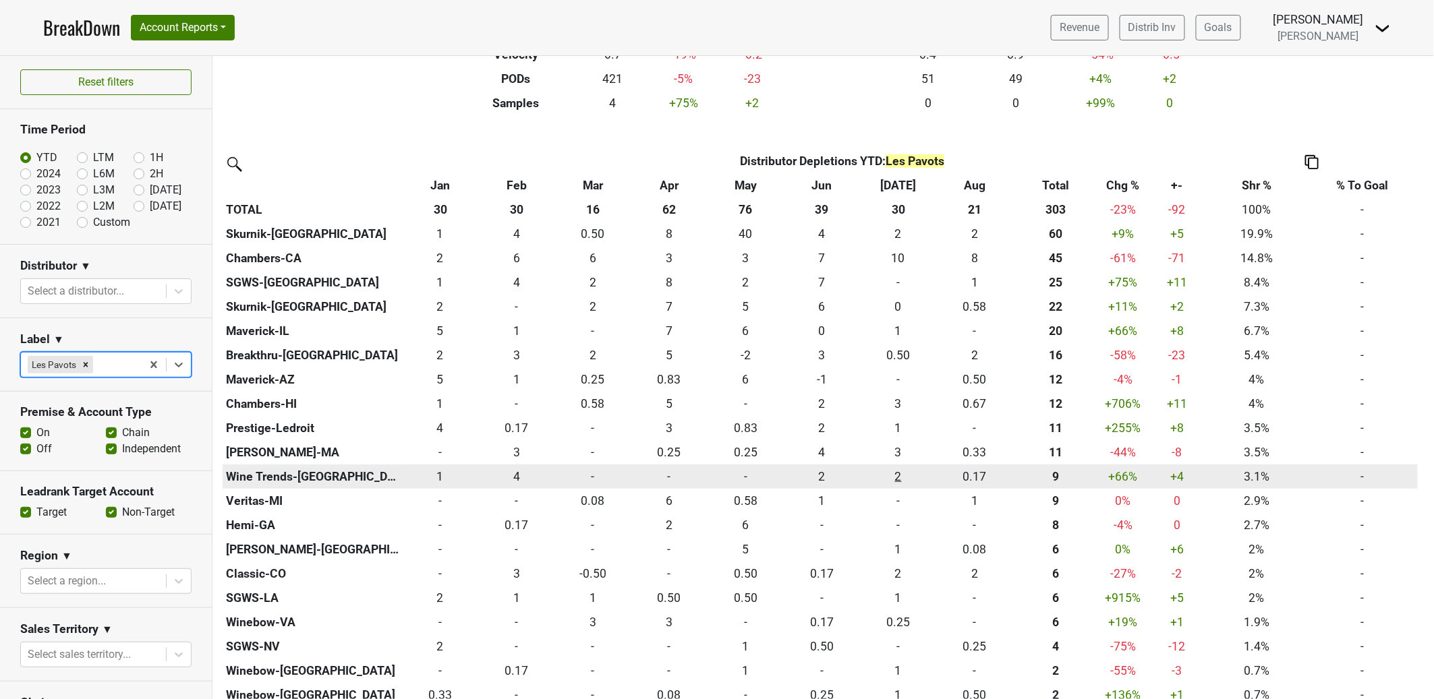
scroll to position [250, 0]
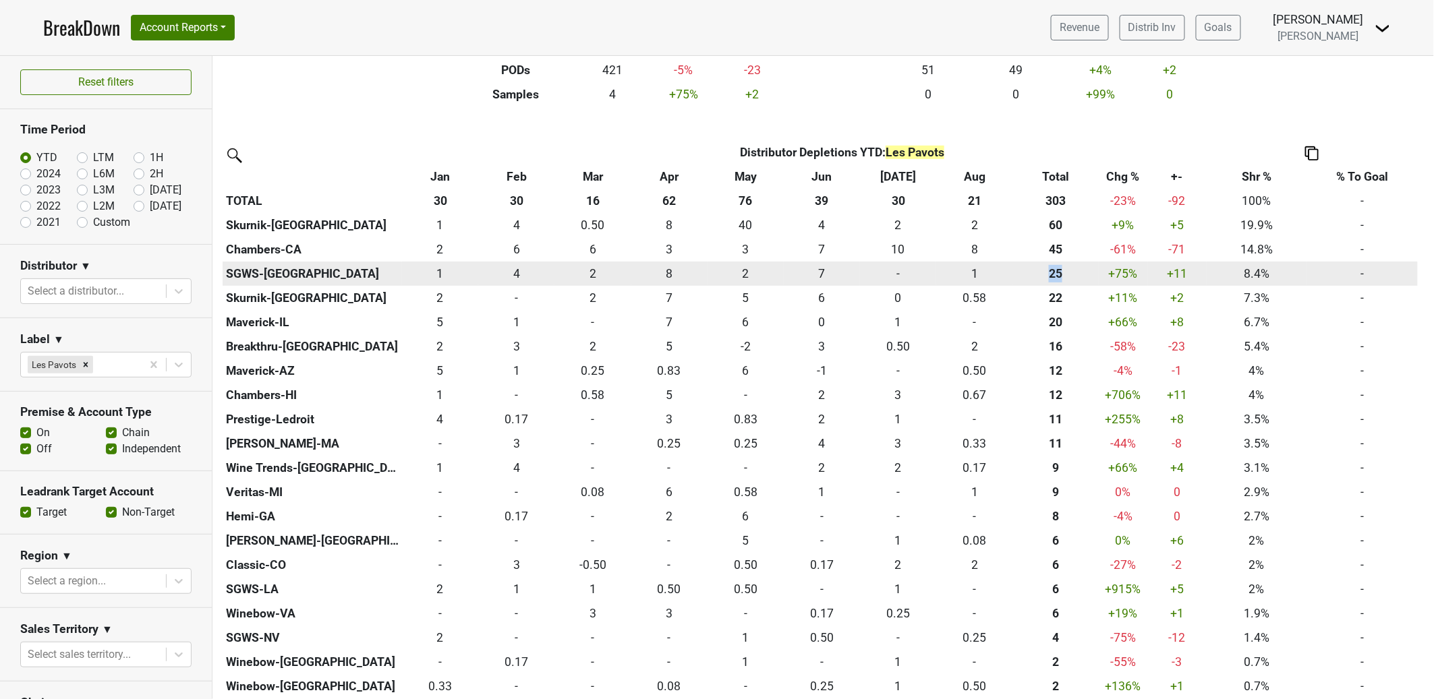
drag, startPoint x: 1062, startPoint y: 274, endPoint x: 1046, endPoint y: 273, distance: 15.6
click at [1041, 273] on div "25.495 25" at bounding box center [1055, 274] width 79 height 18
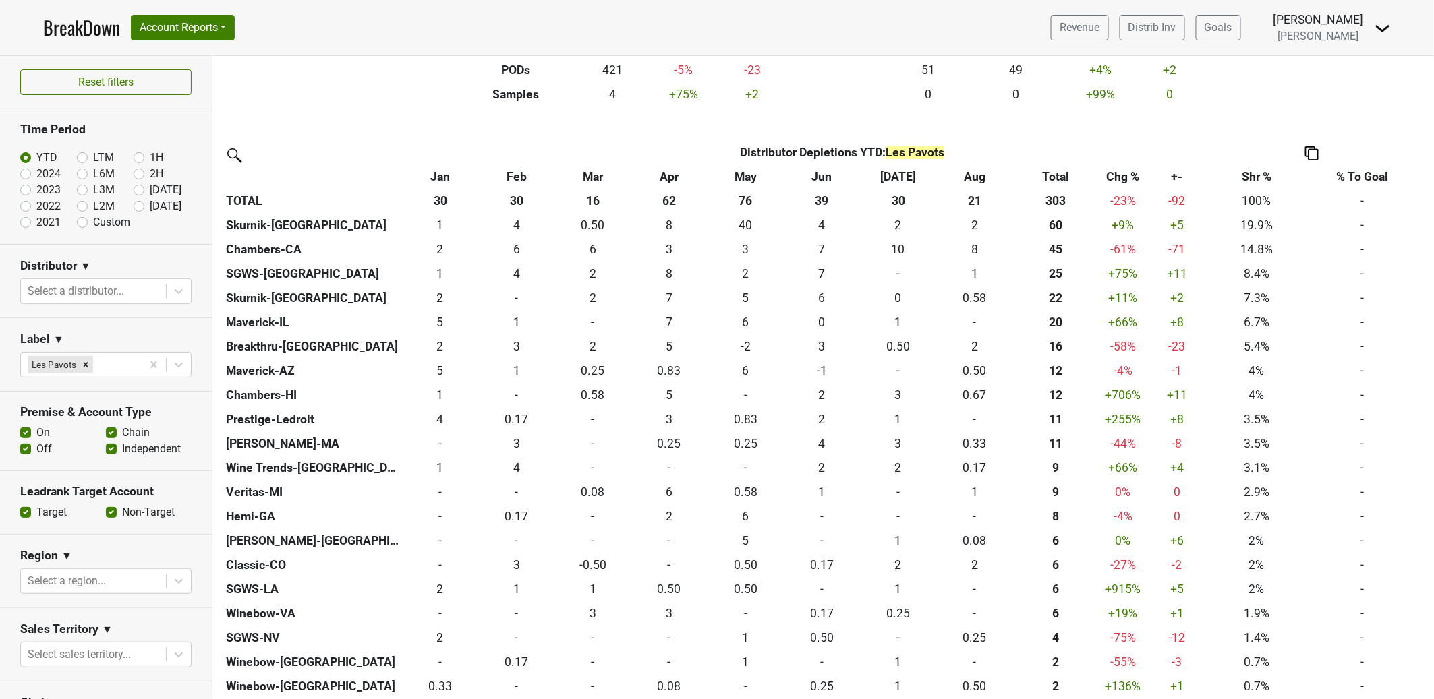
drag, startPoint x: 377, startPoint y: 113, endPoint x: 237, endPoint y: 264, distance: 205.7
click at [377, 113] on div "Filters Les Pavots Breakdown Type YTD Chg % +- % To Goal Aug ‘25 Aug ‘24 Chg % …" at bounding box center [822, 377] width 1221 height 643
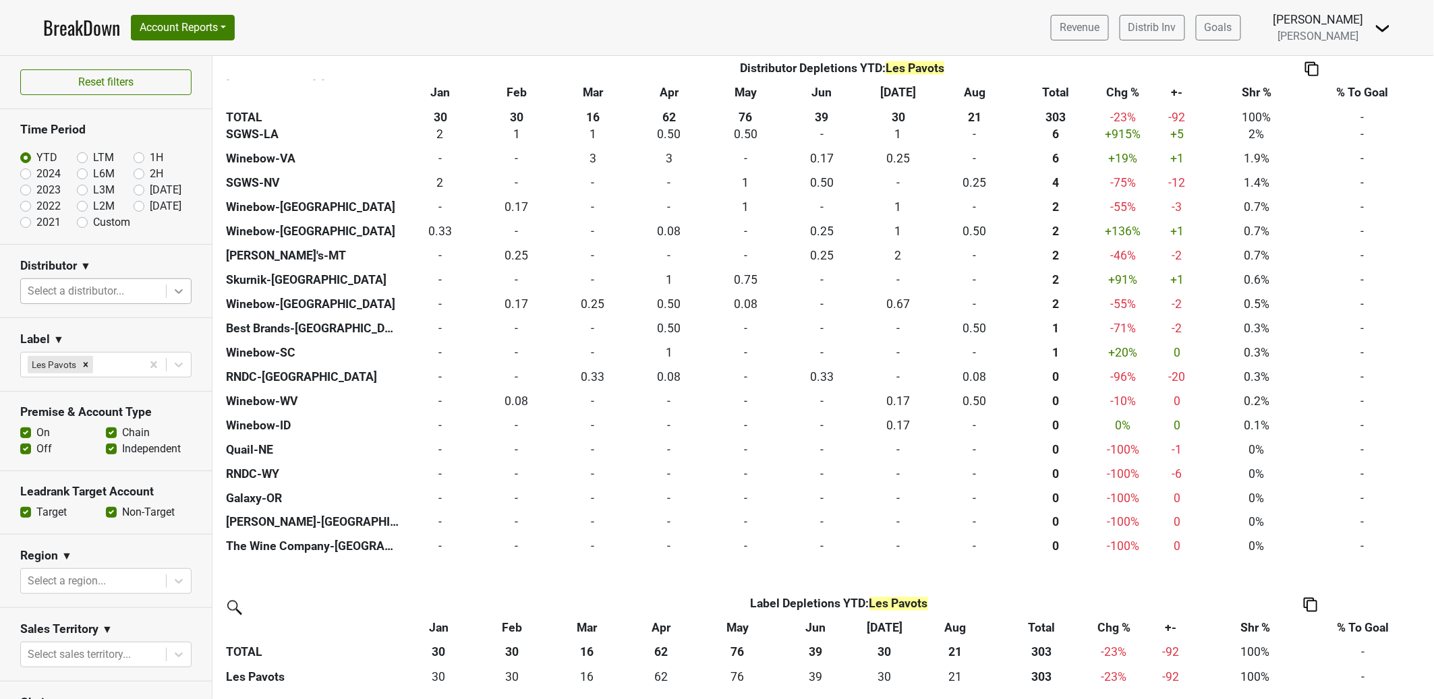
click at [172, 294] on icon at bounding box center [178, 291] width 13 height 13
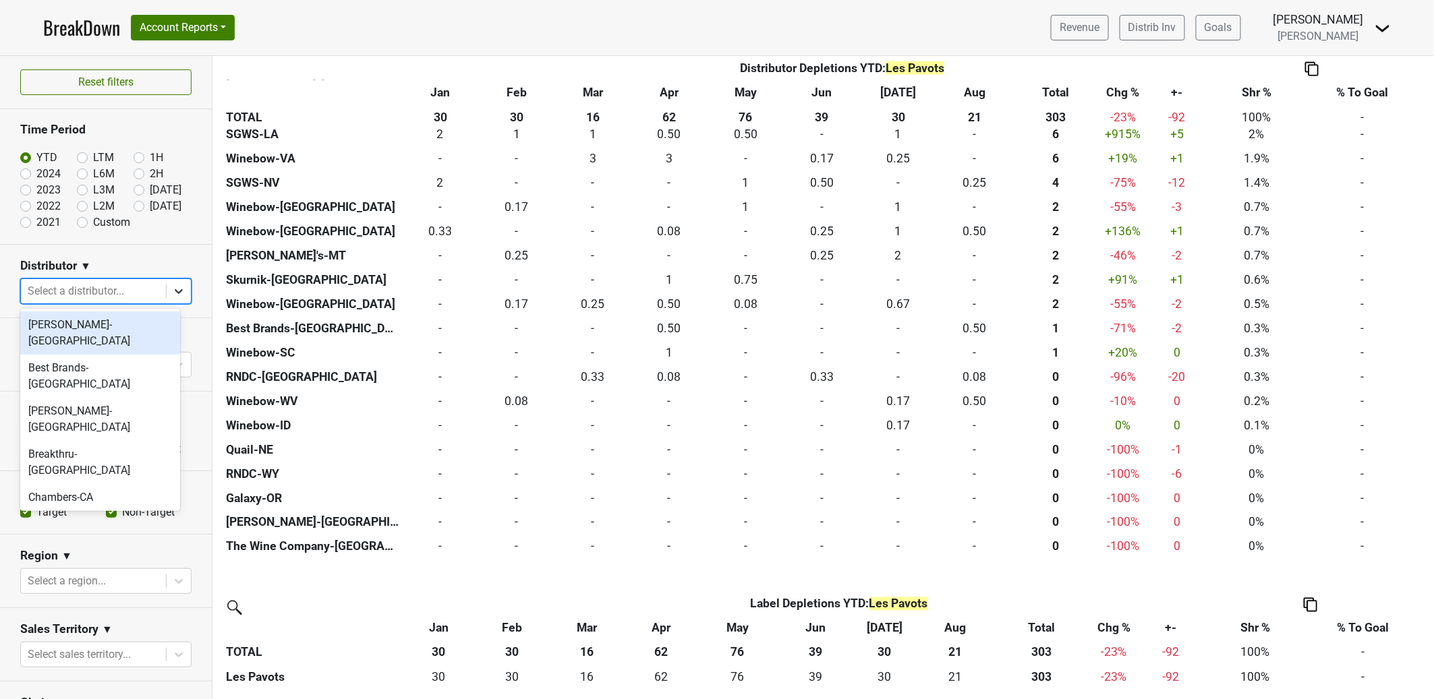
click at [172, 294] on icon at bounding box center [178, 291] width 13 height 13
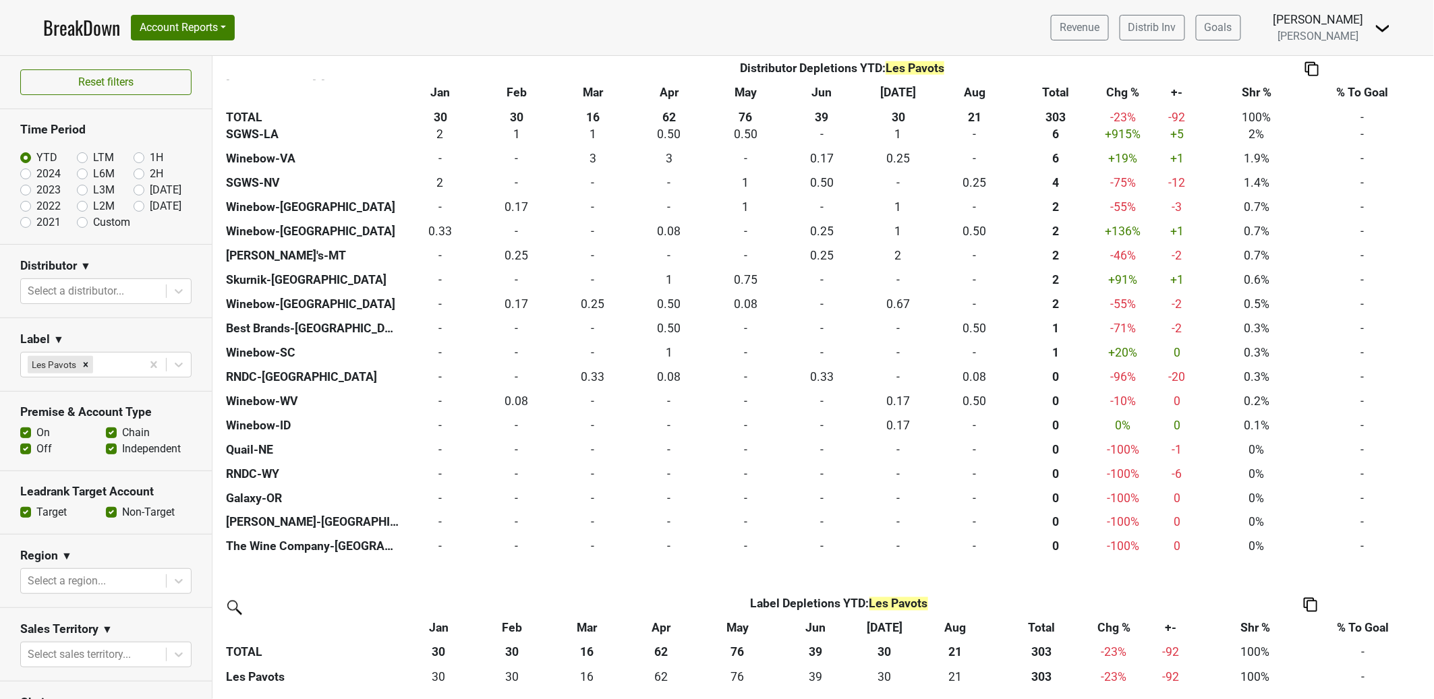
click at [169, 266] on div "Distributor ▼" at bounding box center [105, 268] width 171 height 20
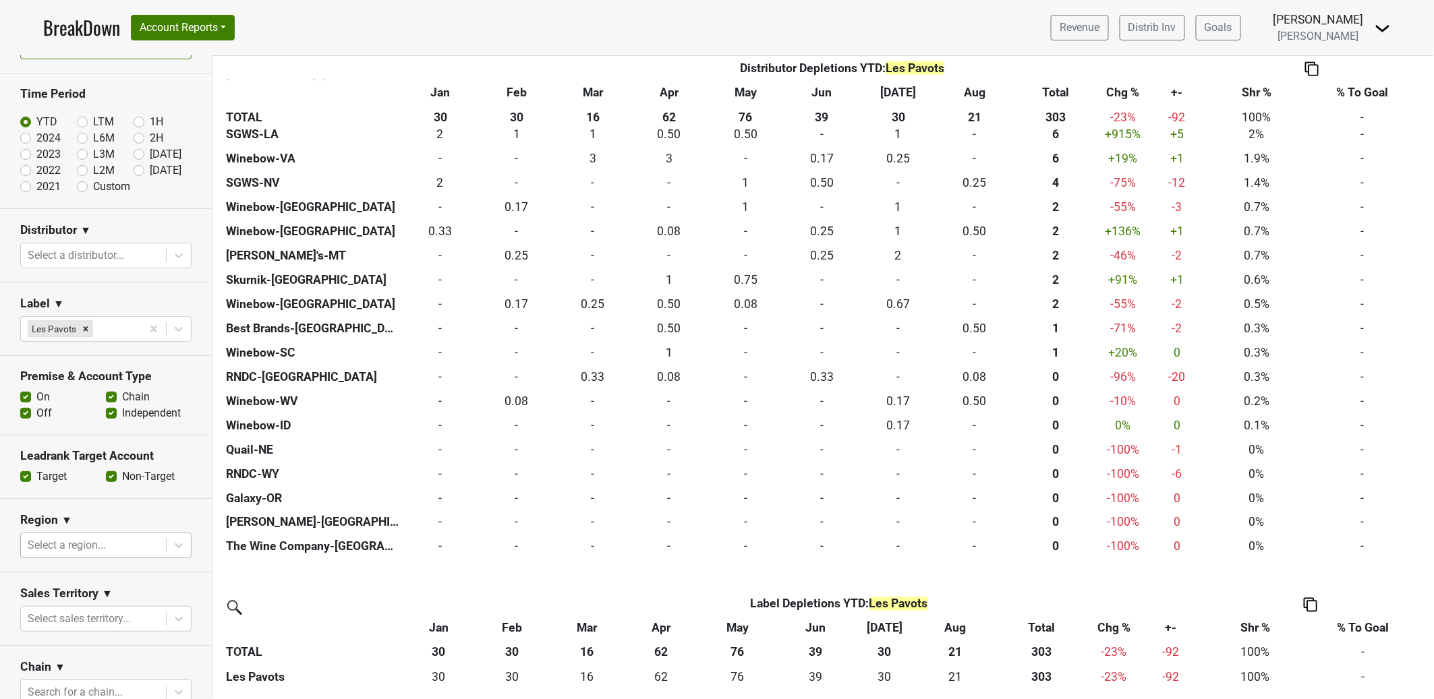
scroll to position [66, 0]
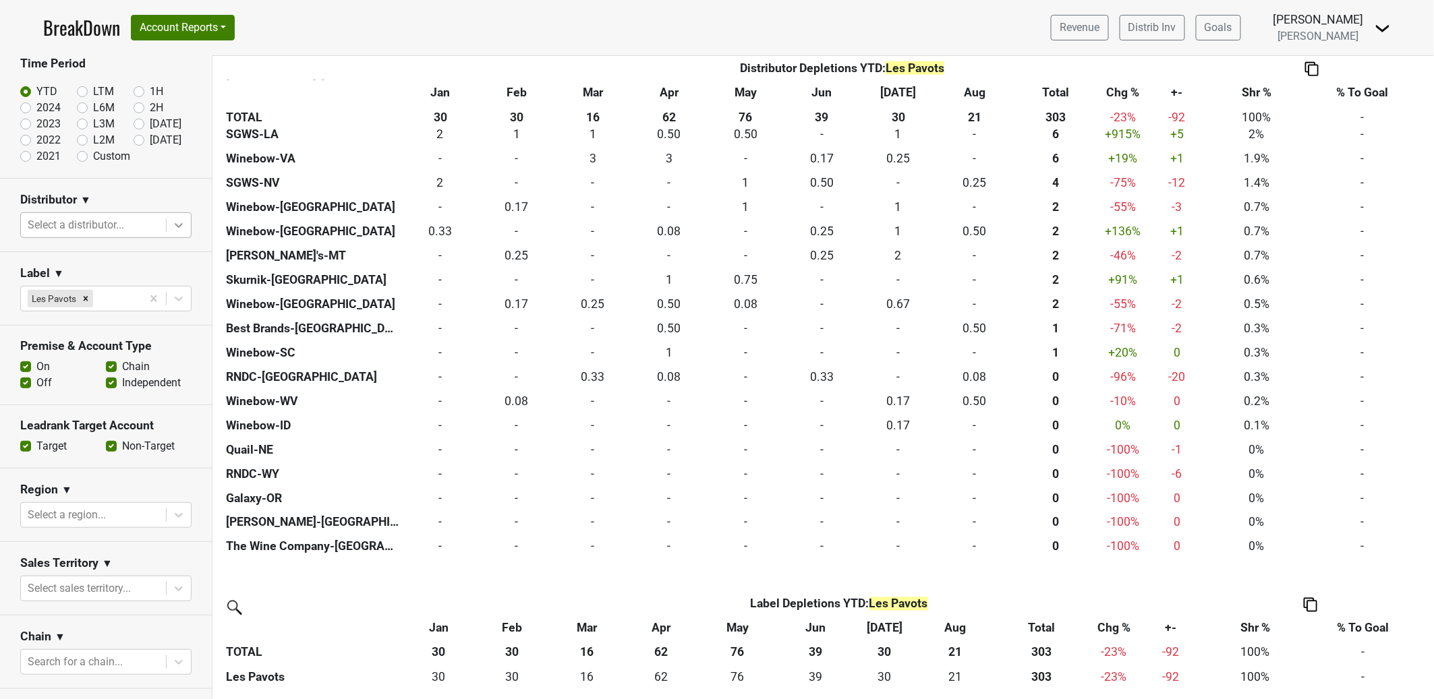
click at [173, 222] on icon at bounding box center [178, 225] width 13 height 13
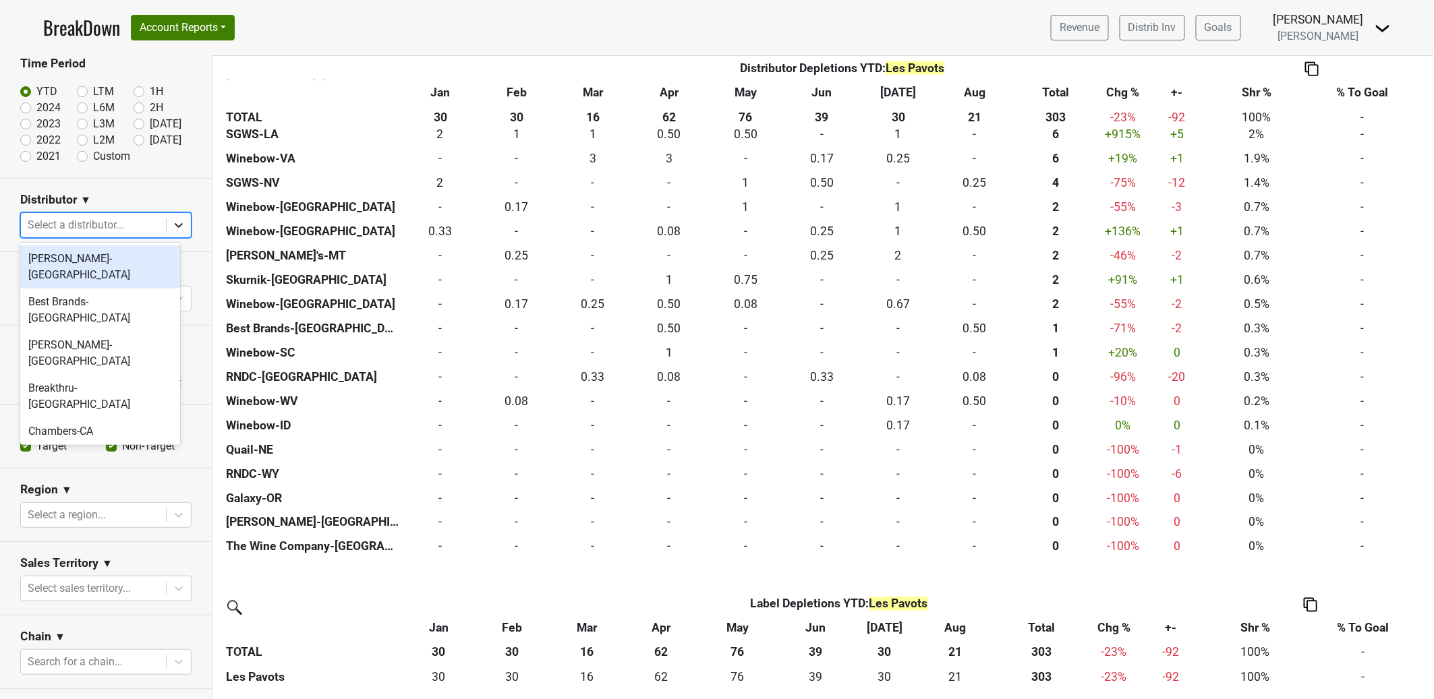
click at [173, 222] on icon at bounding box center [178, 225] width 13 height 13
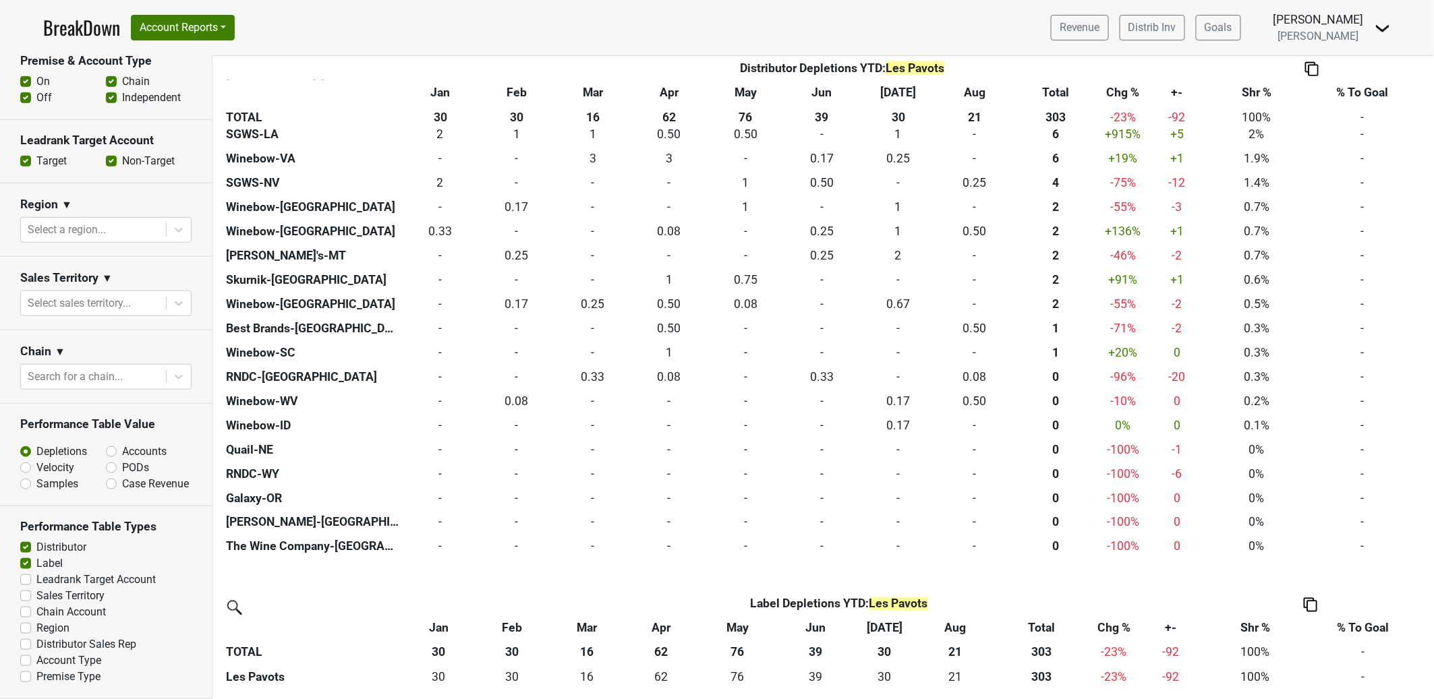
scroll to position [366, 0]
click at [40, 678] on label "Premise Type" at bounding box center [68, 677] width 64 height 16
click at [31, 678] on input "Premise Type" at bounding box center [25, 675] width 11 height 13
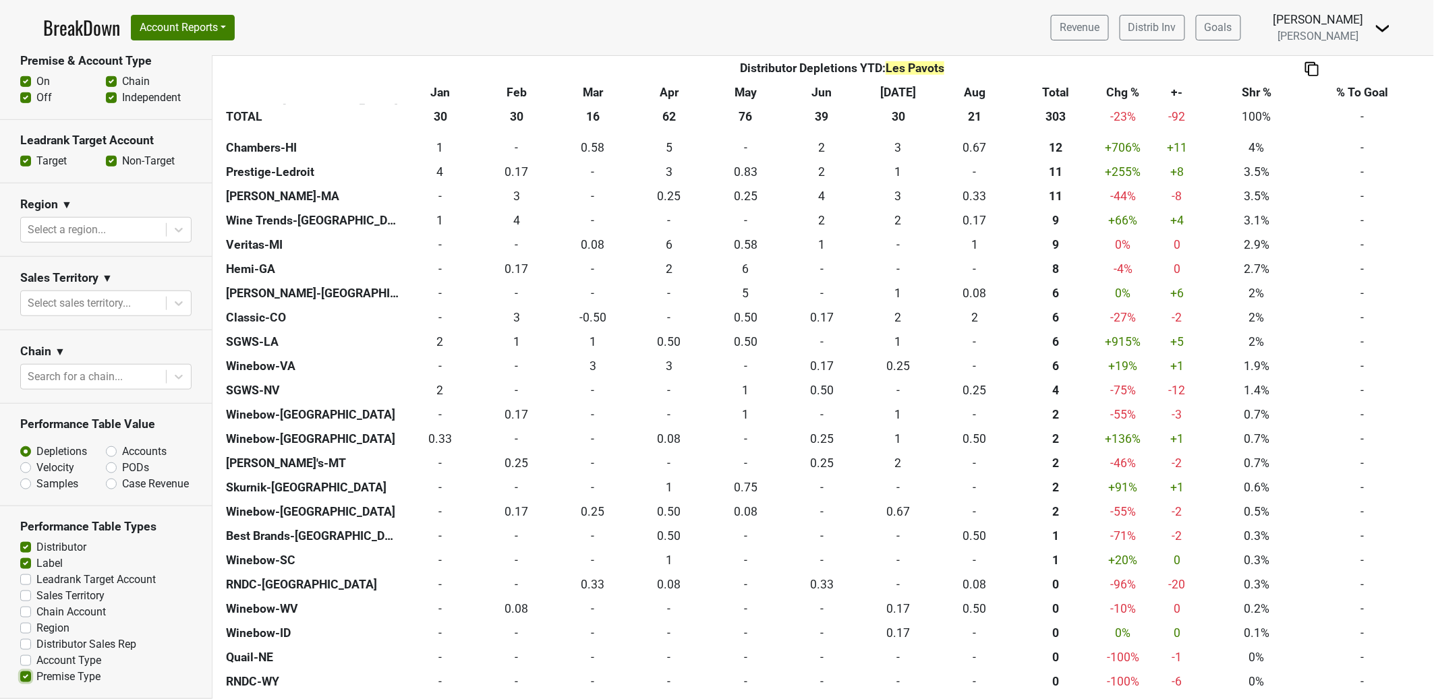
scroll to position [861, 0]
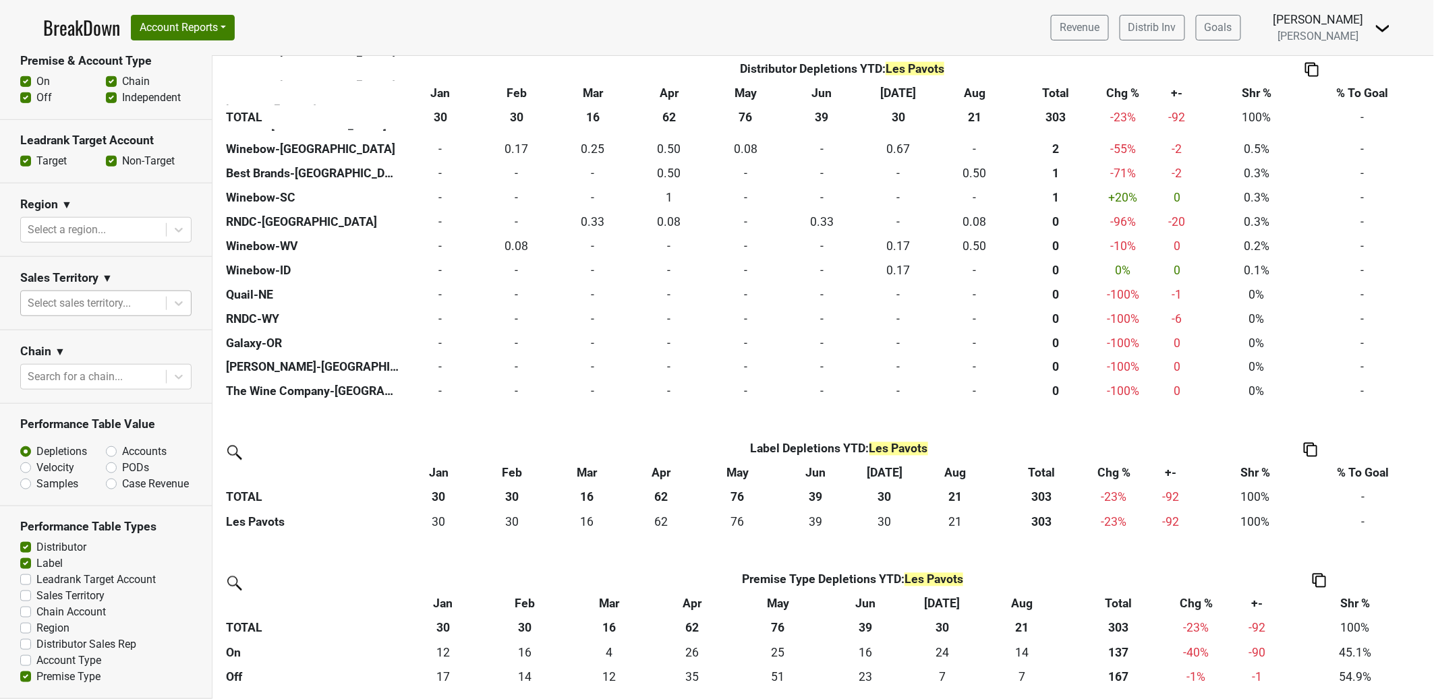
click at [118, 294] on div at bounding box center [94, 303] width 132 height 19
click at [117, 294] on div at bounding box center [94, 303] width 132 height 19
click at [134, 221] on div at bounding box center [94, 230] width 132 height 19
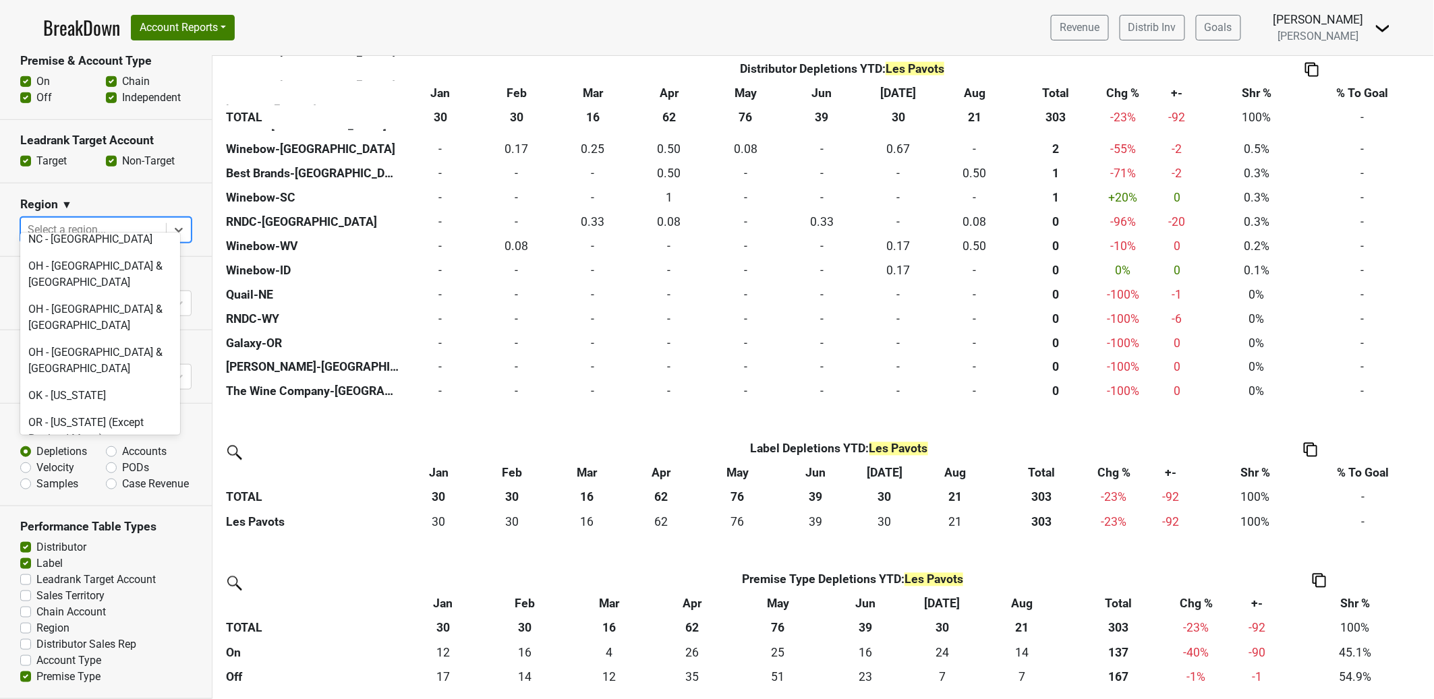
scroll to position [3477, 0]
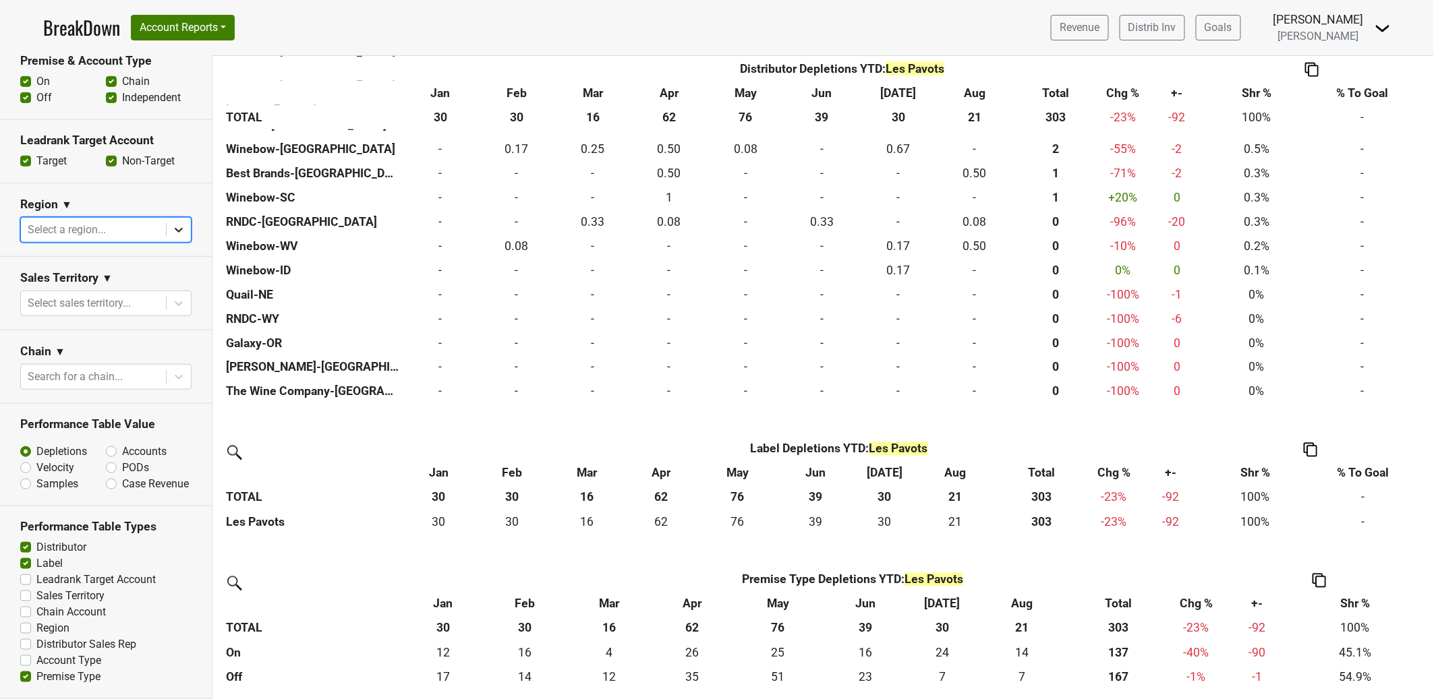
click at [172, 223] on icon at bounding box center [178, 229] width 13 height 13
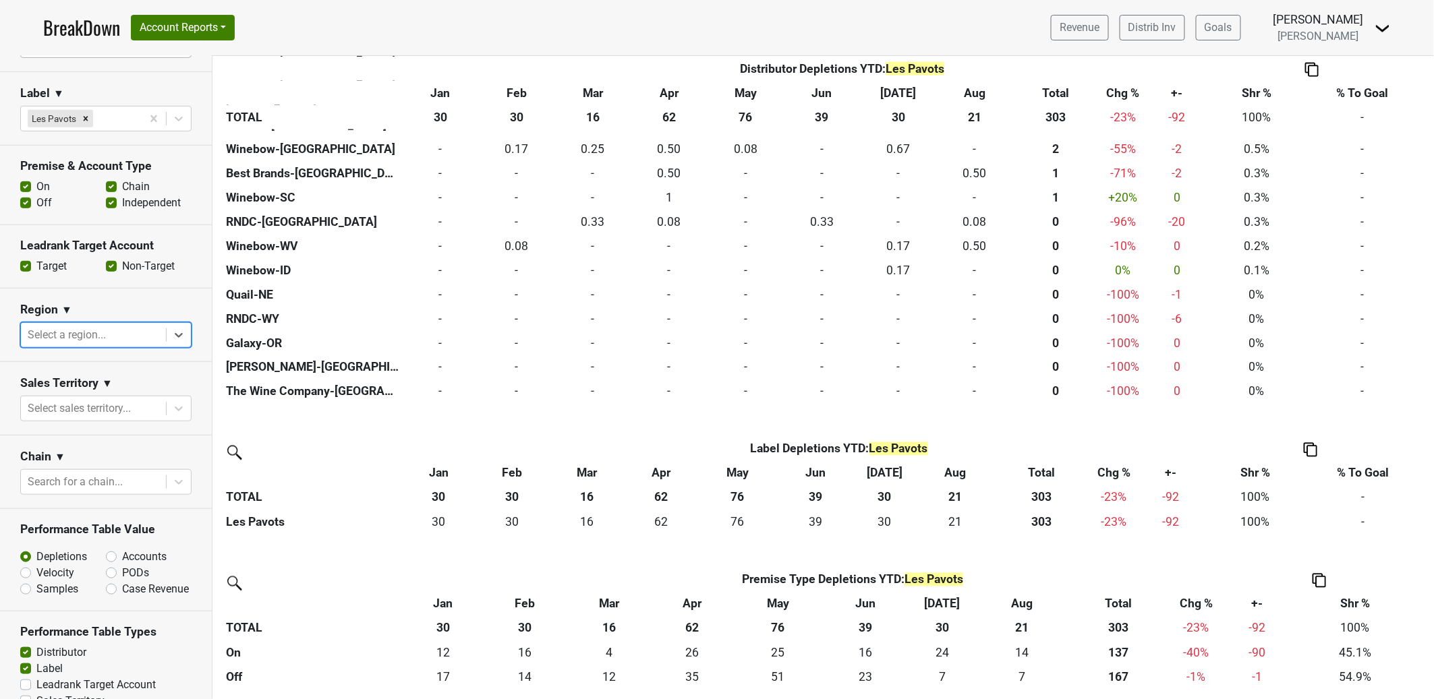
scroll to position [65, 0]
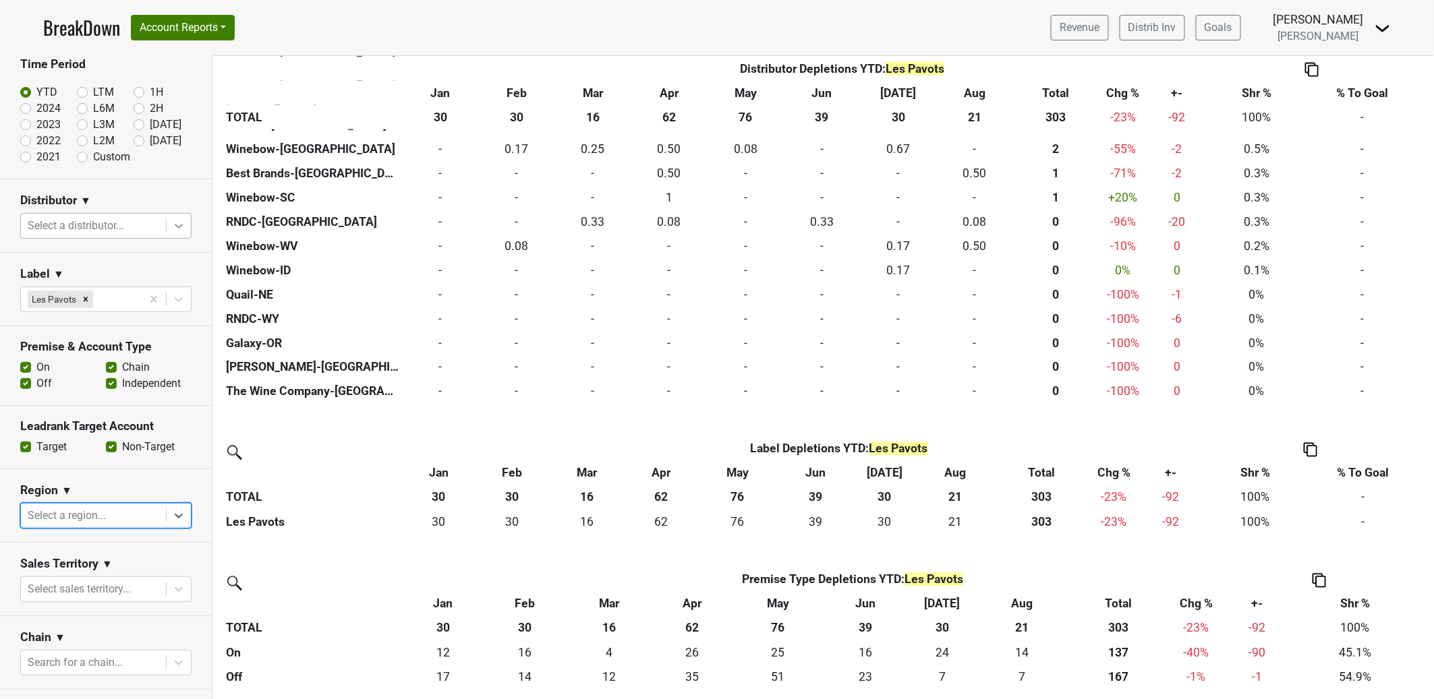
click at [172, 225] on icon at bounding box center [178, 225] width 13 height 13
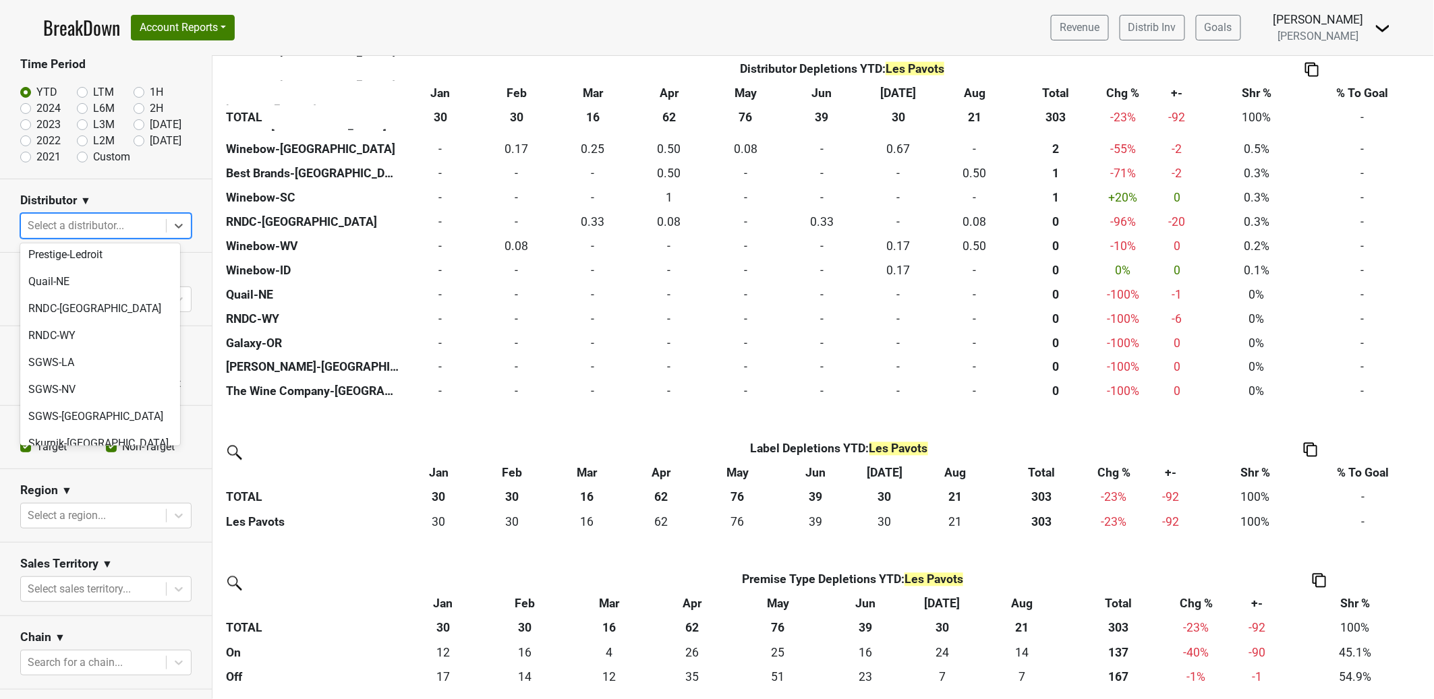
scroll to position [510, 0]
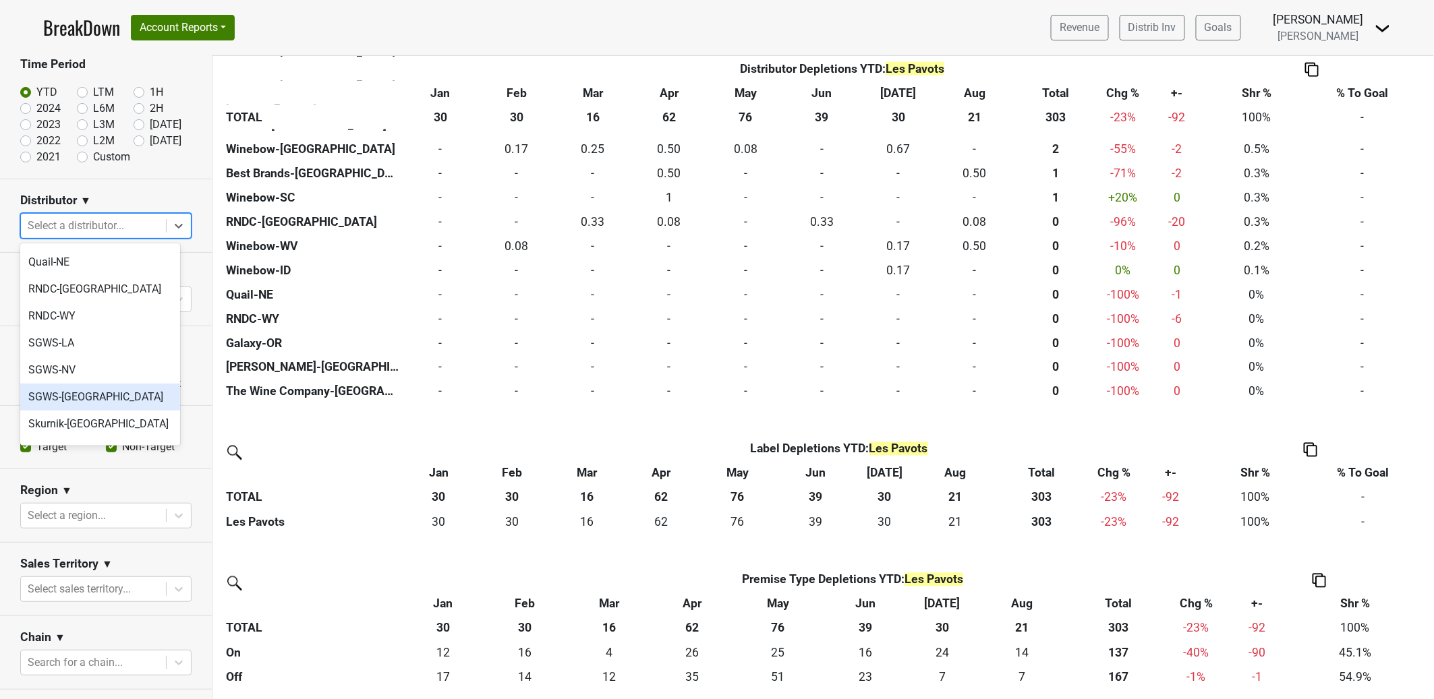
click at [119, 384] on div "SGWS-TX" at bounding box center [100, 397] width 160 height 27
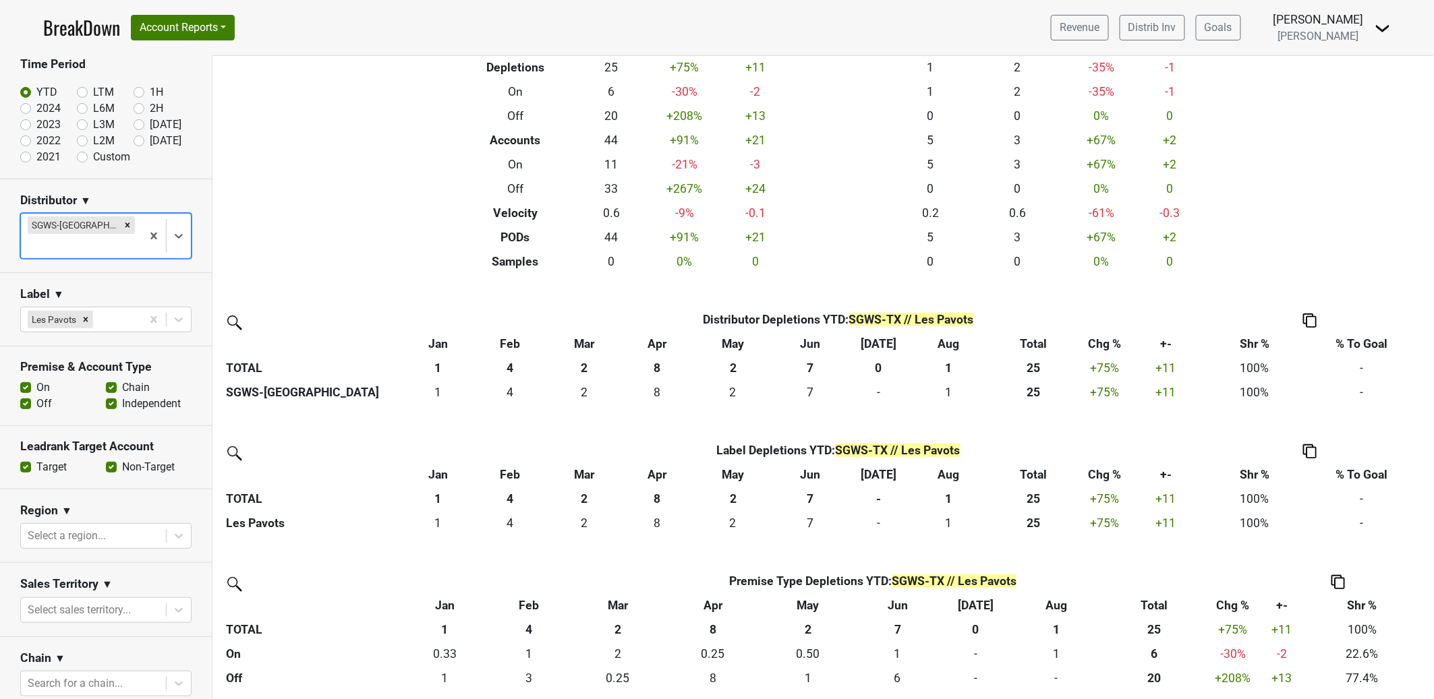
scroll to position [84, 0]
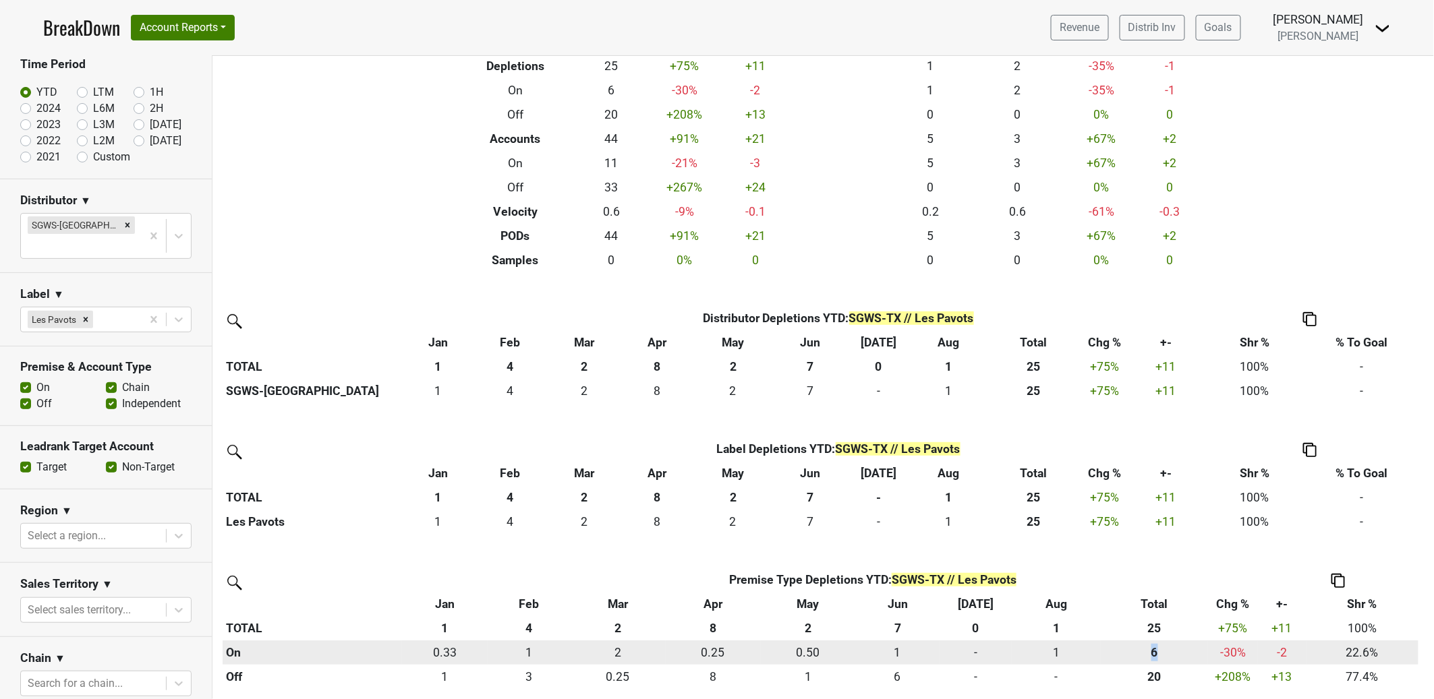
drag, startPoint x: 1161, startPoint y: 652, endPoint x: 1142, endPoint y: 652, distance: 18.2
click at [1142, 652] on div "5.751 6" at bounding box center [1154, 653] width 100 height 18
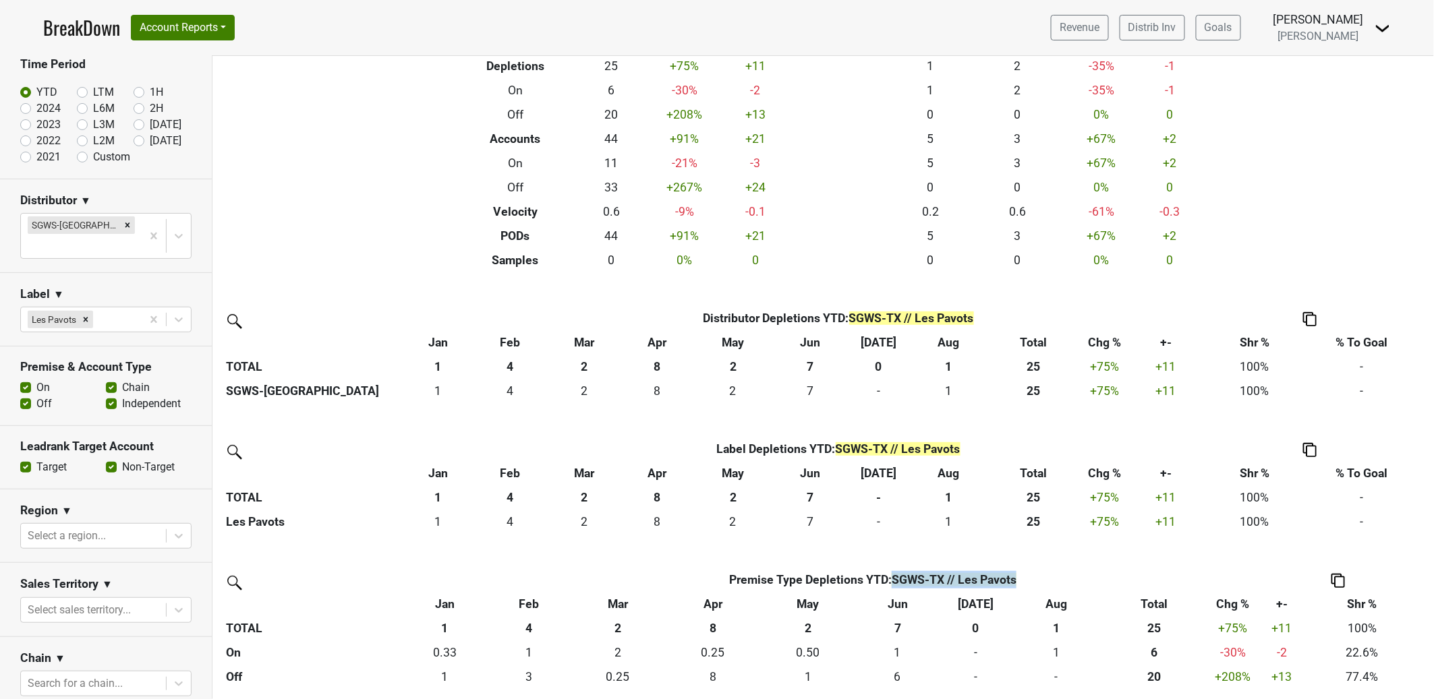
drag, startPoint x: 1017, startPoint y: 581, endPoint x: 890, endPoint y: 581, distance: 127.5
click at [890, 581] on th "Premise Type Depletions YTD : SGWS-TX // Les Pavots" at bounding box center [873, 580] width 770 height 24
click at [1043, 587] on th "Premise Type Depletions YTD : SGWS-TX // Les Pavots" at bounding box center [873, 580] width 770 height 24
drag, startPoint x: 1024, startPoint y: 585, endPoint x: 892, endPoint y: 581, distance: 132.3
click at [892, 581] on th "Premise Type Depletions YTD : SGWS-TX // Les Pavots" at bounding box center [873, 580] width 770 height 24
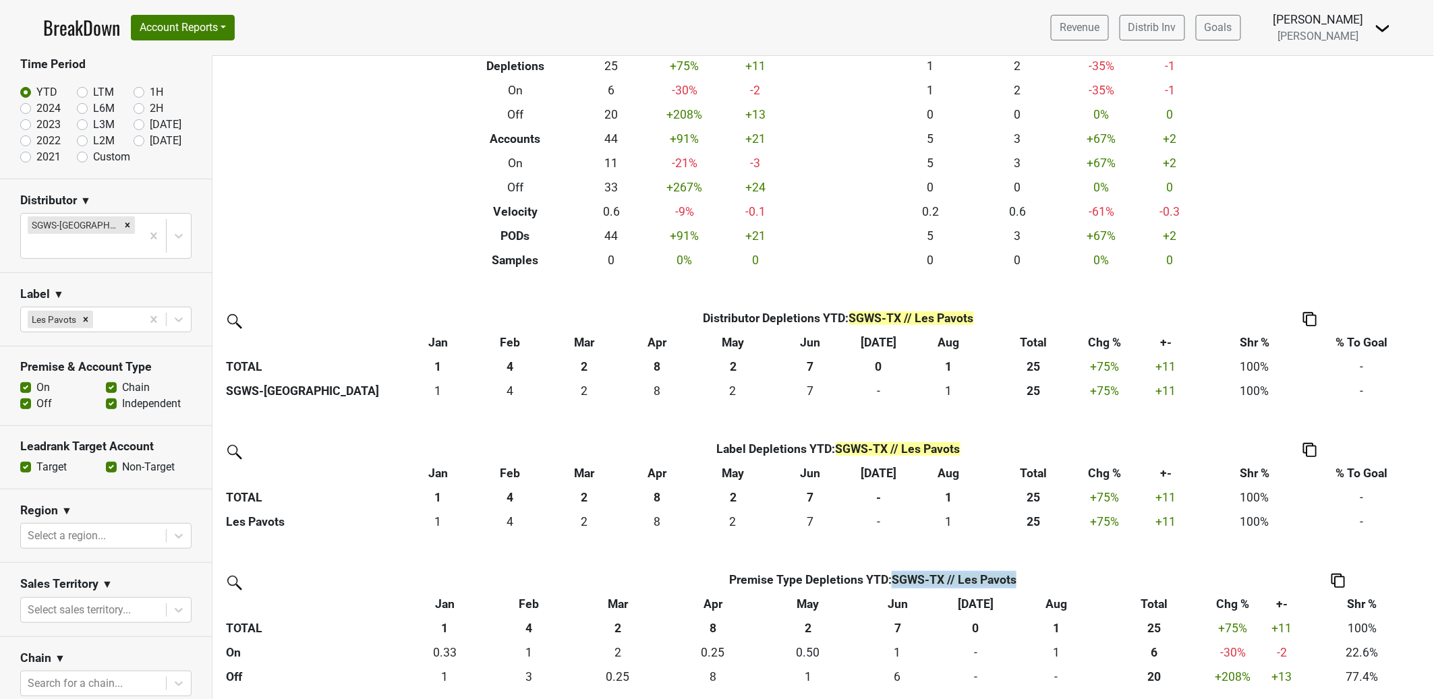
click at [1025, 581] on th "Premise Type Depletions YTD : SGWS-TX // Les Pavots" at bounding box center [873, 580] width 770 height 24
click at [475, 308] on th "Distributor Depletions YTD : SGWS-TX // Les Pavots" at bounding box center [838, 318] width 729 height 24
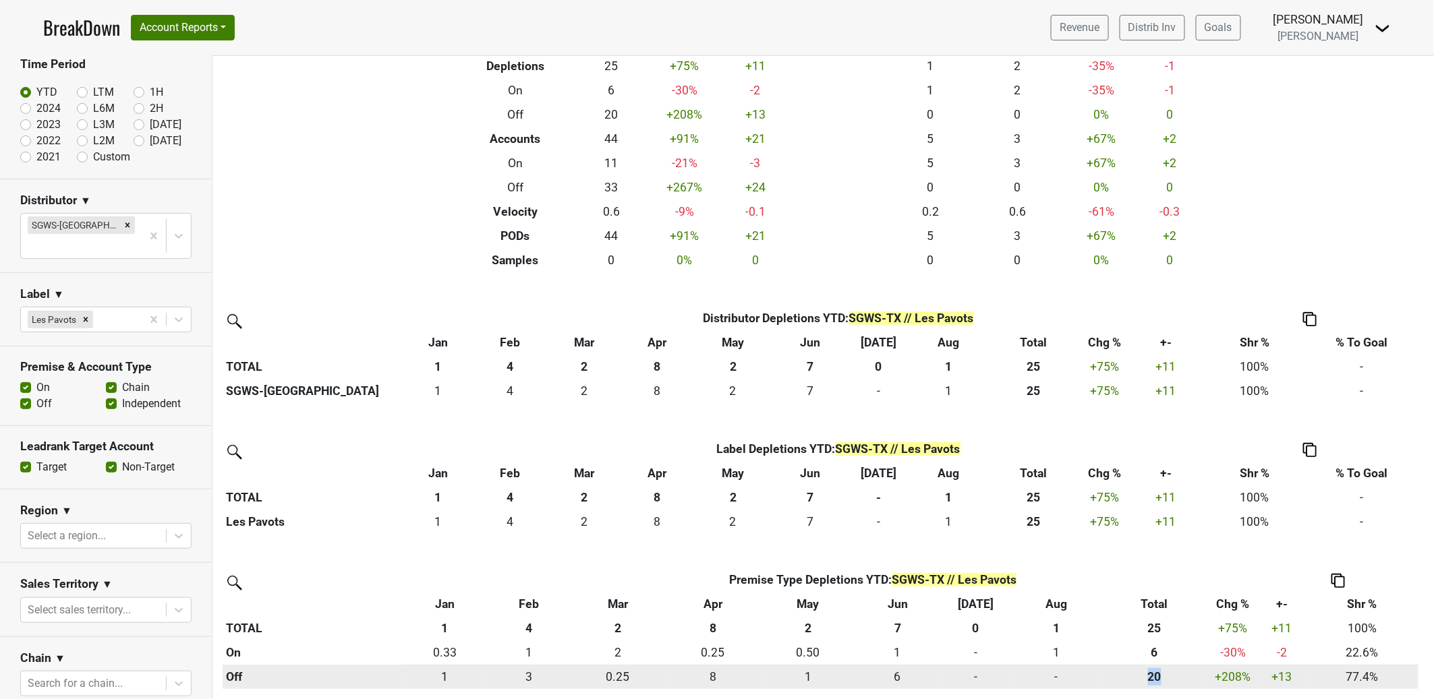
drag, startPoint x: 1164, startPoint y: 676, endPoint x: 1144, endPoint y: 674, distance: 20.3
click at [1144, 674] on div "19.744 20" at bounding box center [1154, 677] width 100 height 18
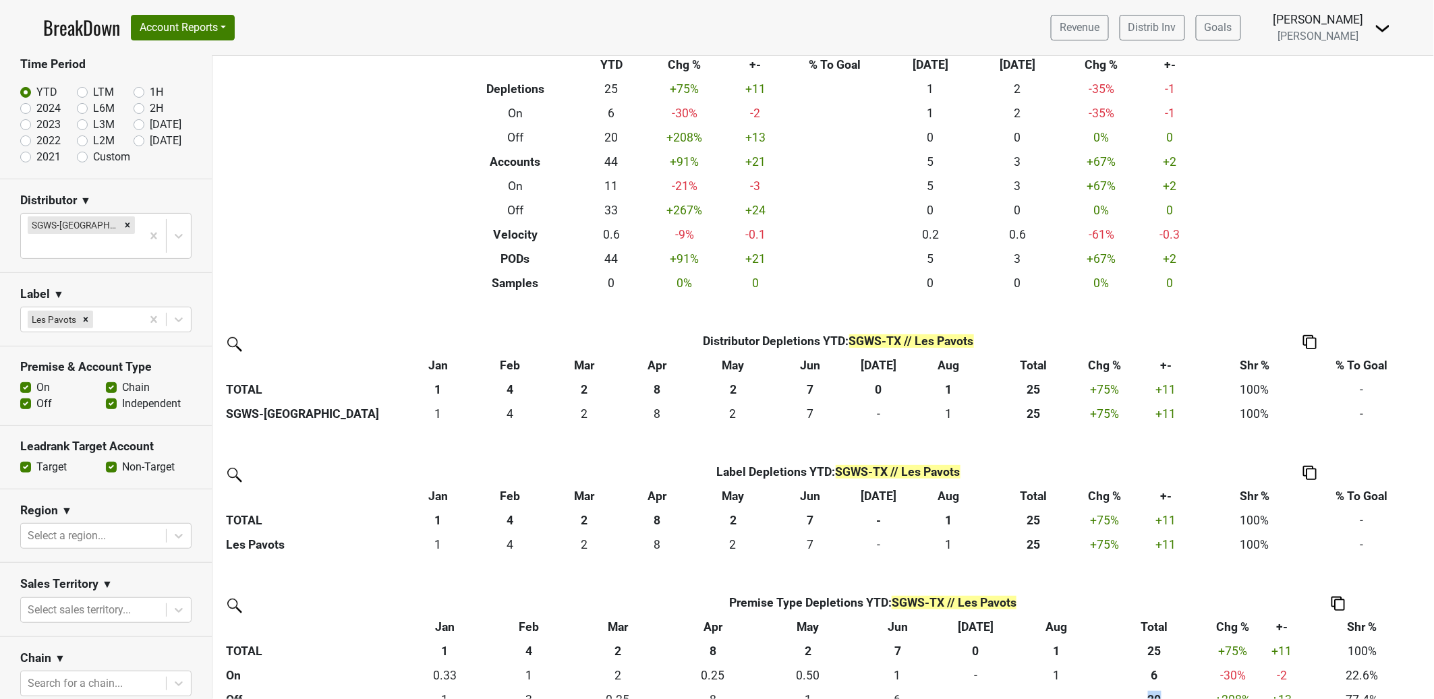
scroll to position [0, 0]
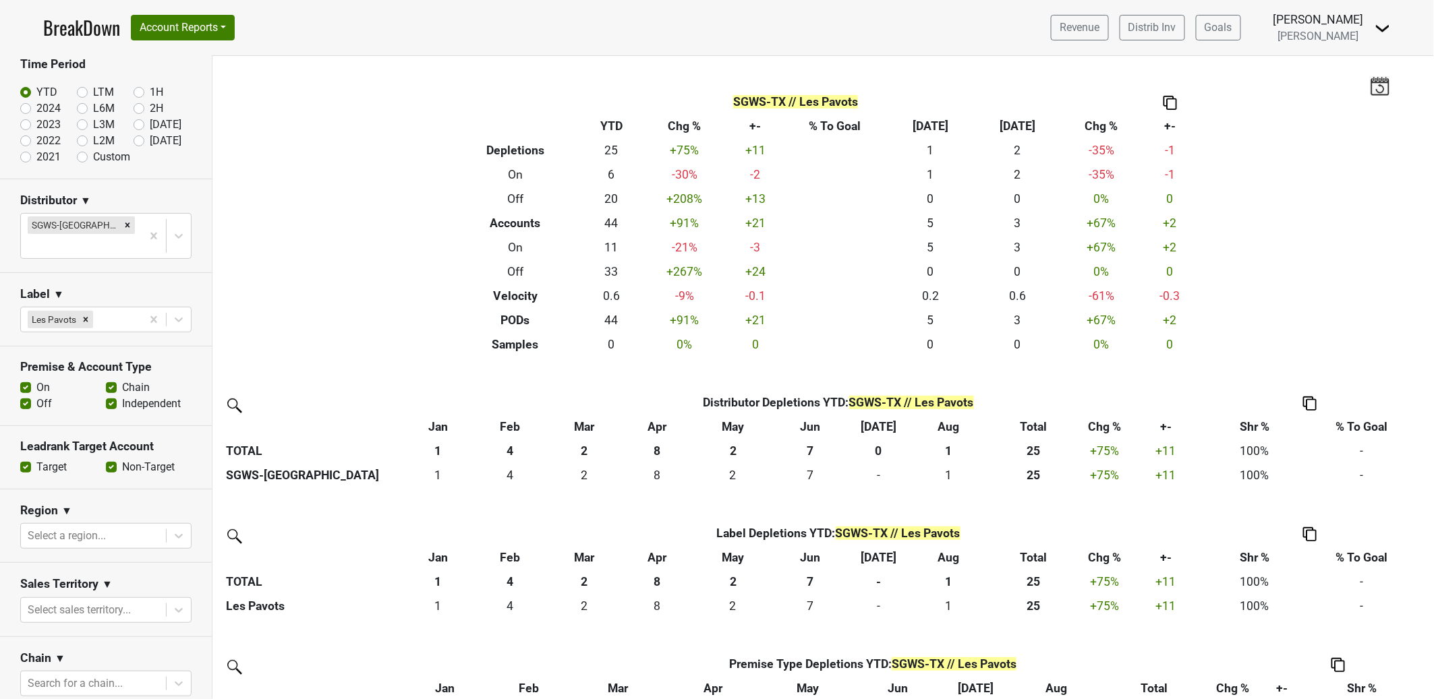
click at [1012, 88] on div "Filters SGWS-TX // Les Pavots Breakdown Type YTD Chg % +- % To Goal Aug ‘25 Aug…" at bounding box center [822, 377] width 1221 height 643
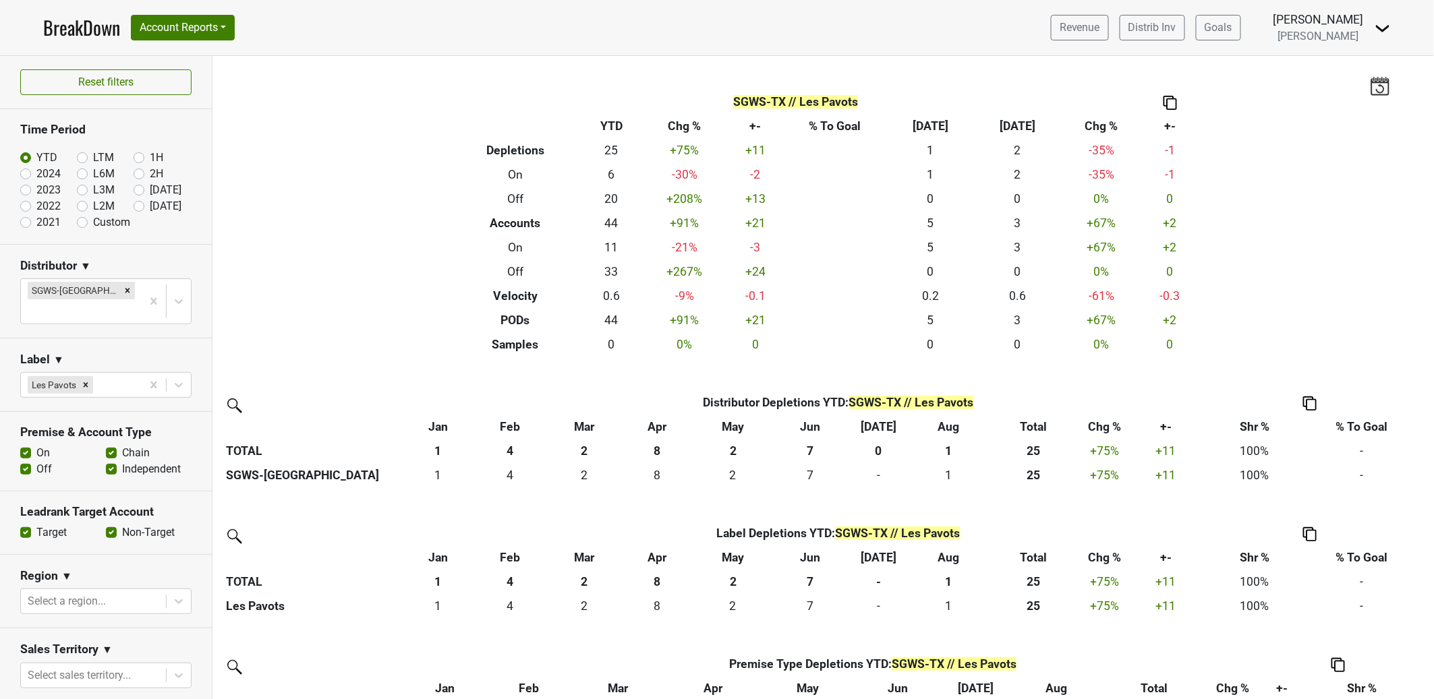
drag, startPoint x: 324, startPoint y: 174, endPoint x: 357, endPoint y: 144, distance: 44.4
click at [324, 173] on div "Filters SGWS-TX // Les Pavots Breakdown Type YTD Chg % +- % To Goal Aug ‘25 Aug…" at bounding box center [822, 377] width 1221 height 643
drag, startPoint x: 94, startPoint y: 88, endPoint x: 174, endPoint y: 99, distance: 81.1
click at [95, 87] on button "Reset filters" at bounding box center [105, 82] width 171 height 26
checkbox input "false"
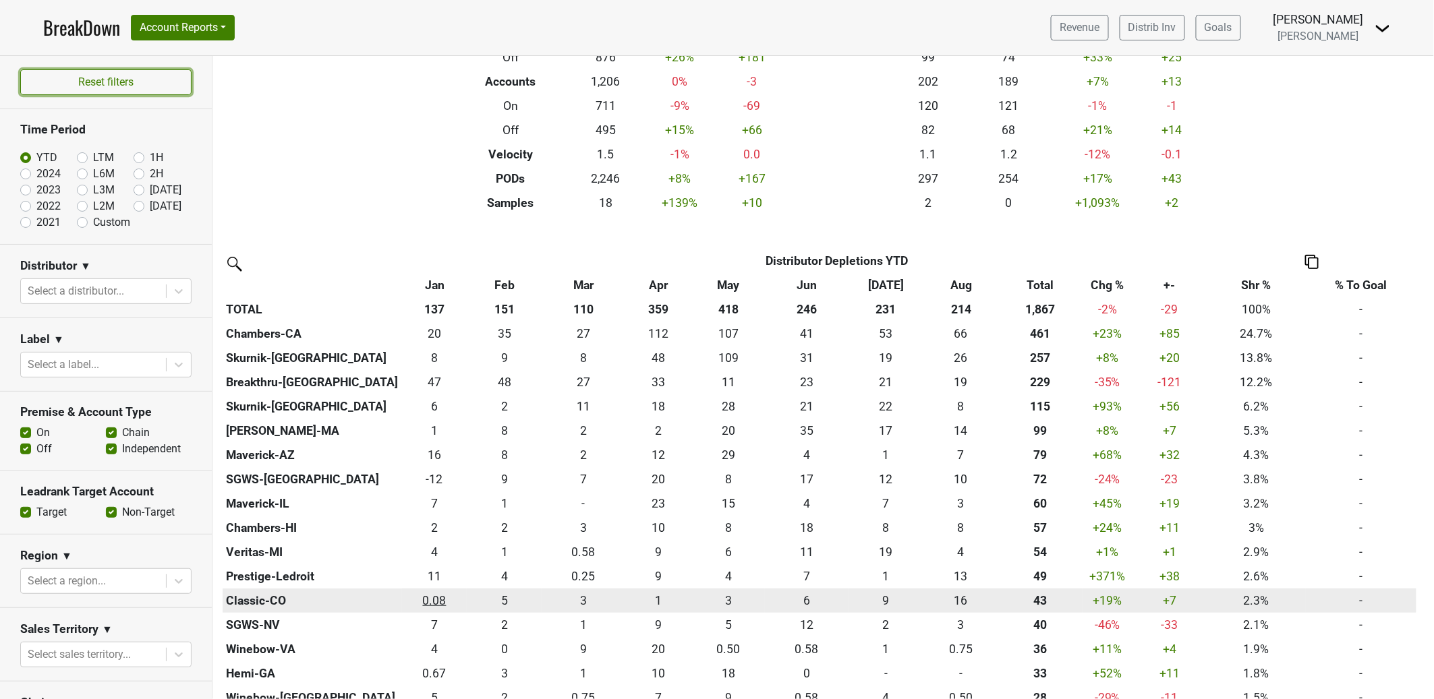
scroll to position [144, 0]
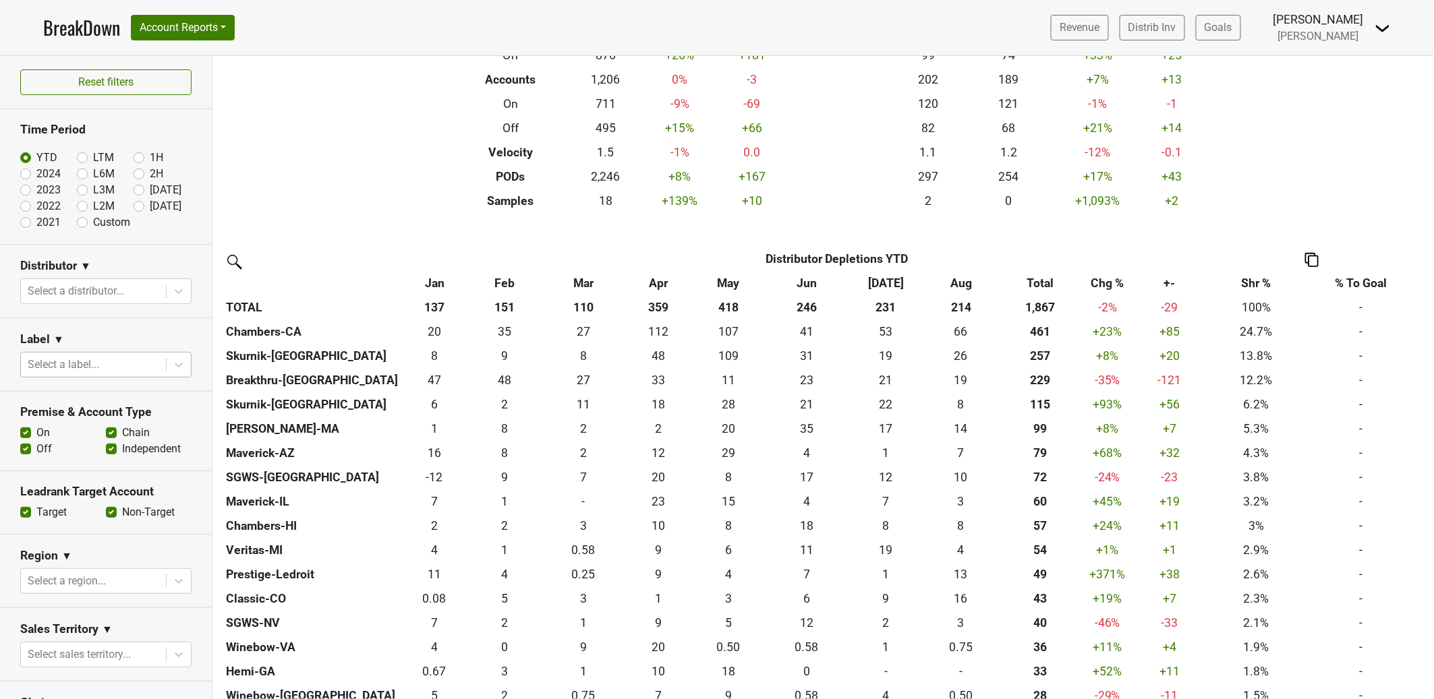
click at [140, 369] on div at bounding box center [94, 364] width 132 height 19
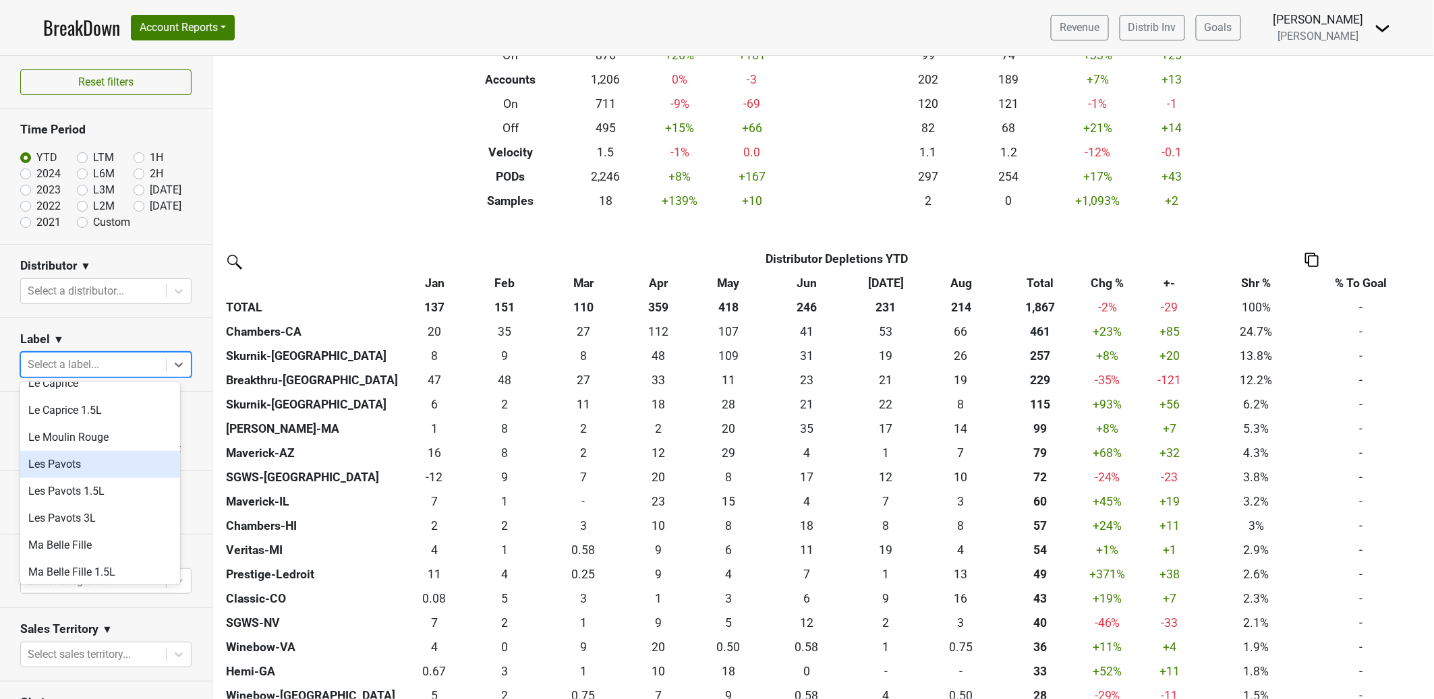
scroll to position [366, 0]
click at [123, 471] on div "Les Pavots" at bounding box center [100, 464] width 160 height 27
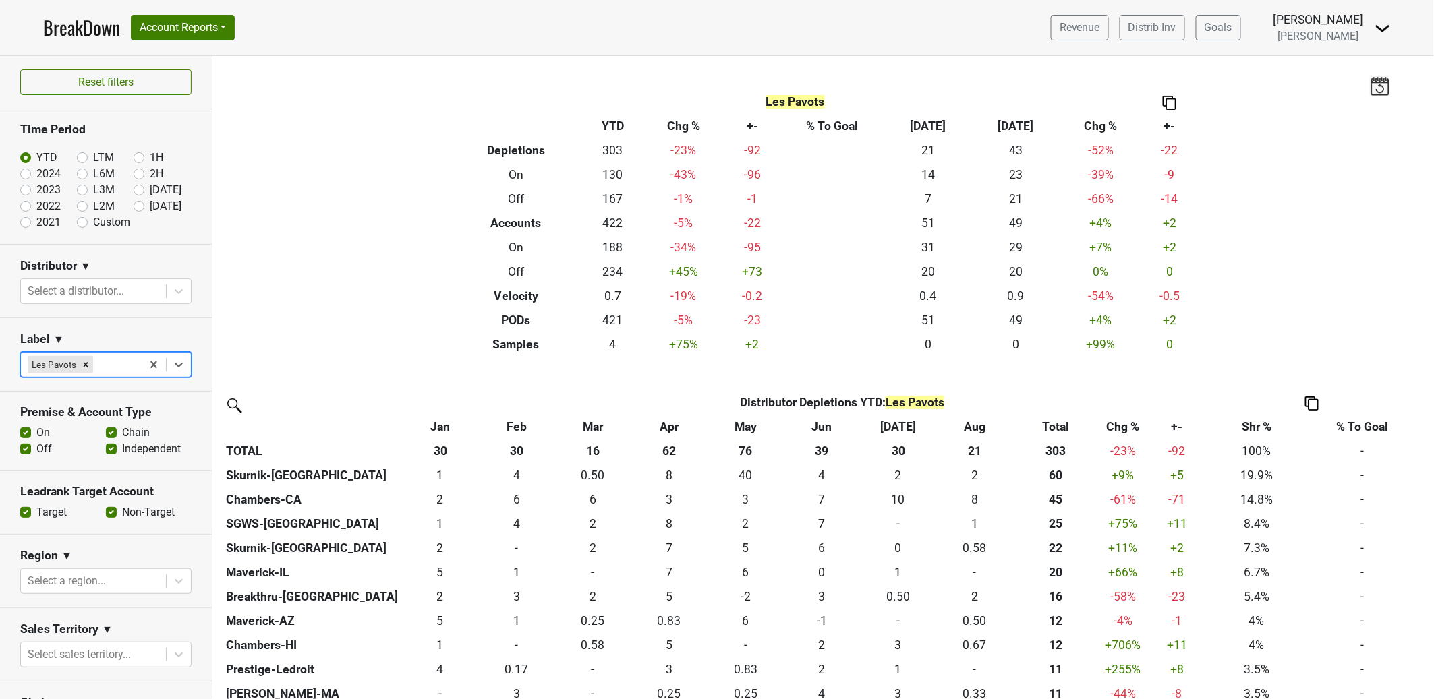
click at [87, 364] on icon "Remove Les Pavots" at bounding box center [85, 364] width 9 height 9
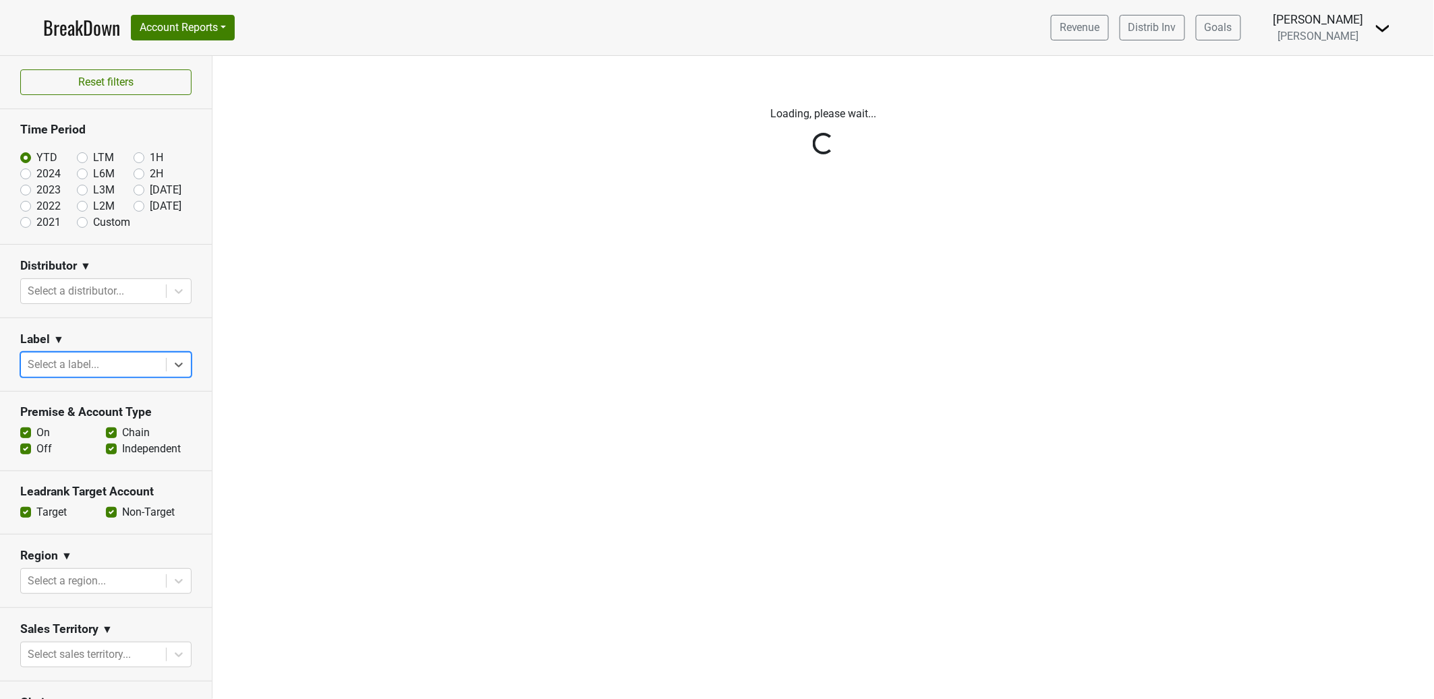
click at [144, 284] on div "Reset filters Time Period YTD LTM 1H 2024 L6M 2H 2023 L3M Aug '25 2022 L2M Sep …" at bounding box center [106, 377] width 212 height 643
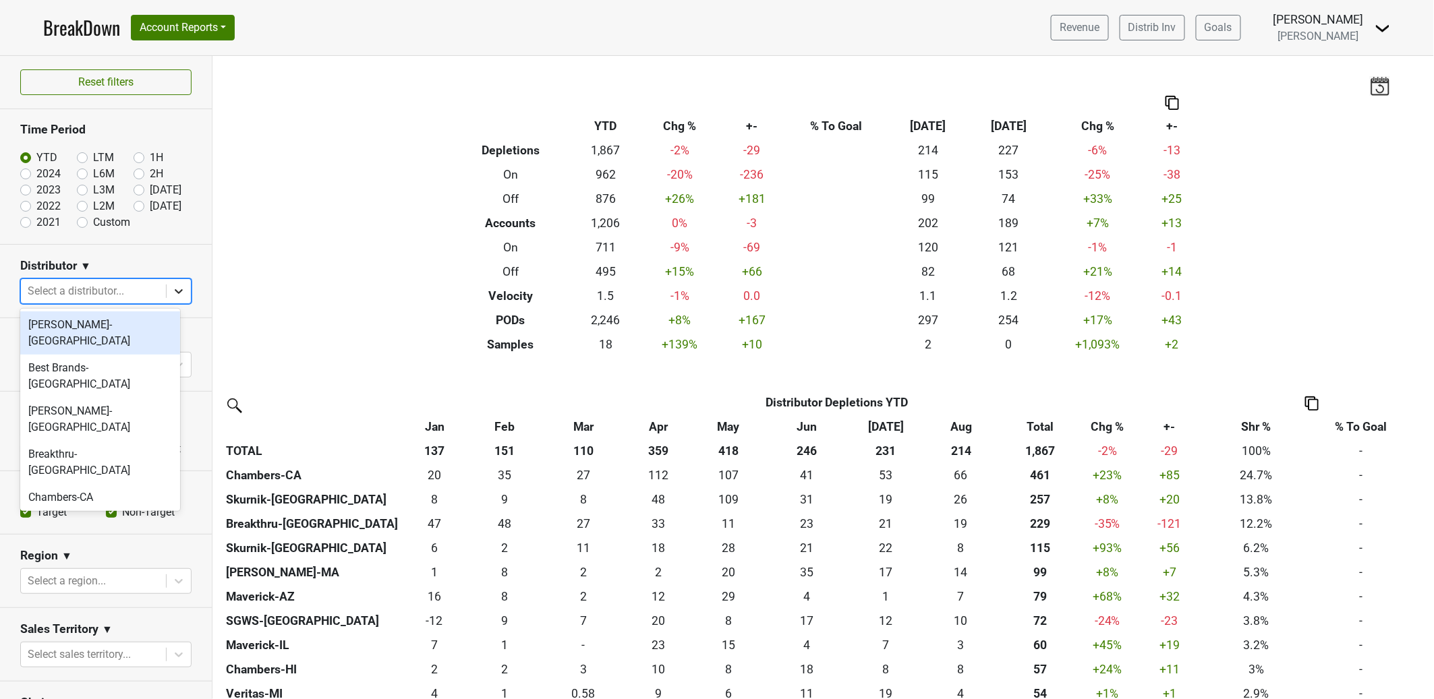
click at [173, 291] on icon at bounding box center [178, 291] width 13 height 13
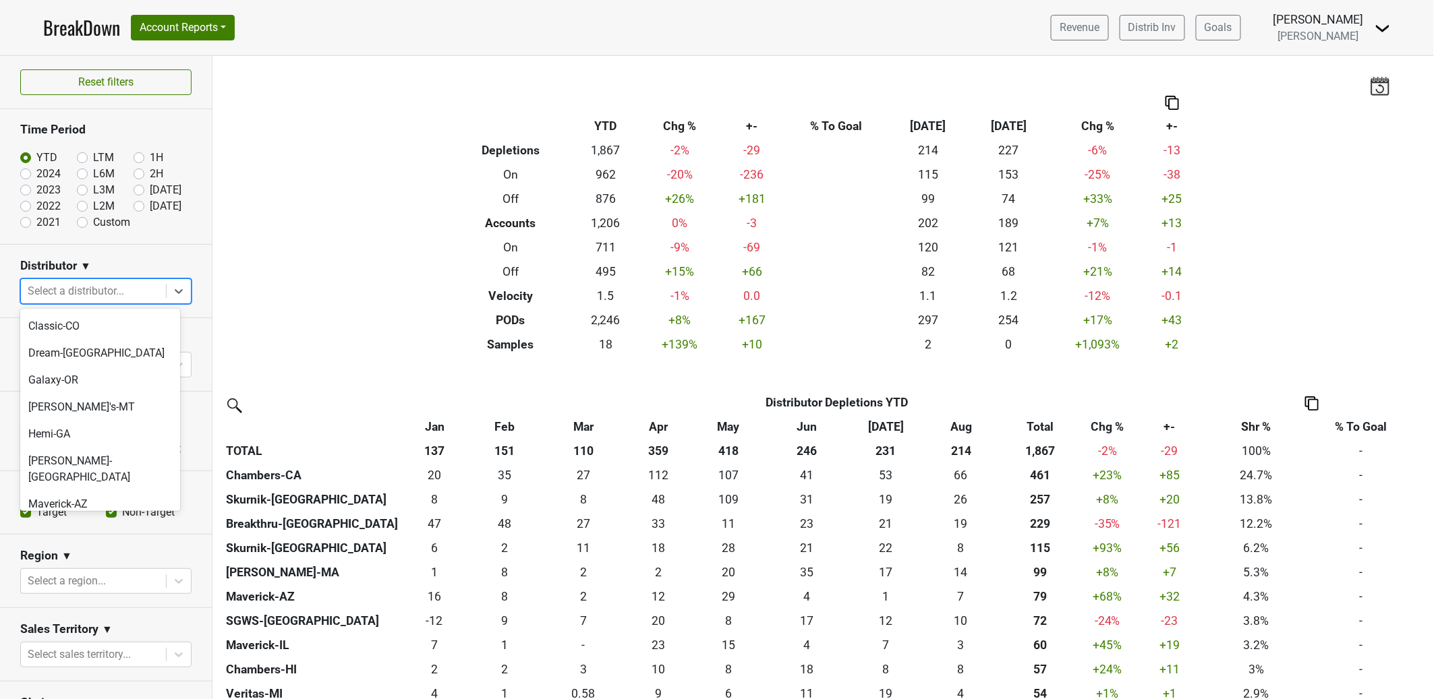
scroll to position [226, 0]
click at [117, 517] on div "Maverick-IL" at bounding box center [100, 530] width 160 height 27
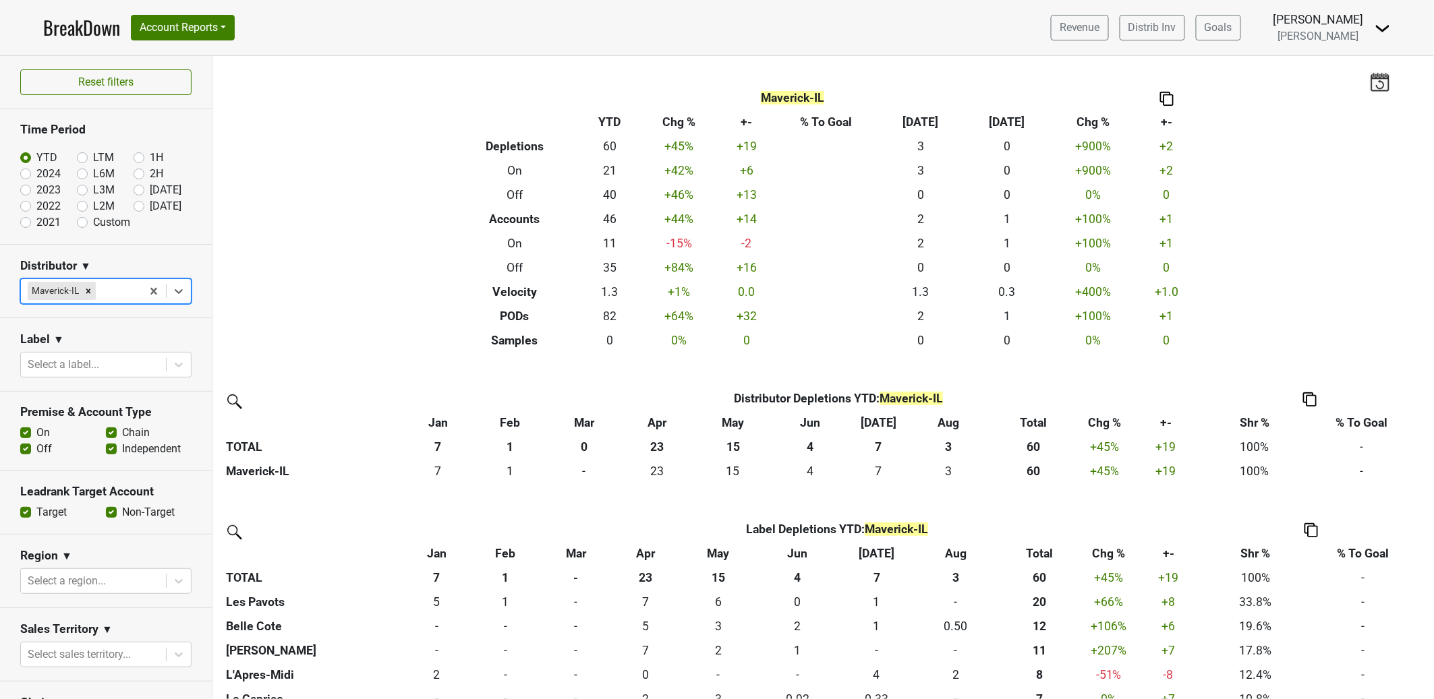
scroll to position [0, 0]
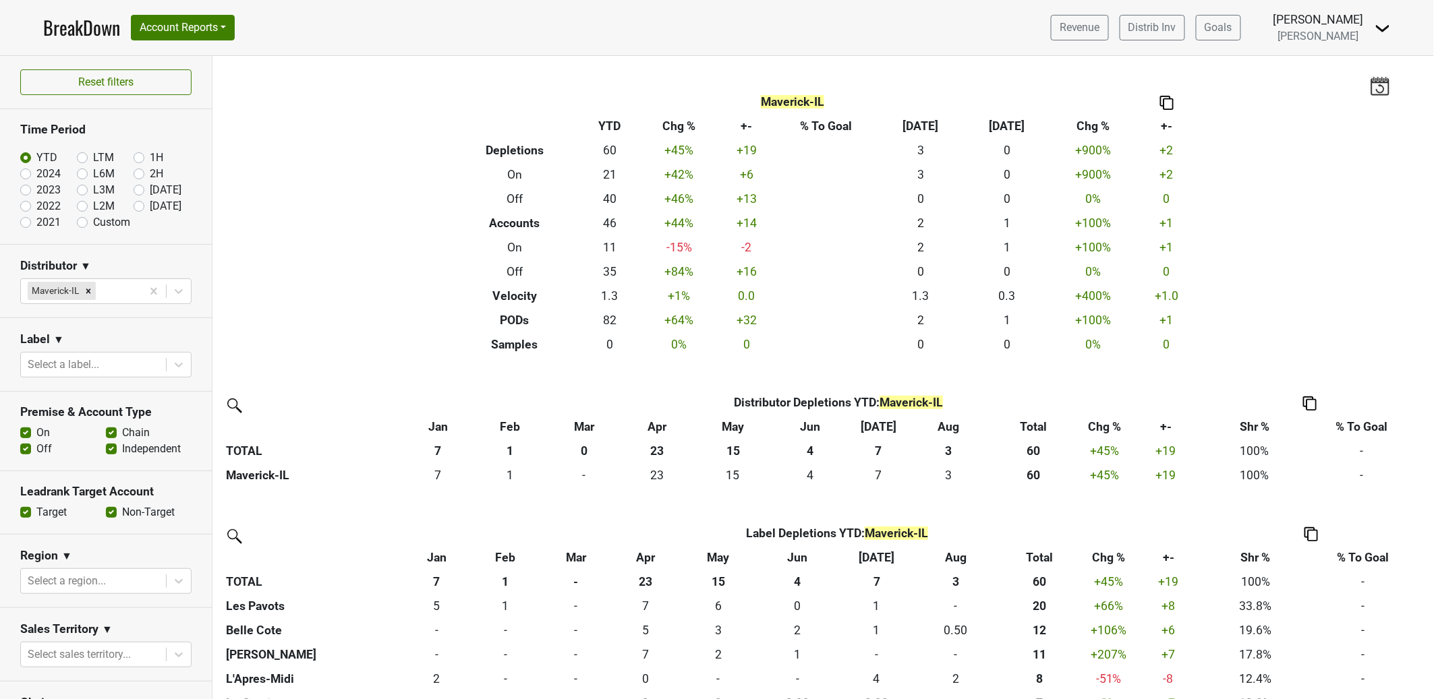
click at [370, 241] on div "Filters Maverick-IL Breakdown Type YTD Chg % +- % To Goal Aug ‘25 Aug ‘24 Chg %…" at bounding box center [822, 377] width 1221 height 643
drag, startPoint x: 863, startPoint y: 72, endPoint x: 857, endPoint y: 99, distance: 27.7
click at [863, 72] on div "Filters Maverick-IL Breakdown Type YTD Chg % +- % To Goal Aug ‘25 Aug ‘24 Chg %…" at bounding box center [822, 377] width 1221 height 643
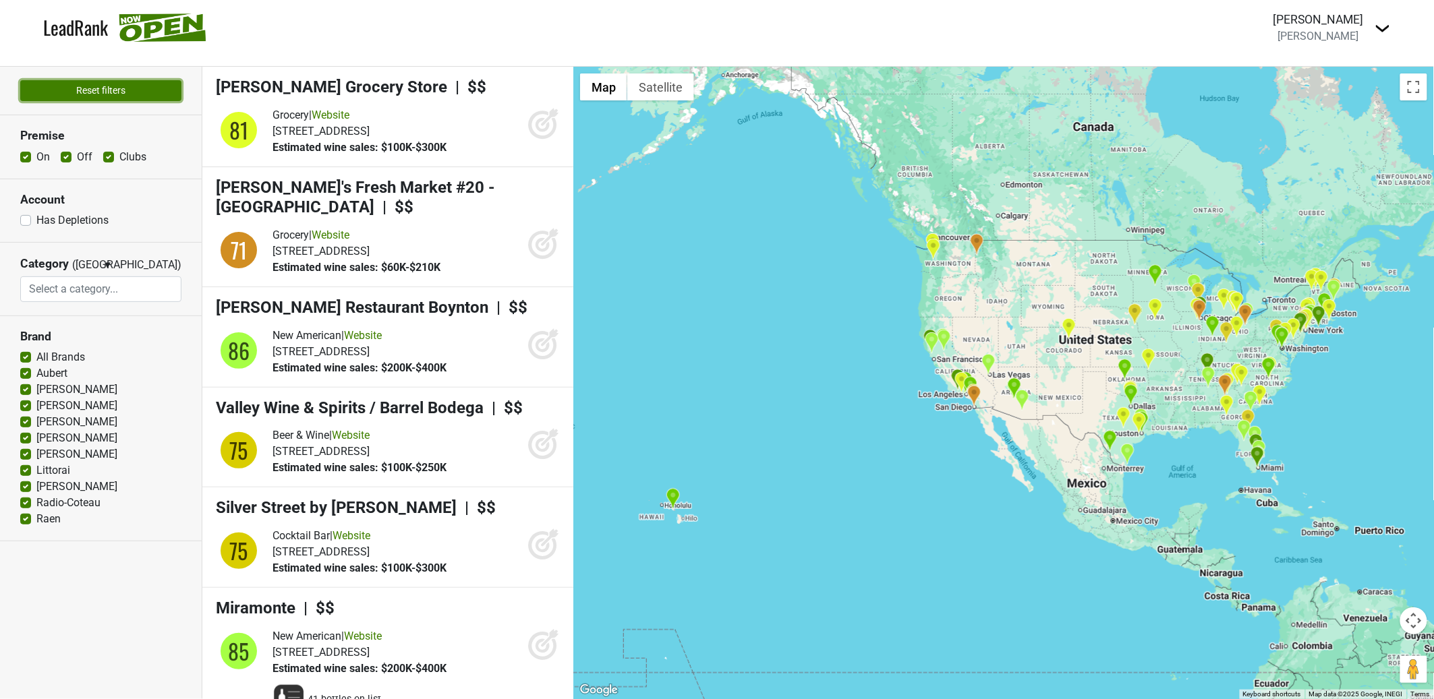
click at [142, 96] on button "Reset filters" at bounding box center [100, 90] width 161 height 21
click at [76, 26] on link "LeadRank" at bounding box center [75, 27] width 65 height 28
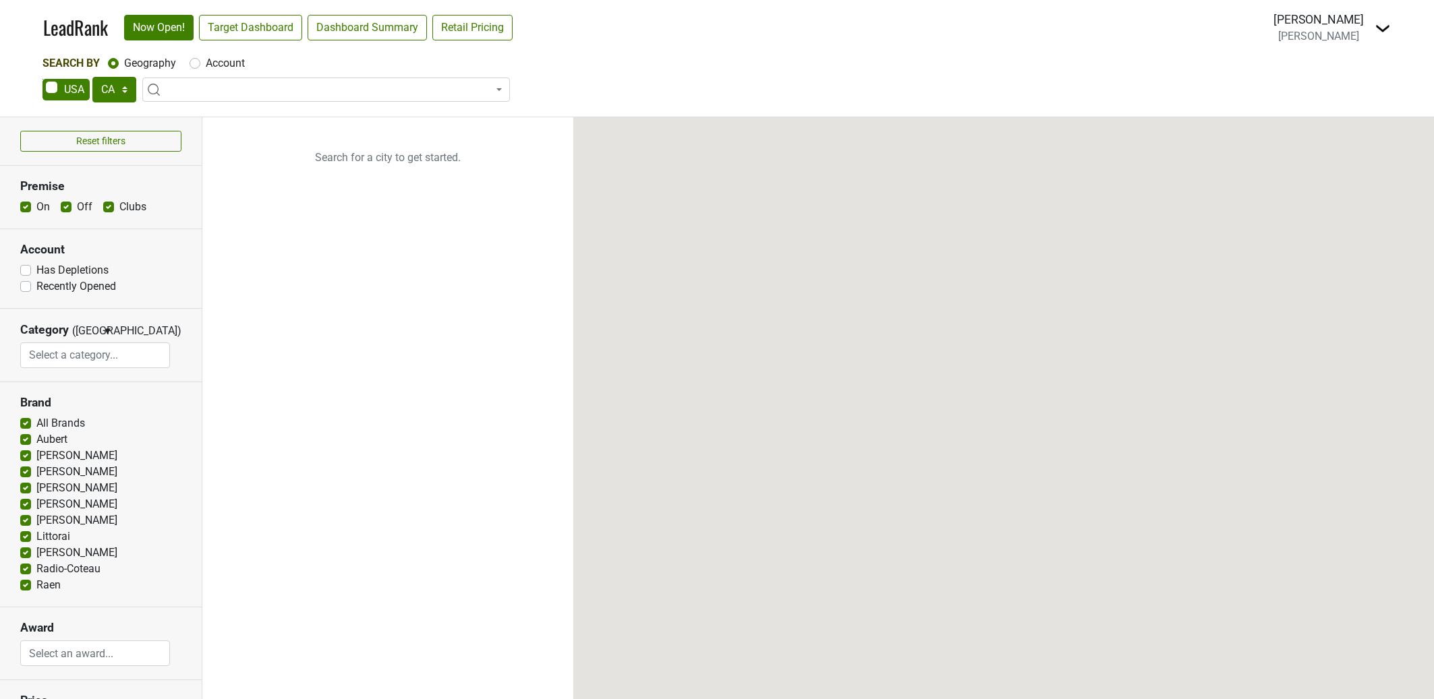
select select "CA"
select select
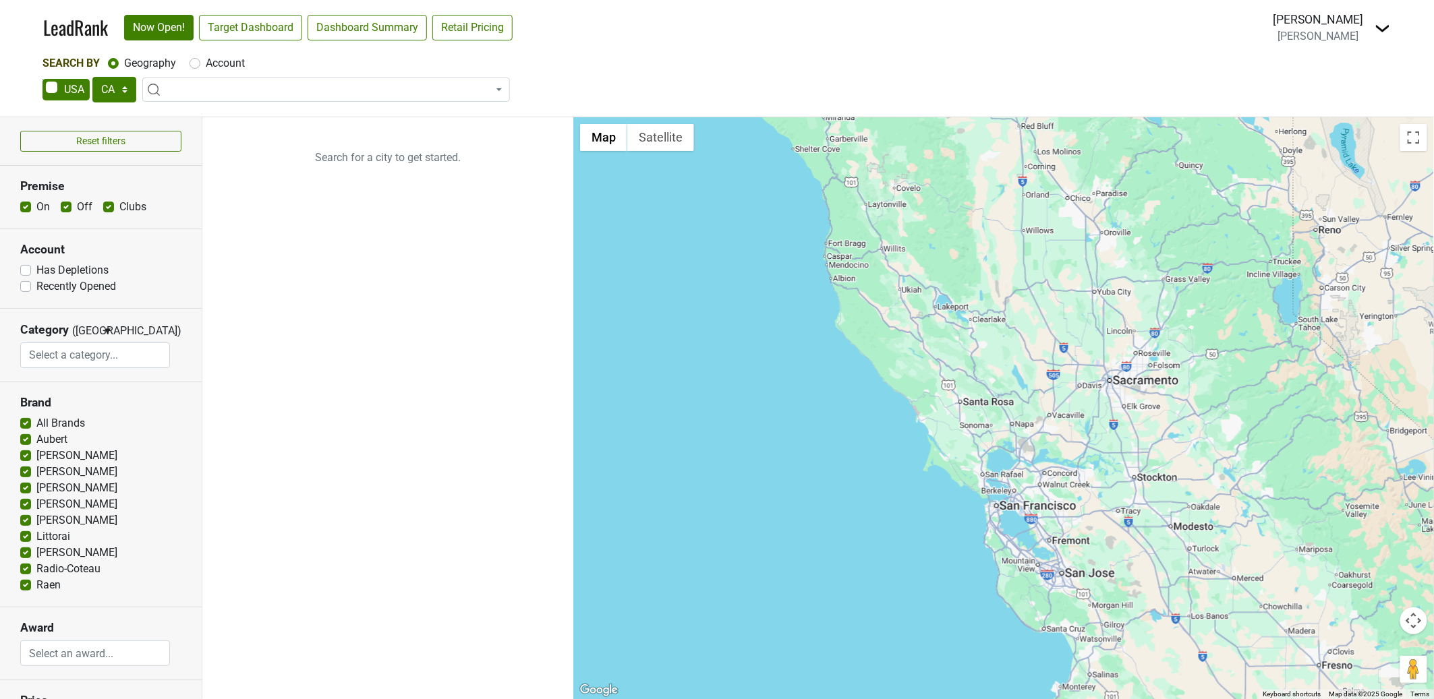
click at [284, 91] on span at bounding box center [326, 90] width 368 height 24
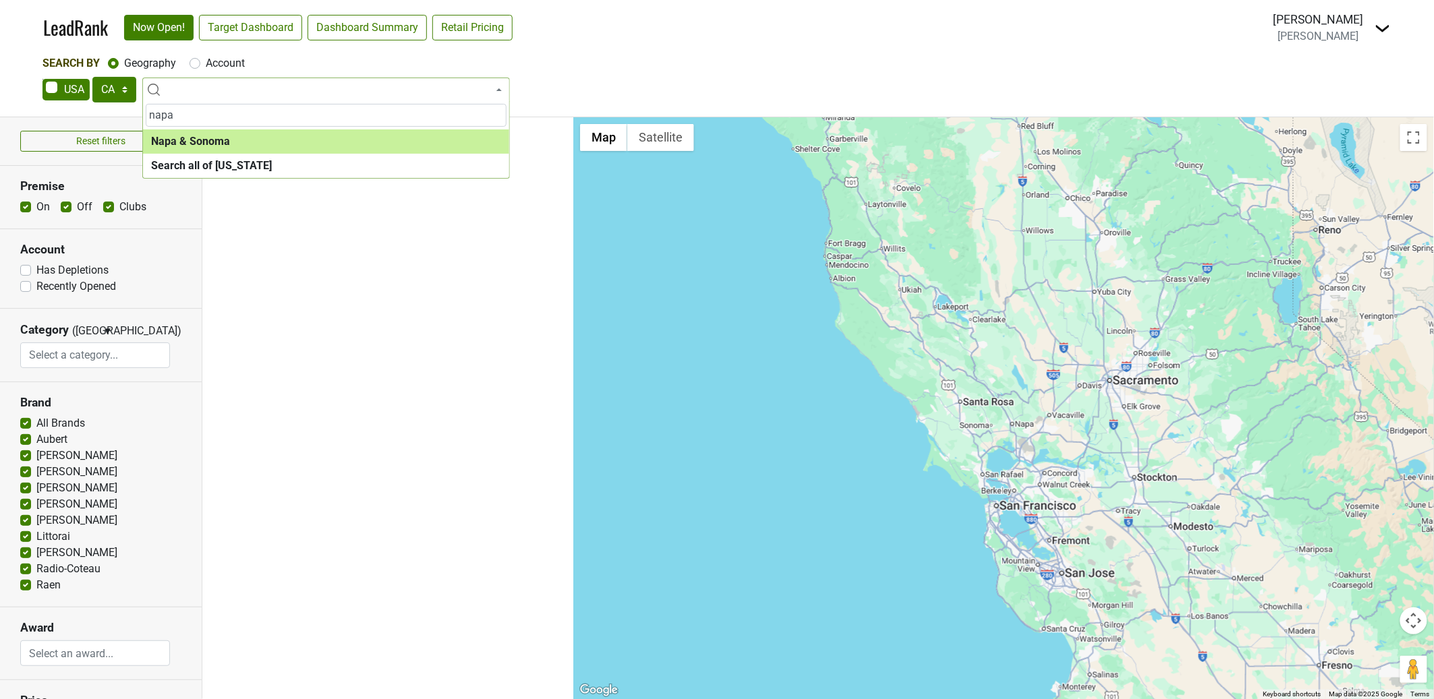
type input "napa"
select select "1138"
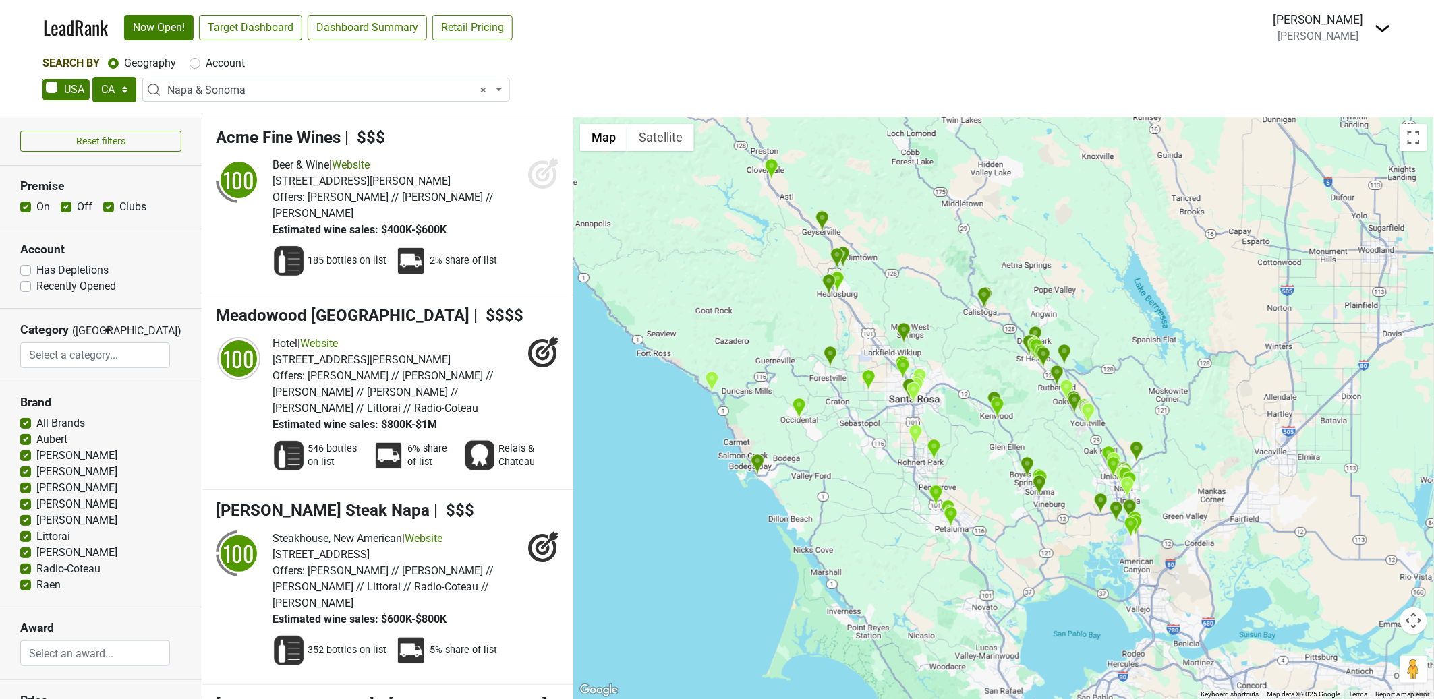
drag, startPoint x: 1088, startPoint y: 444, endPoint x: 805, endPoint y: 398, distance: 287.1
click at [804, 397] on div at bounding box center [1003, 408] width 861 height 582
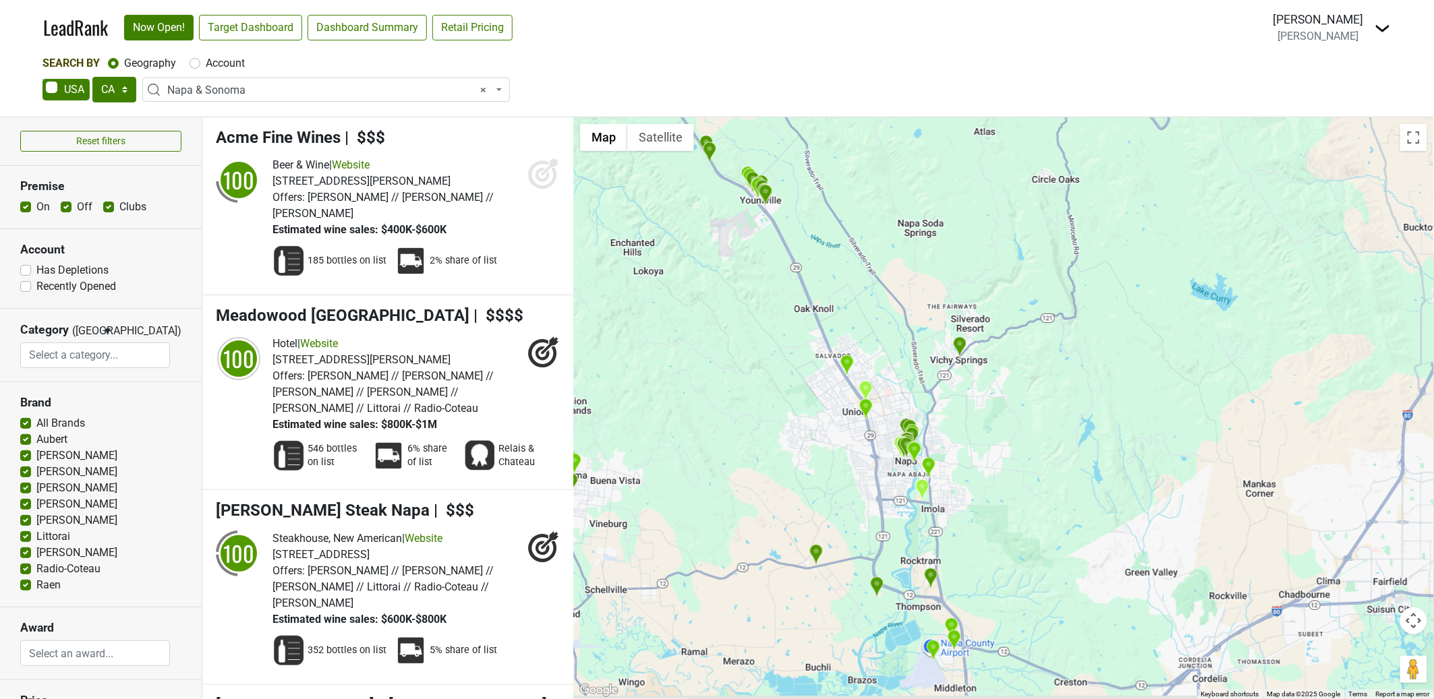
drag, startPoint x: 947, startPoint y: 472, endPoint x: 911, endPoint y: 443, distance: 46.0
click at [911, 443] on div at bounding box center [1003, 408] width 861 height 582
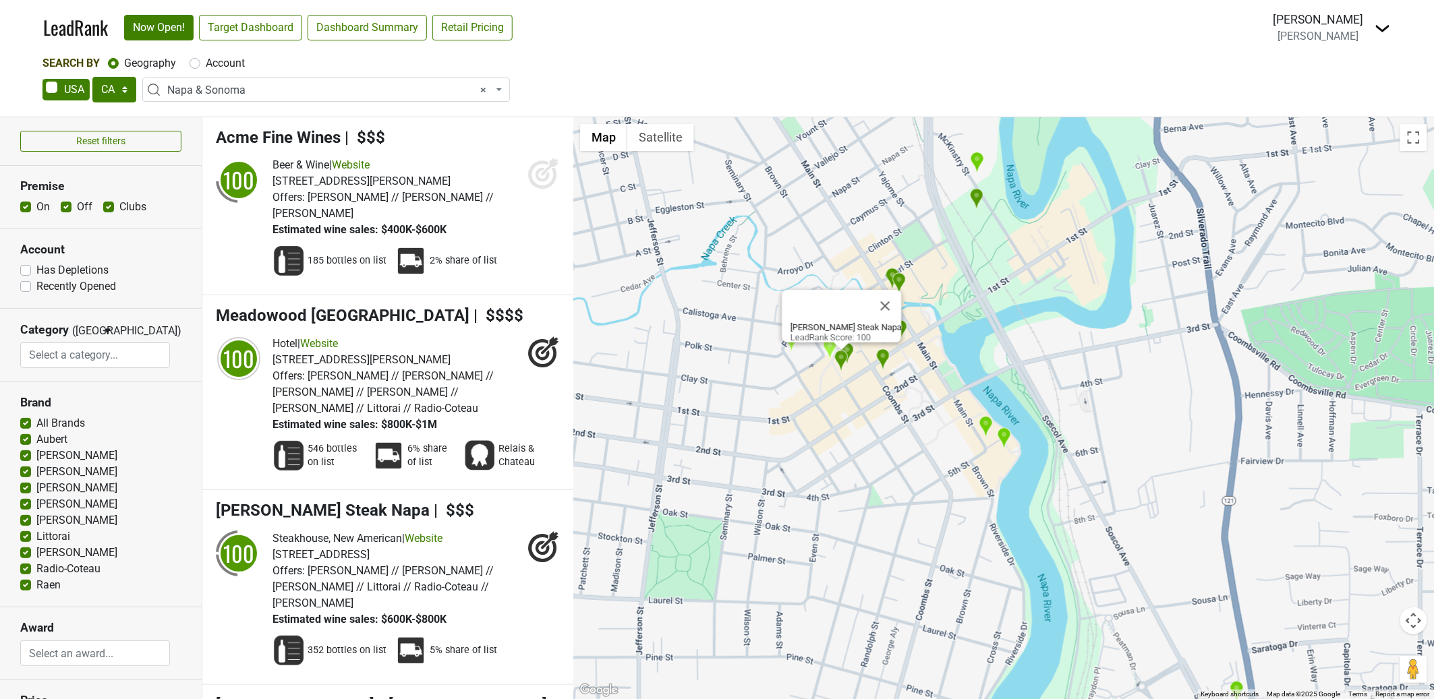
drag, startPoint x: 1258, startPoint y: 446, endPoint x: 1107, endPoint y: 432, distance: 151.0
click at [1109, 433] on div "[PERSON_NAME] Steak Napa LeadRank Score: 100" at bounding box center [1003, 408] width 861 height 582
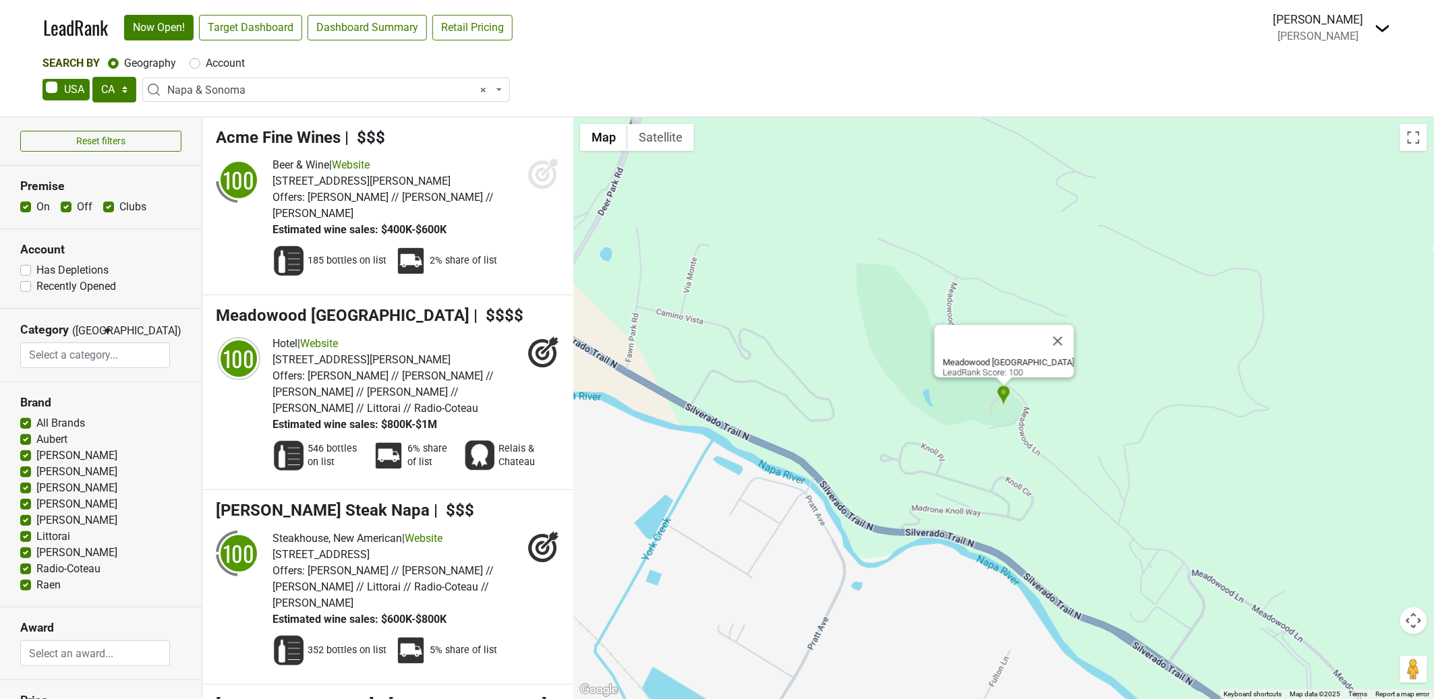
drag, startPoint x: 745, startPoint y: 579, endPoint x: 809, endPoint y: 476, distance: 121.5
click at [816, 476] on div "Meadowood Napa Valley LeadRank Score: 100" at bounding box center [1003, 408] width 861 height 582
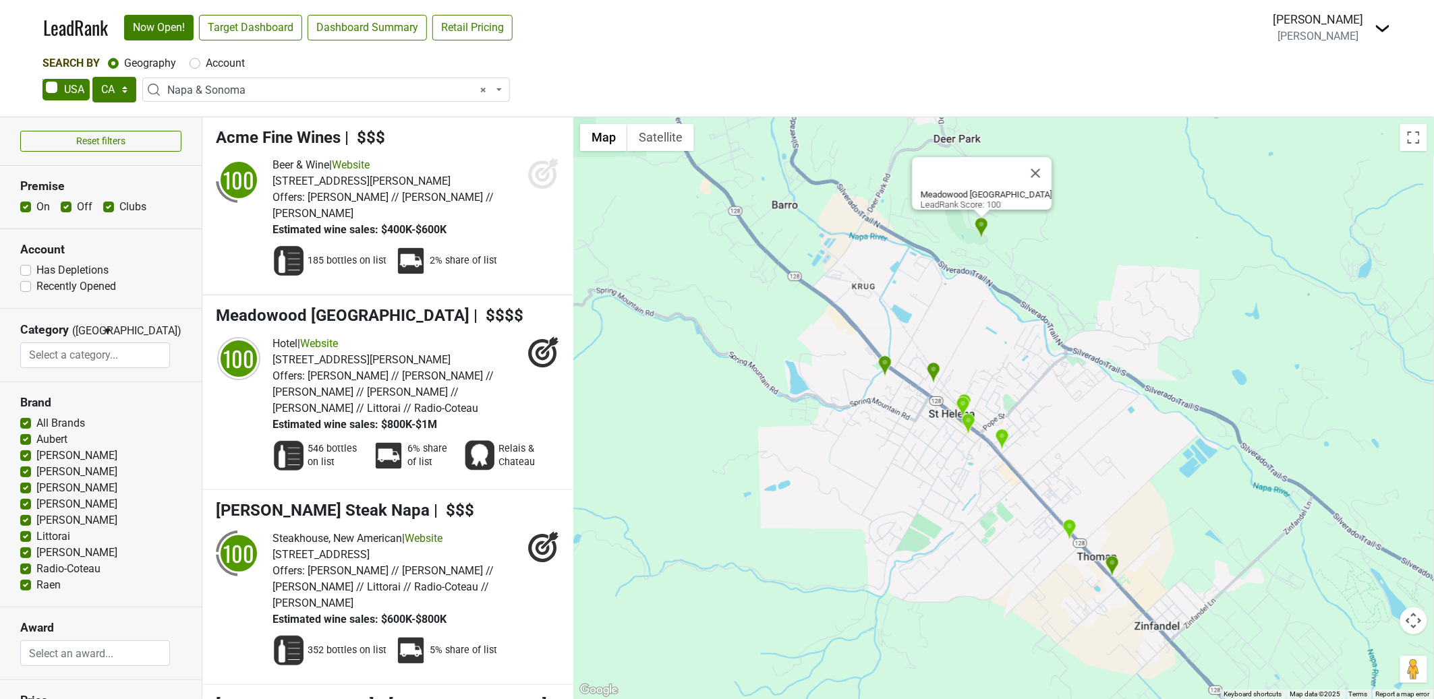
drag, startPoint x: 816, startPoint y: 507, endPoint x: 782, endPoint y: 321, distance: 189.2
click at [927, 316] on div "Meadowood Napa Valley LeadRank Score: 100" at bounding box center [1003, 408] width 861 height 582
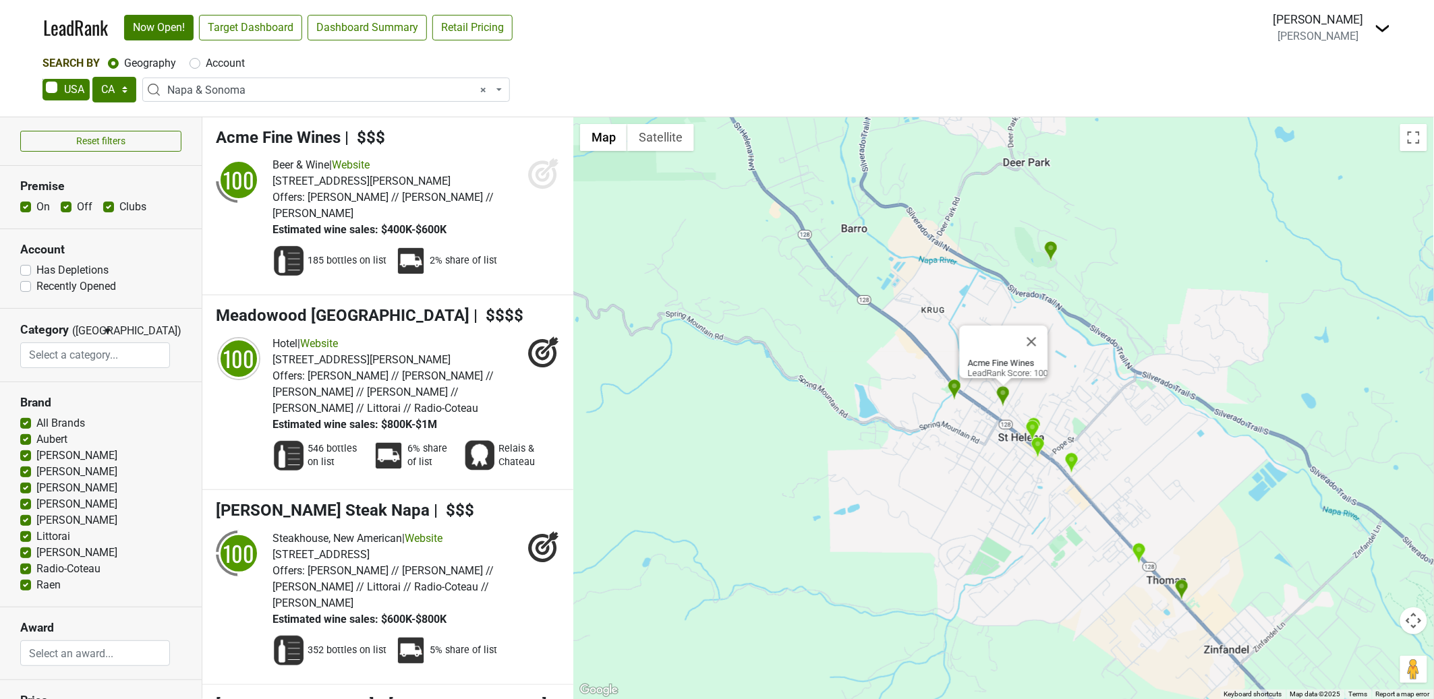
click at [61, 272] on label "Has Depletions" at bounding box center [72, 270] width 72 height 16
click at [31, 272] on input "Has Depletions" at bounding box center [25, 268] width 11 height 13
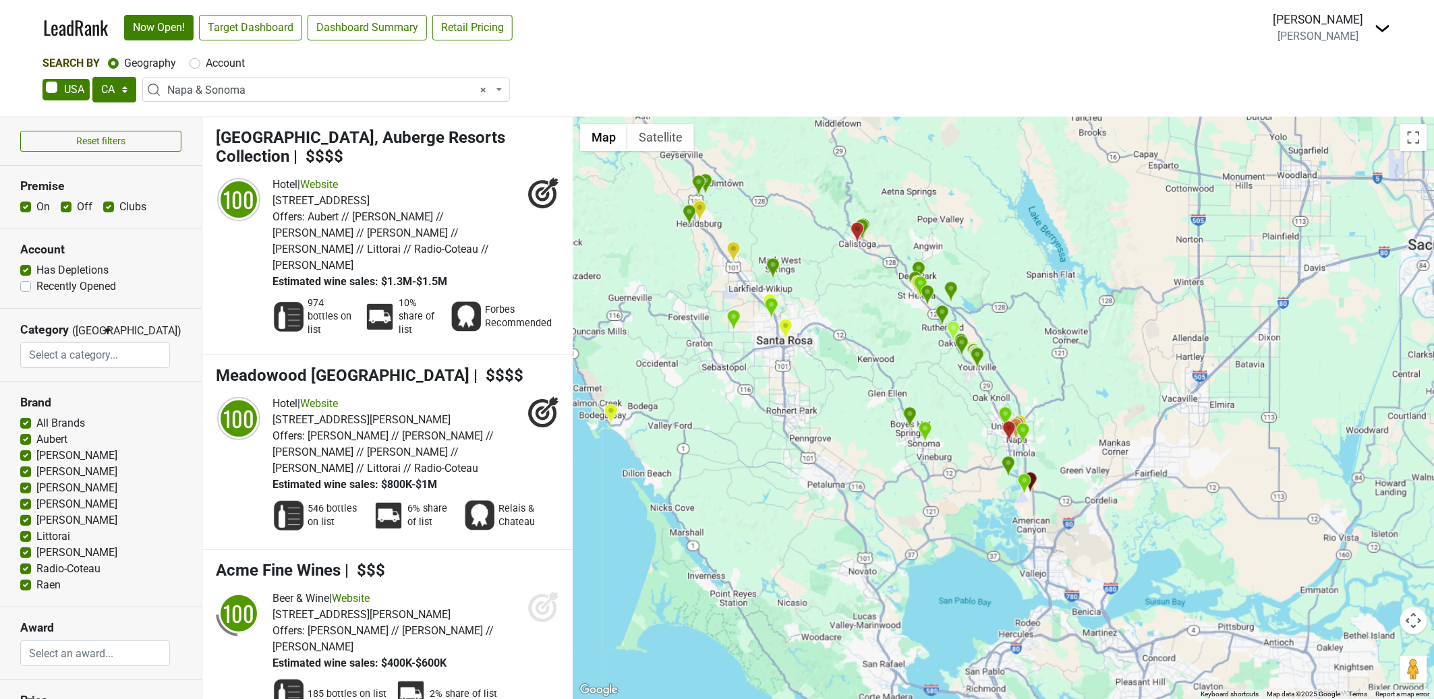
drag, startPoint x: 1127, startPoint y: 487, endPoint x: 935, endPoint y: 372, distance: 223.8
click at [932, 358] on div at bounding box center [1003, 408] width 861 height 582
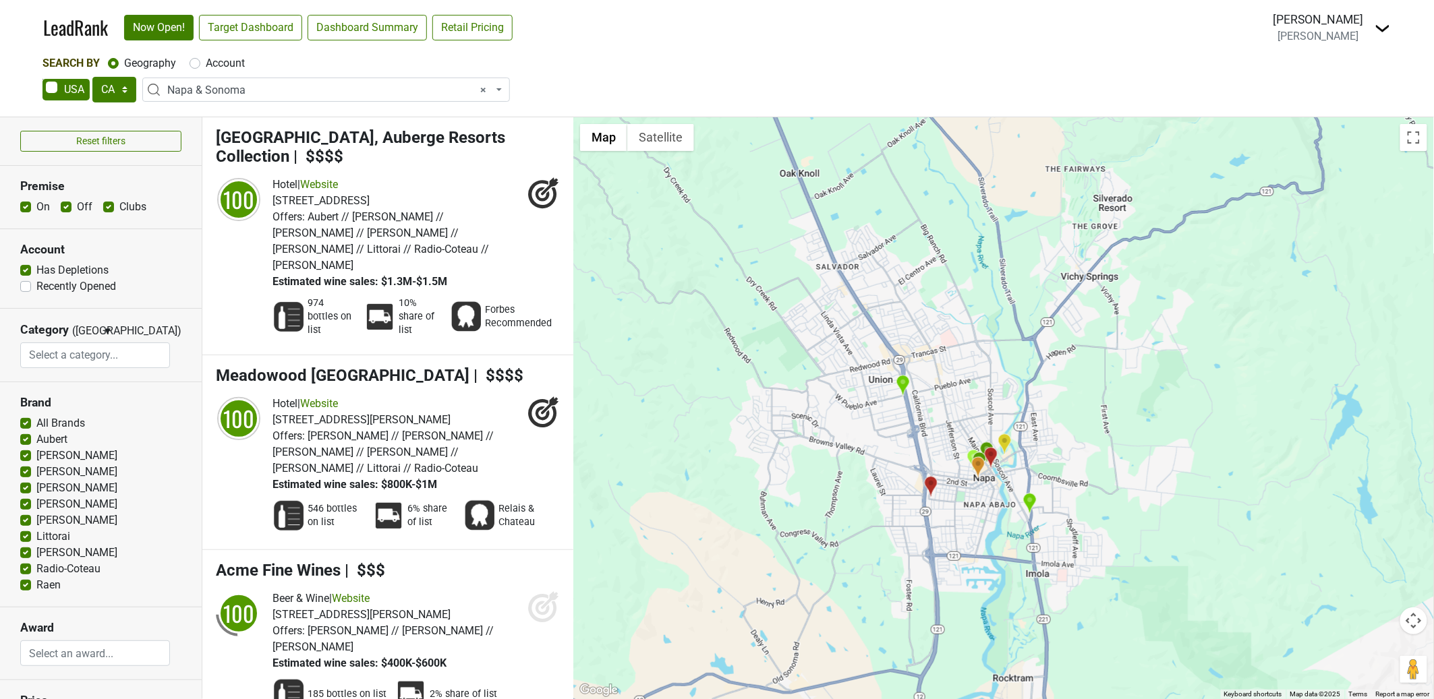
drag, startPoint x: 1035, startPoint y: 488, endPoint x: 899, endPoint y: 405, distance: 158.9
click at [984, 447] on img "Bounty Hunter - Napa" at bounding box center [991, 458] width 14 height 22
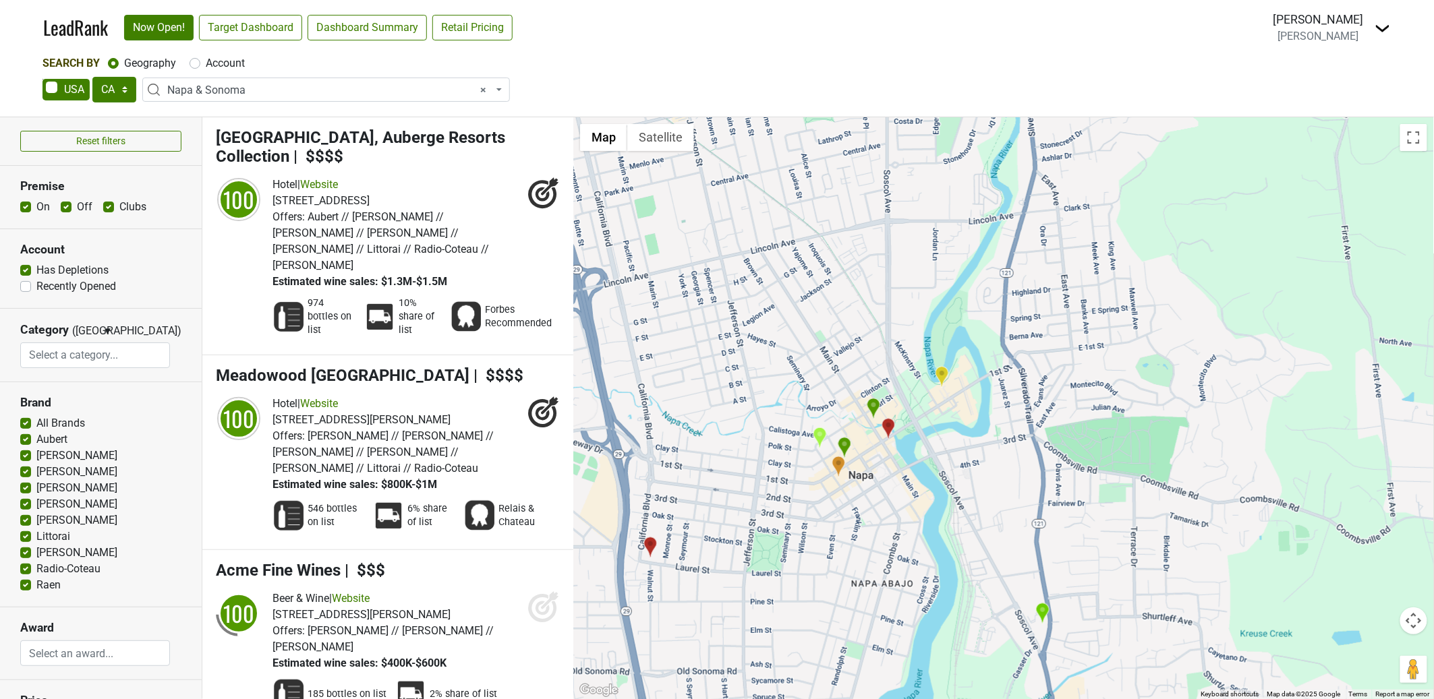
click at [890, 430] on img "Bounty Hunter - Napa" at bounding box center [888, 429] width 14 height 22
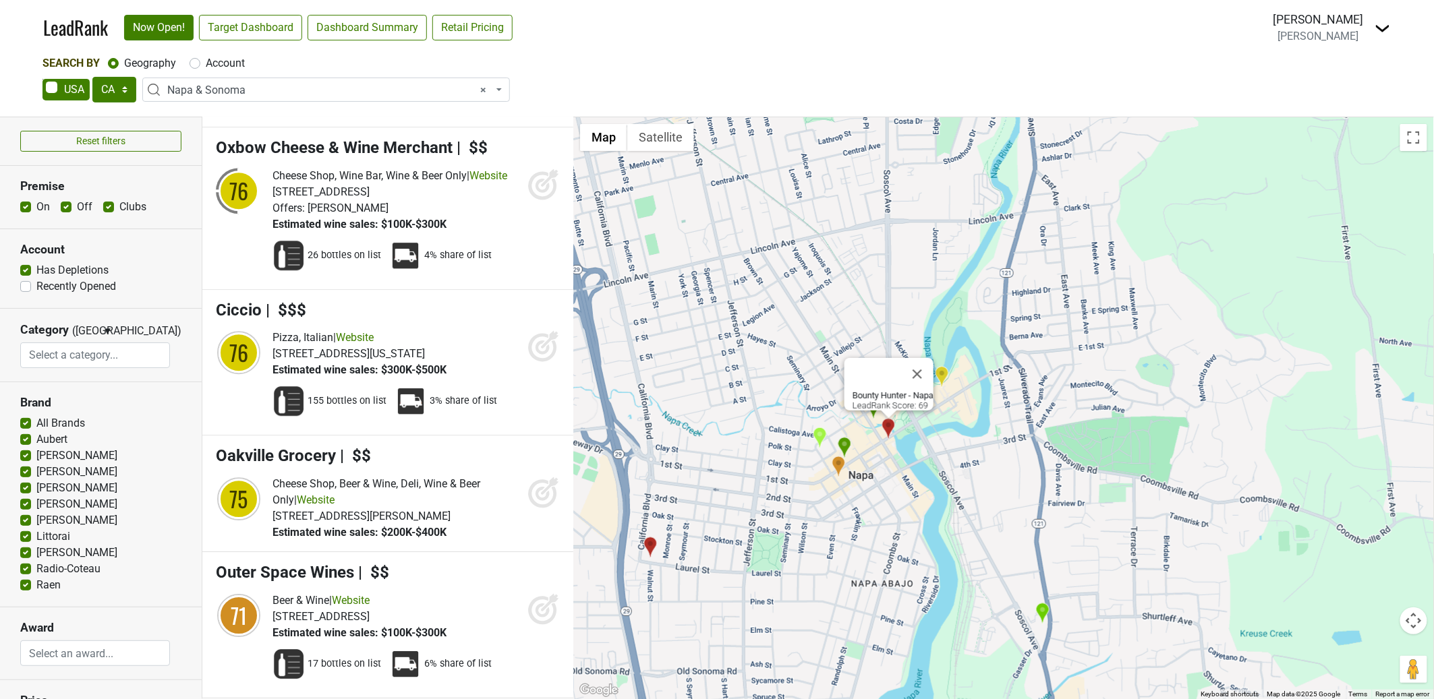
scroll to position [7953, 0]
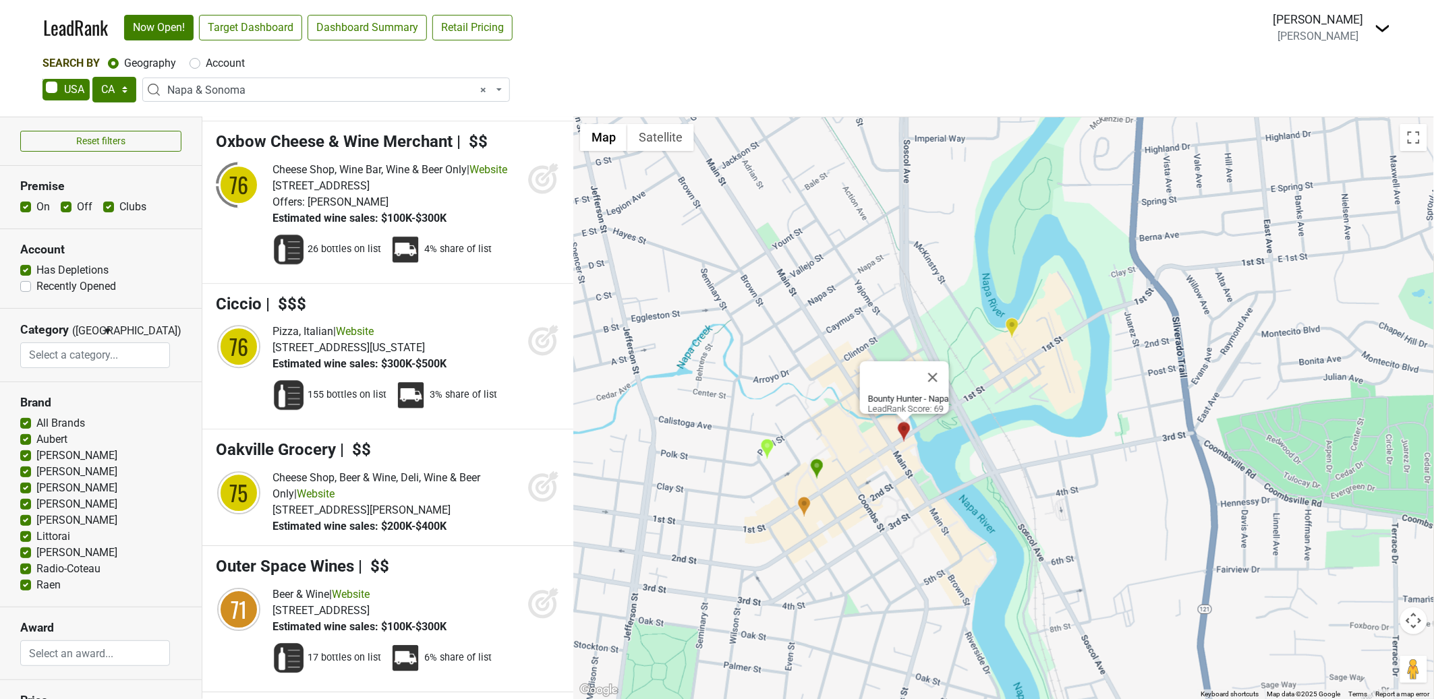
click at [877, 444] on div "Bounty Hunter - Napa LeadRank Score: 69" at bounding box center [1003, 408] width 861 height 582
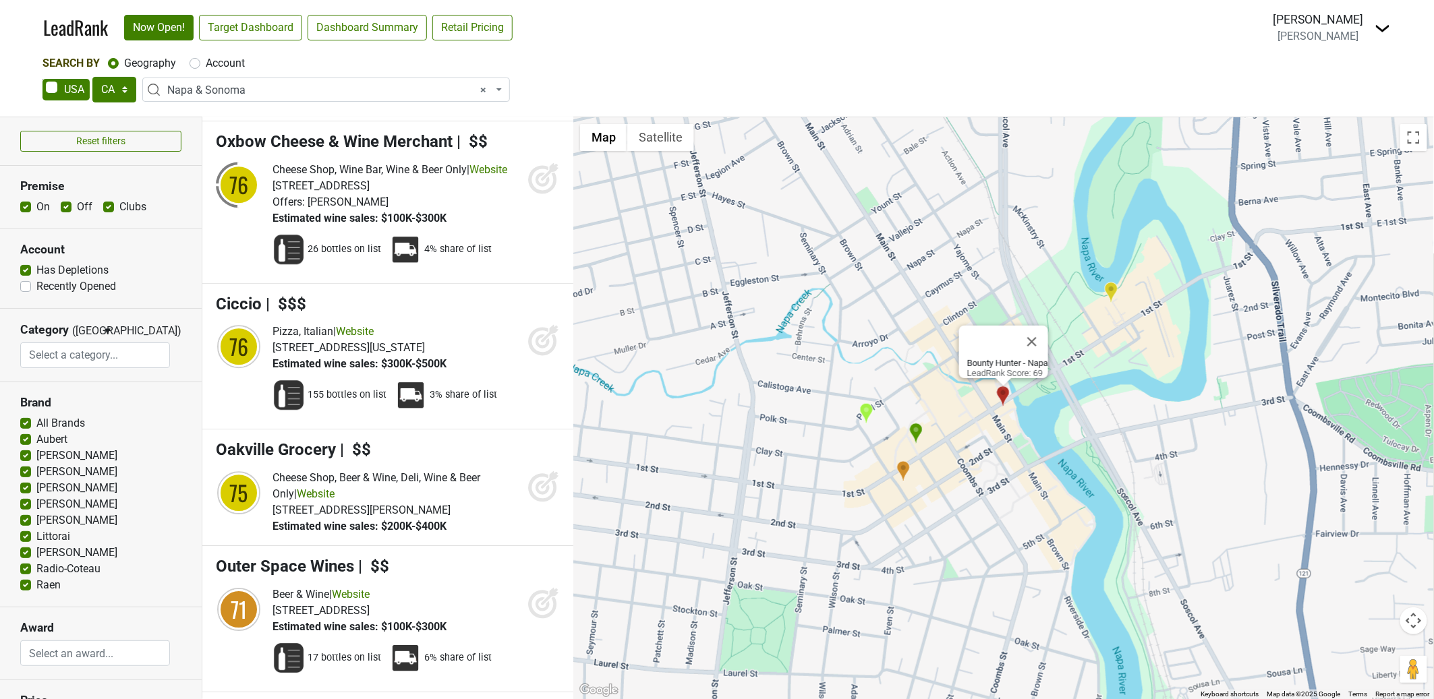
click at [911, 431] on img "Charlie Palmer Steak Napa" at bounding box center [916, 434] width 14 height 22
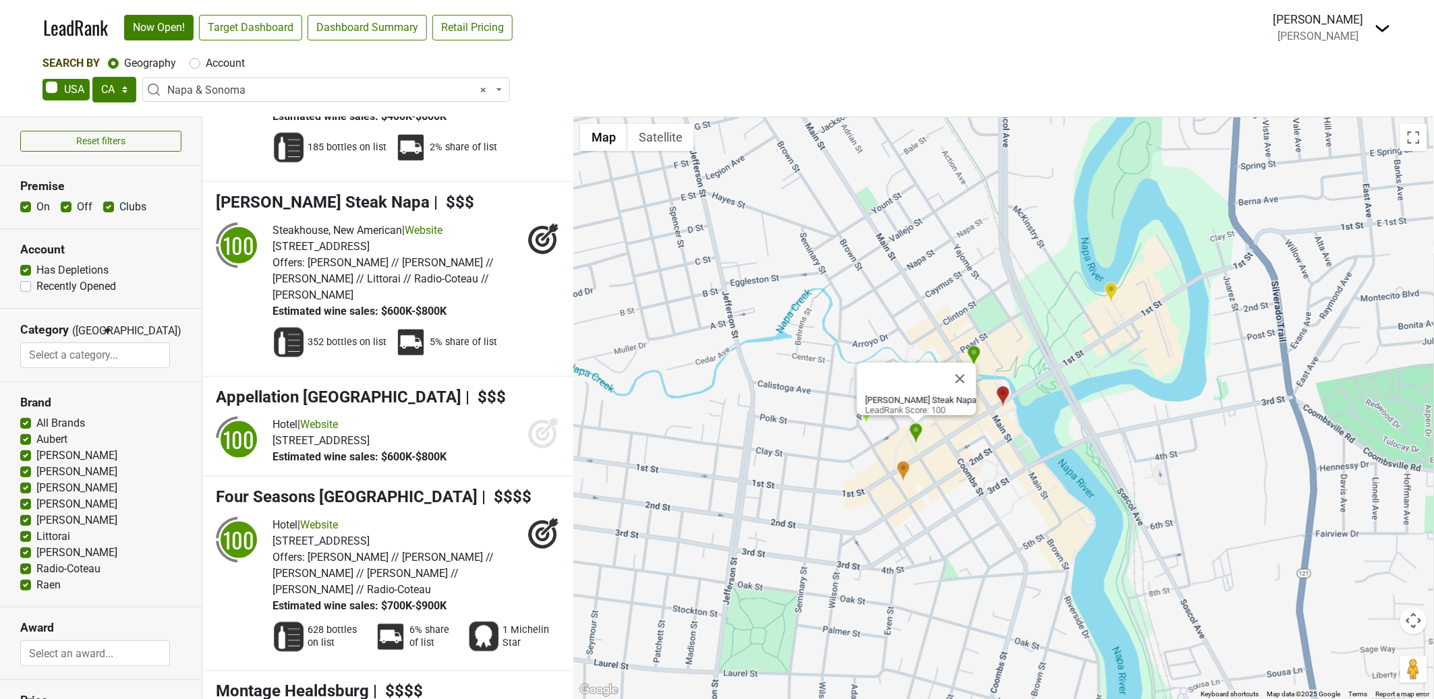
click at [902, 471] on img "Outer Space Wines" at bounding box center [903, 472] width 14 height 22
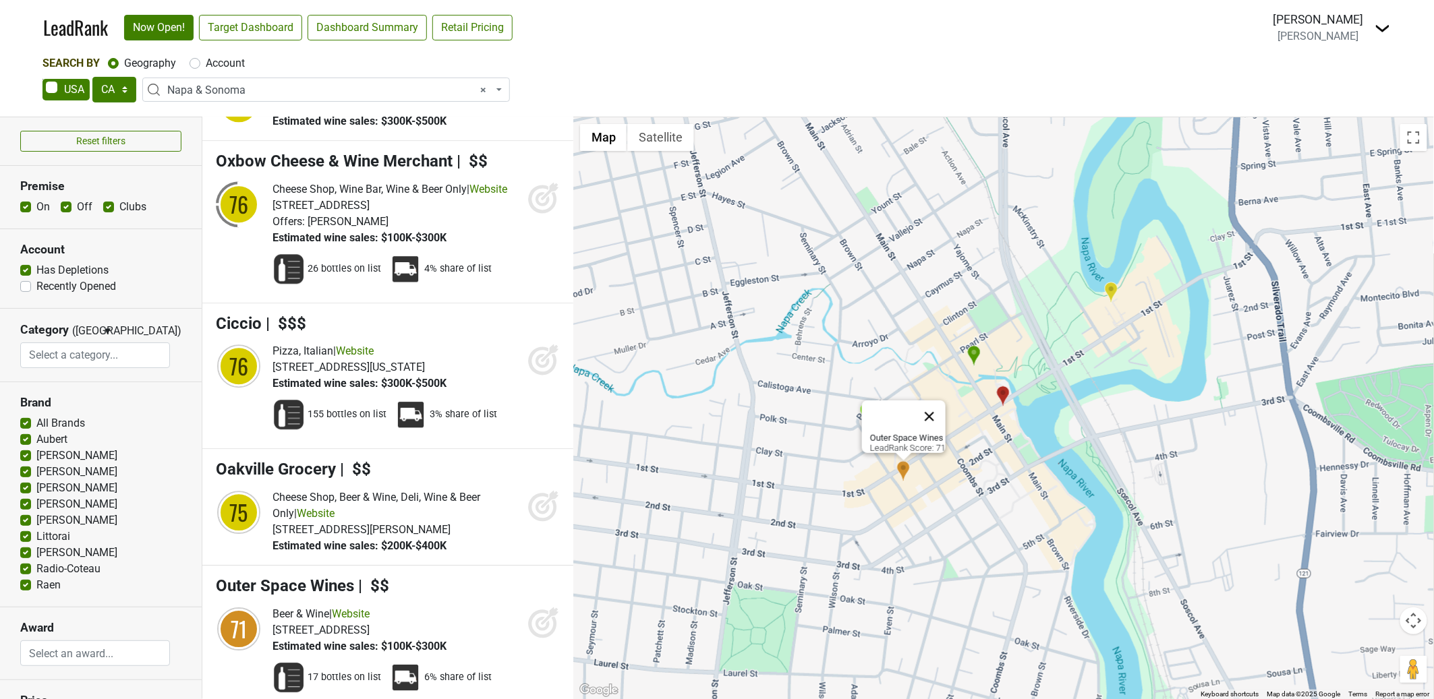
scroll to position [7942, 0]
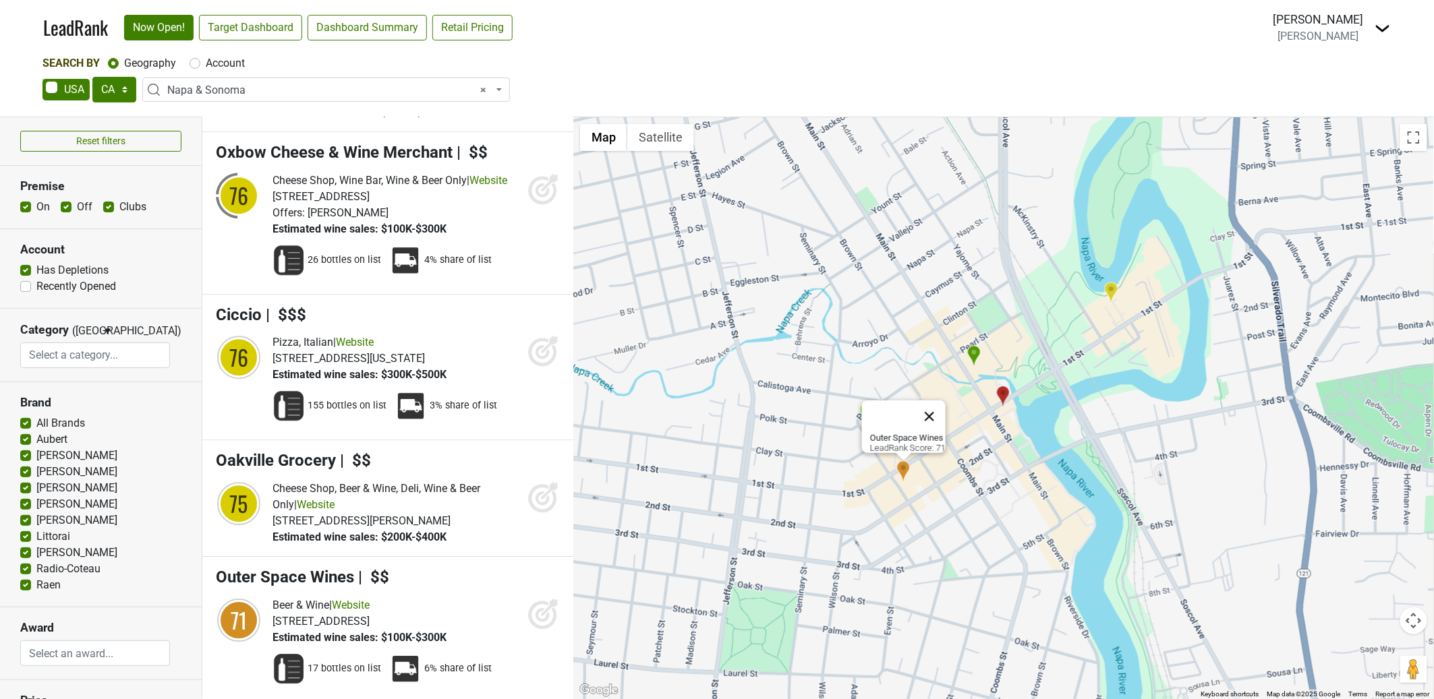
click at [939, 416] on button "Close" at bounding box center [929, 417] width 32 height 32
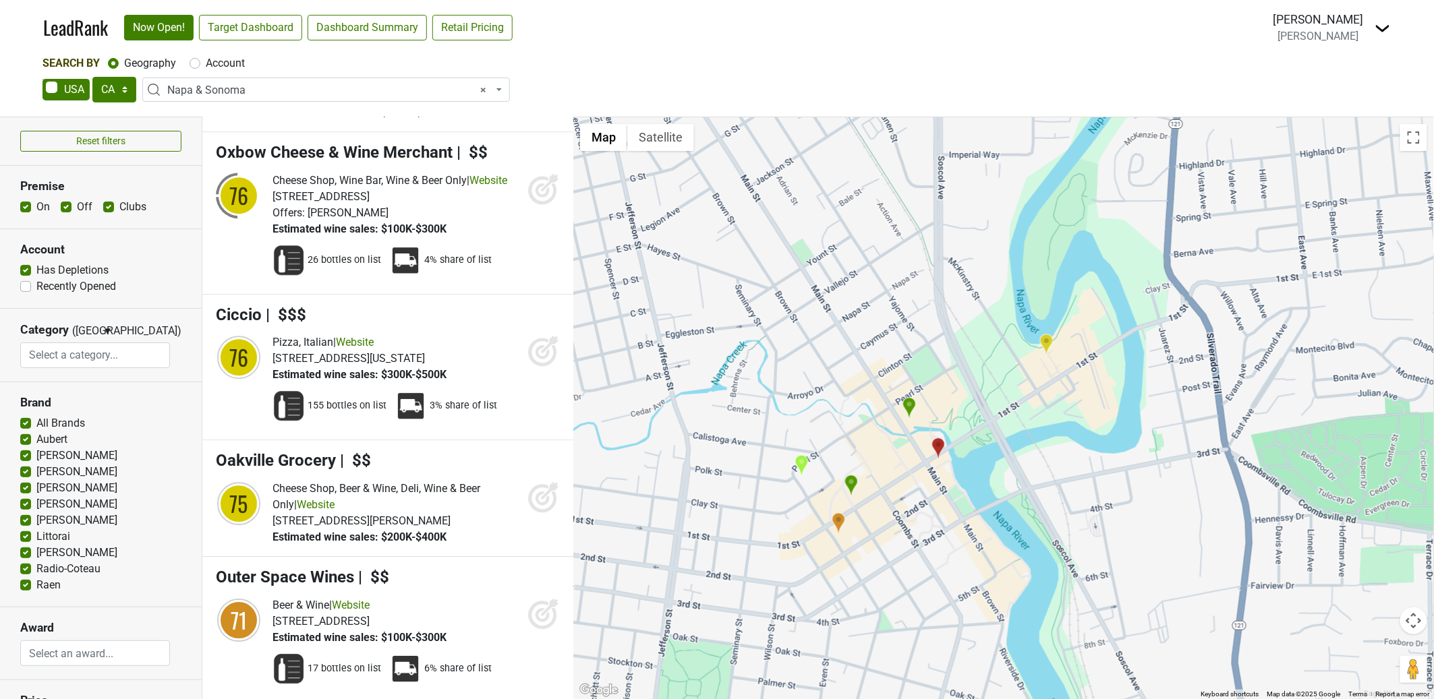
drag, startPoint x: 1033, startPoint y: 425, endPoint x: 964, endPoint y: 478, distance: 86.5
click at [964, 482] on div at bounding box center [1003, 408] width 861 height 582
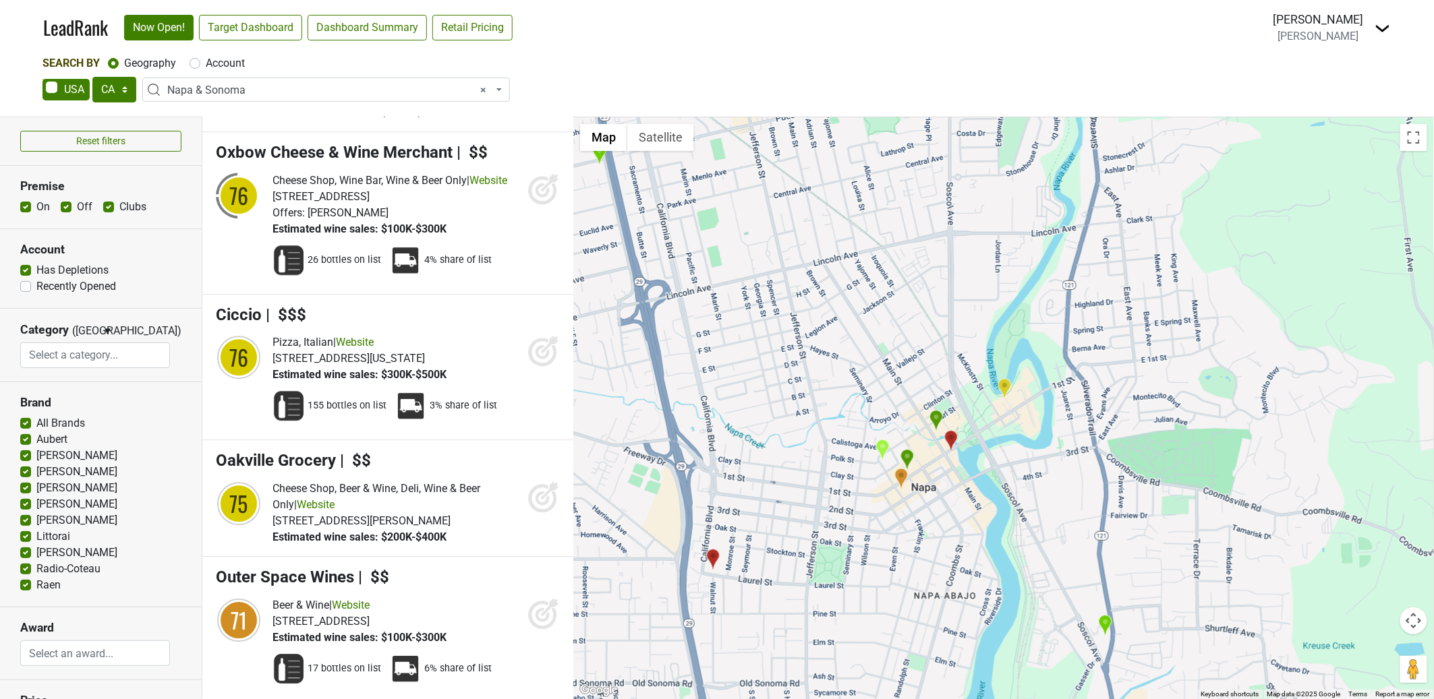
click at [885, 448] on img "Kenzo Napa" at bounding box center [882, 450] width 14 height 22
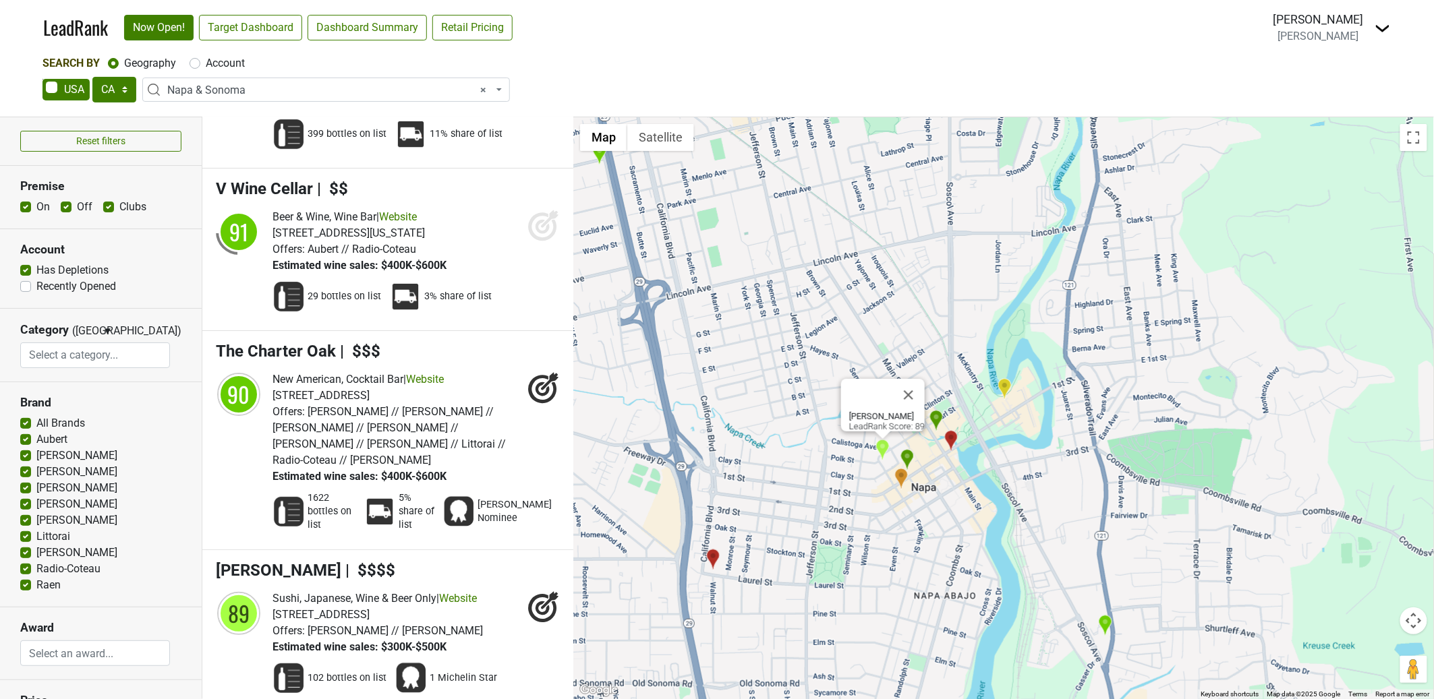
scroll to position [6279, 0]
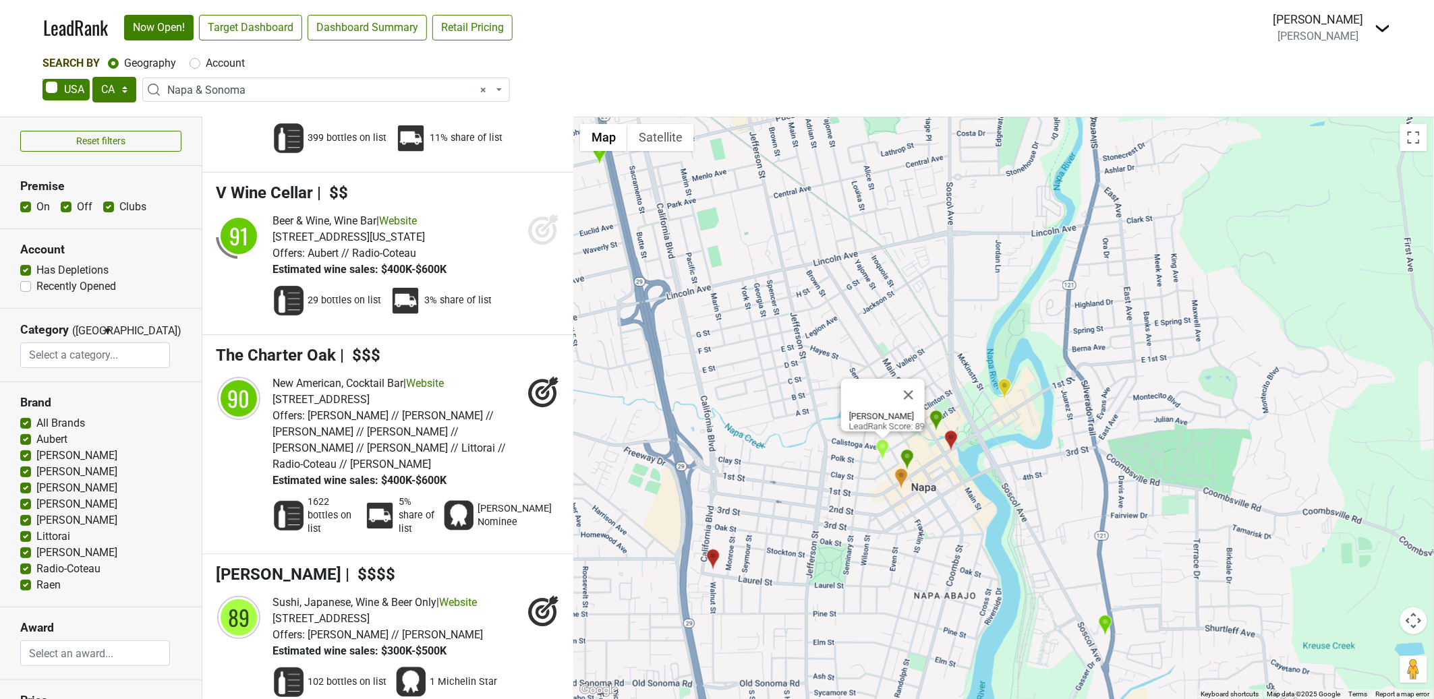
click at [36, 270] on label "Has Depletions" at bounding box center [72, 270] width 72 height 16
click at [26, 270] on input "Has Depletions" at bounding box center [25, 268] width 11 height 13
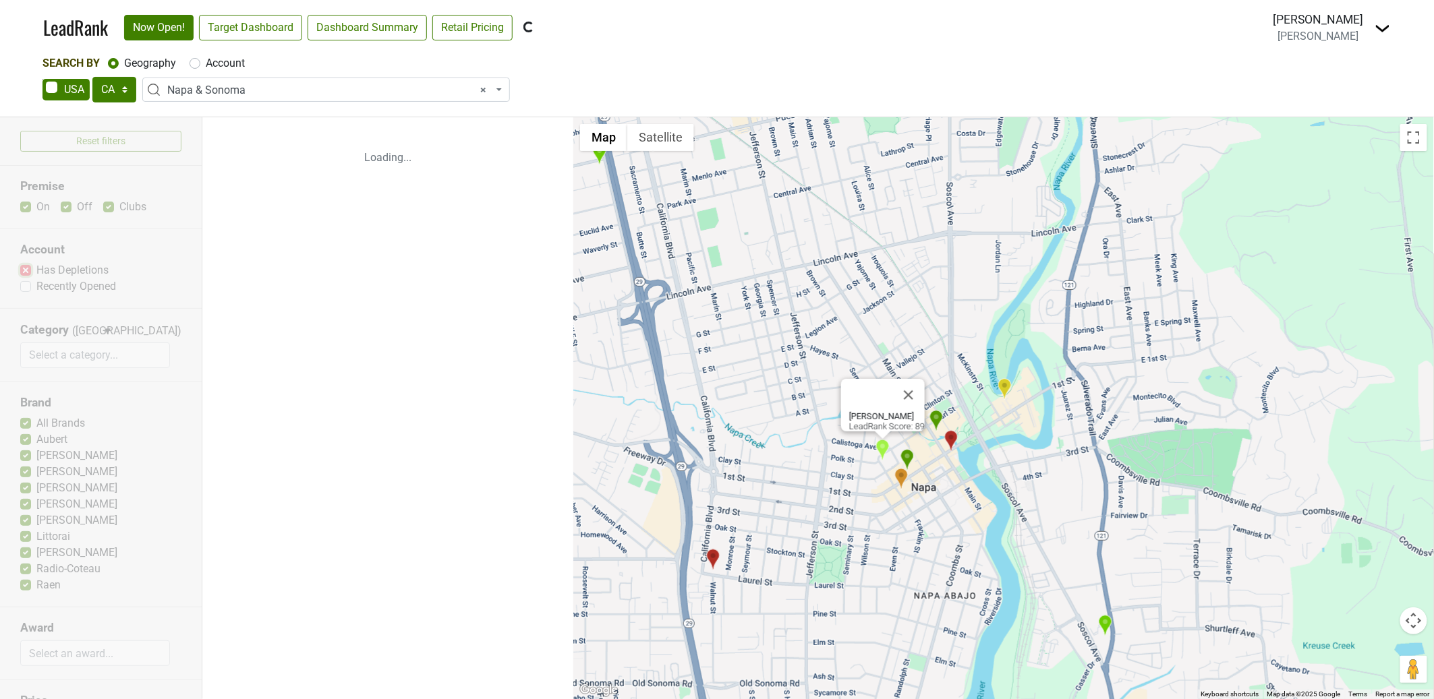
scroll to position [0, 0]
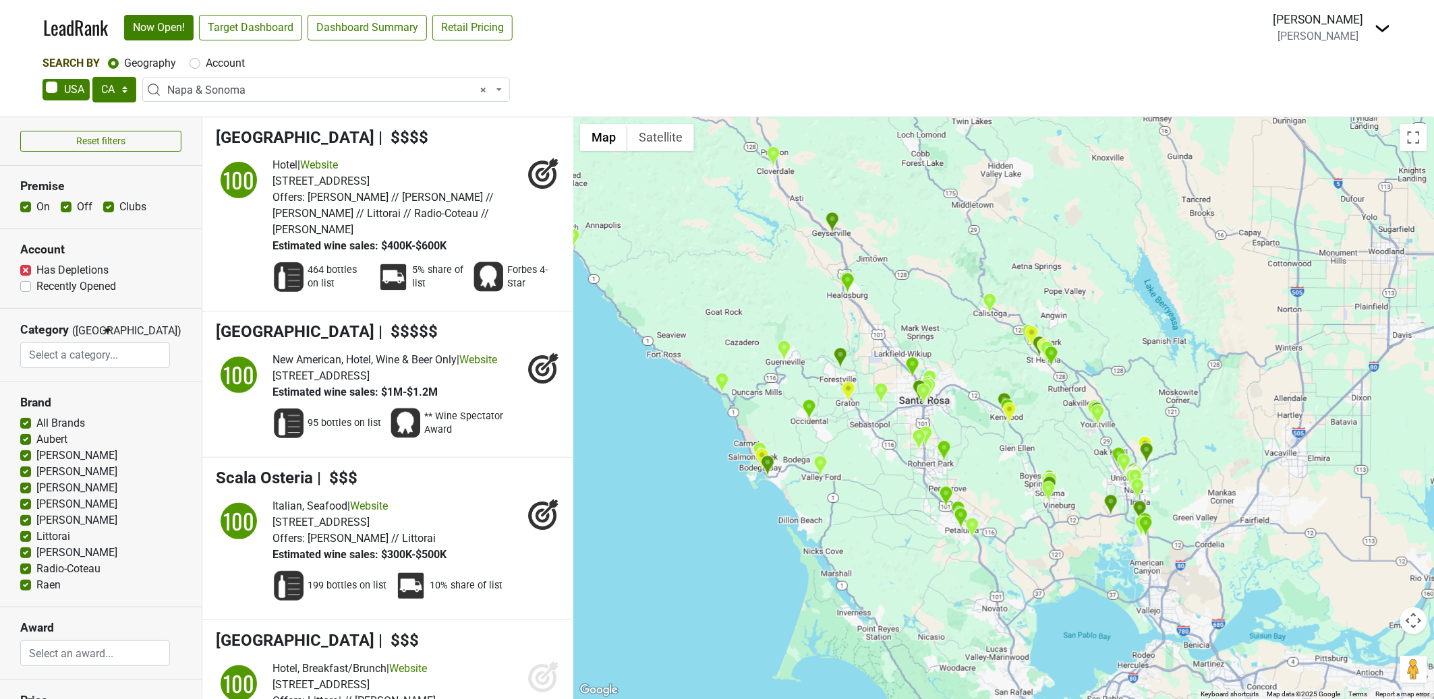
drag, startPoint x: 1124, startPoint y: 457, endPoint x: 1036, endPoint y: 440, distance: 90.1
click at [1117, 453] on img "Foodshed Take Away" at bounding box center [1124, 464] width 14 height 22
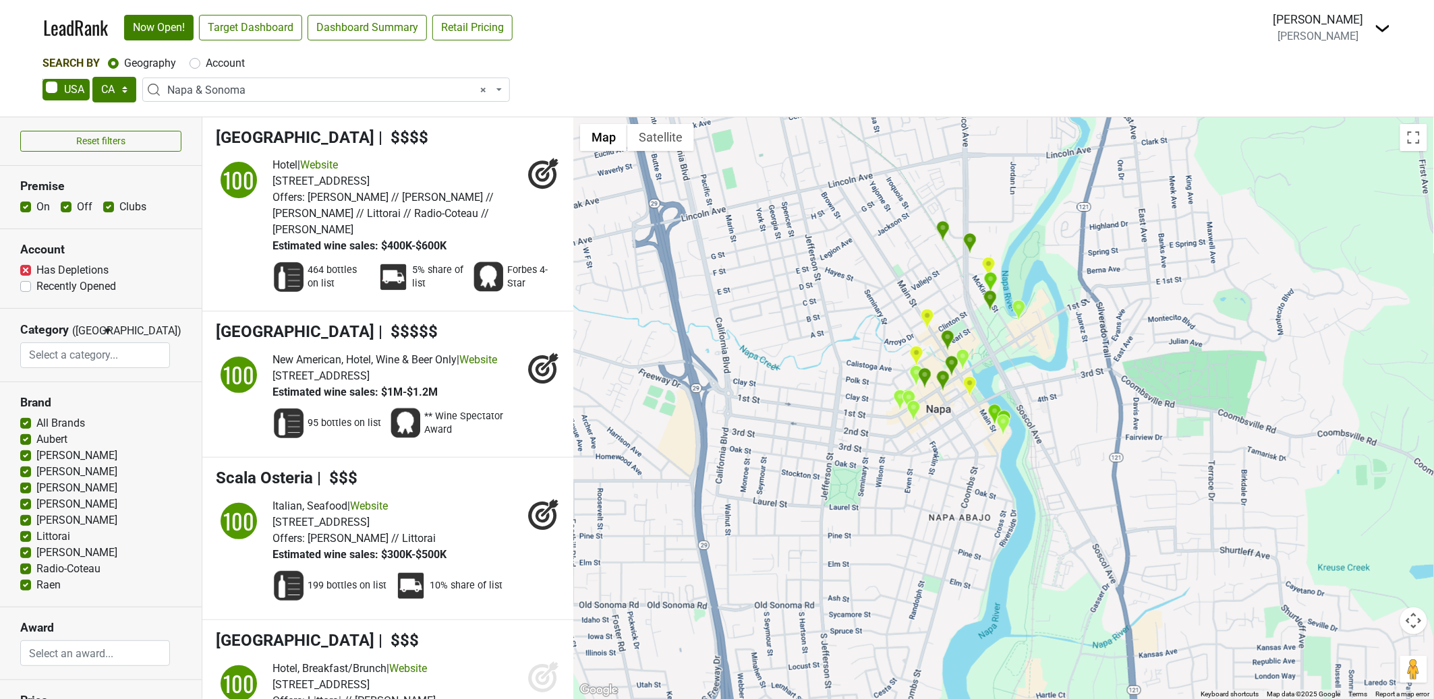
drag, startPoint x: 1003, startPoint y: 374, endPoint x: 1004, endPoint y: 500, distance: 125.5
click at [1004, 500] on div at bounding box center [1003, 408] width 861 height 582
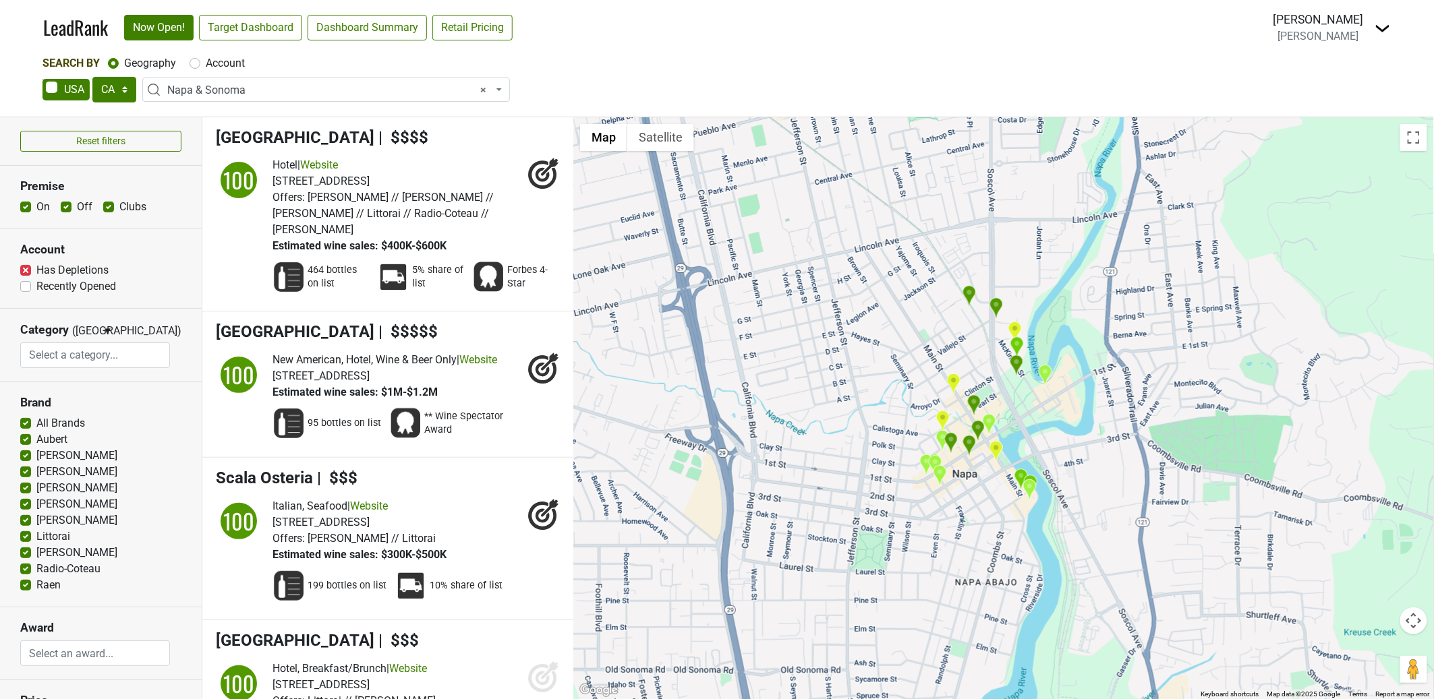
drag, startPoint x: 865, startPoint y: 320, endPoint x: 874, endPoint y: 379, distance: 60.0
click at [875, 380] on div at bounding box center [1003, 408] width 861 height 582
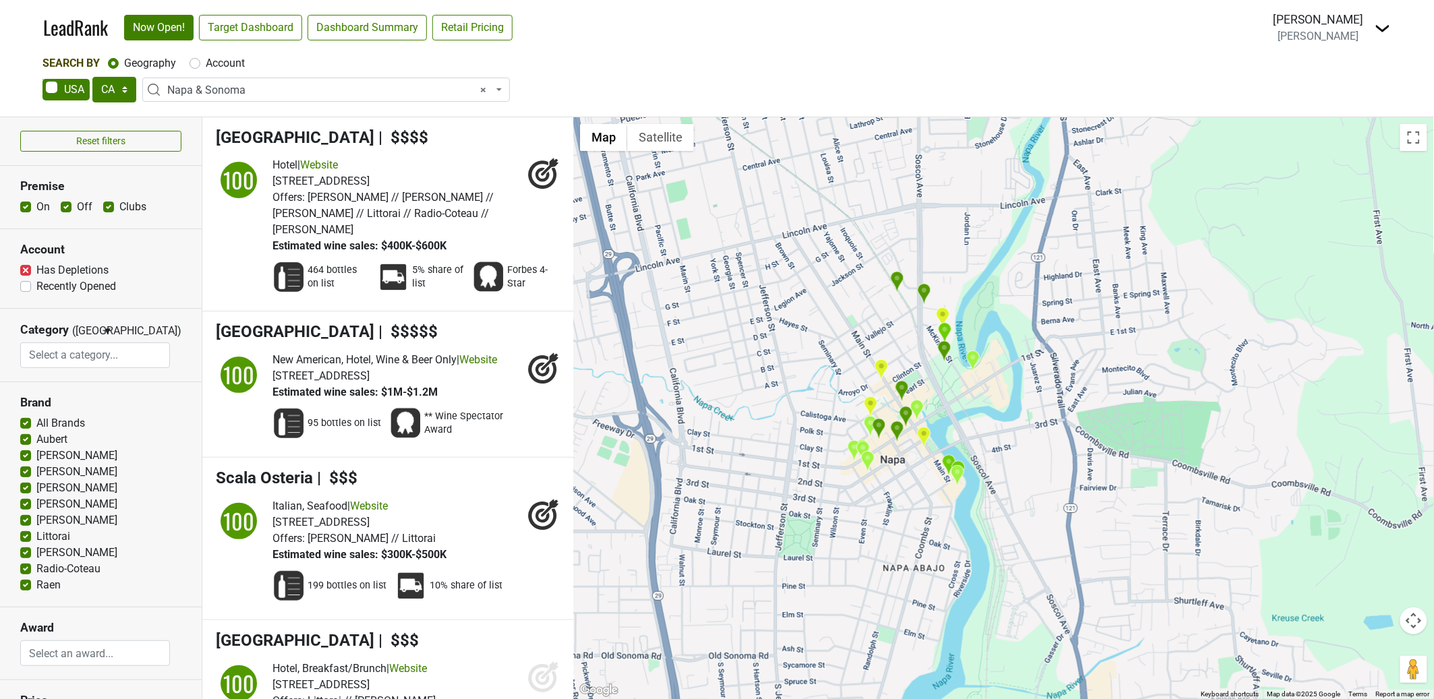
drag, startPoint x: 983, startPoint y: 389, endPoint x: 905, endPoint y: 312, distance: 109.7
click at [905, 312] on div at bounding box center [1003, 408] width 861 height 582
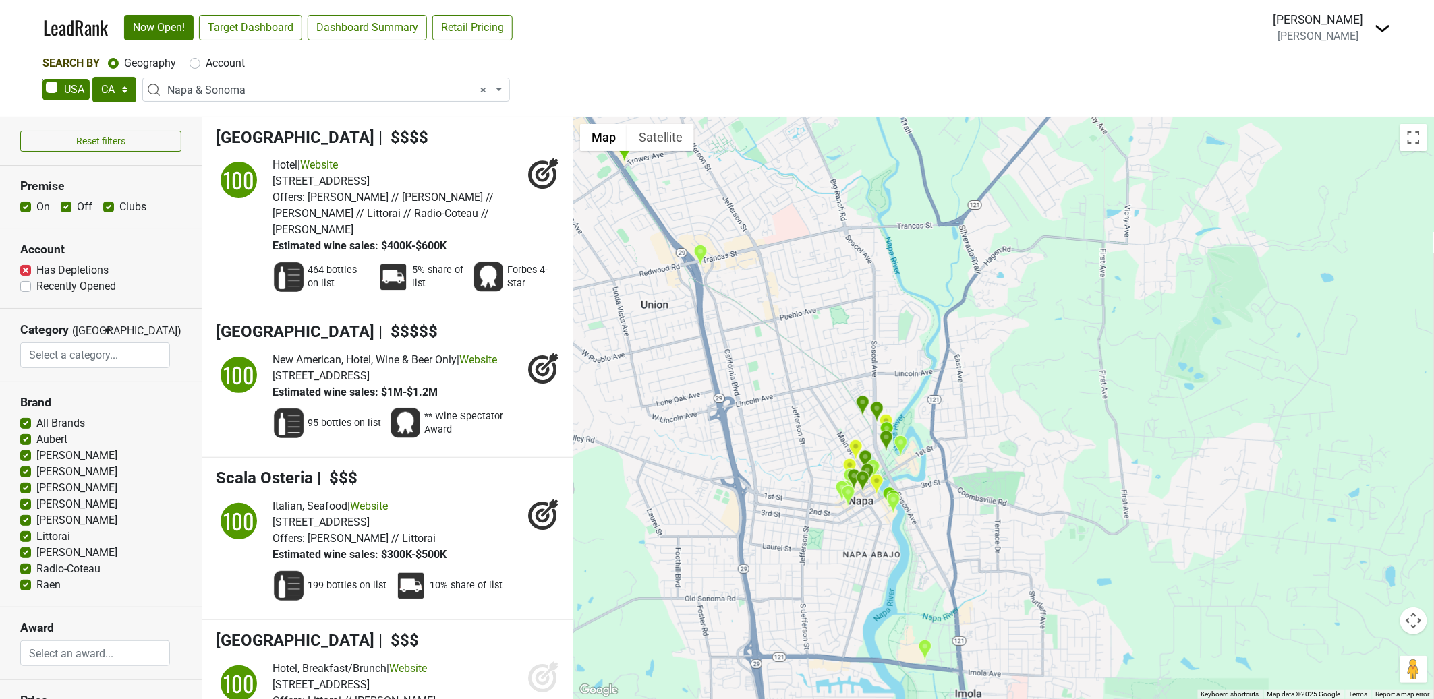
drag, startPoint x: 876, startPoint y: 326, endPoint x: 831, endPoint y: 413, distance: 97.4
click at [832, 417] on div at bounding box center [1003, 408] width 861 height 582
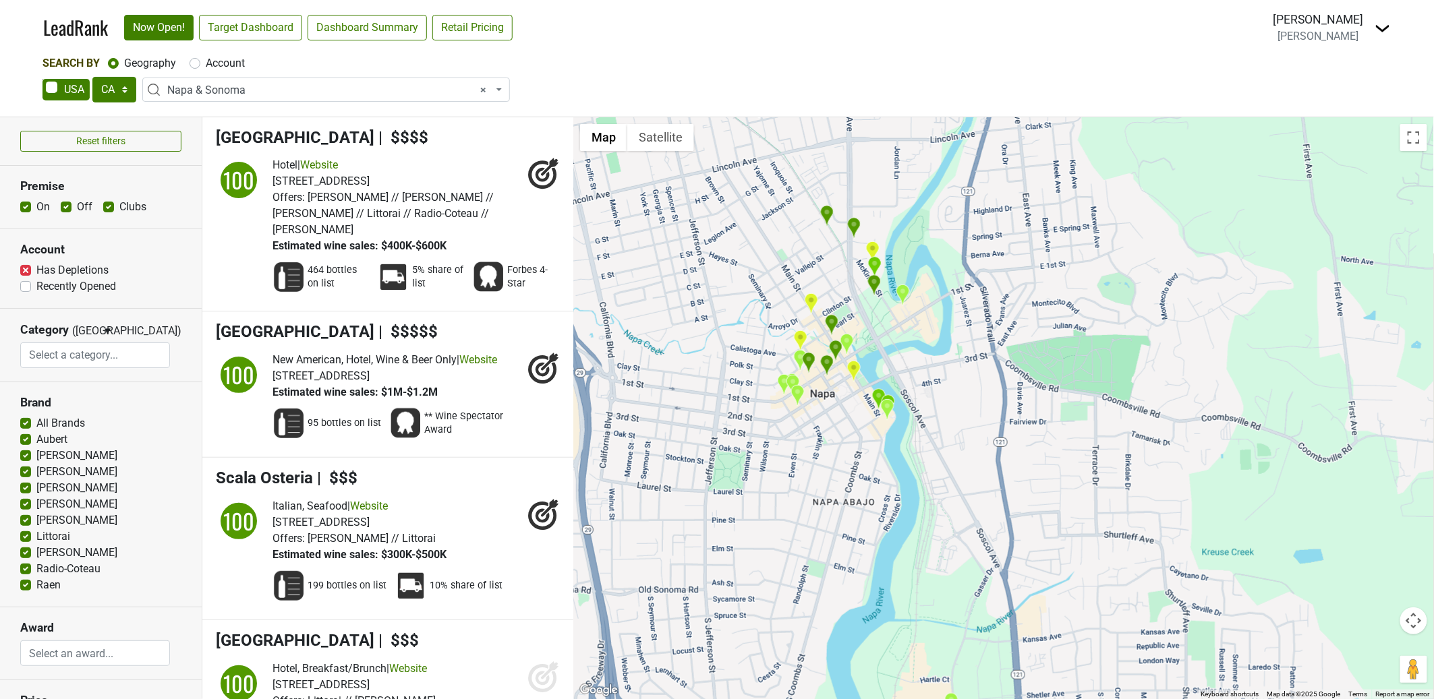
drag, startPoint x: 845, startPoint y: 424, endPoint x: 765, endPoint y: 208, distance: 230.3
click at [765, 208] on div at bounding box center [1003, 408] width 861 height 582
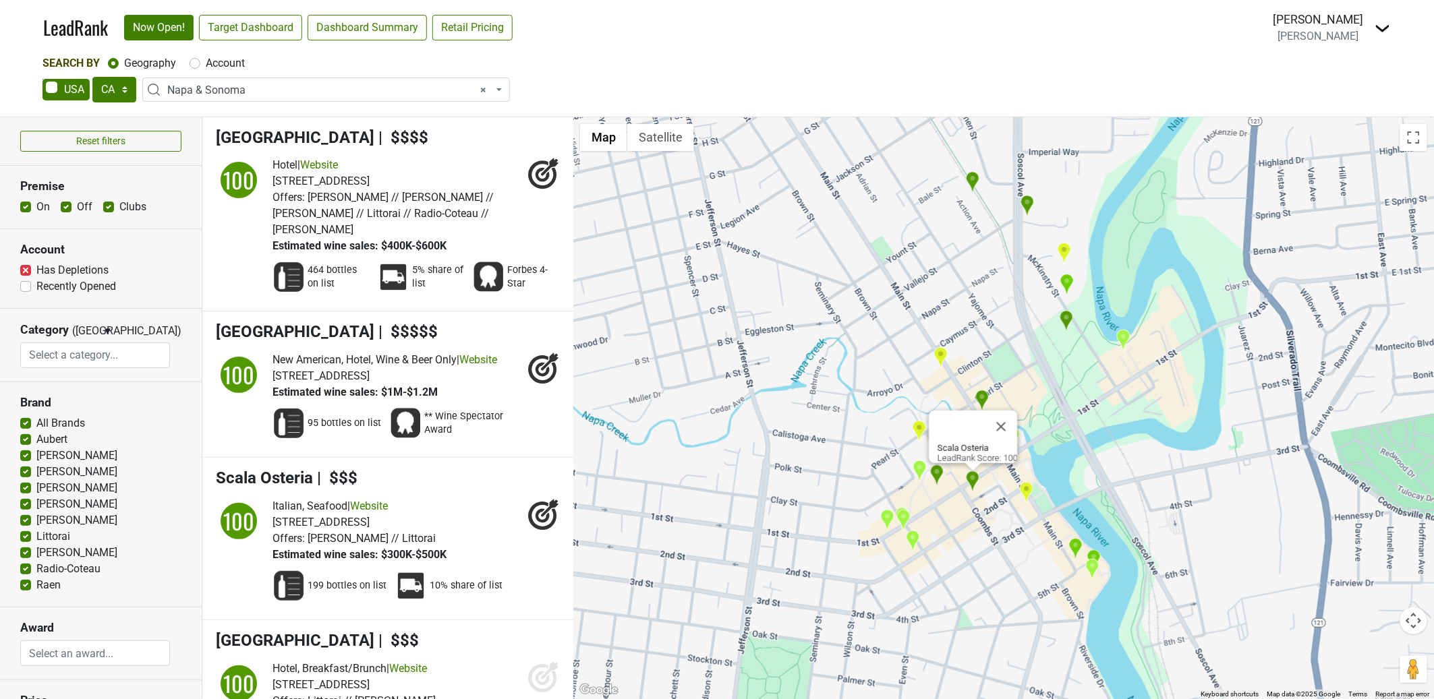
drag, startPoint x: 1014, startPoint y: 417, endPoint x: 992, endPoint y: 496, distance: 82.6
click at [993, 502] on div "Scala Osteria LeadRank Score: 100" at bounding box center [1003, 408] width 861 height 582
click at [1011, 417] on button "Close" at bounding box center [1000, 426] width 32 height 32
click at [975, 478] on img "Scala Osteria" at bounding box center [971, 481] width 14 height 22
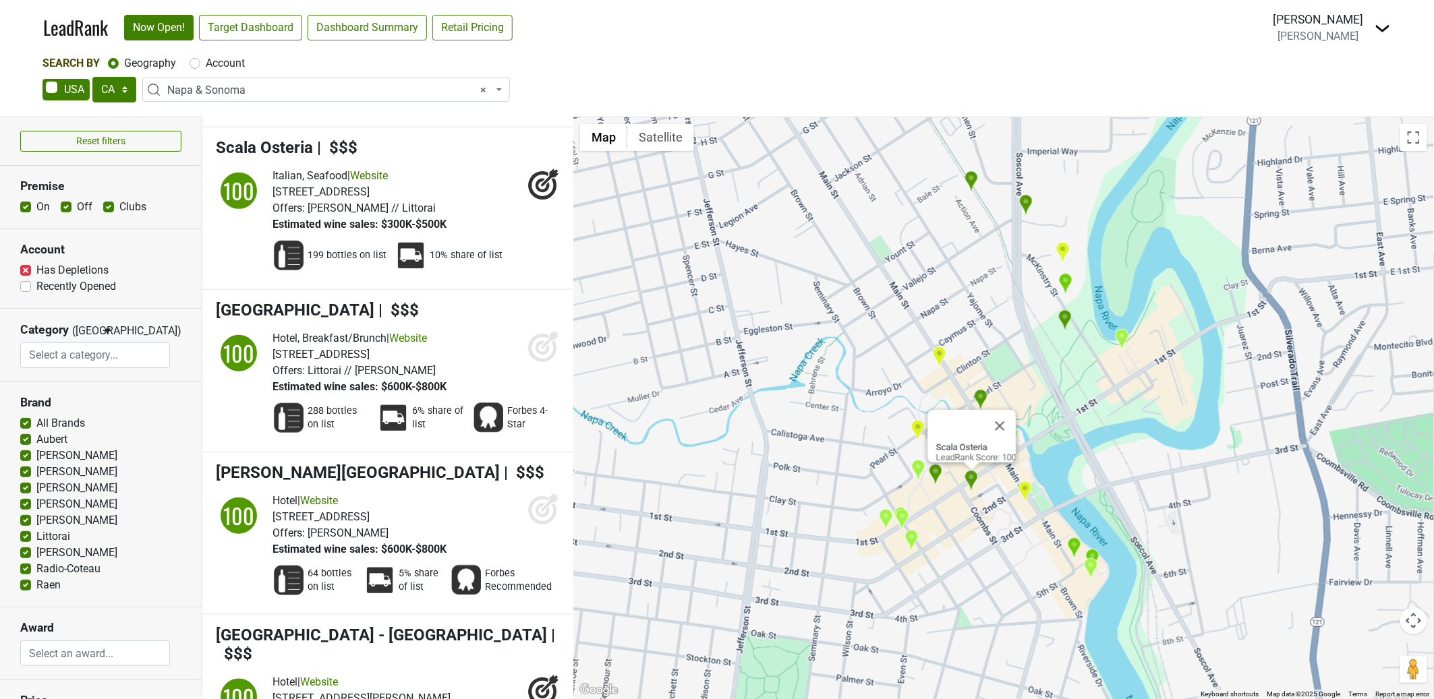
scroll to position [341, 0]
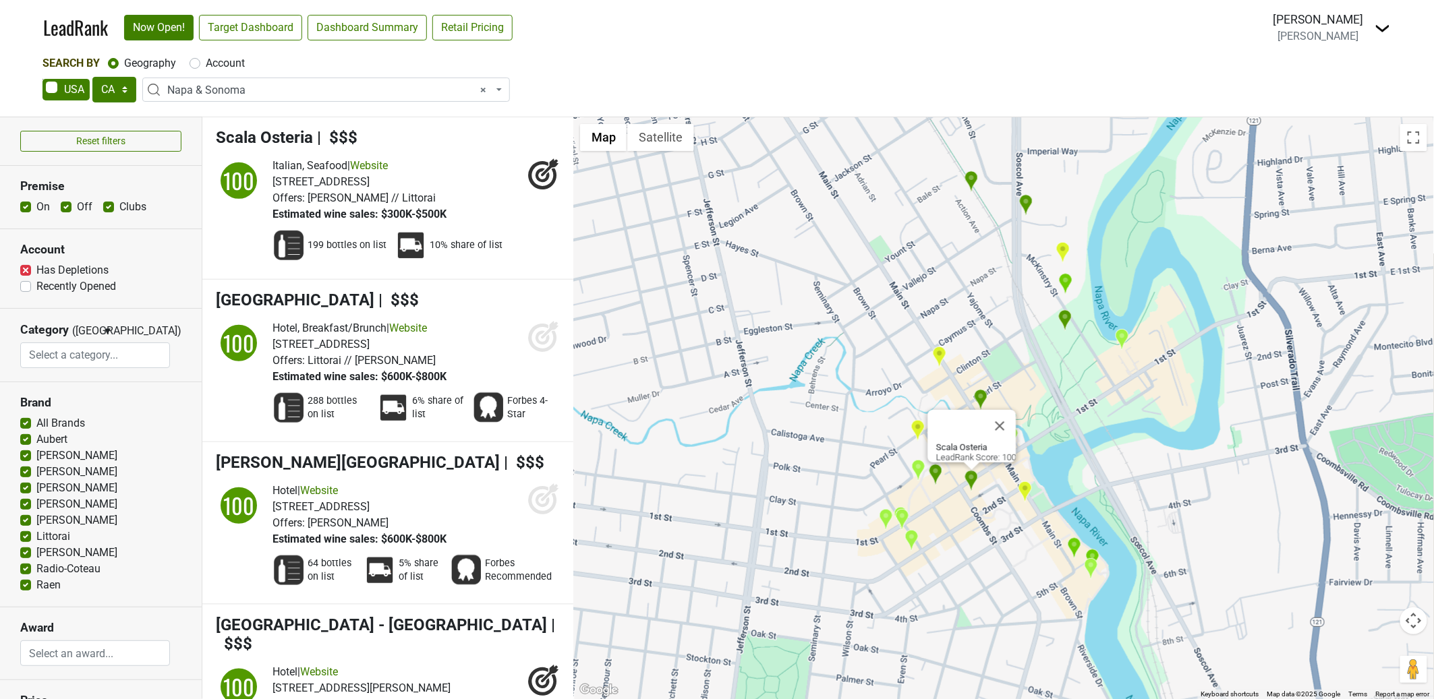
click at [977, 492] on img "Scala Osteria" at bounding box center [971, 481] width 14 height 22
click at [942, 338] on div "Scala Osteria LeadRank Score: 100" at bounding box center [1003, 408] width 861 height 582
click at [943, 354] on img "The Q Restaurant & Bar" at bounding box center [938, 356] width 14 height 22
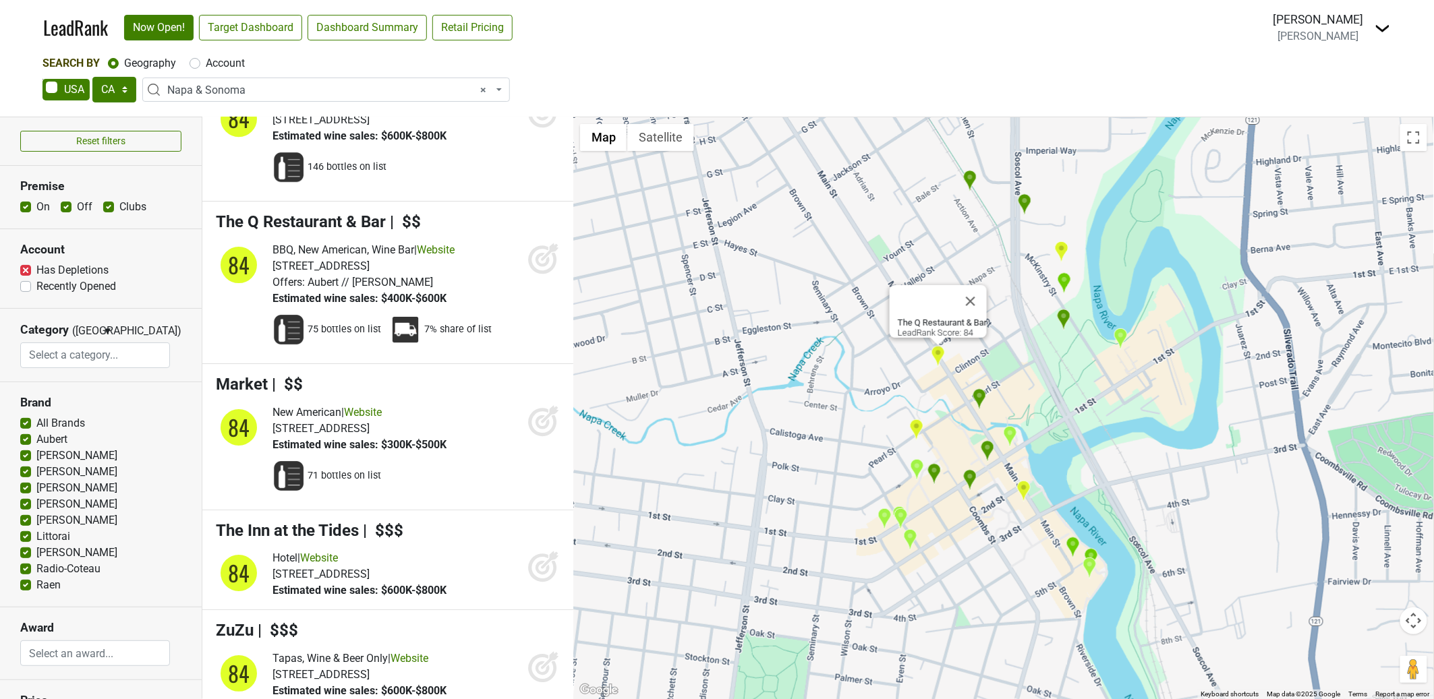
click at [933, 475] on img "Archer Hotel Napa" at bounding box center [934, 474] width 14 height 22
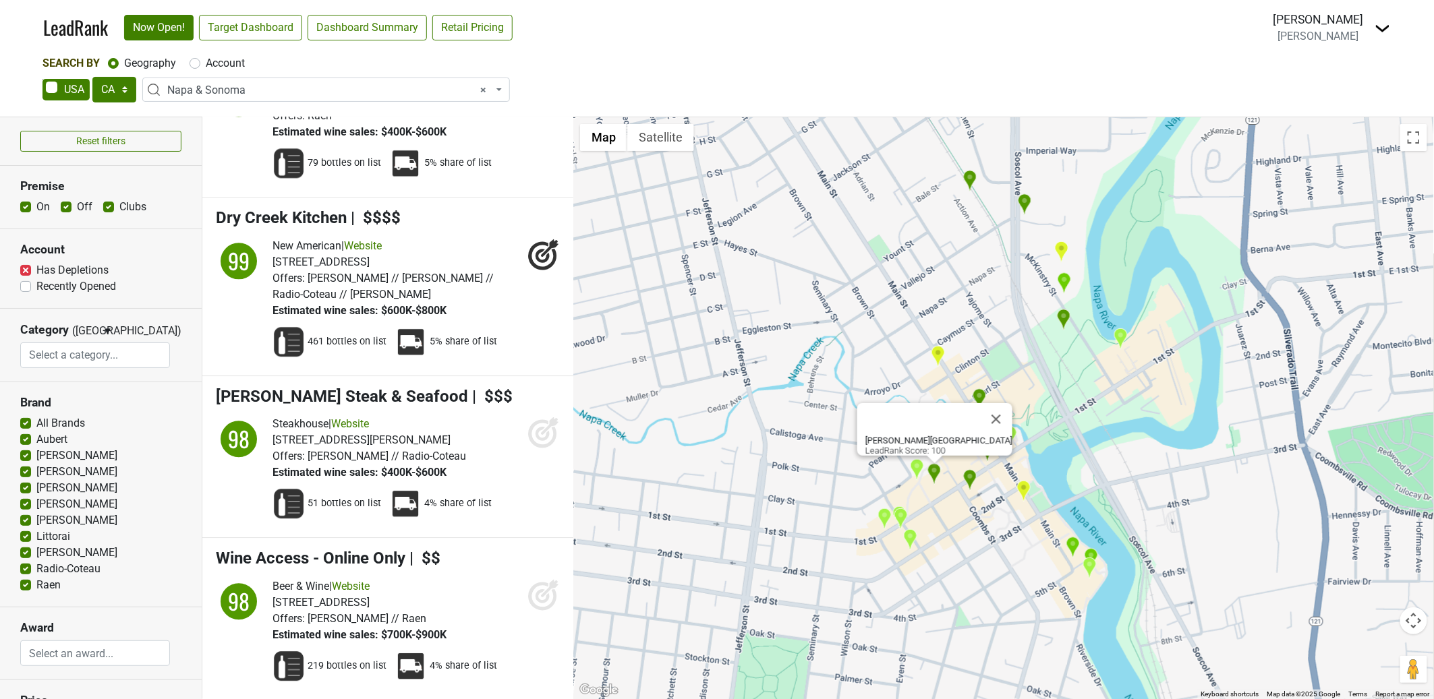
click at [917, 469] on img "Compline" at bounding box center [917, 470] width 14 height 22
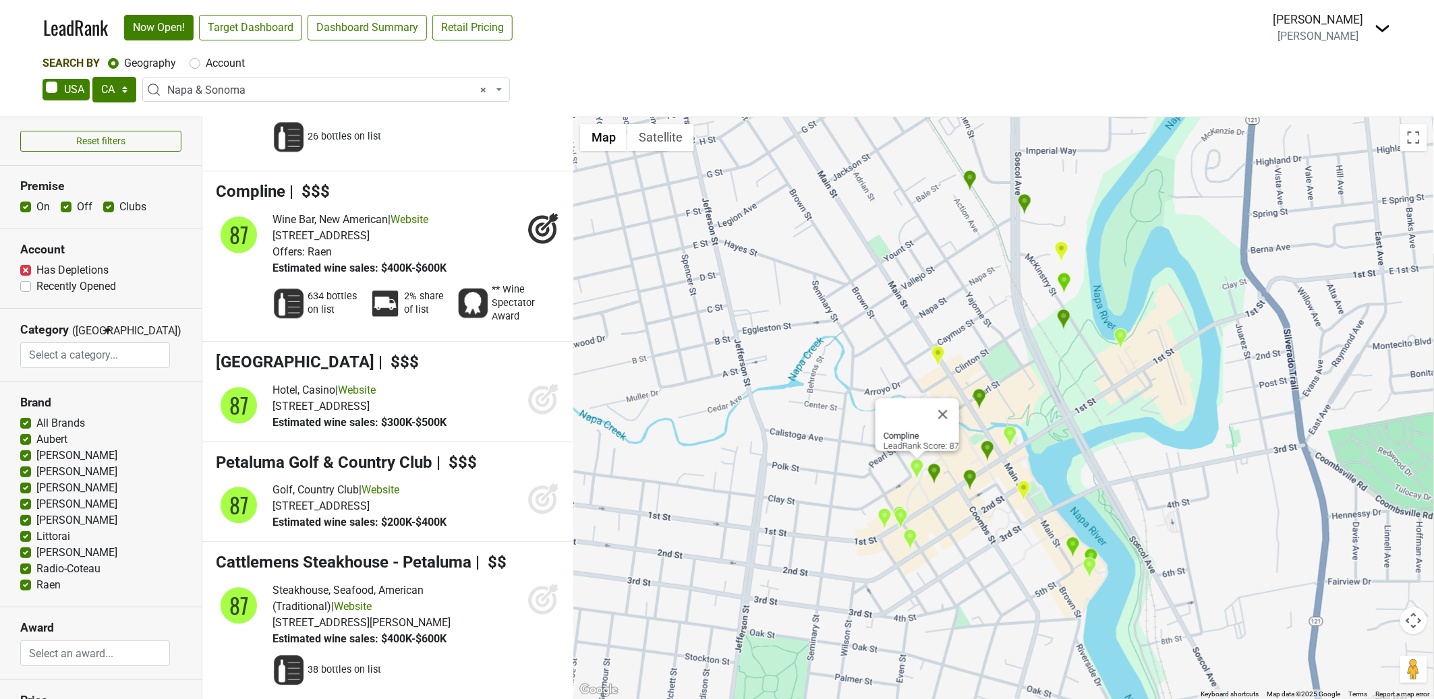
click at [988, 448] on img "Ristorante Allegria" at bounding box center [988, 451] width 14 height 22
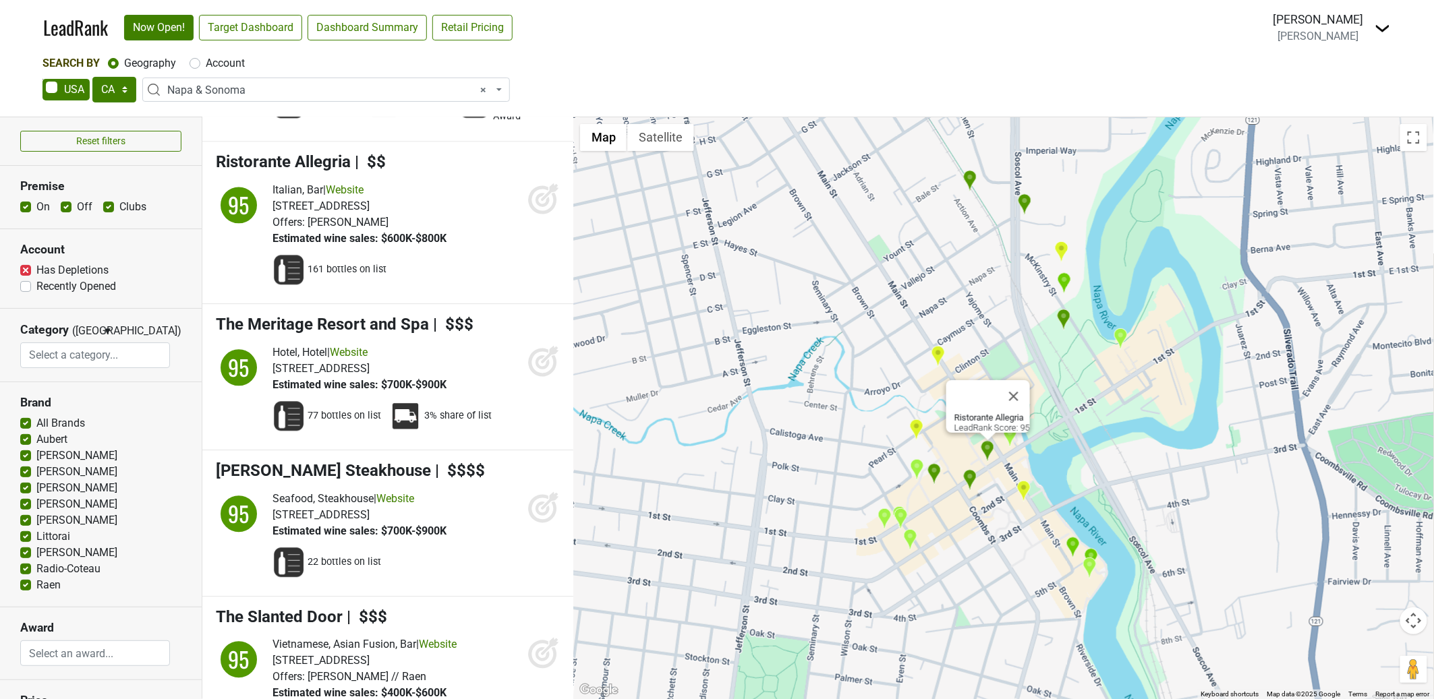
click at [1026, 486] on img "ZuZu" at bounding box center [1023, 491] width 14 height 22
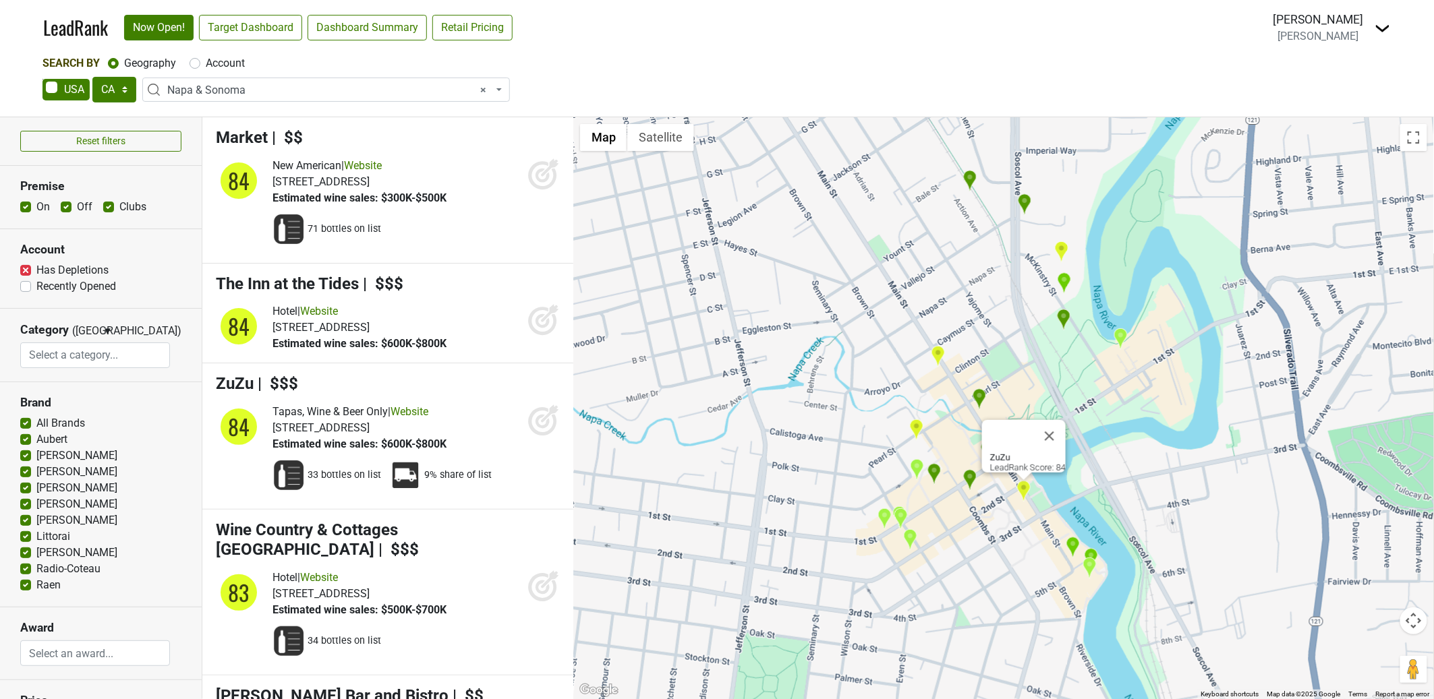
click at [906, 519] on img "Oenotri" at bounding box center [901, 519] width 14 height 22
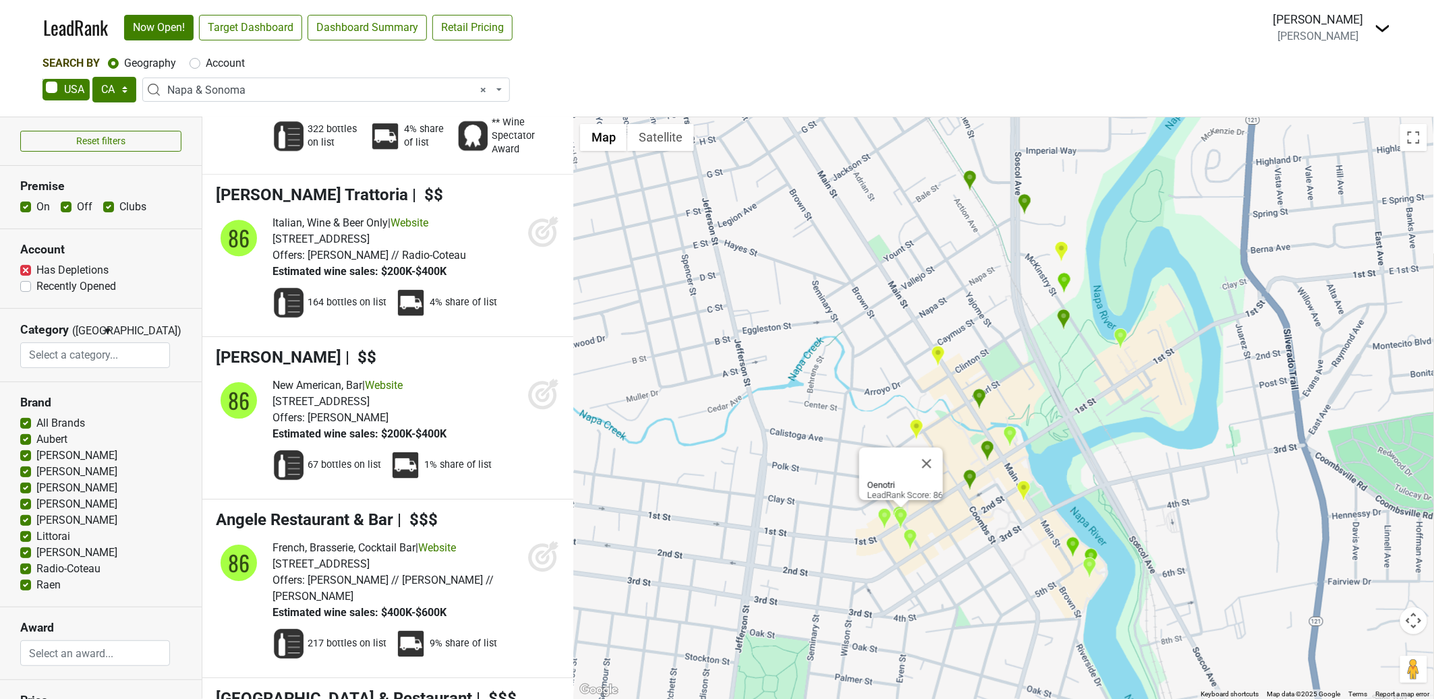
click at [962, 513] on div "Oenotri LeadRank Score: 86" at bounding box center [1003, 408] width 861 height 582
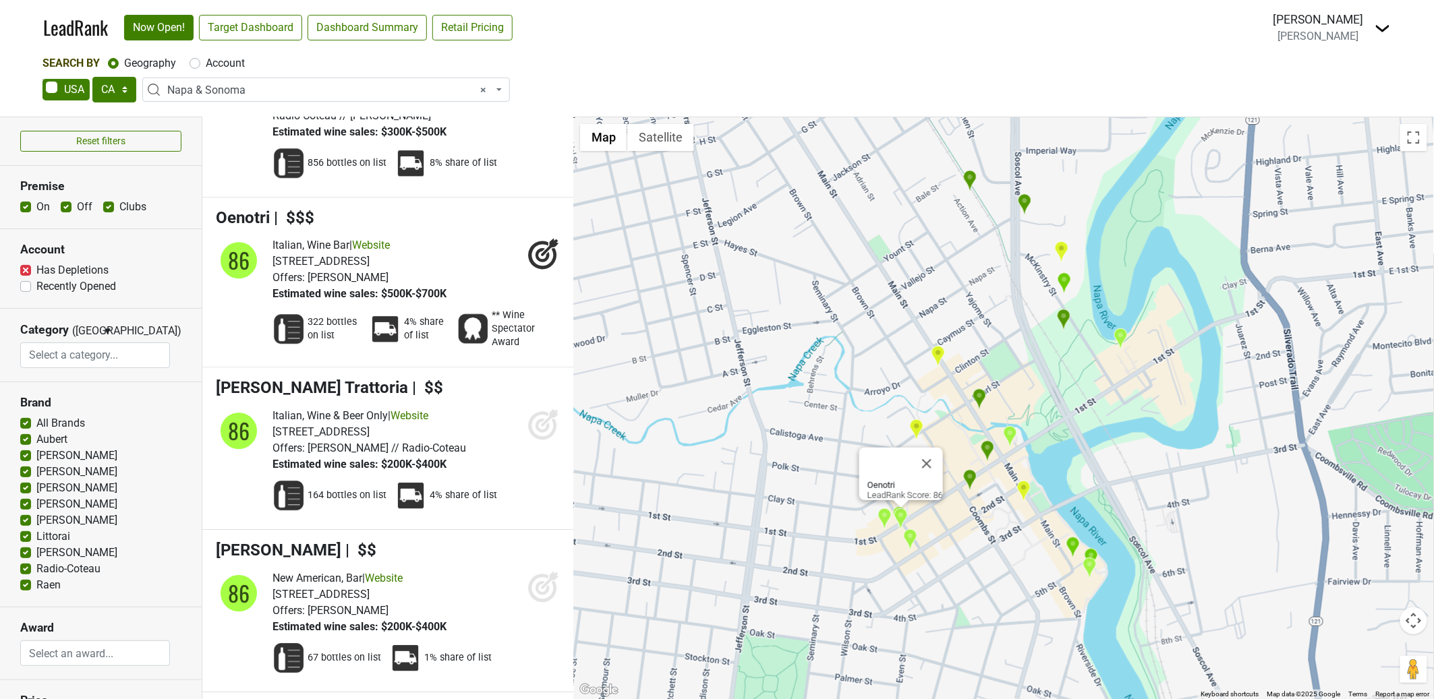
scroll to position [12278, 0]
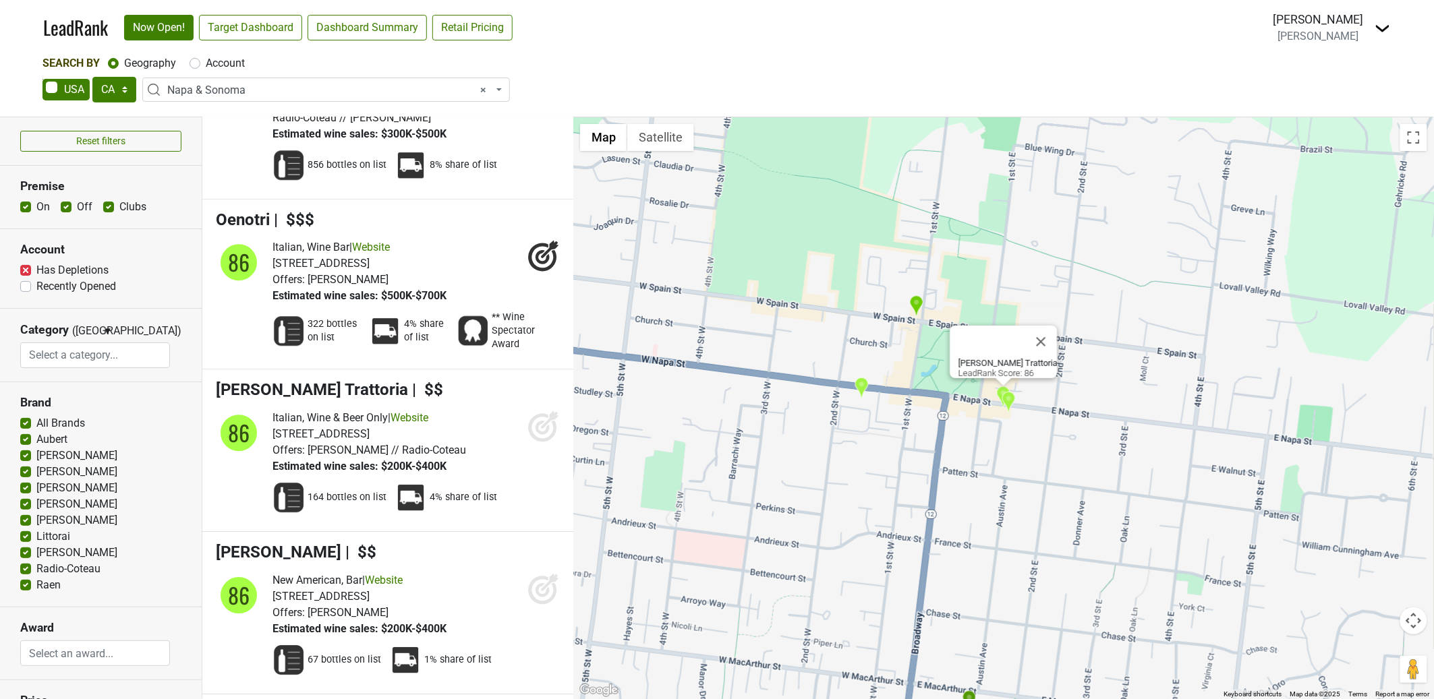
click at [36, 272] on label "Has Depletions" at bounding box center [72, 270] width 72 height 16
click at [22, 272] on input "Has Depletions" at bounding box center [25, 268] width 11 height 13
checkbox input "false"
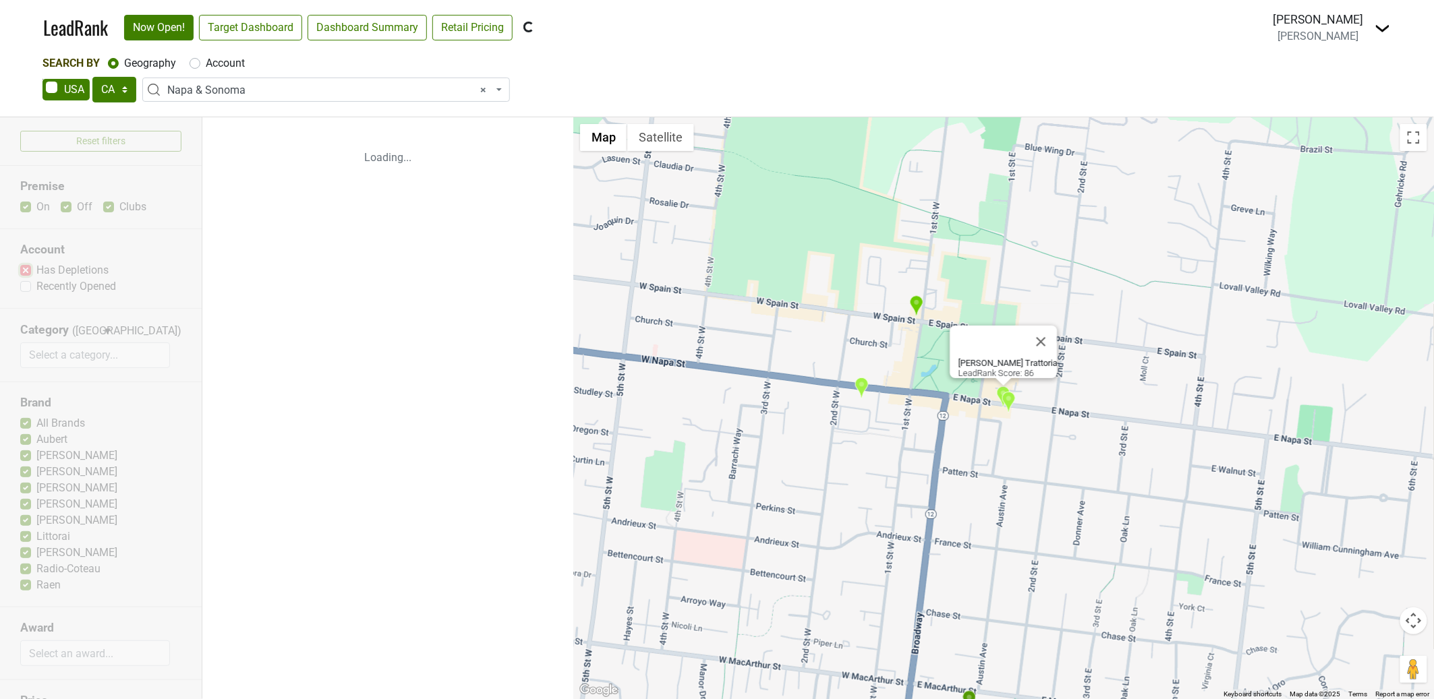
scroll to position [0, 0]
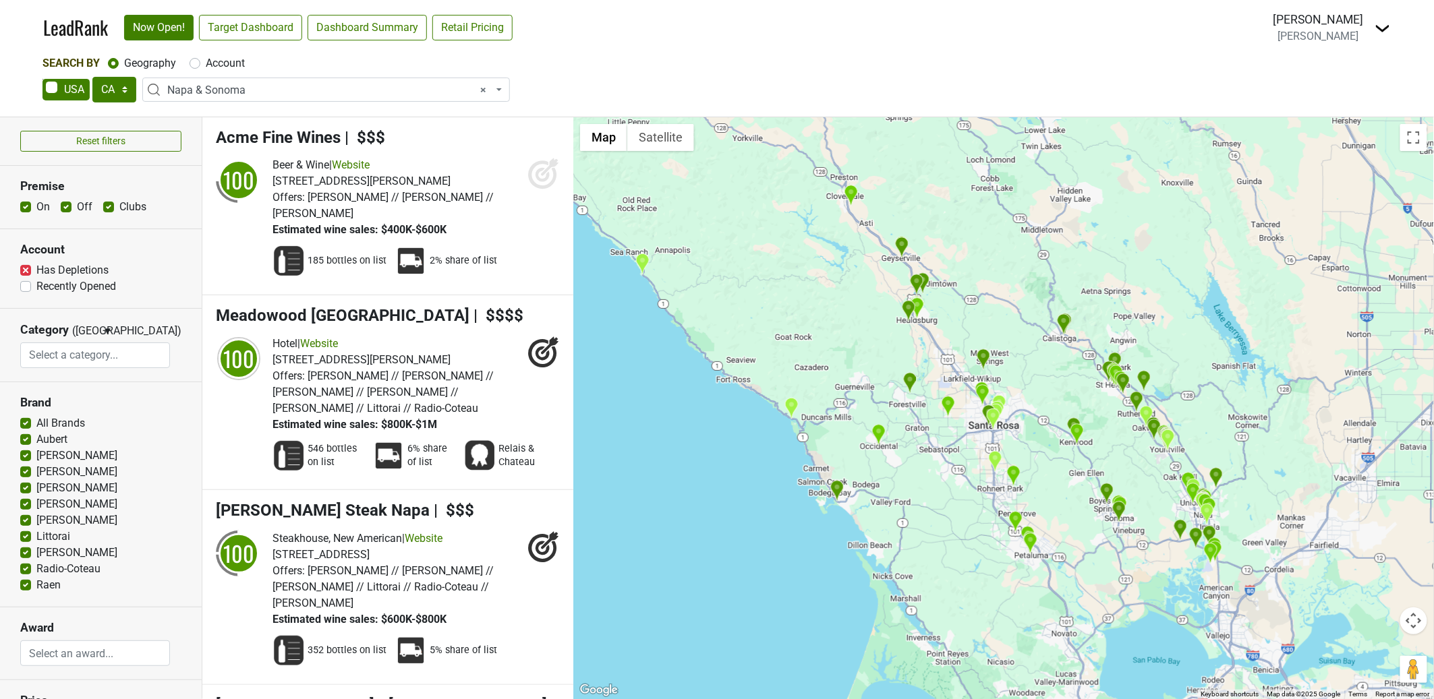
drag, startPoint x: 1269, startPoint y: 529, endPoint x: 1121, endPoint y: 509, distance: 149.0
click at [1124, 511] on div at bounding box center [1003, 408] width 861 height 582
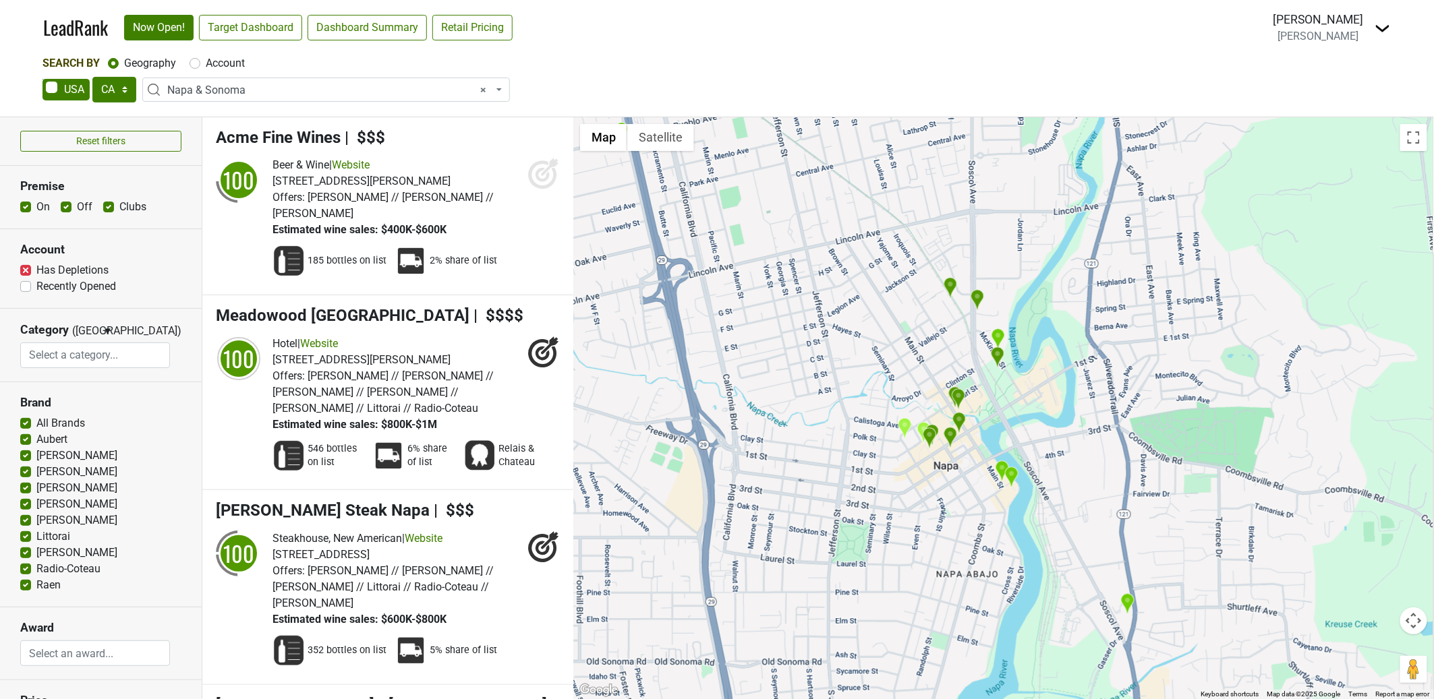
drag, startPoint x: 1166, startPoint y: 553, endPoint x: 1047, endPoint y: 434, distance: 168.8
click at [1047, 434] on div at bounding box center [1003, 408] width 861 height 582
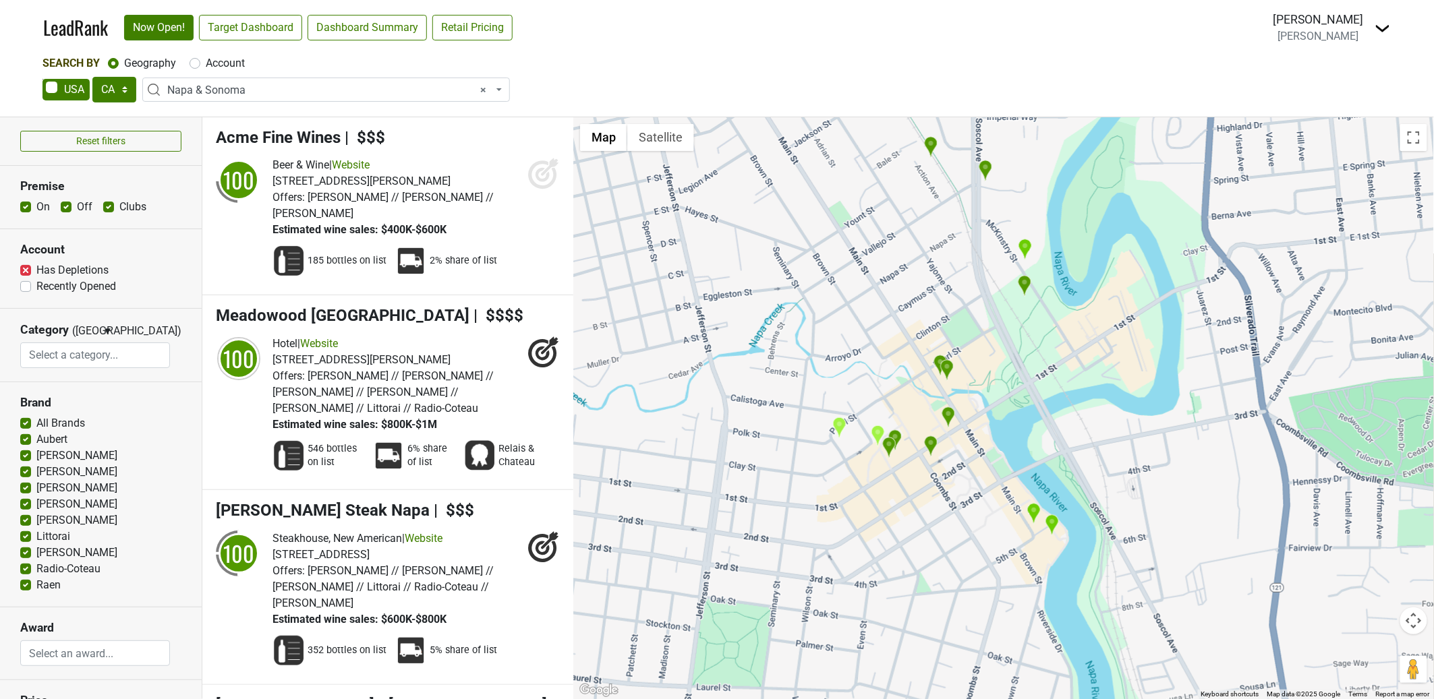
click at [948, 413] on img "Ristorante Allegria" at bounding box center [949, 418] width 14 height 22
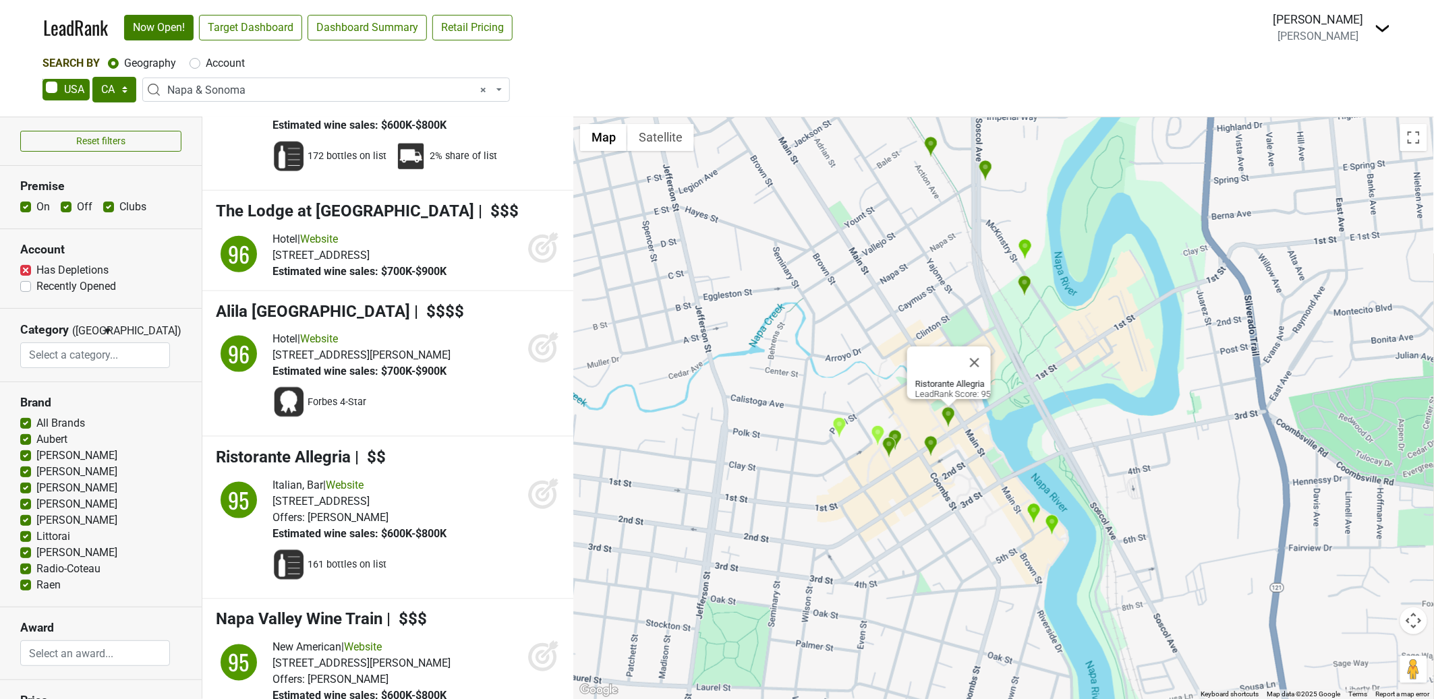
scroll to position [7045, 0]
click at [929, 442] on img "Scala Osteria" at bounding box center [931, 447] width 14 height 22
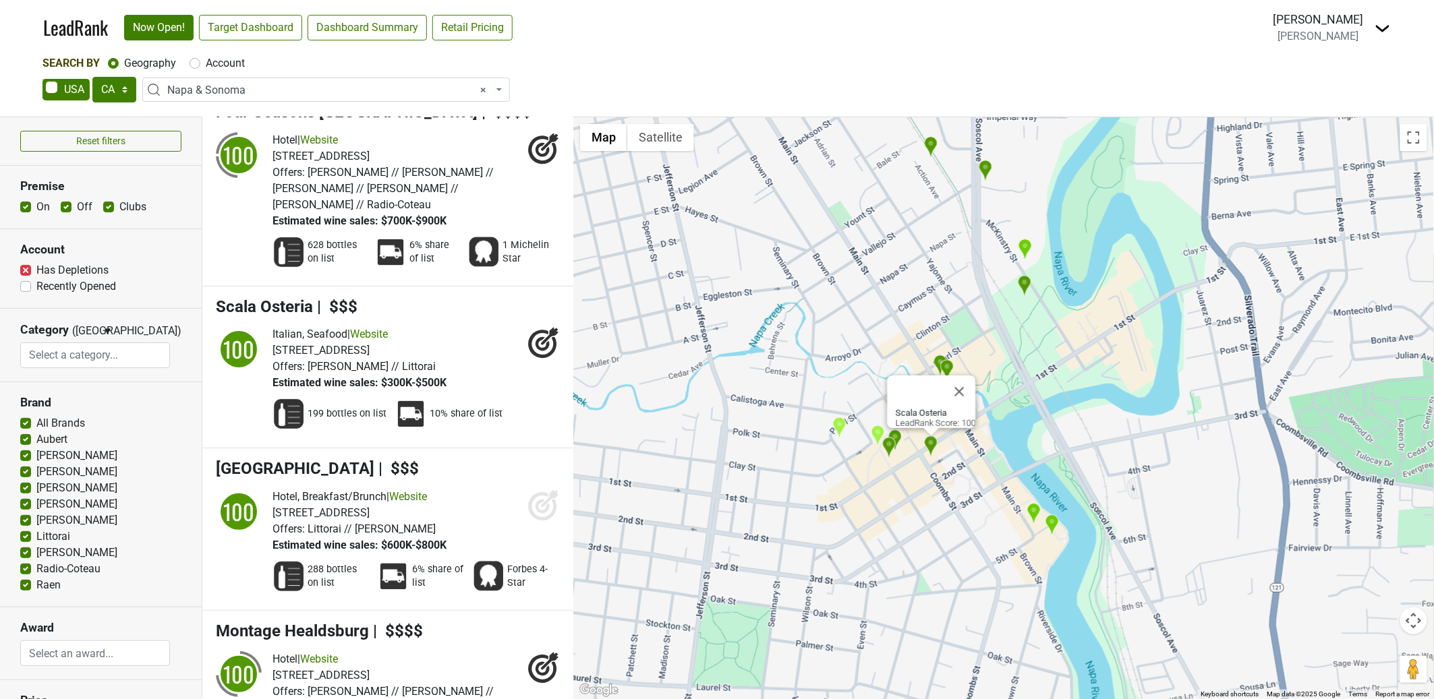
scroll to position [2045, 0]
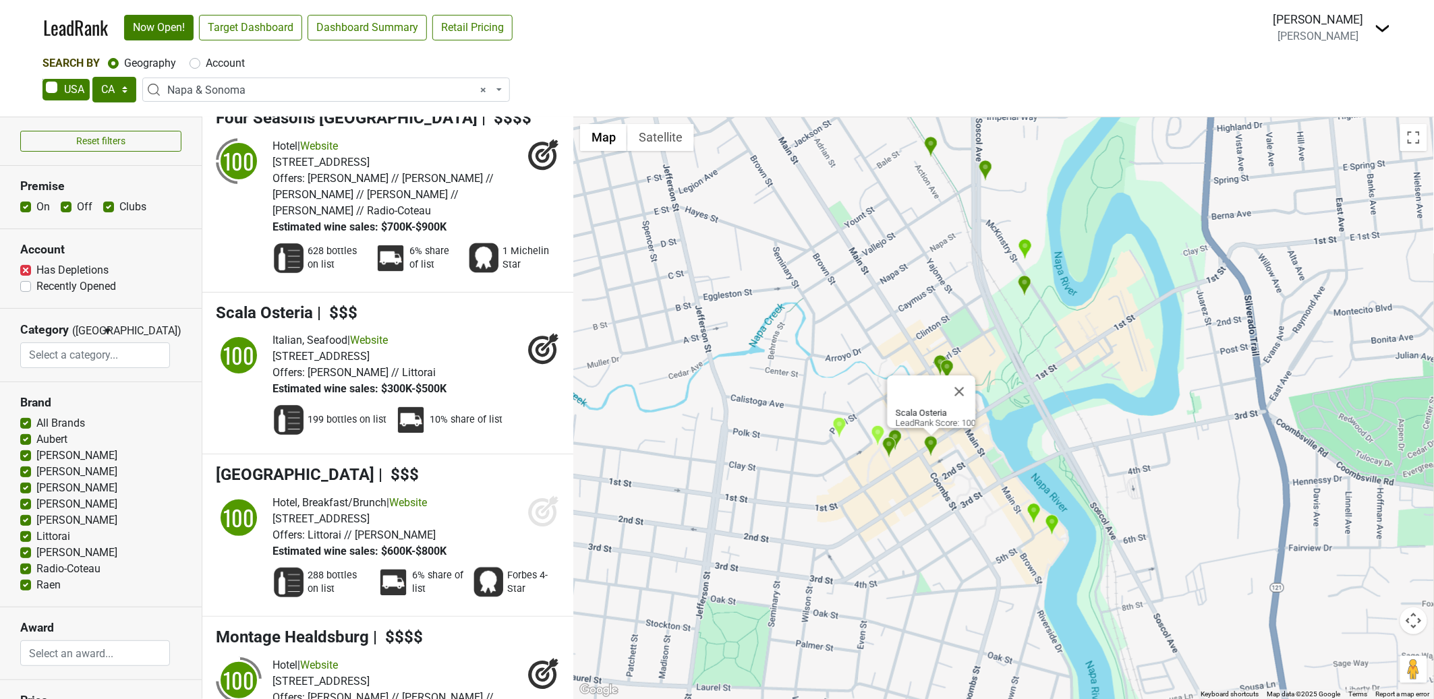
click at [889, 447] on img "Charlie Palmer Steak Napa" at bounding box center [889, 448] width 14 height 22
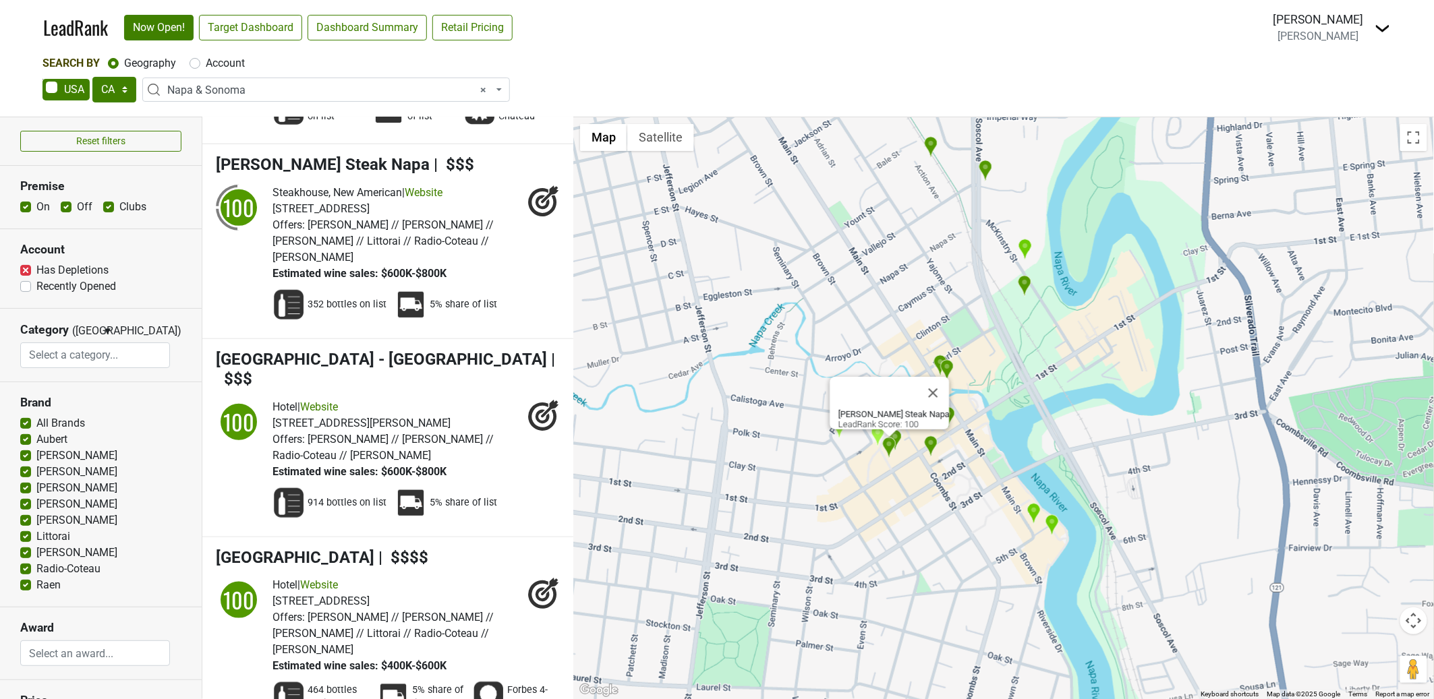
scroll to position [341, 0]
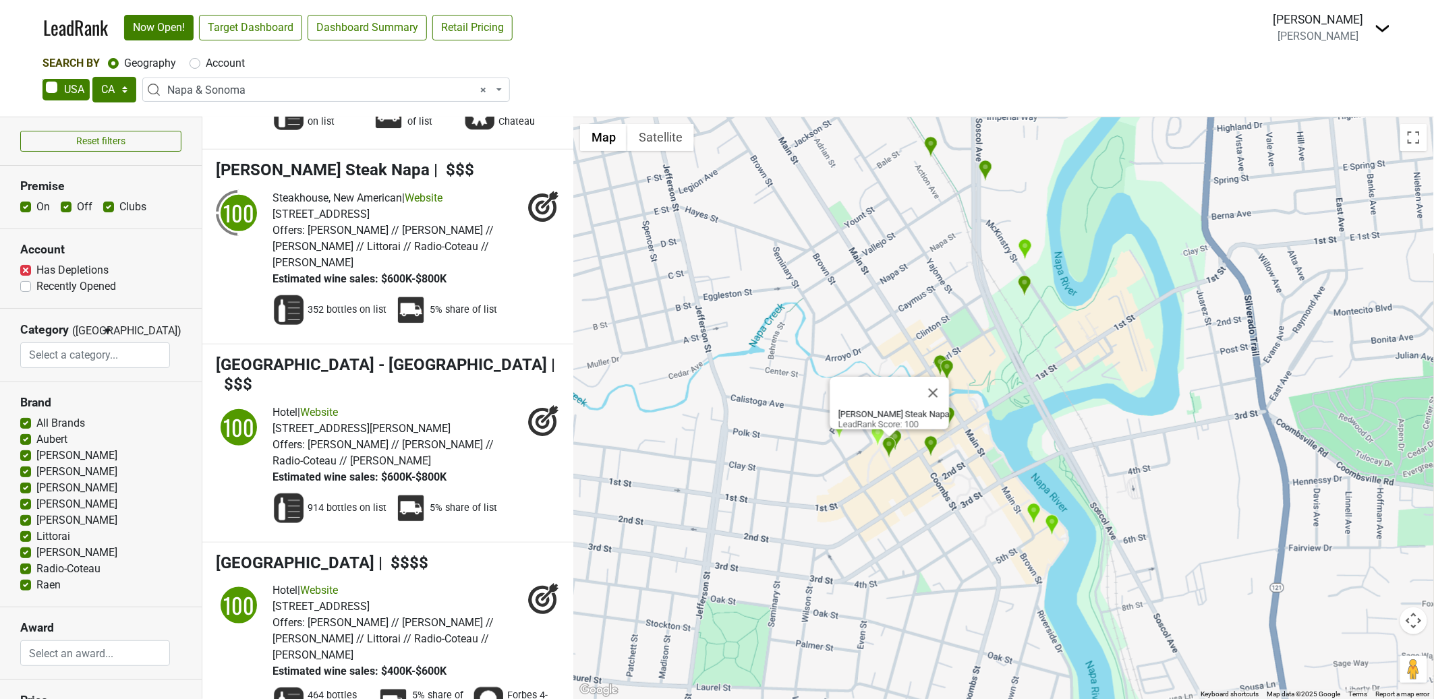
click at [977, 433] on div "[PERSON_NAME] Steak Napa LeadRank Score: 100" at bounding box center [1003, 408] width 861 height 582
click at [937, 384] on button "Close" at bounding box center [933, 393] width 32 height 32
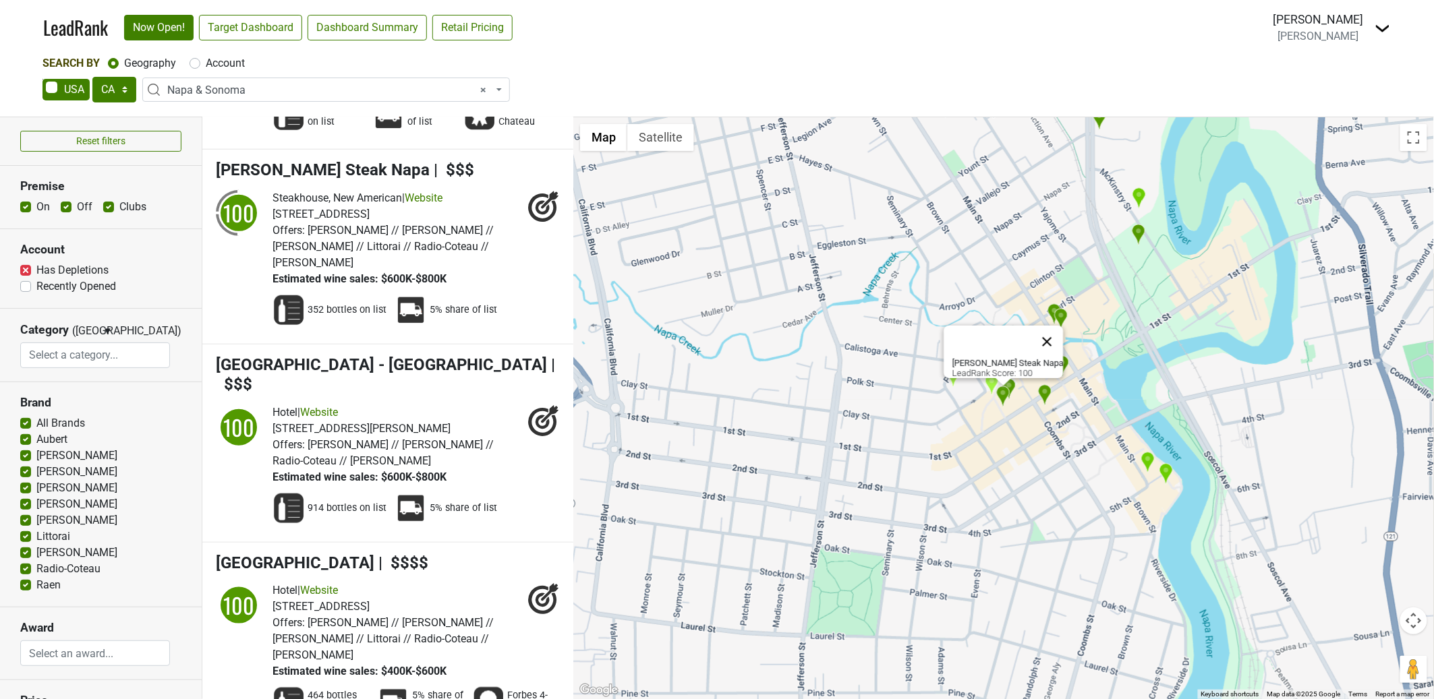
click at [1056, 331] on button "Close" at bounding box center [1047, 342] width 32 height 32
click at [1061, 316] on img "Cole's Chop House" at bounding box center [1061, 319] width 14 height 22
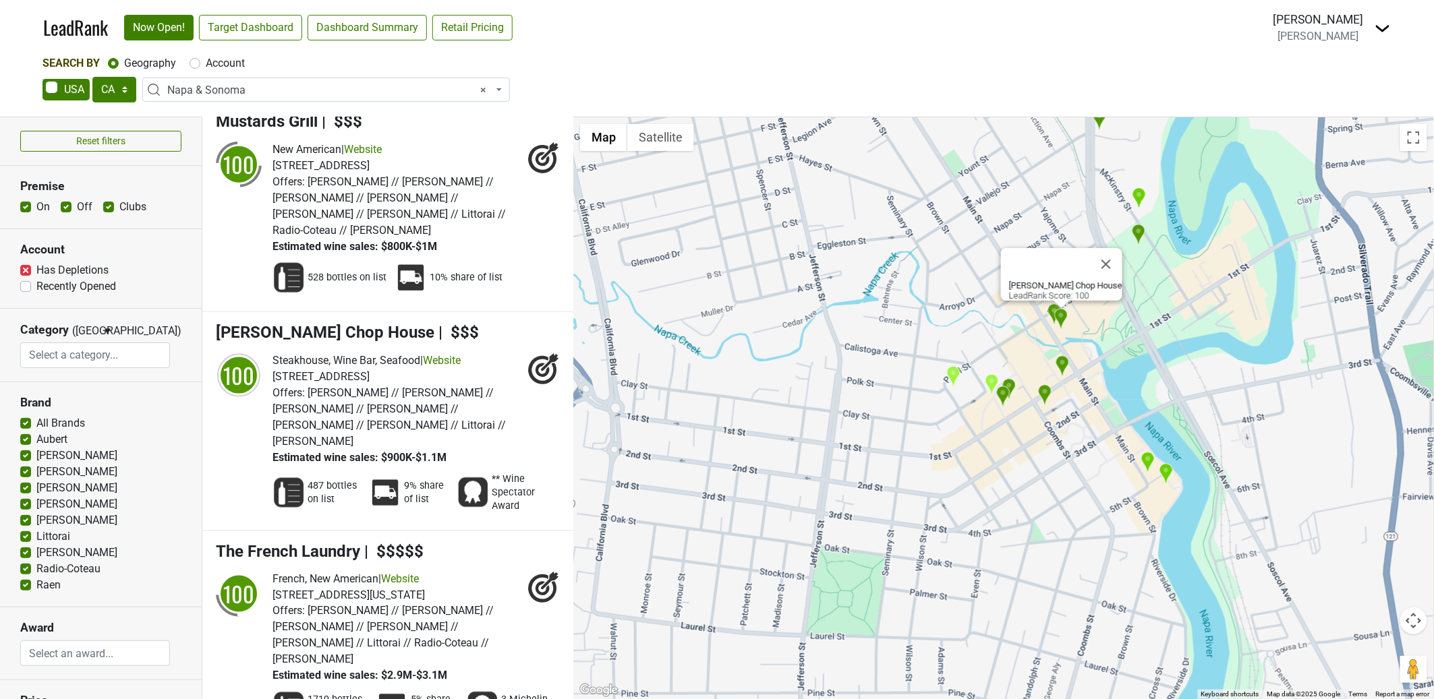
scroll to position [2743, 0]
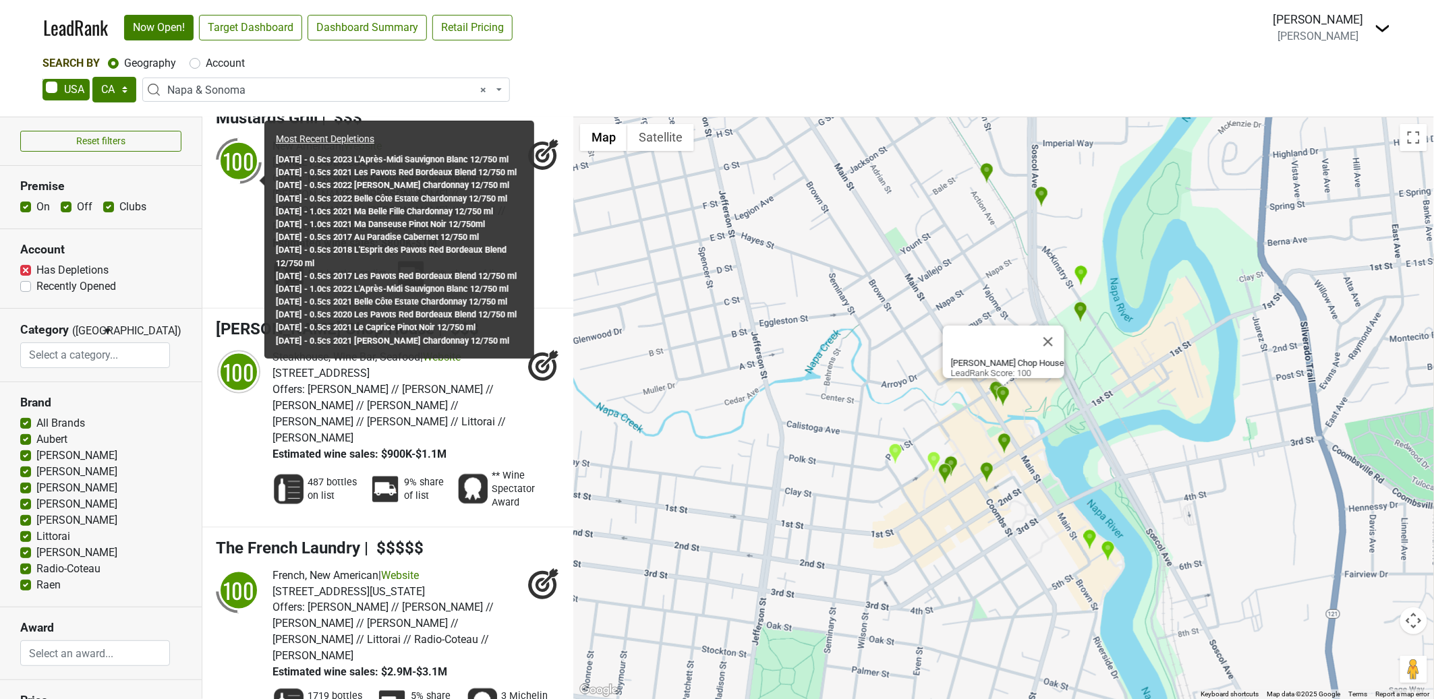
click at [240, 352] on div "100" at bounding box center [239, 372] width 40 height 40
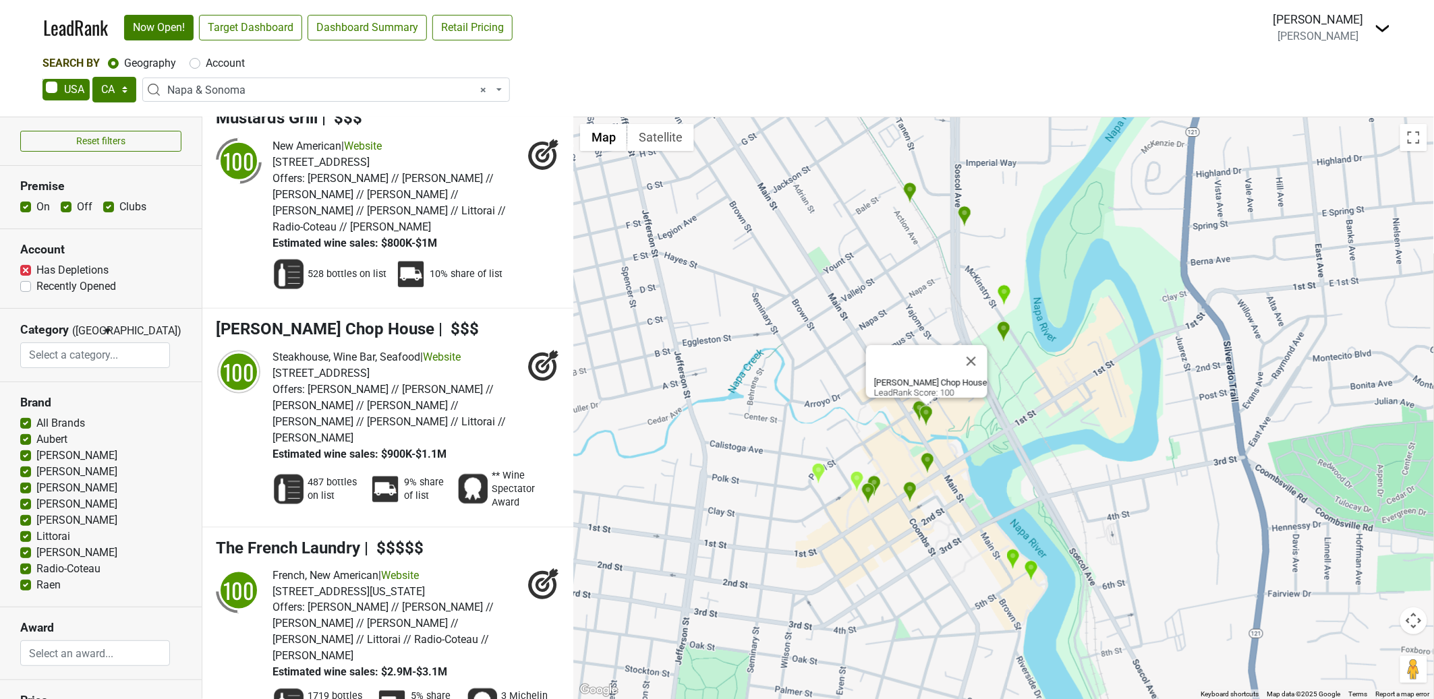
drag, startPoint x: 942, startPoint y: 407, endPoint x: 836, endPoint y: 402, distance: 106.7
click at [863, 427] on div "[PERSON_NAME] Chop House LeadRank Score: 100" at bounding box center [1003, 408] width 861 height 582
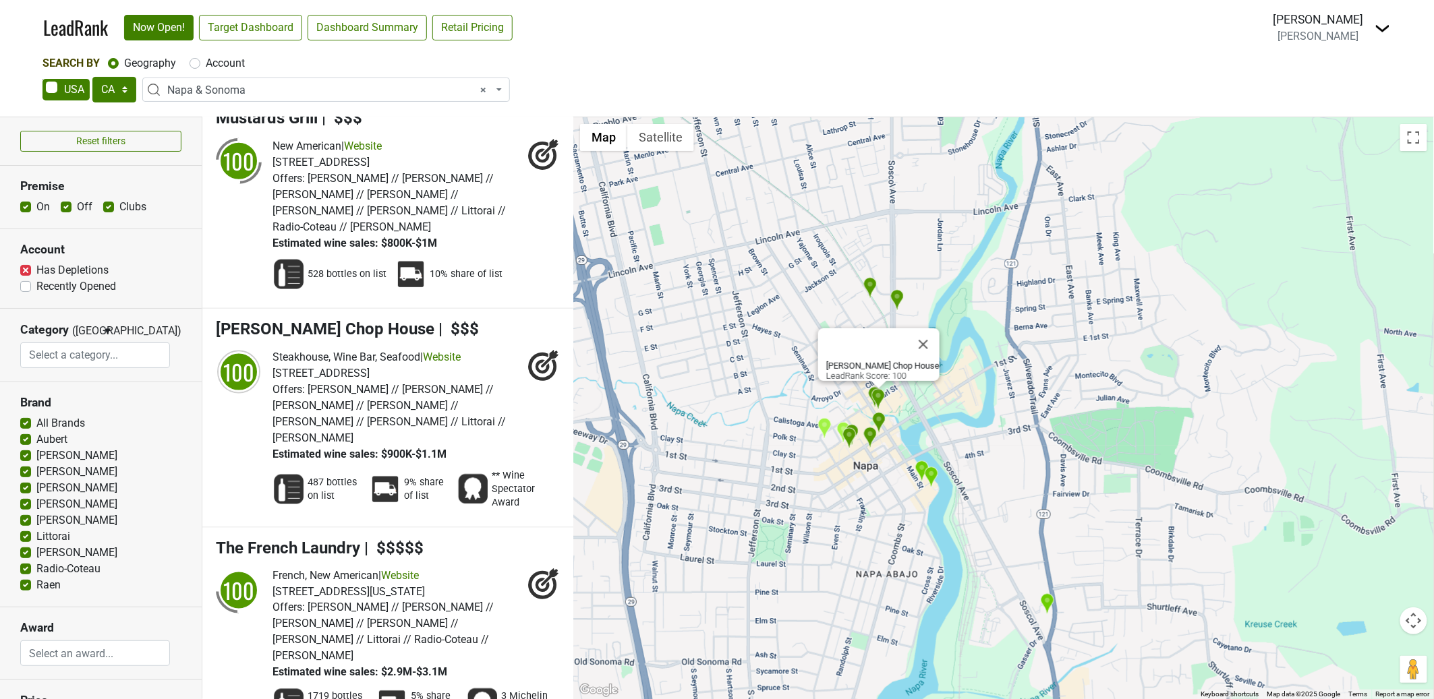
click at [874, 290] on img "Wine Access - Online Only" at bounding box center [870, 288] width 14 height 22
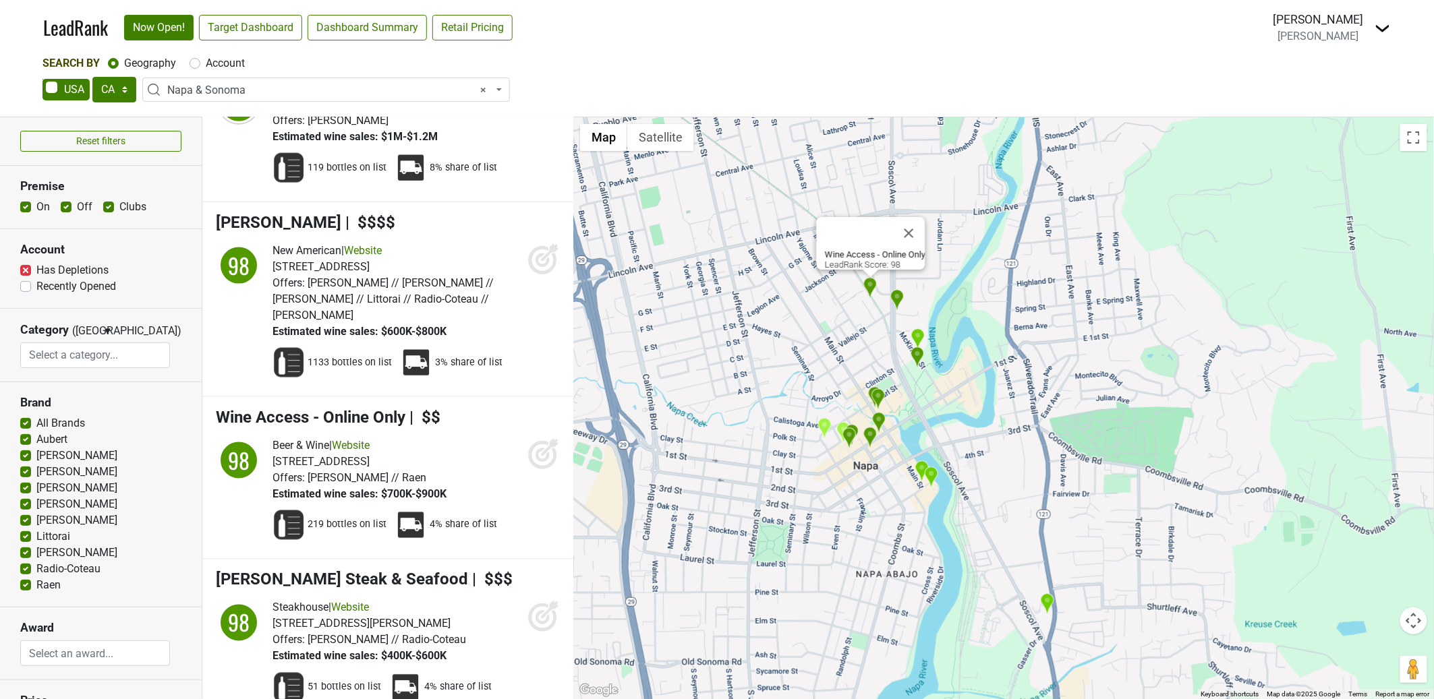
click at [855, 365] on div "Wine Access - Online Only LeadRank Score: 98" at bounding box center [1003, 408] width 861 height 582
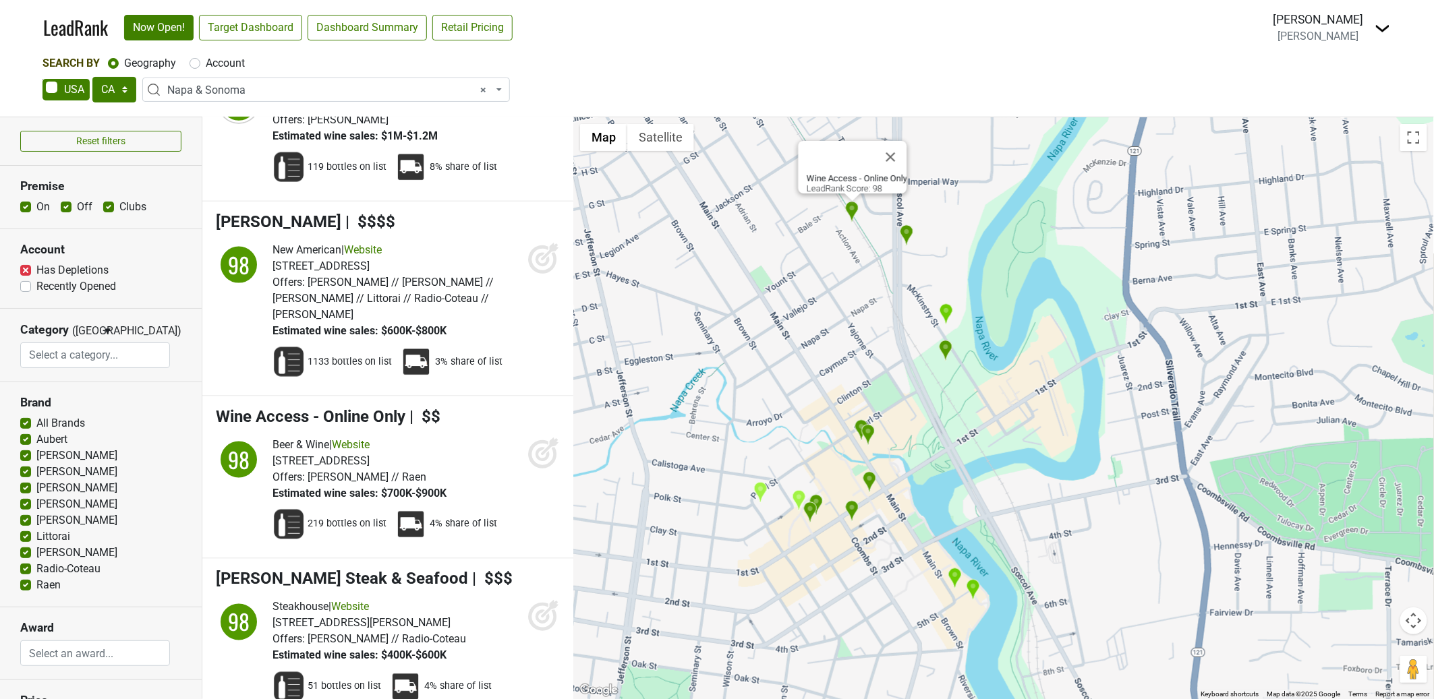
drag, startPoint x: 843, startPoint y: 403, endPoint x: 851, endPoint y: 465, distance: 62.6
click at [852, 465] on div "Wine Access - Online Only LeadRank Score: 98" at bounding box center [1003, 408] width 861 height 582
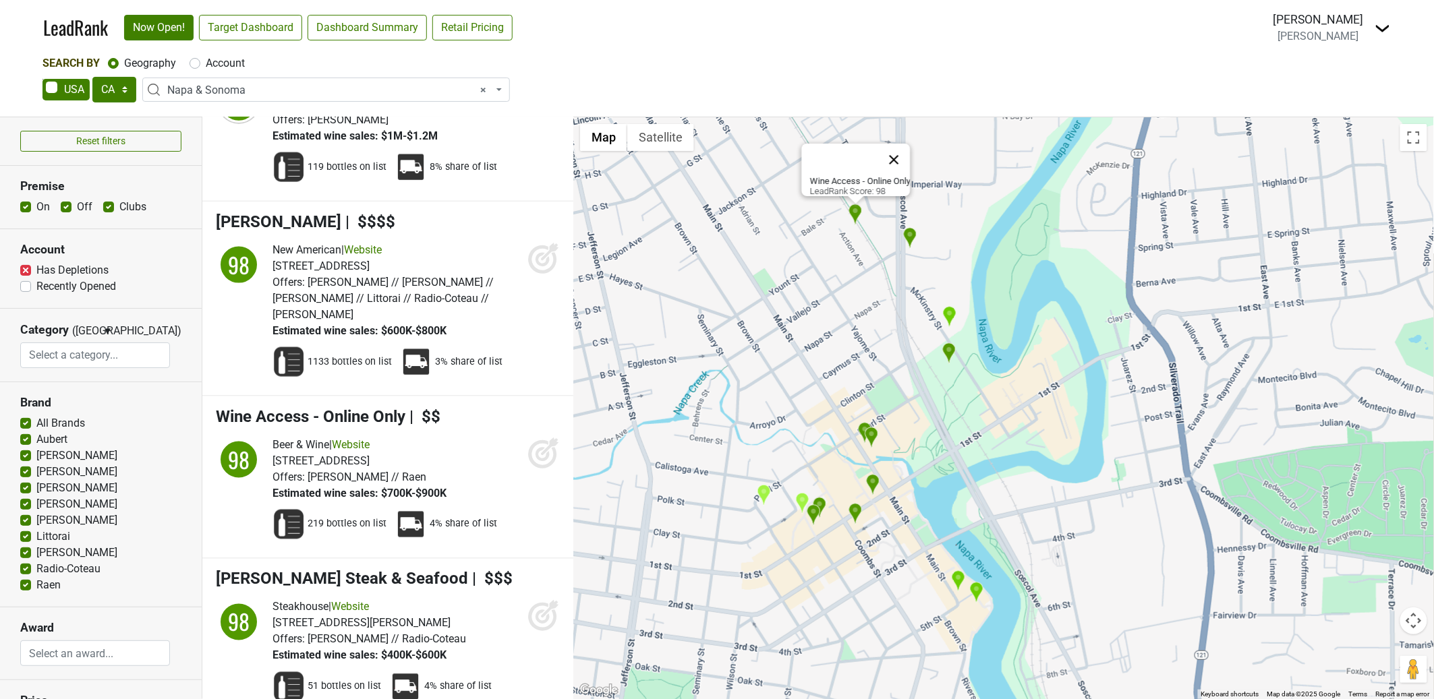
click at [905, 148] on button "Close" at bounding box center [894, 160] width 32 height 32
click at [873, 438] on img "Cole's Chop House" at bounding box center [872, 438] width 14 height 22
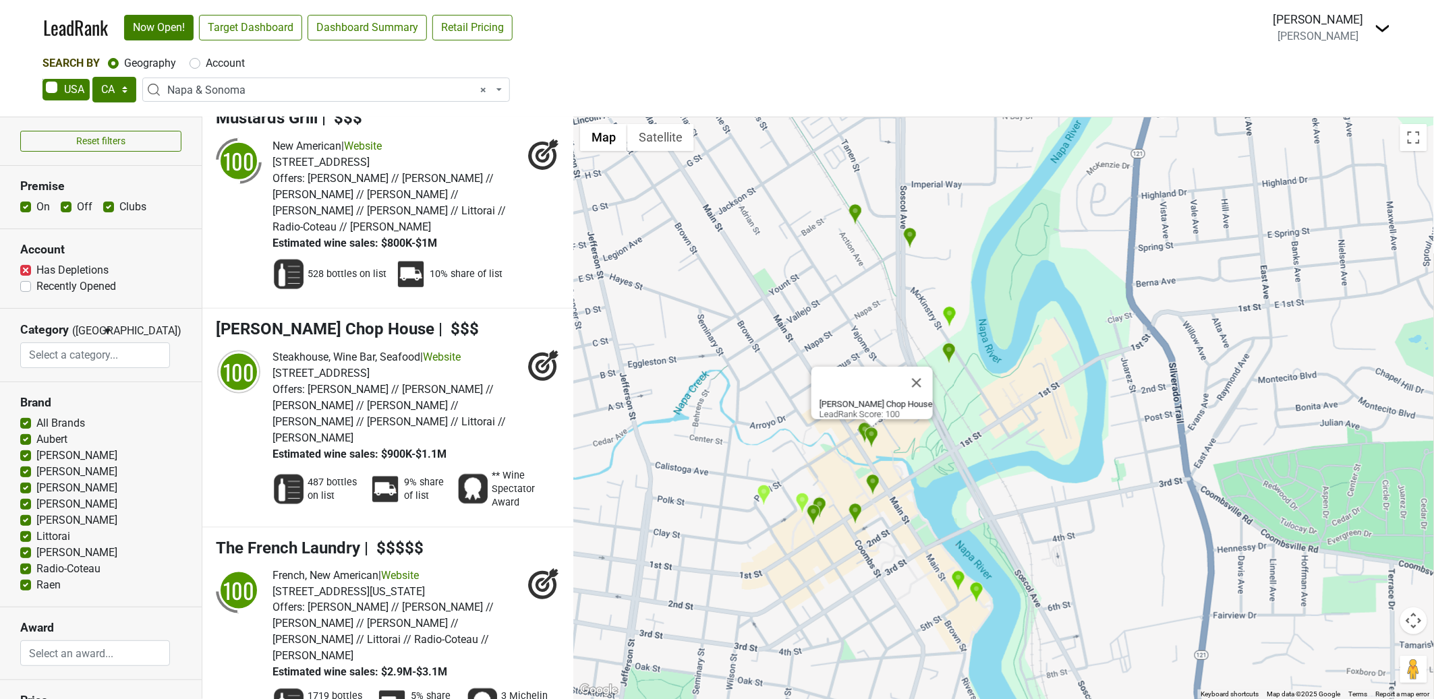
click at [858, 424] on img "TORC" at bounding box center [865, 433] width 14 height 22
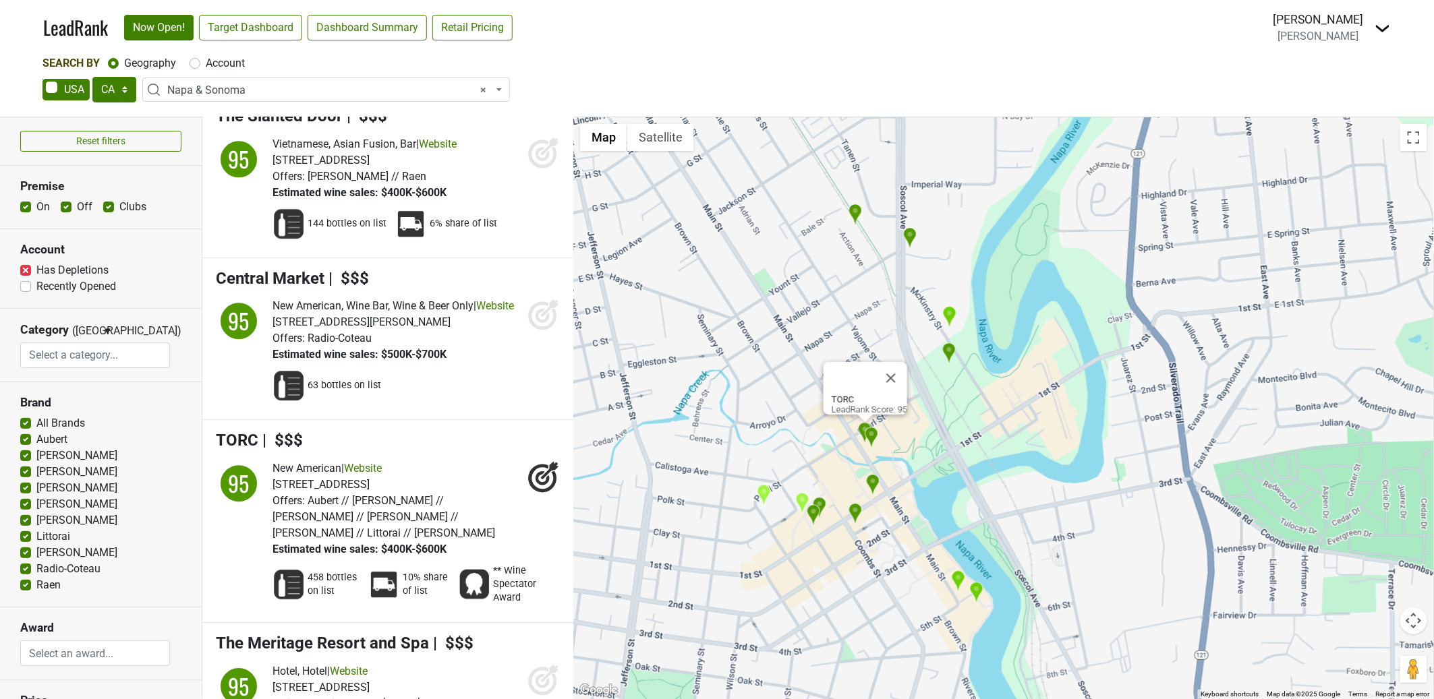
scroll to position [7882, 0]
click at [860, 460] on div "TORC LeadRank Score: 95" at bounding box center [1003, 408] width 861 height 582
click at [856, 515] on img "Scala Osteria" at bounding box center [855, 514] width 14 height 22
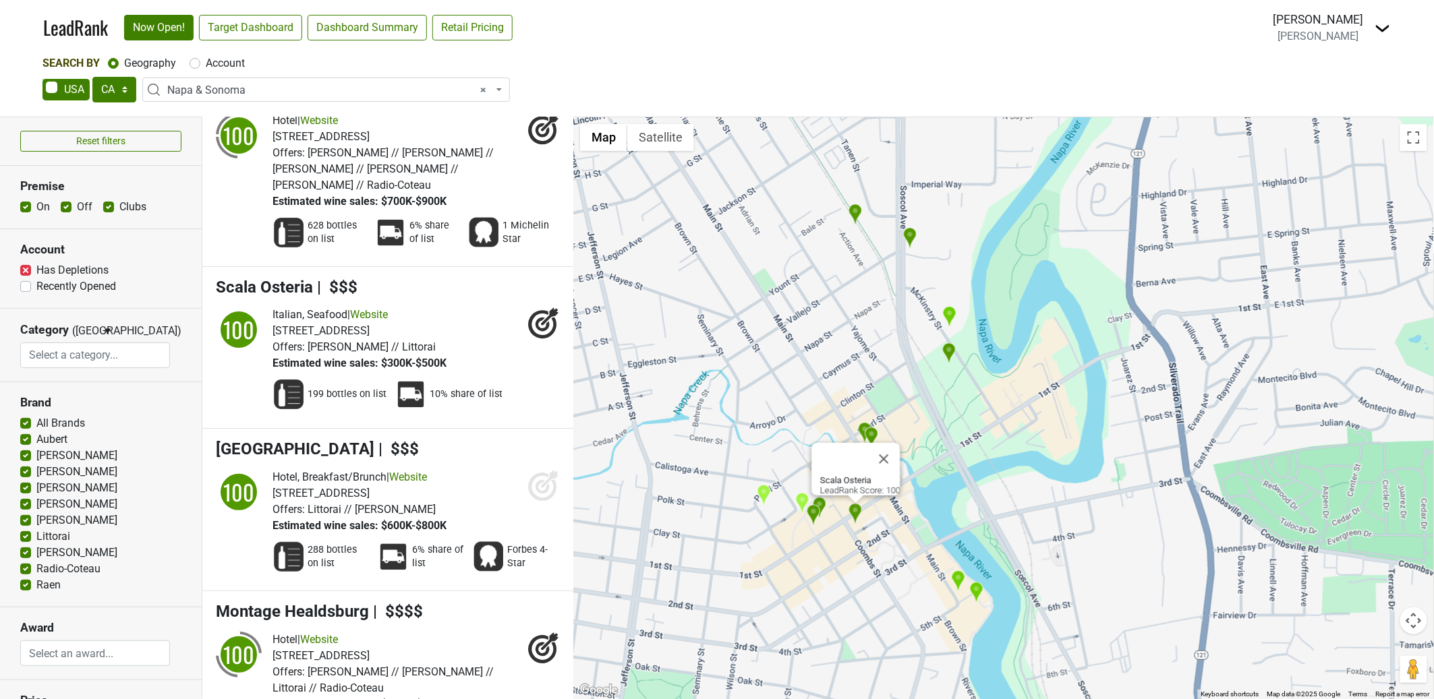
scroll to position [2045, 0]
